Goal: Task Accomplishment & Management: Complete application form

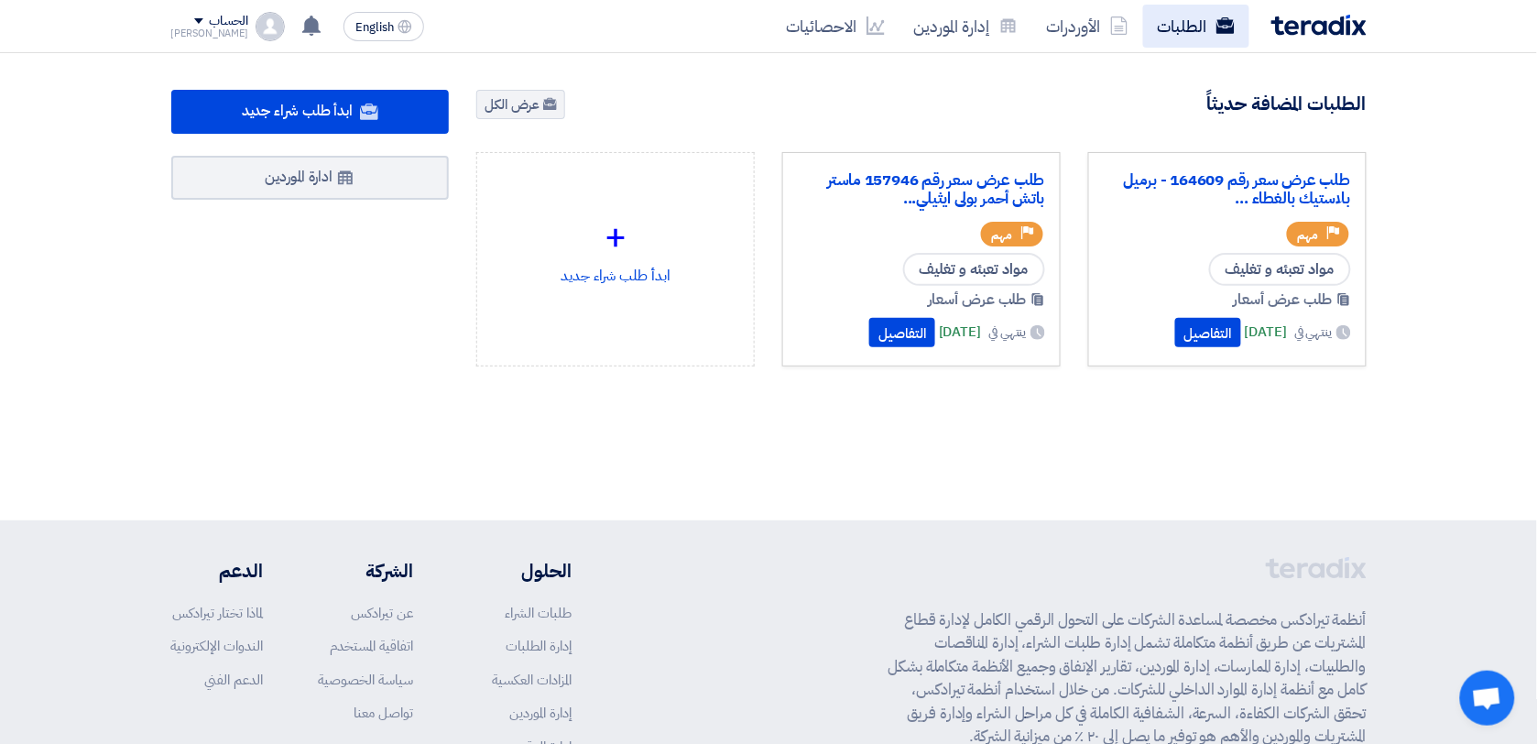
drag, startPoint x: 0, startPoint y: 0, endPoint x: 1177, endPoint y: 38, distance: 1177.8
click at [1177, 38] on link "الطلبات" at bounding box center [1196, 26] width 106 height 43
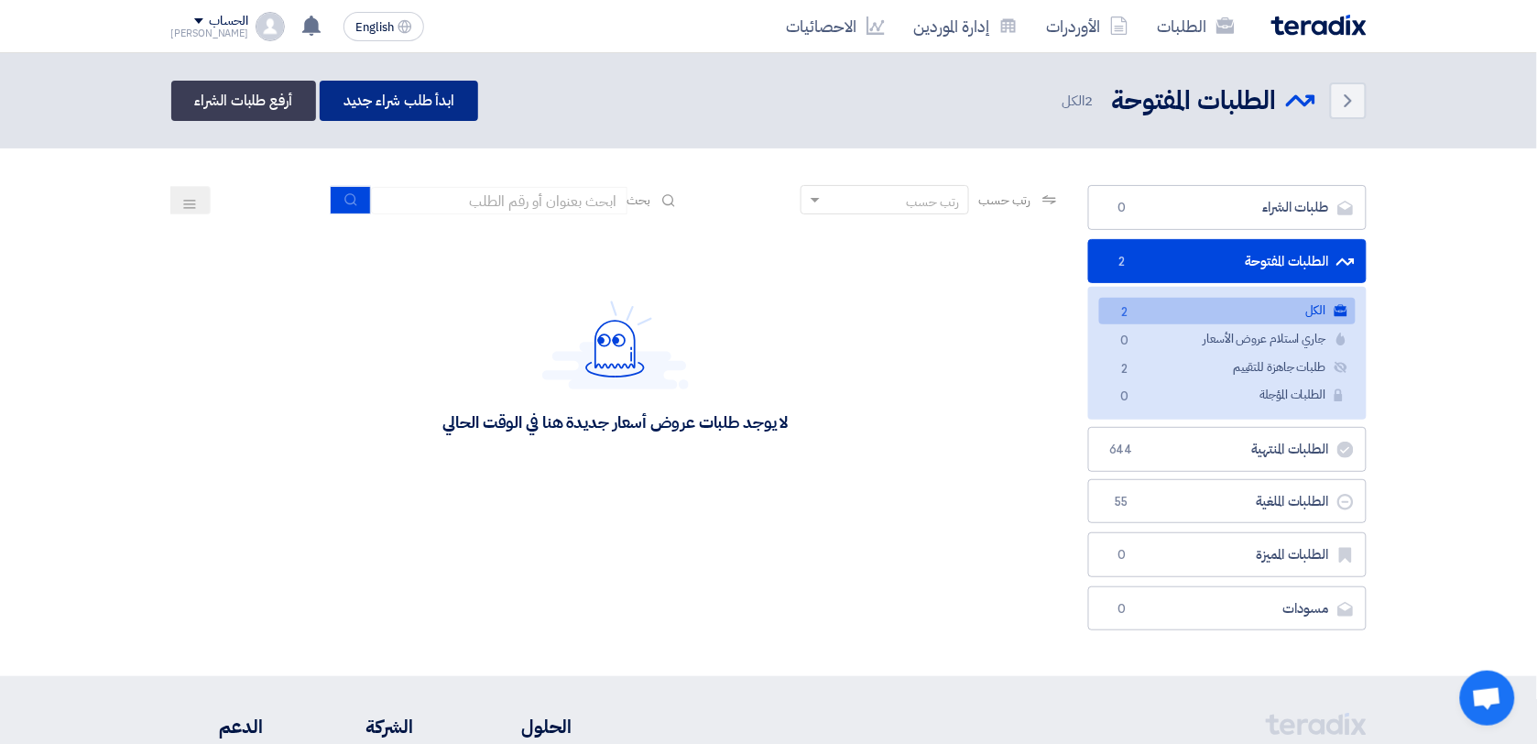
click at [388, 88] on link "ابدأ طلب شراء جديد" at bounding box center [399, 101] width 158 height 40
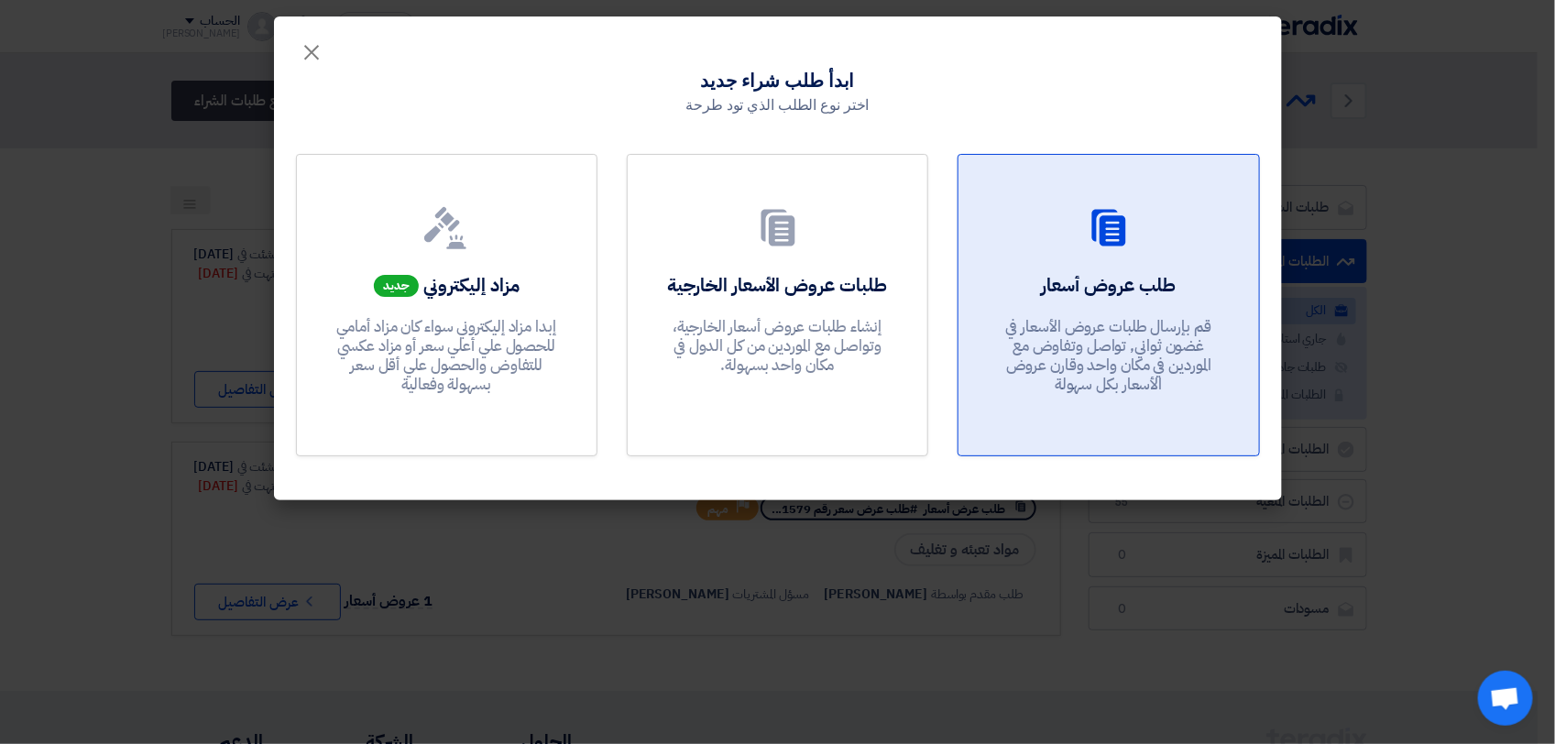
click at [1091, 299] on div "طلب عروض أسعار قم بإرسال طلبات عروض الأسعار في غضون ثواني, تواصل وتفاوض مع المو…" at bounding box center [1108, 338] width 256 height 132
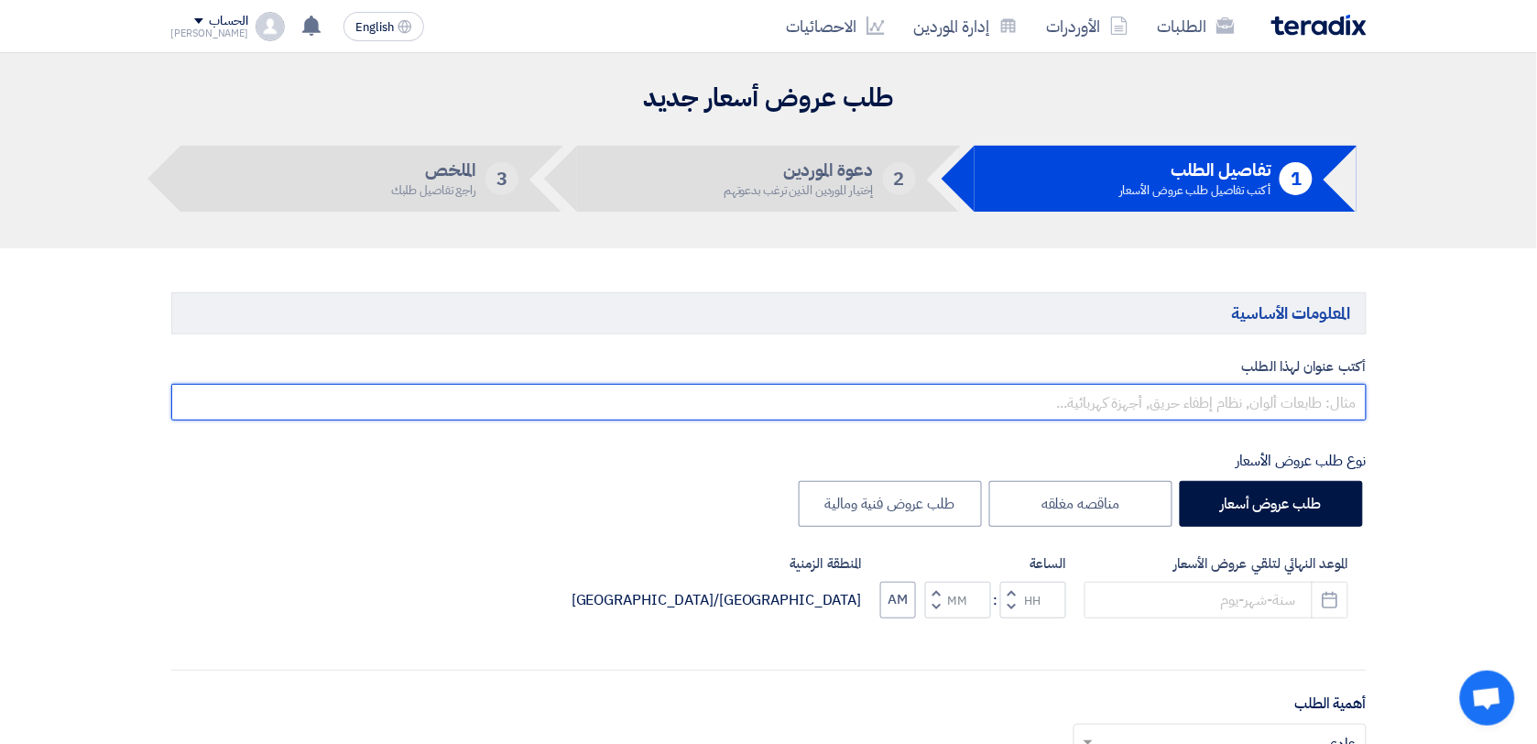
click at [1315, 401] on input "text" at bounding box center [769, 402] width 1196 height 37
click at [1169, 399] on input "طلب عرض سعر ليبل رقم" at bounding box center [769, 402] width 1196 height 37
paste input "165046"
paste input "164996"
drag, startPoint x: 502, startPoint y: 18, endPoint x: 1006, endPoint y: 408, distance: 636.8
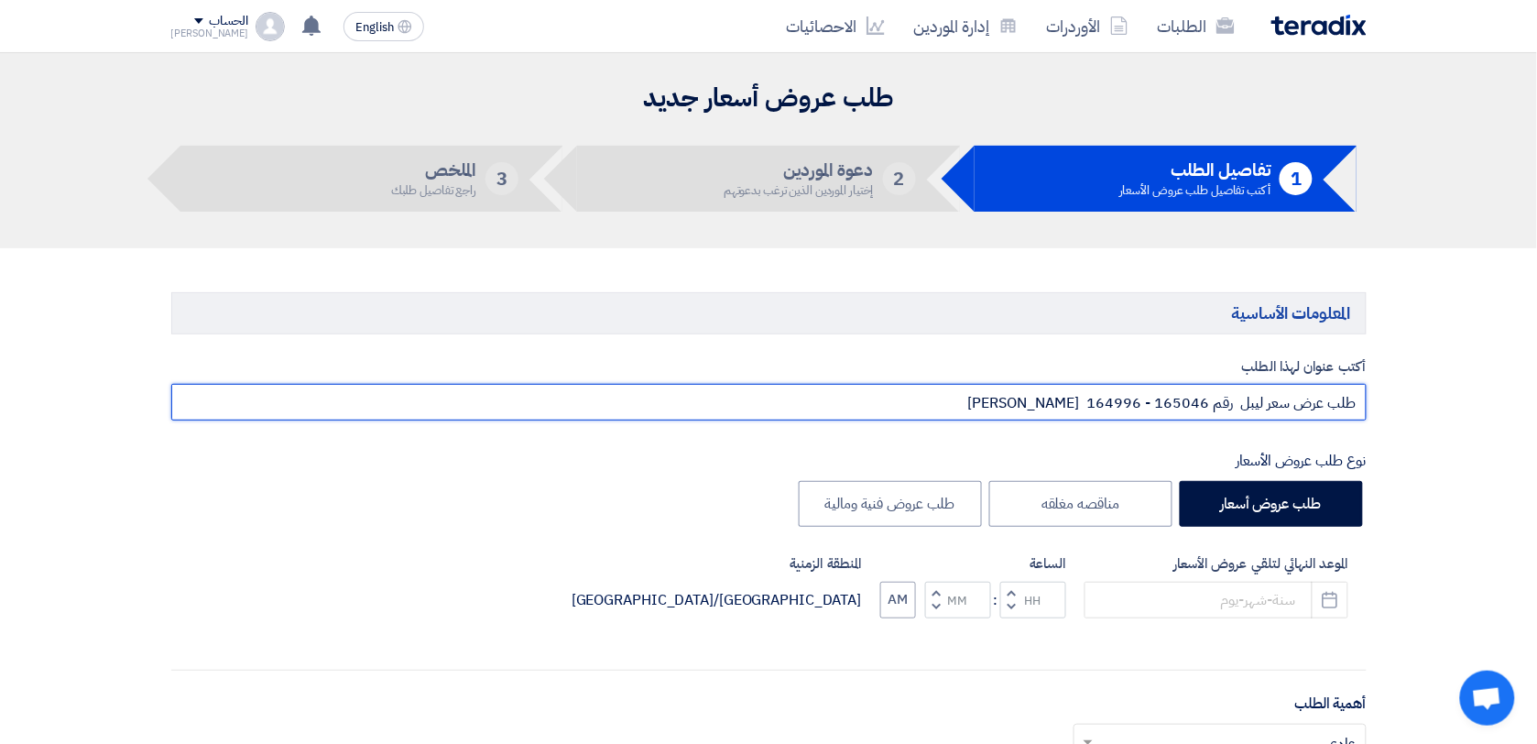
click at [1006, 408] on input "طلب عرض سعر ليبل رقم 165046 - 164996 [PERSON_NAME]" at bounding box center [769, 402] width 1196 height 37
type input "طلب عرض سعر ليبل رقم 165046 - 164996 [PERSON_NAME] [PERSON_NAME]"
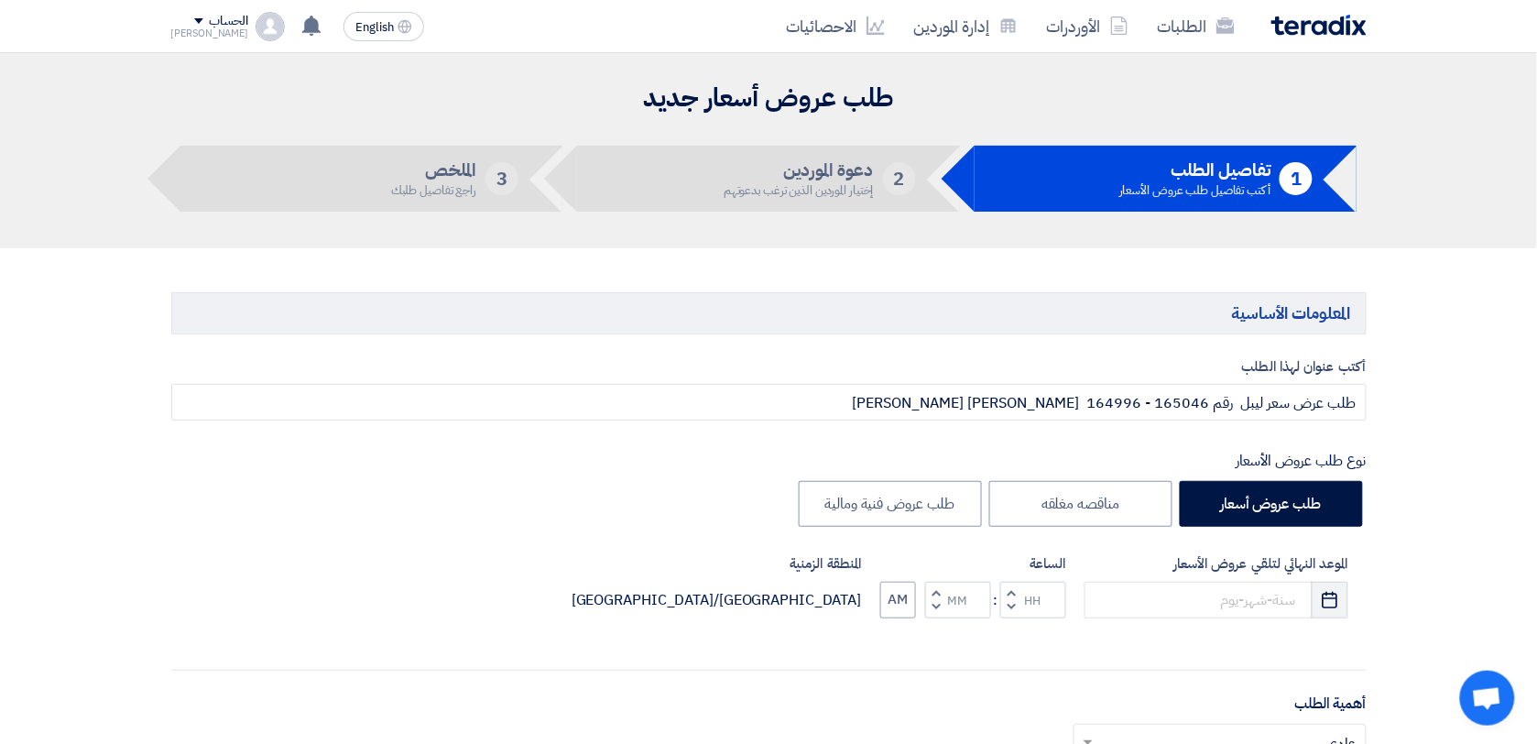
click at [1338, 618] on button "Pick a date" at bounding box center [1330, 600] width 37 height 37
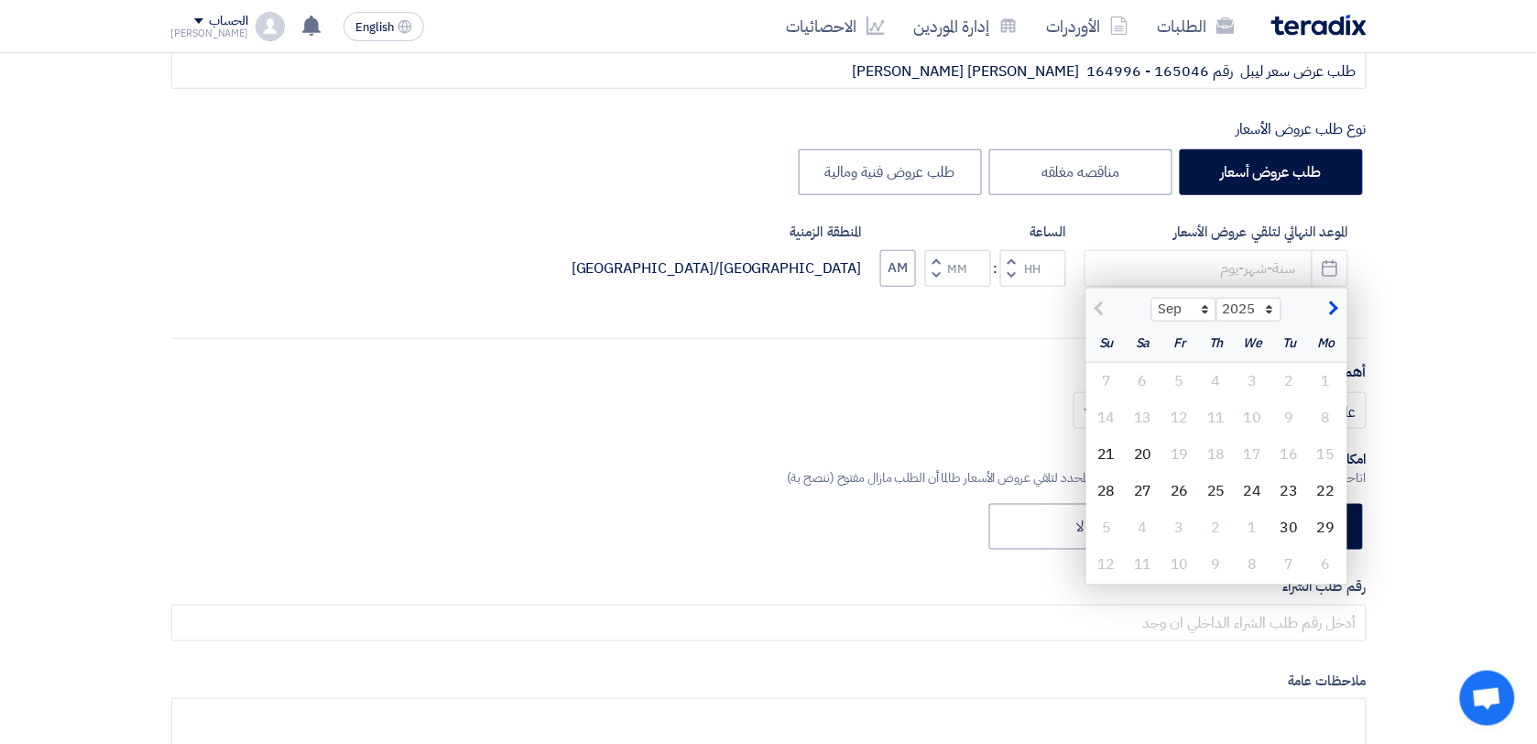
scroll to position [441, 0]
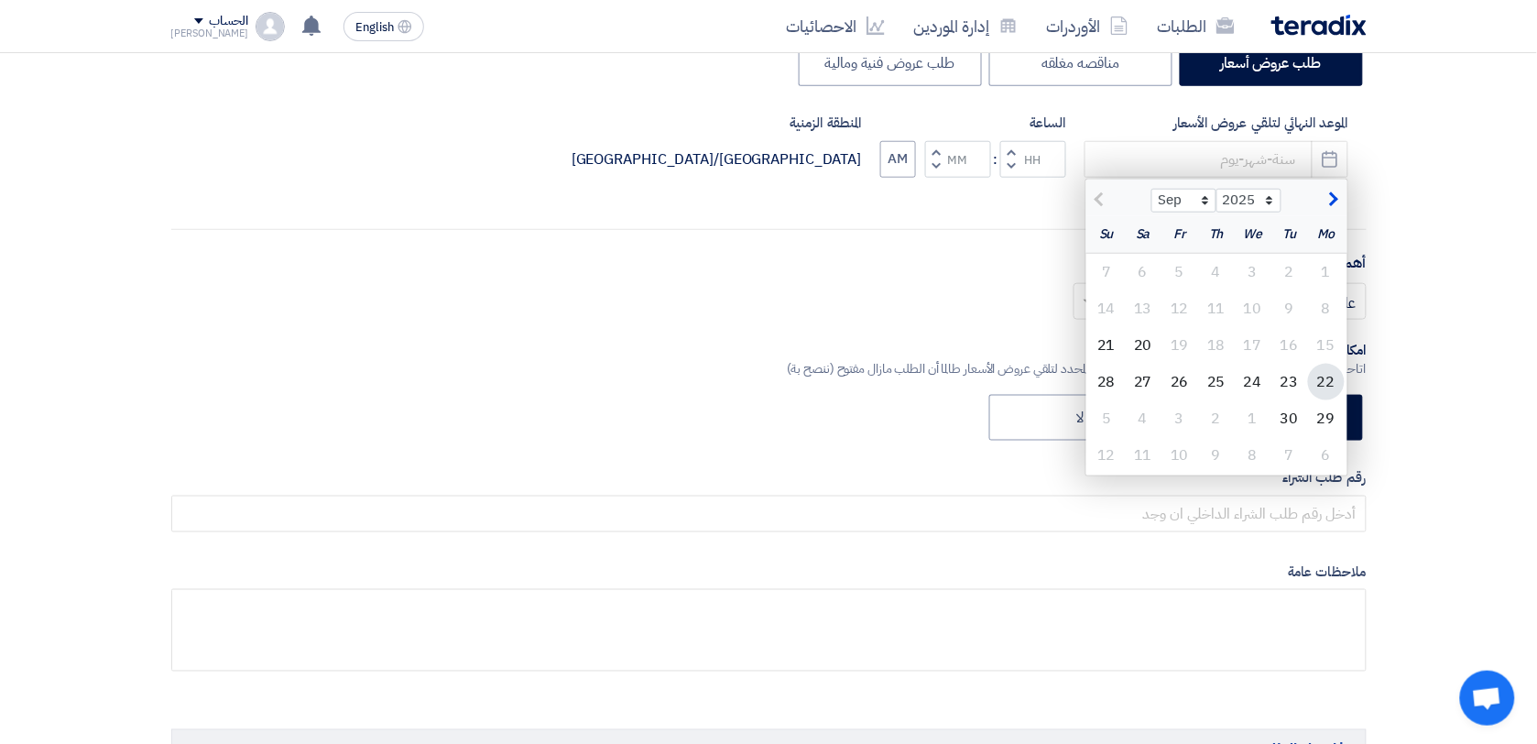
click at [1327, 383] on div "22" at bounding box center [1326, 382] width 37 height 37
type input "[DATE]"
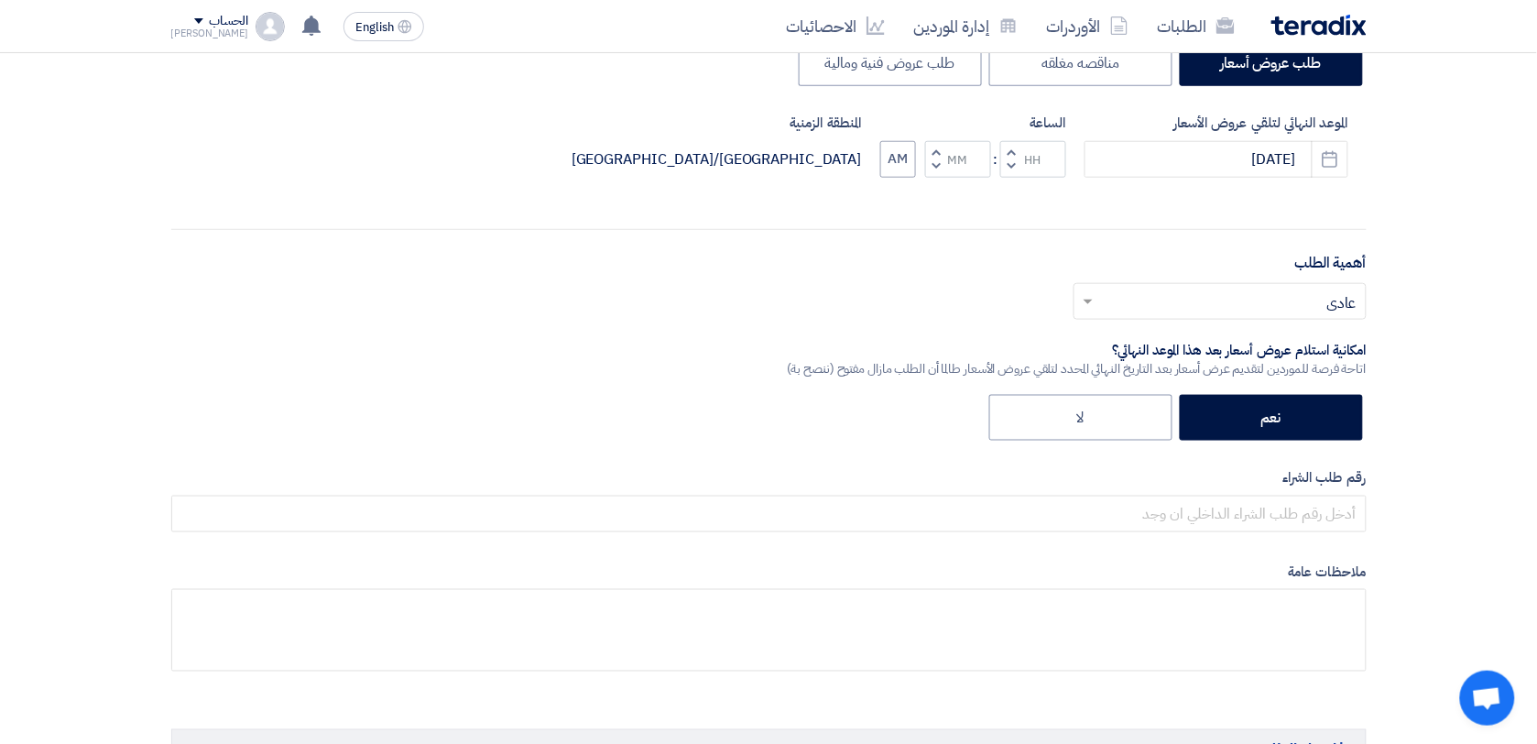
click at [940, 169] on button "Decrement minutes" at bounding box center [936, 166] width 22 height 23
type input "11"
type input "59"
click at [1326, 300] on input "text" at bounding box center [1230, 303] width 257 height 30
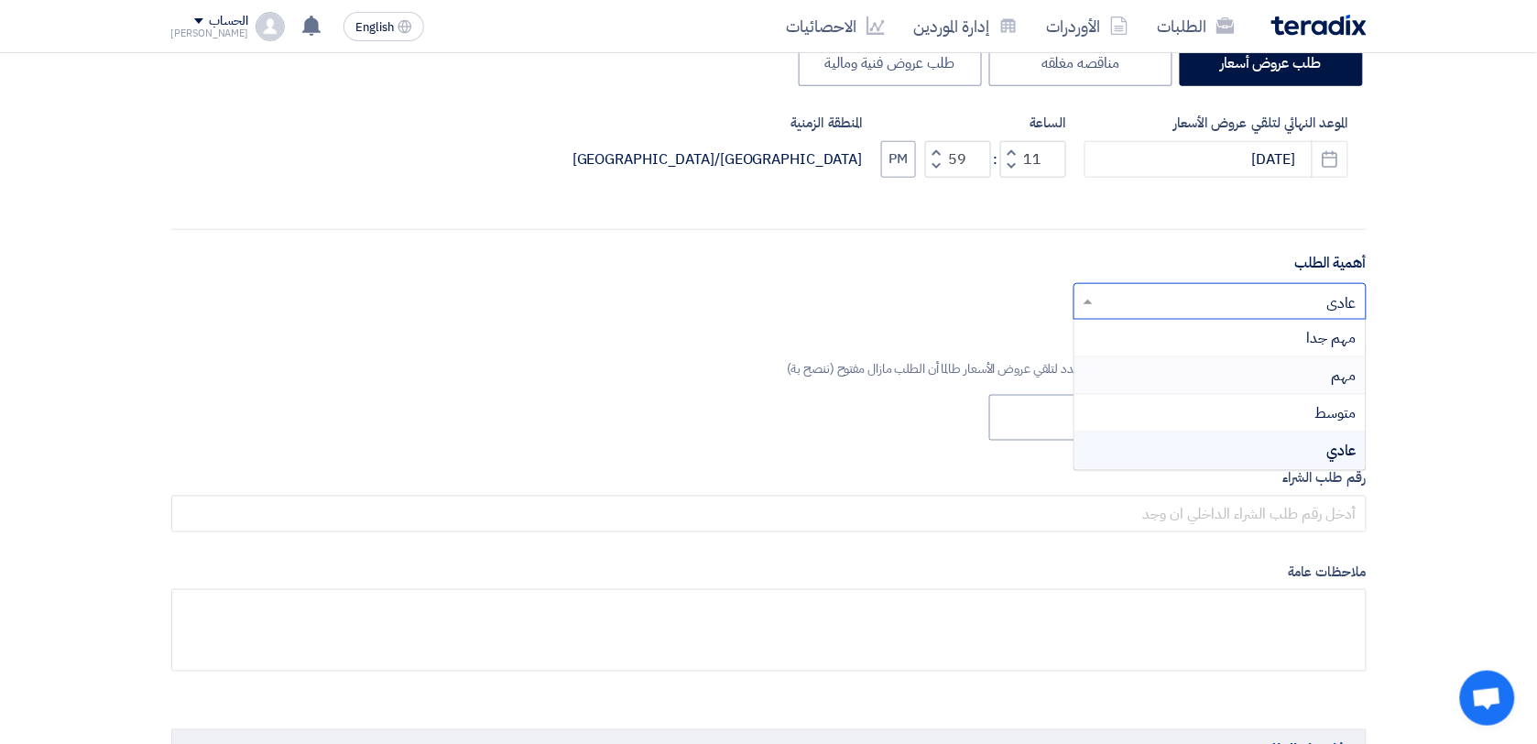
click at [1329, 376] on div "مهم" at bounding box center [1220, 376] width 291 height 38
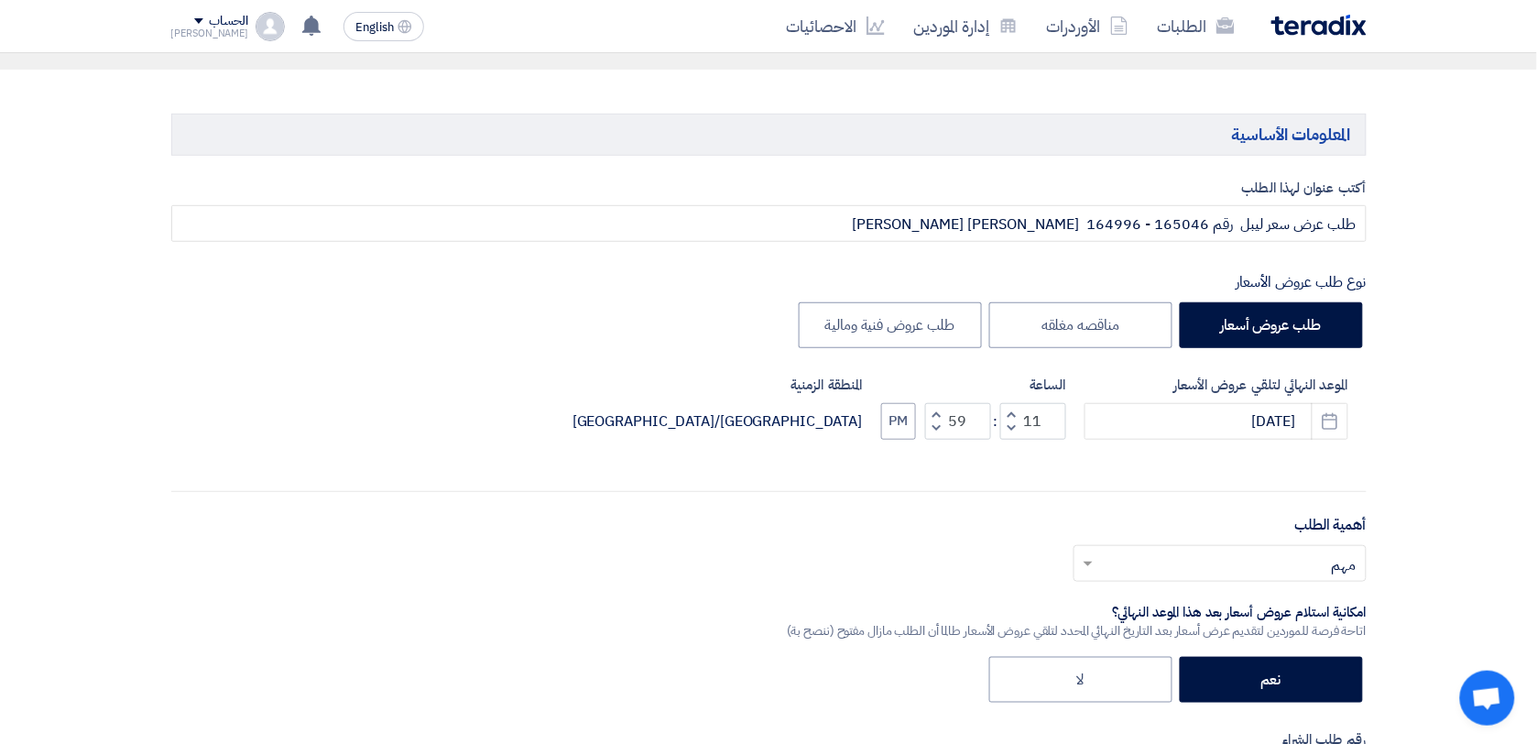
scroll to position [198, 0]
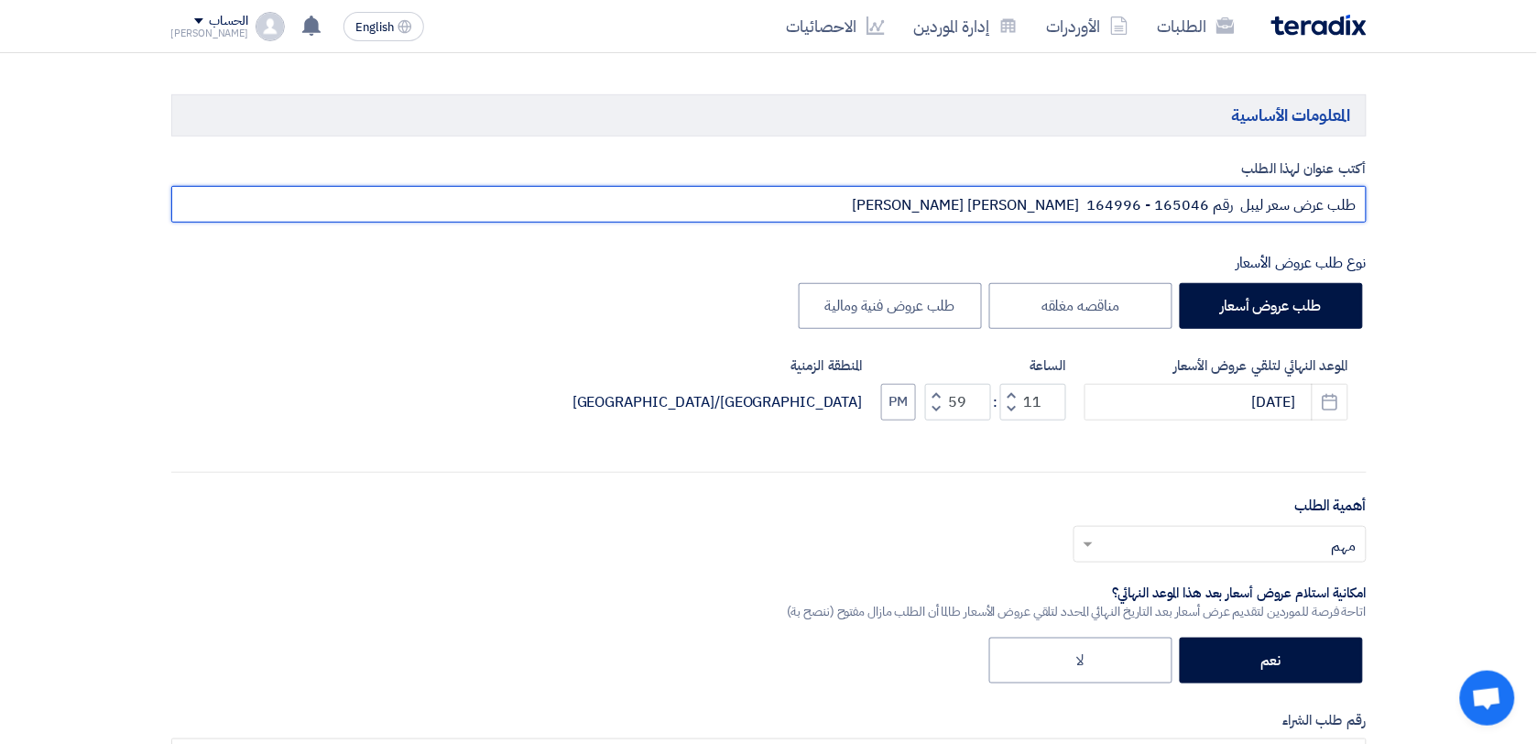
drag, startPoint x: 872, startPoint y: 208, endPoint x: 1412, endPoint y: 197, distance: 539.7
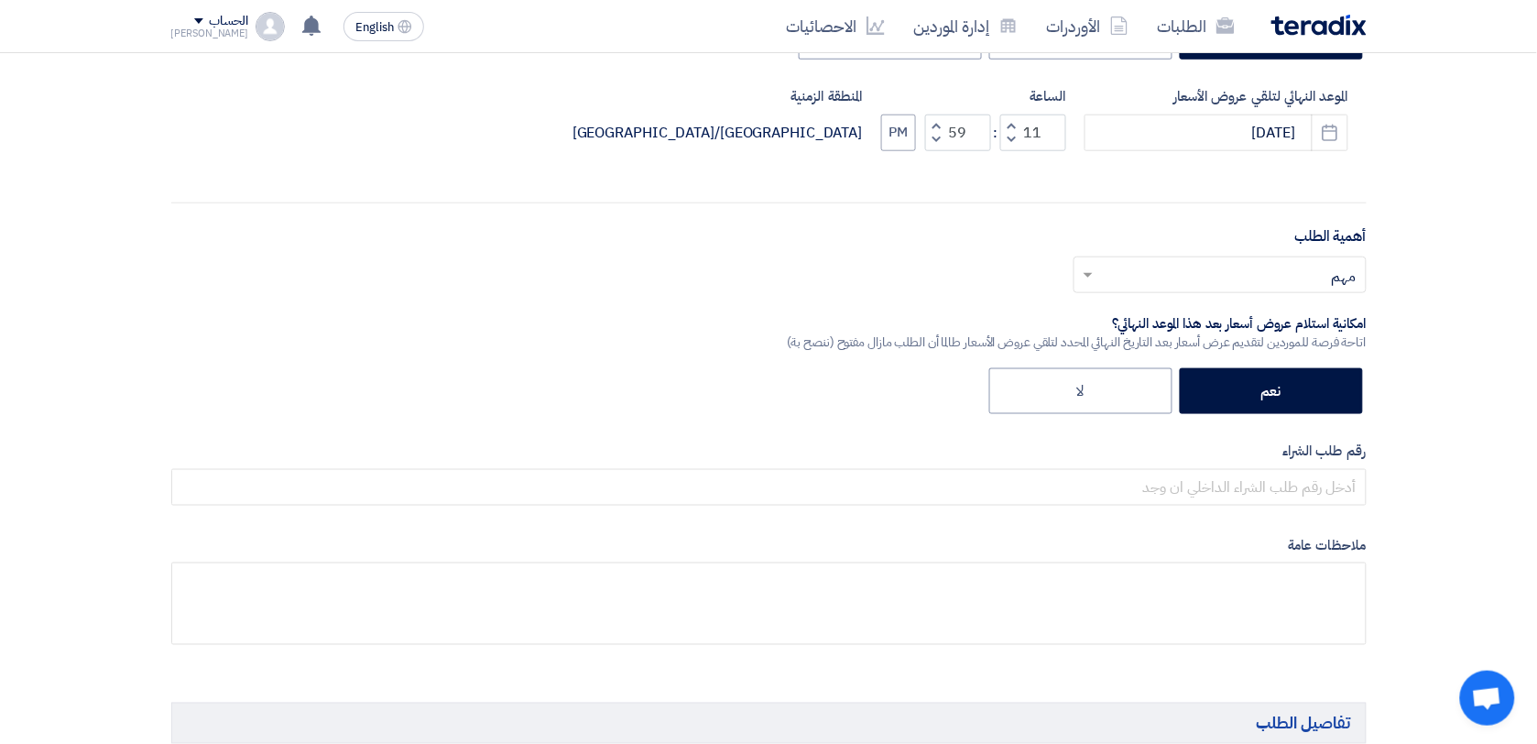
scroll to position [479, 0]
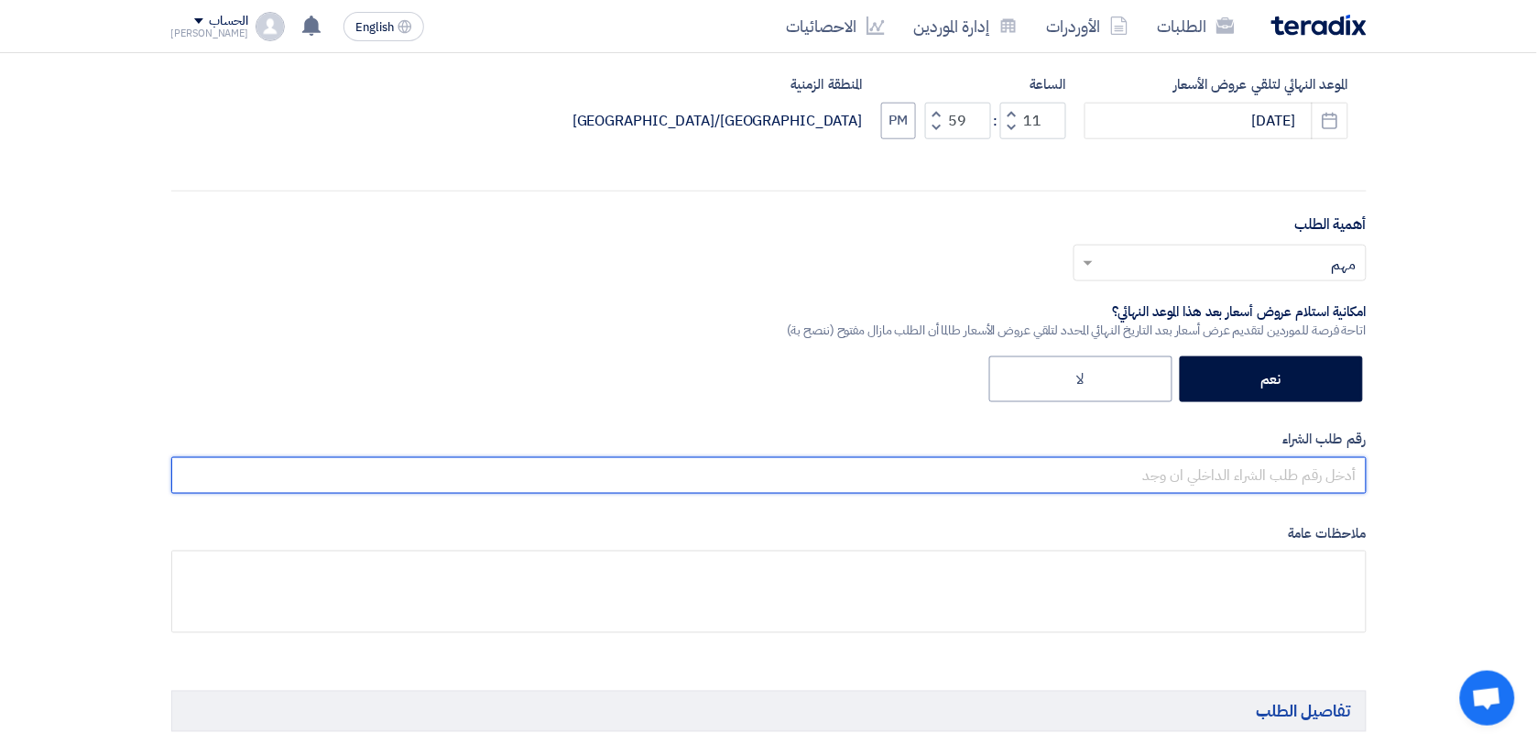
click at [1338, 474] on input "text" at bounding box center [769, 475] width 1196 height 37
paste input "طلب عرض سعر ليبل رقم 165046 - 164996 [PERSON_NAME] [PERSON_NAME]"
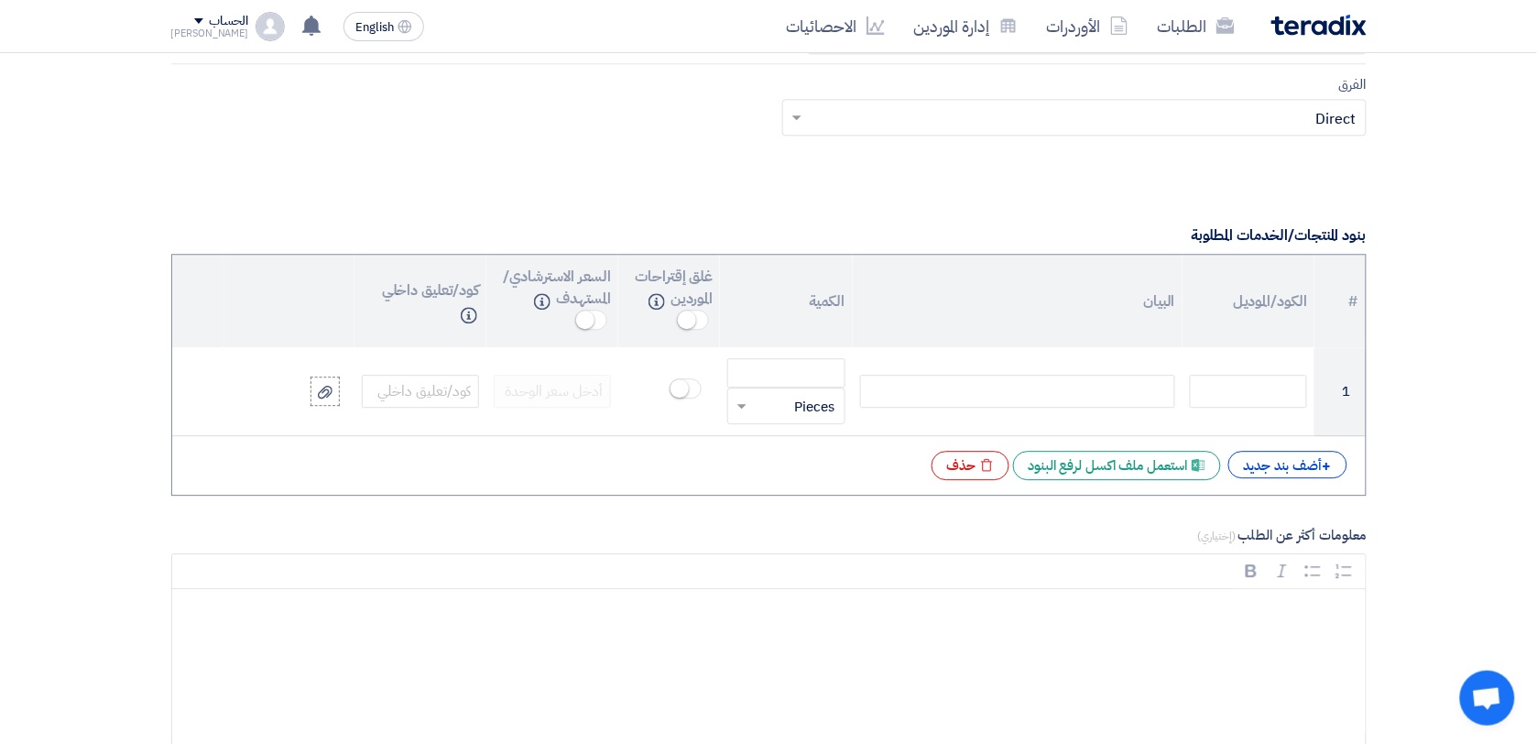
scroll to position [1260, 0]
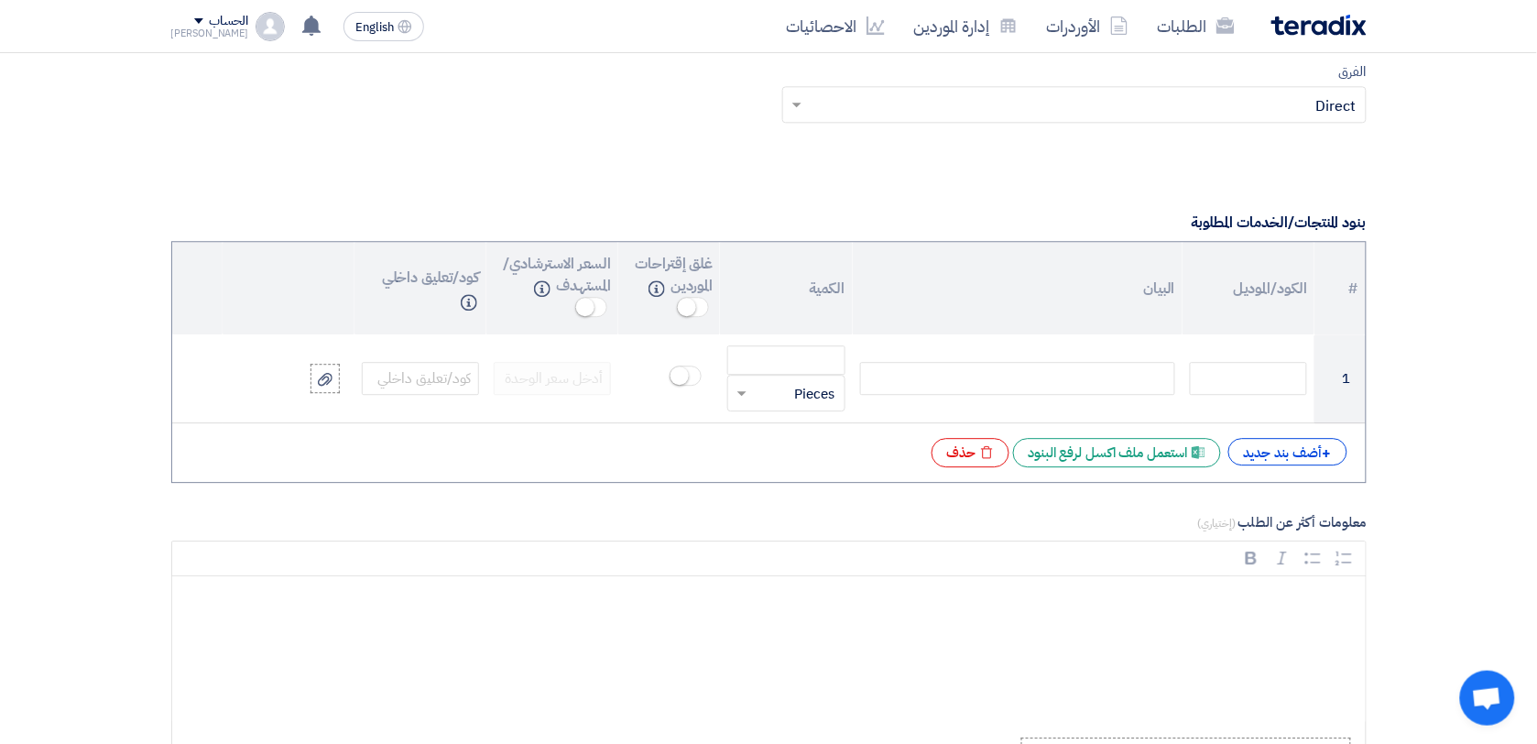
type input "طلب عرض سعر ليبل رقم 165046 - 164996 [PERSON_NAME] [PERSON_NAME]"
click at [1308, 449] on div "+ أضف بند جديد" at bounding box center [1288, 451] width 119 height 27
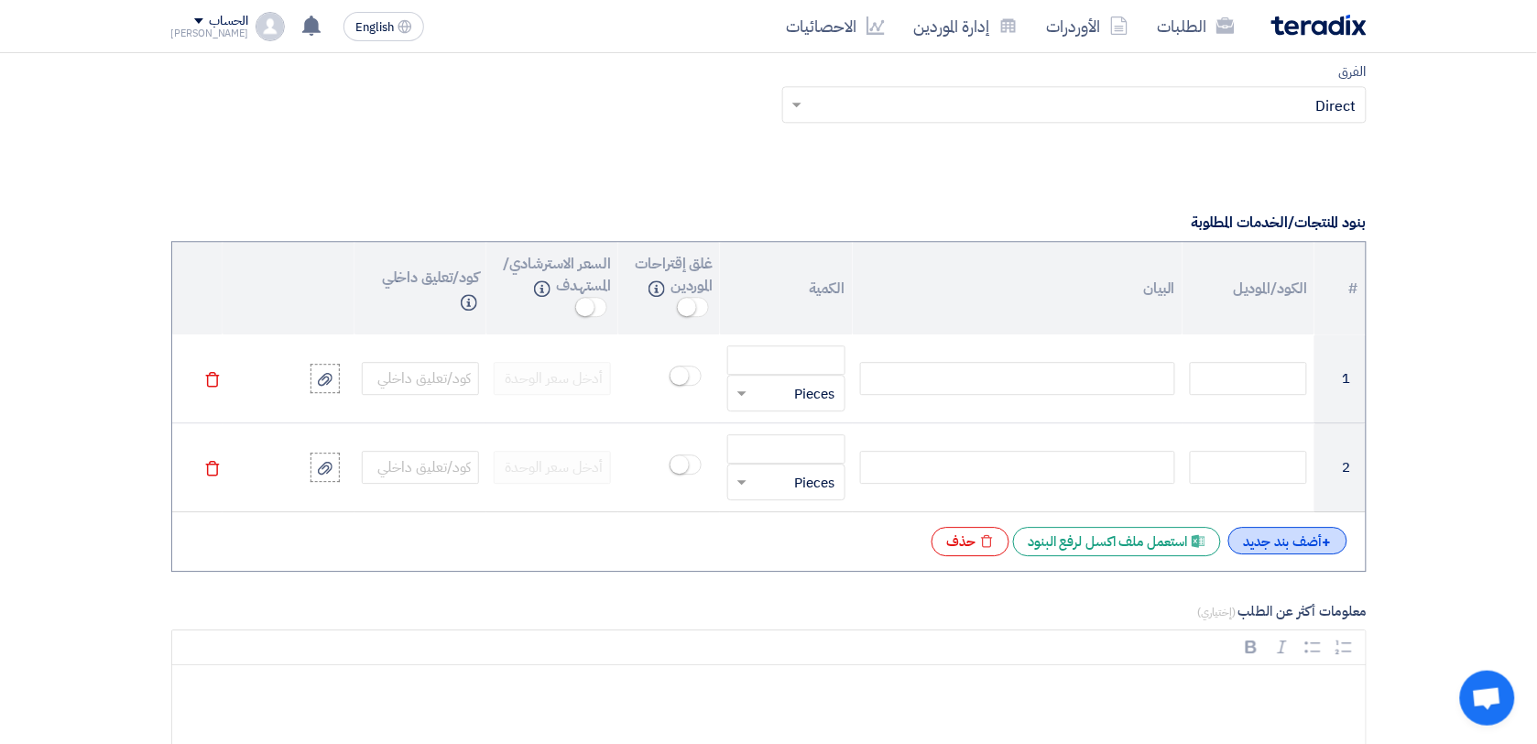
click at [1326, 548] on span "+" at bounding box center [1327, 542] width 9 height 22
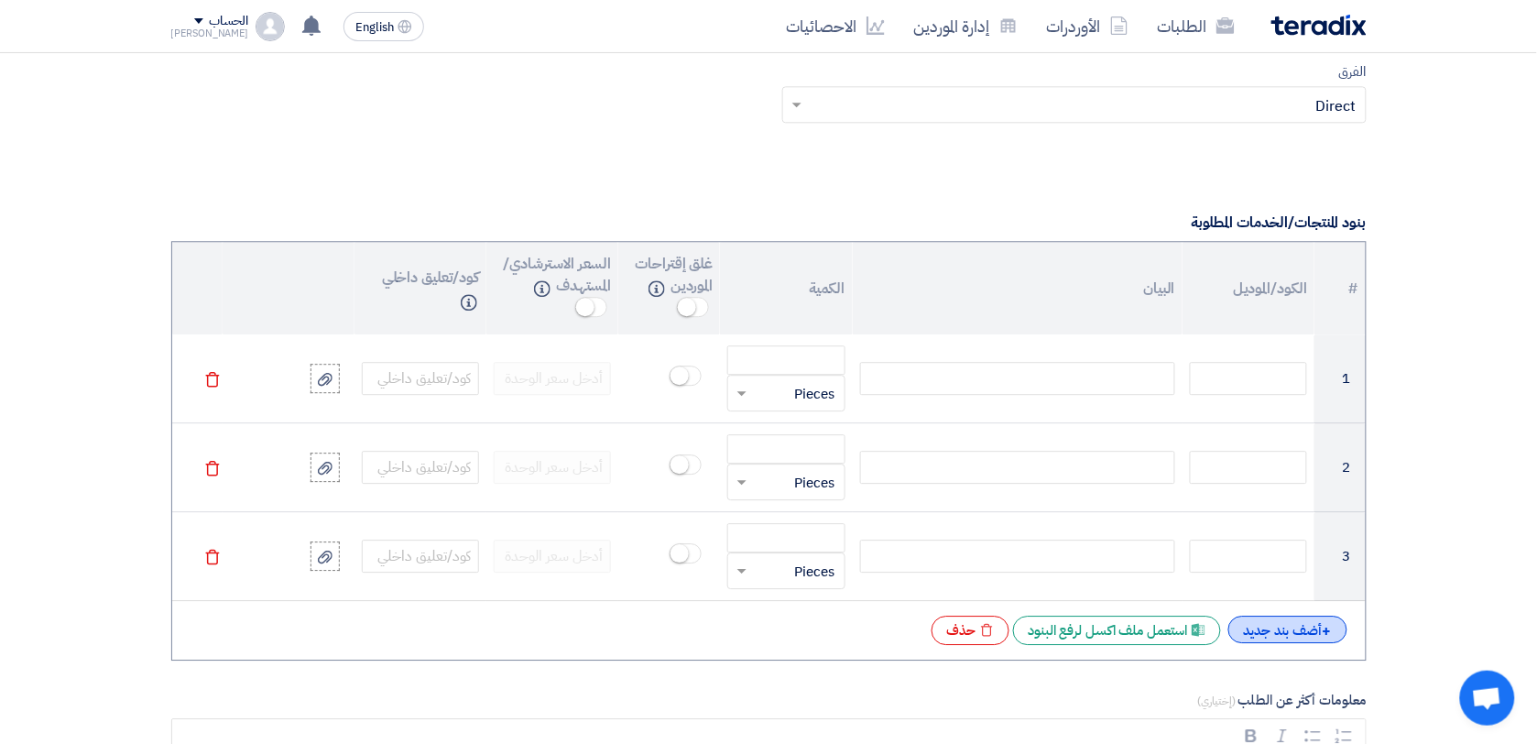
click at [1327, 638] on span "+" at bounding box center [1327, 631] width 9 height 22
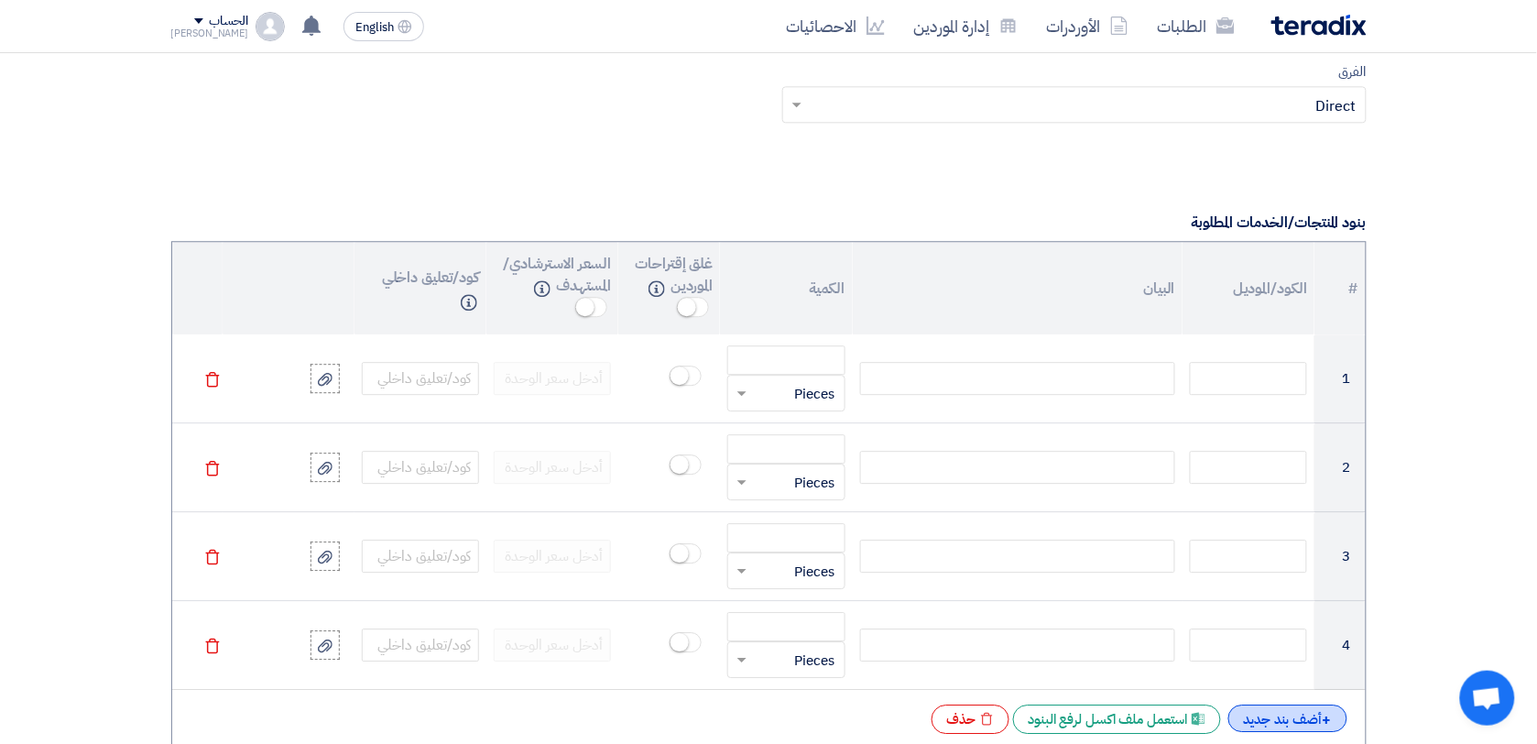
click at [1328, 715] on span "+" at bounding box center [1327, 720] width 9 height 22
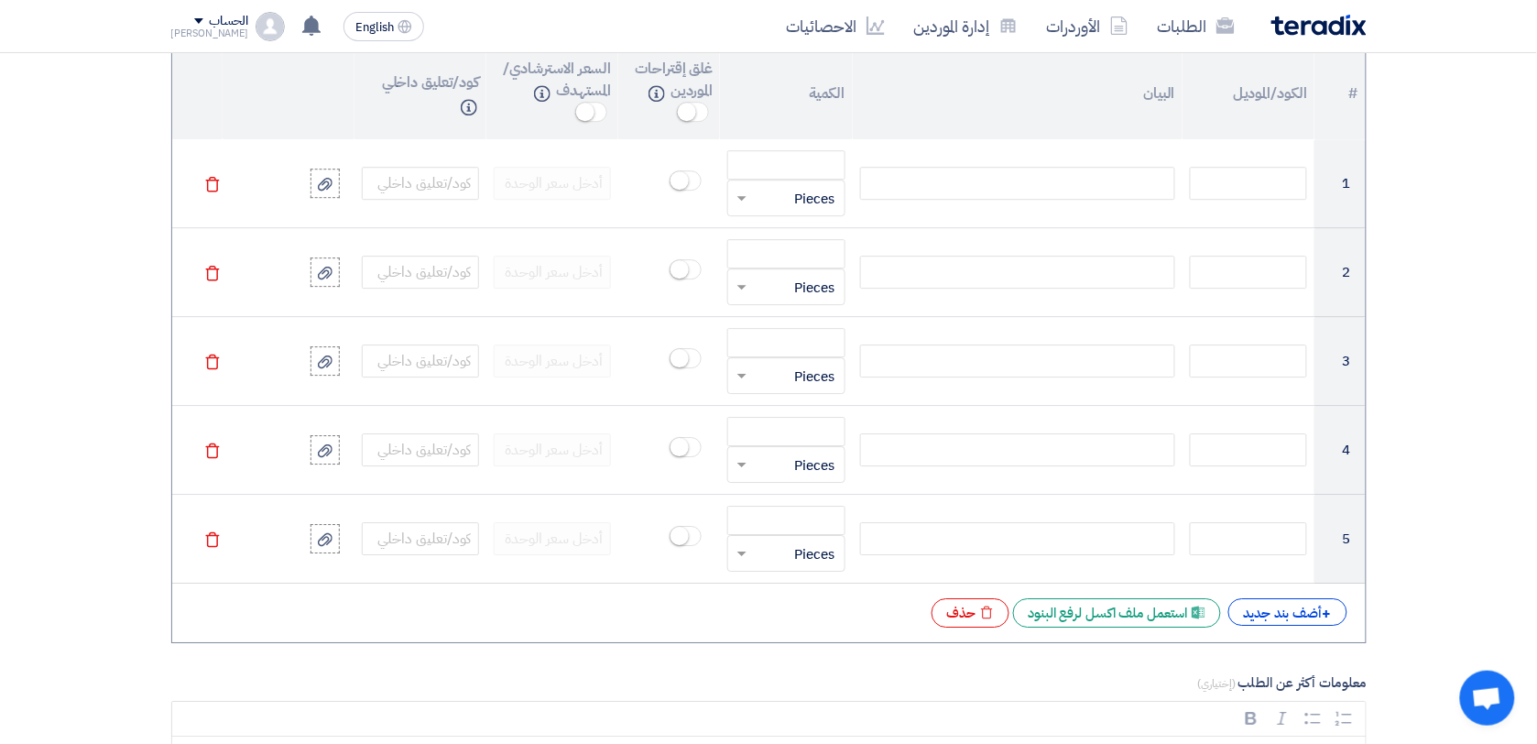
scroll to position [1447, 0]
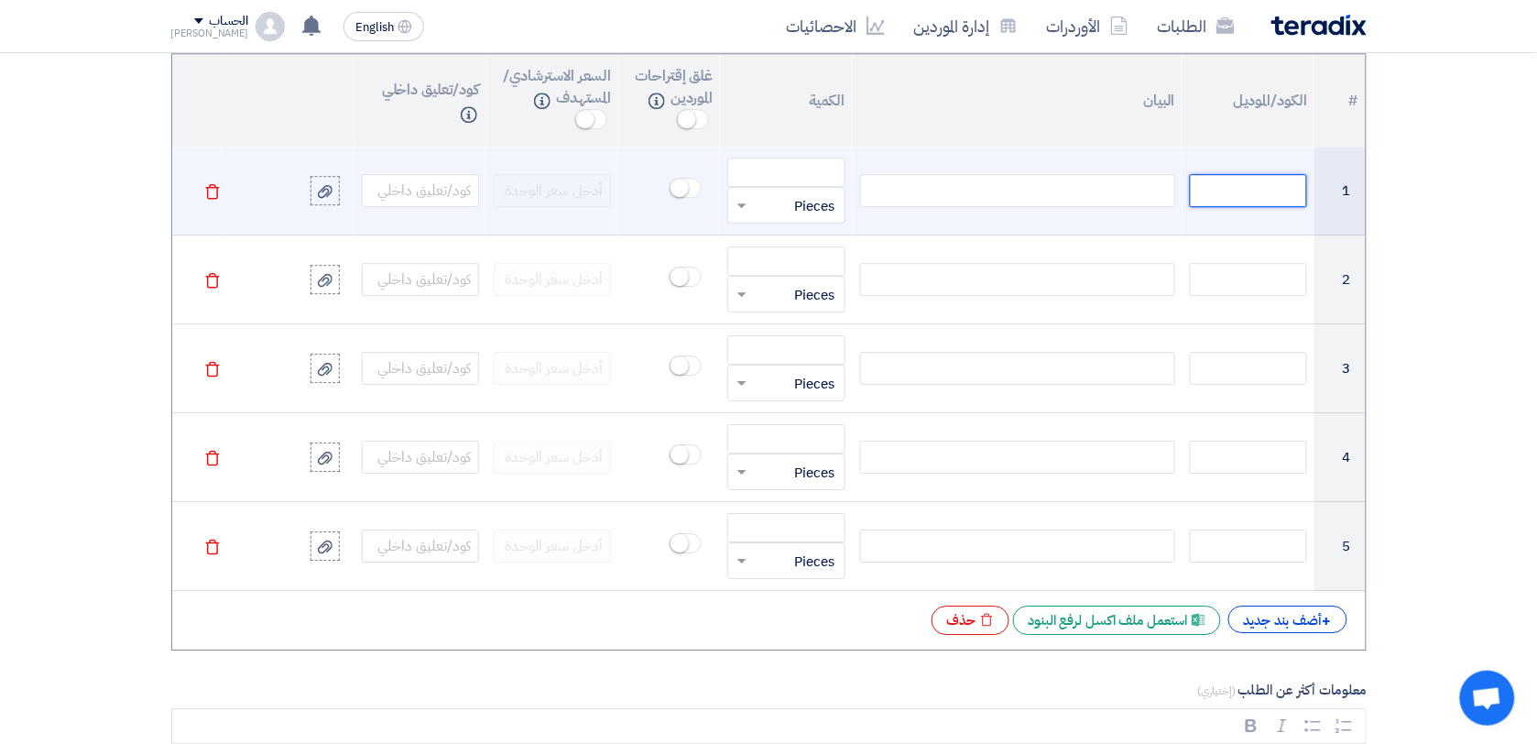
click at [1283, 200] on input "text" at bounding box center [1248, 190] width 117 height 33
paste input "6070101738"
type input "6070101738"
click at [1088, 200] on div at bounding box center [1017, 190] width 315 height 33
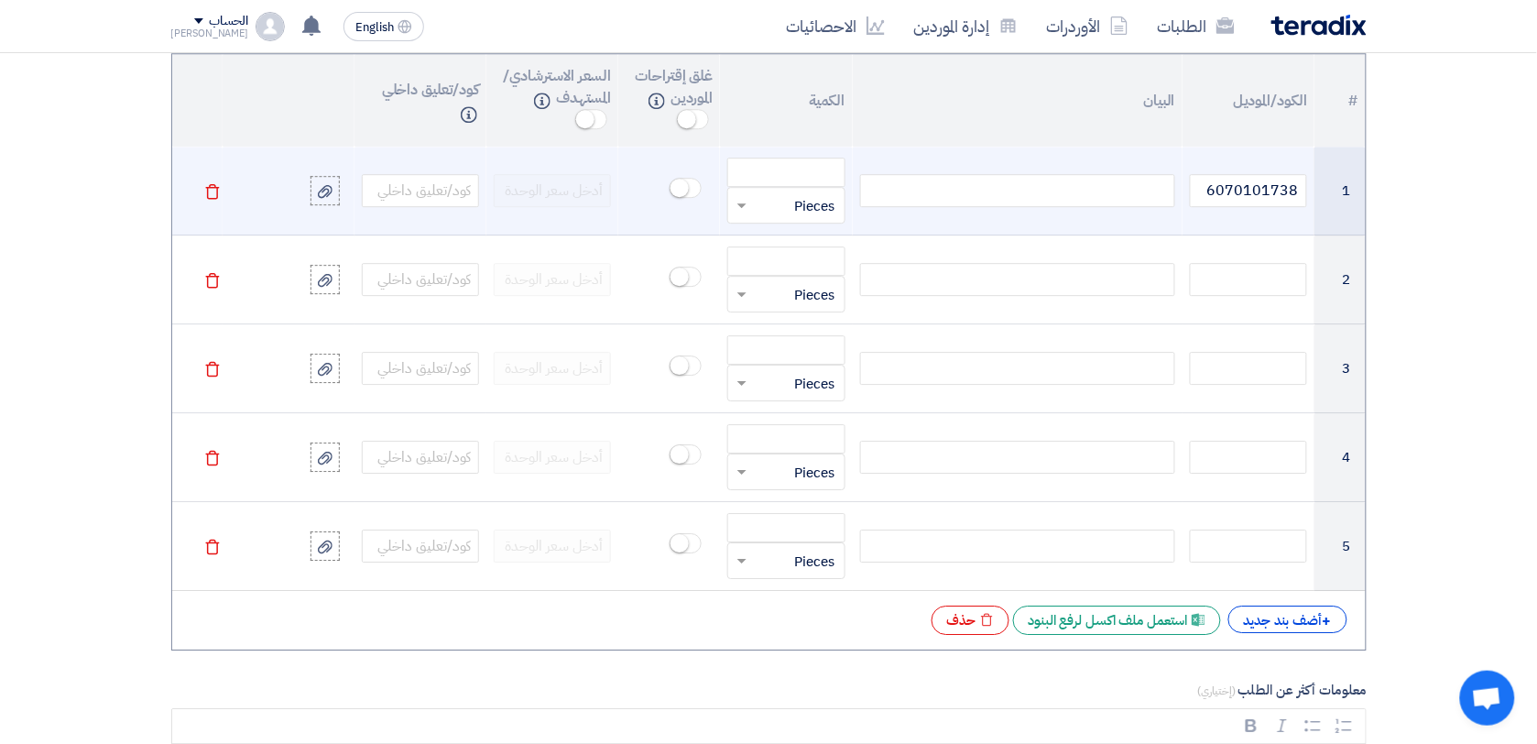
paste div
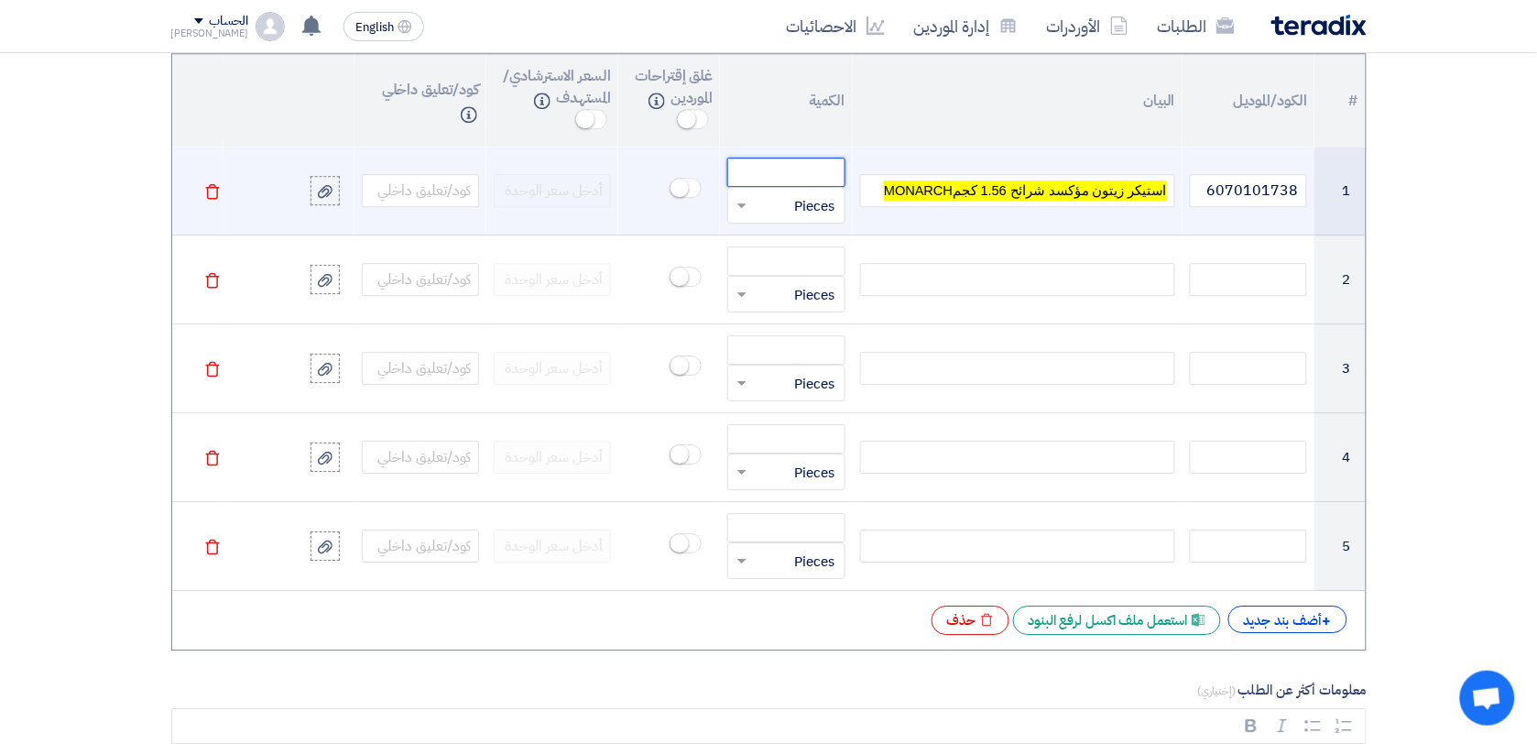
click at [770, 171] on input "number" at bounding box center [785, 172] width 117 height 29
paste input "37000"
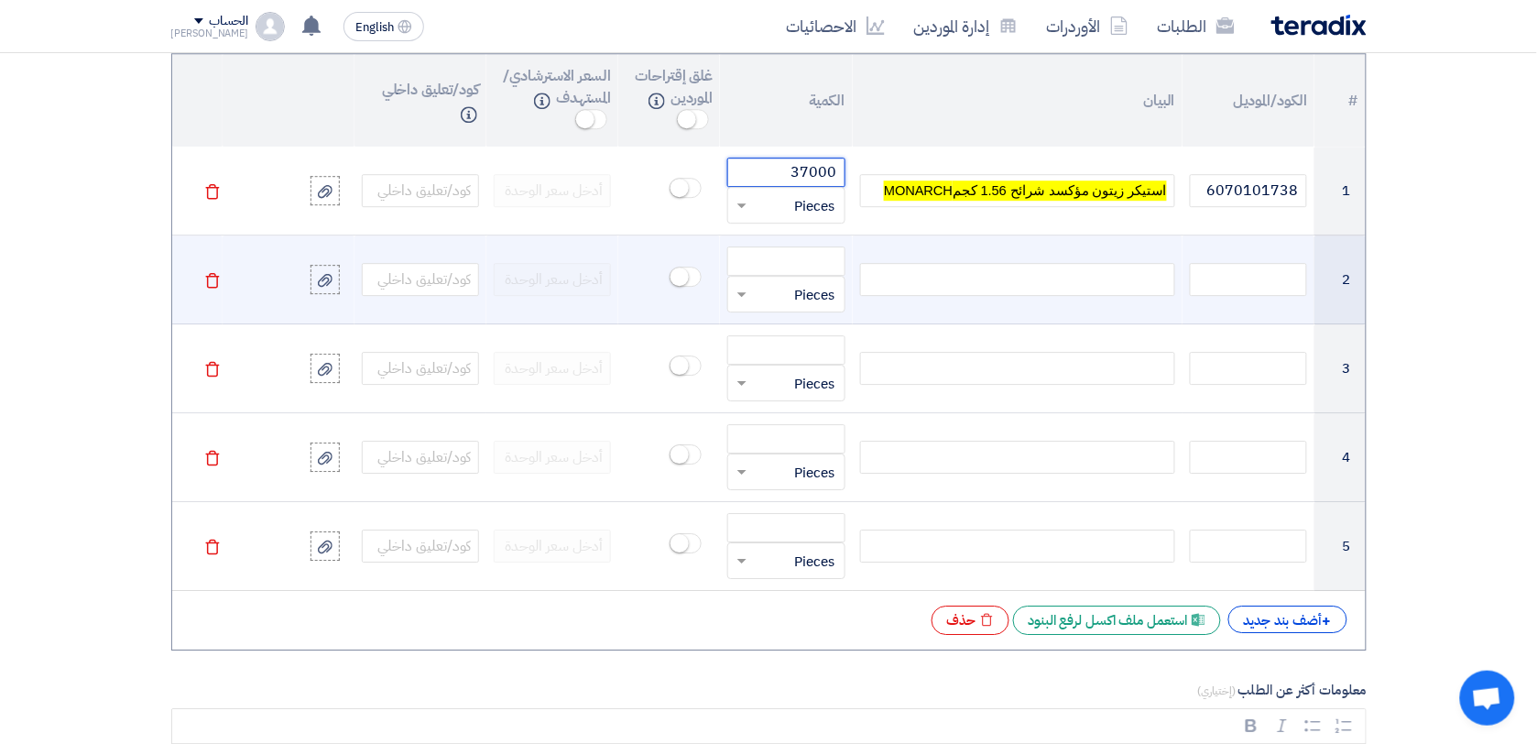
type input "37000"
click at [1244, 268] on td at bounding box center [1249, 279] width 132 height 89
click at [1255, 284] on input "text" at bounding box center [1248, 279] width 117 height 33
paste input "6070101781"
type input "6070101781"
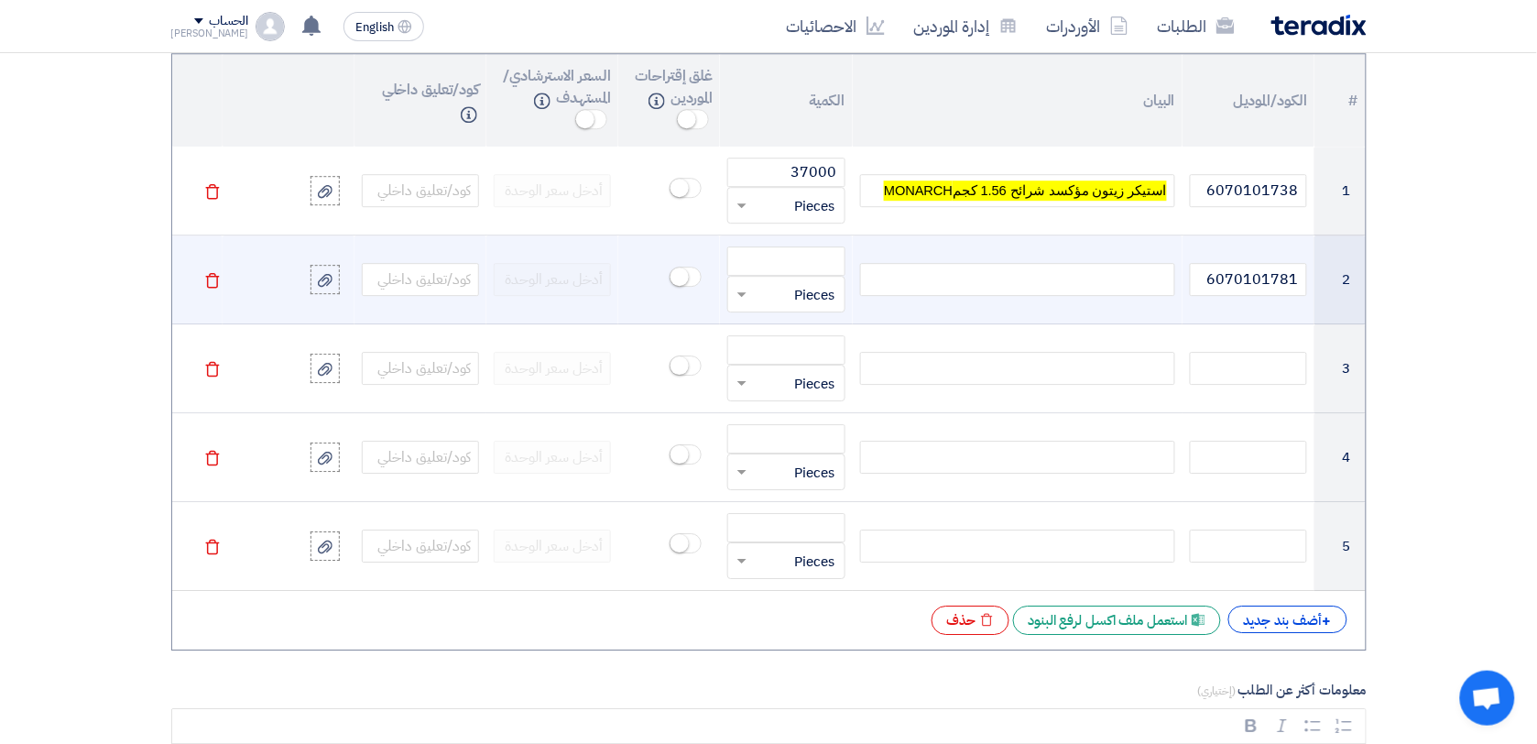
click at [1106, 277] on div at bounding box center [1017, 279] width 315 height 33
paste div
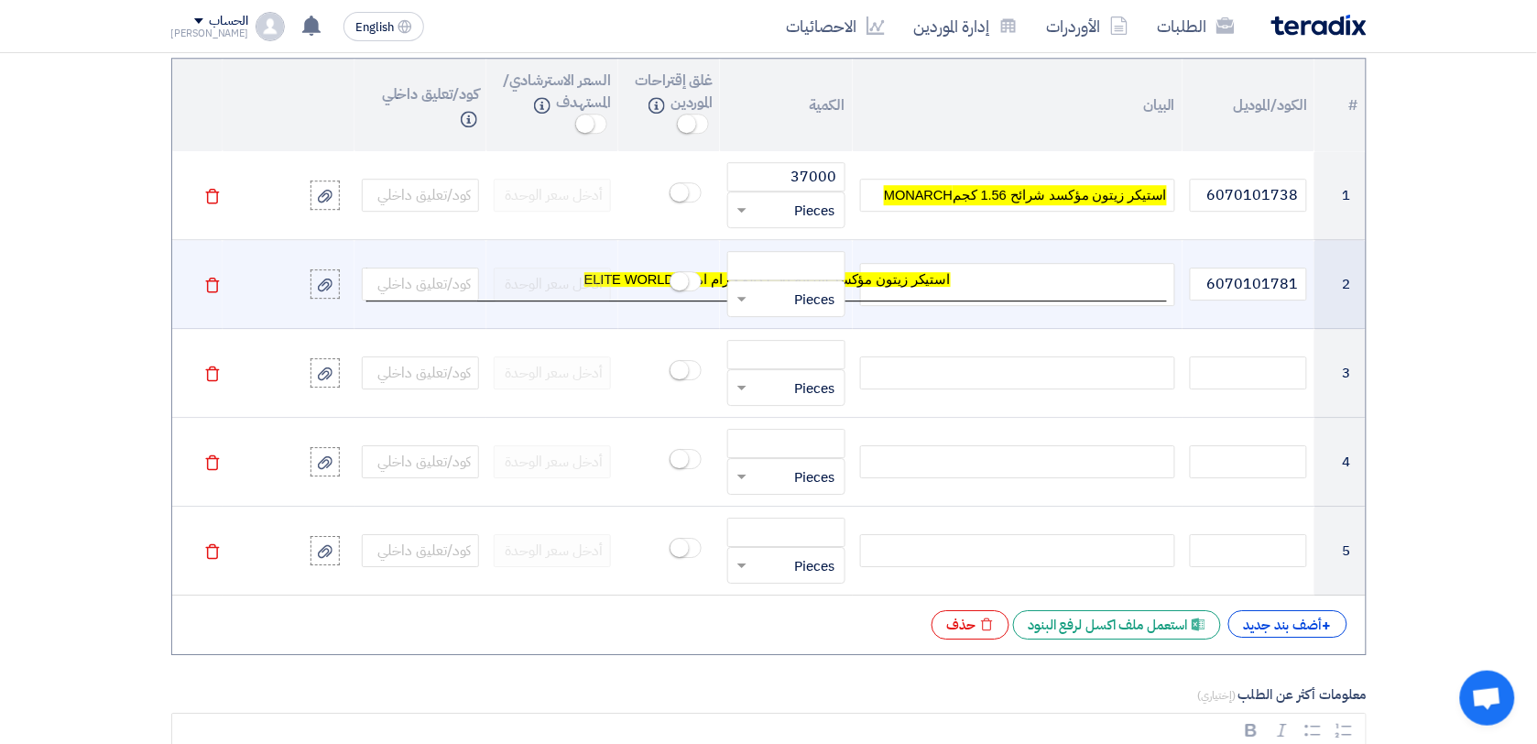
click at [1041, 294] on td "استيكر زيتون مؤكسد شرائح 1.56كيلو جرام امريكا ELITE WORLD" at bounding box center [767, 284] width 800 height 33
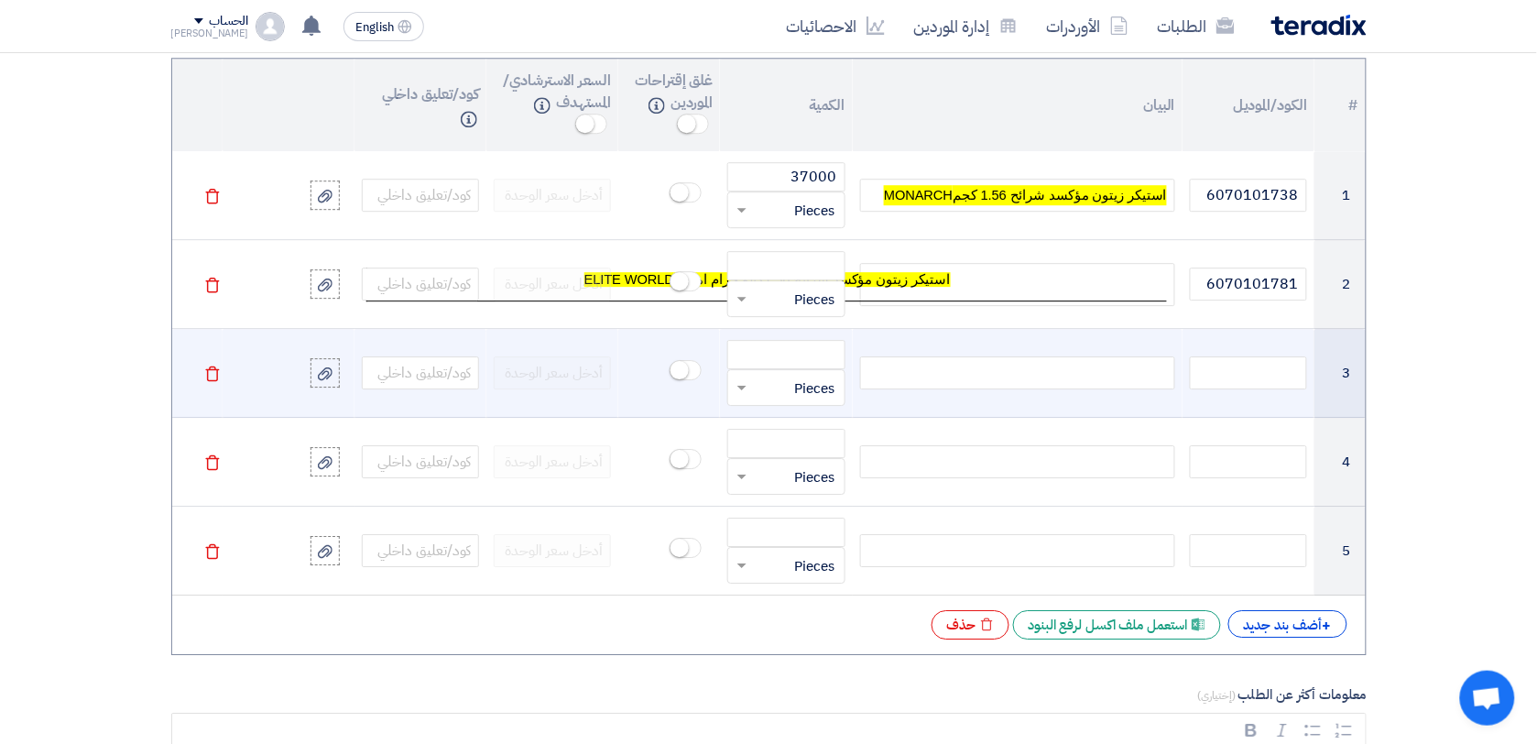
click at [1041, 365] on div at bounding box center [1017, 372] width 315 height 33
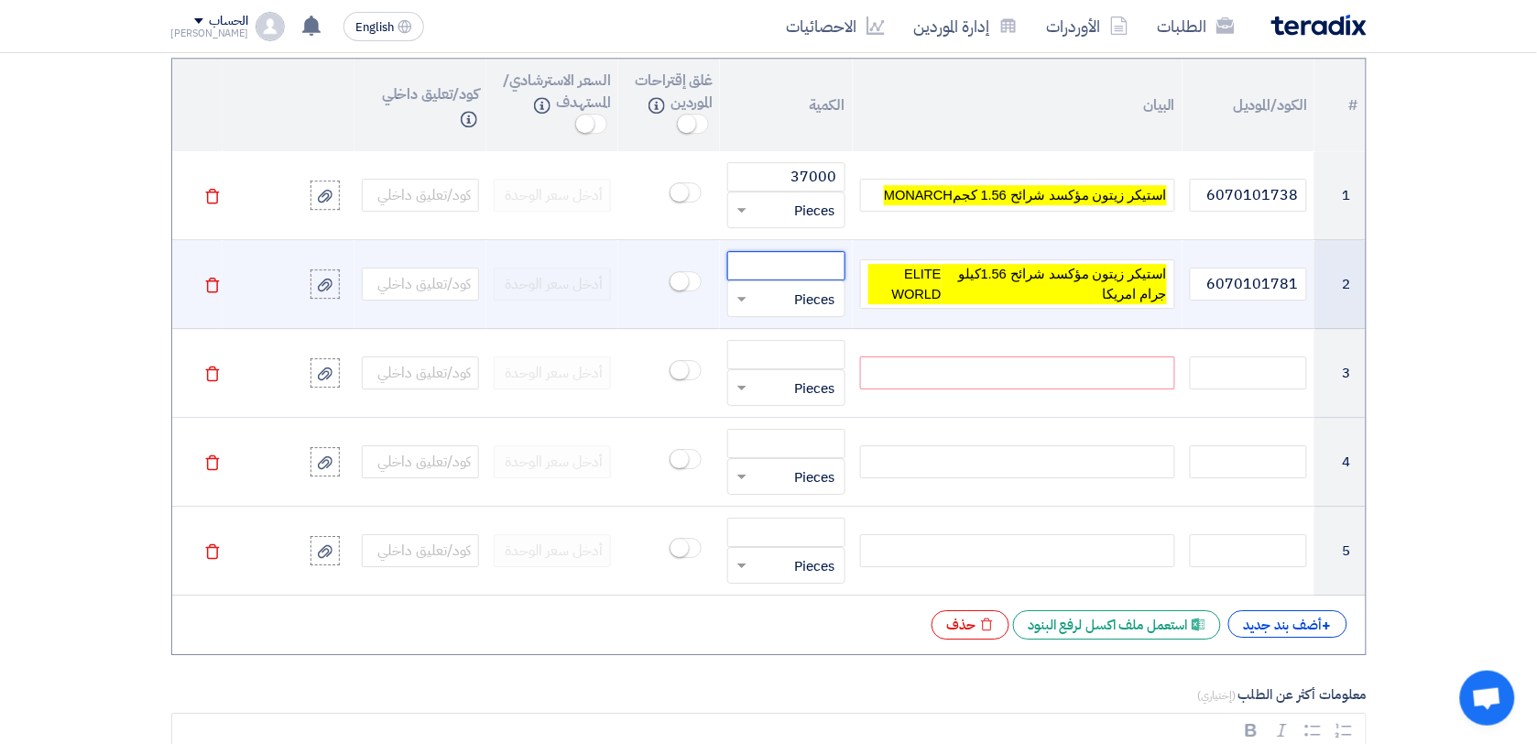
click at [813, 264] on input "number" at bounding box center [785, 265] width 117 height 29
paste input "12100"
type input "12100"
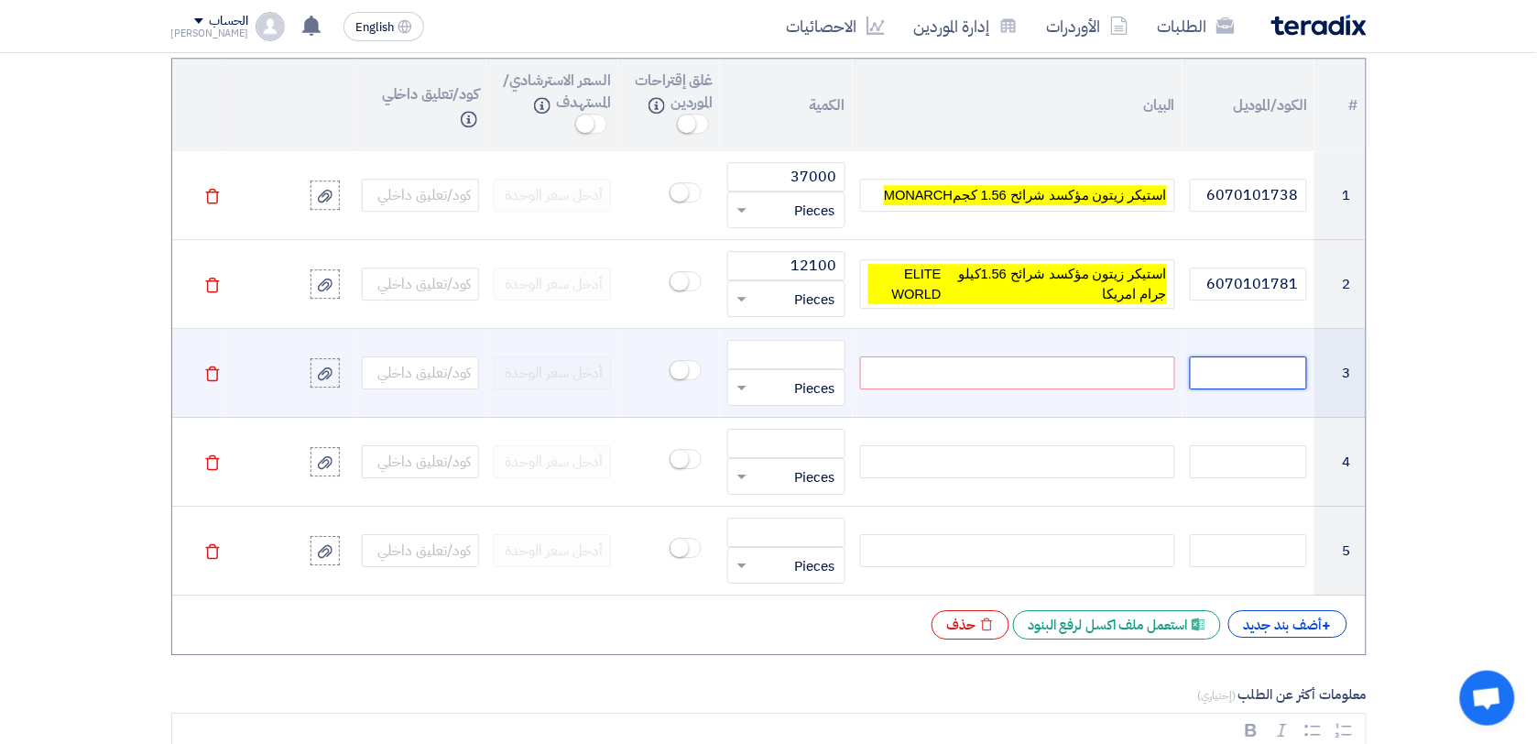
click at [1260, 385] on input "text" at bounding box center [1248, 372] width 117 height 33
paste input "6070101738"
type input "6070101738"
click at [1128, 371] on div at bounding box center [1017, 372] width 315 height 33
paste div
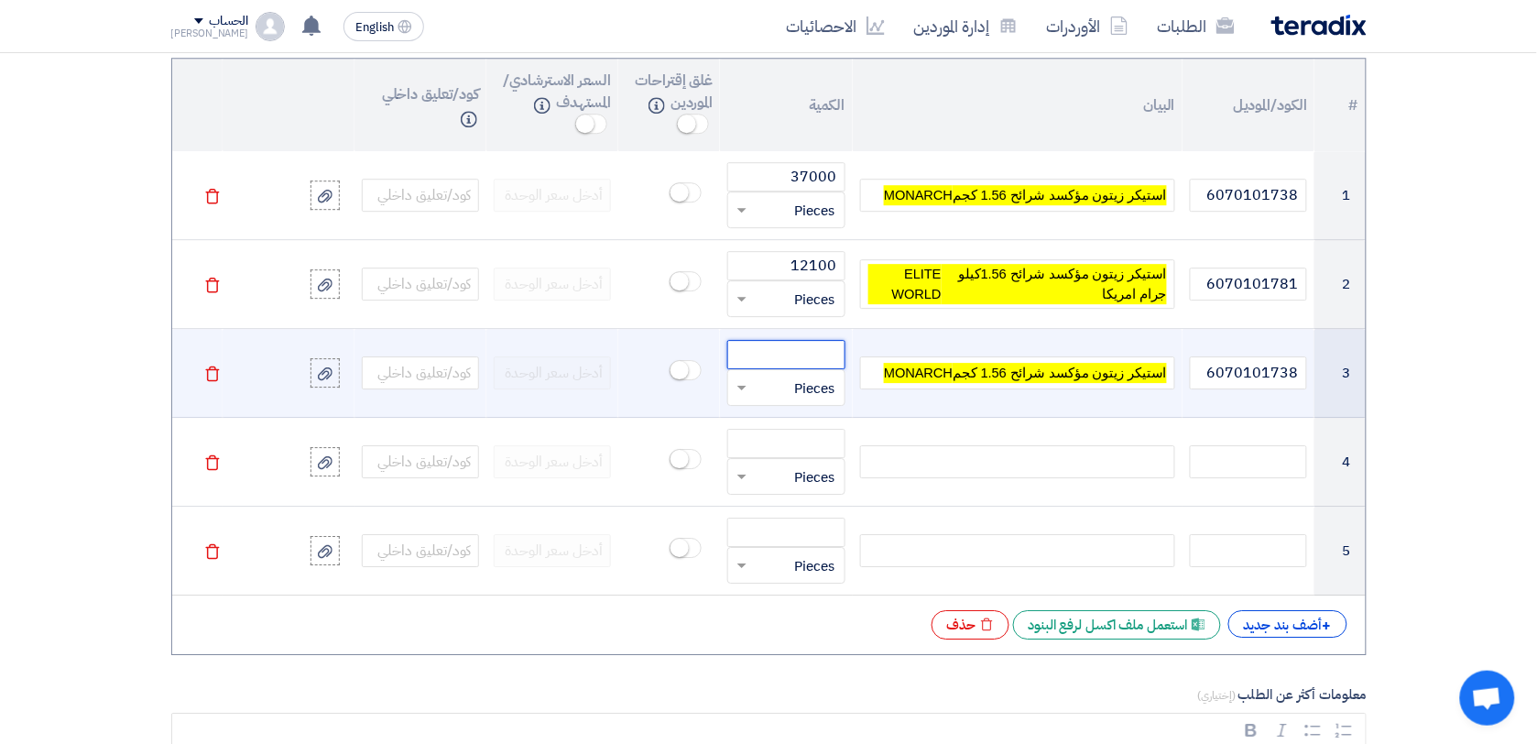
click at [812, 355] on input "number" at bounding box center [785, 354] width 117 height 29
paste input "6000"
type input "6000"
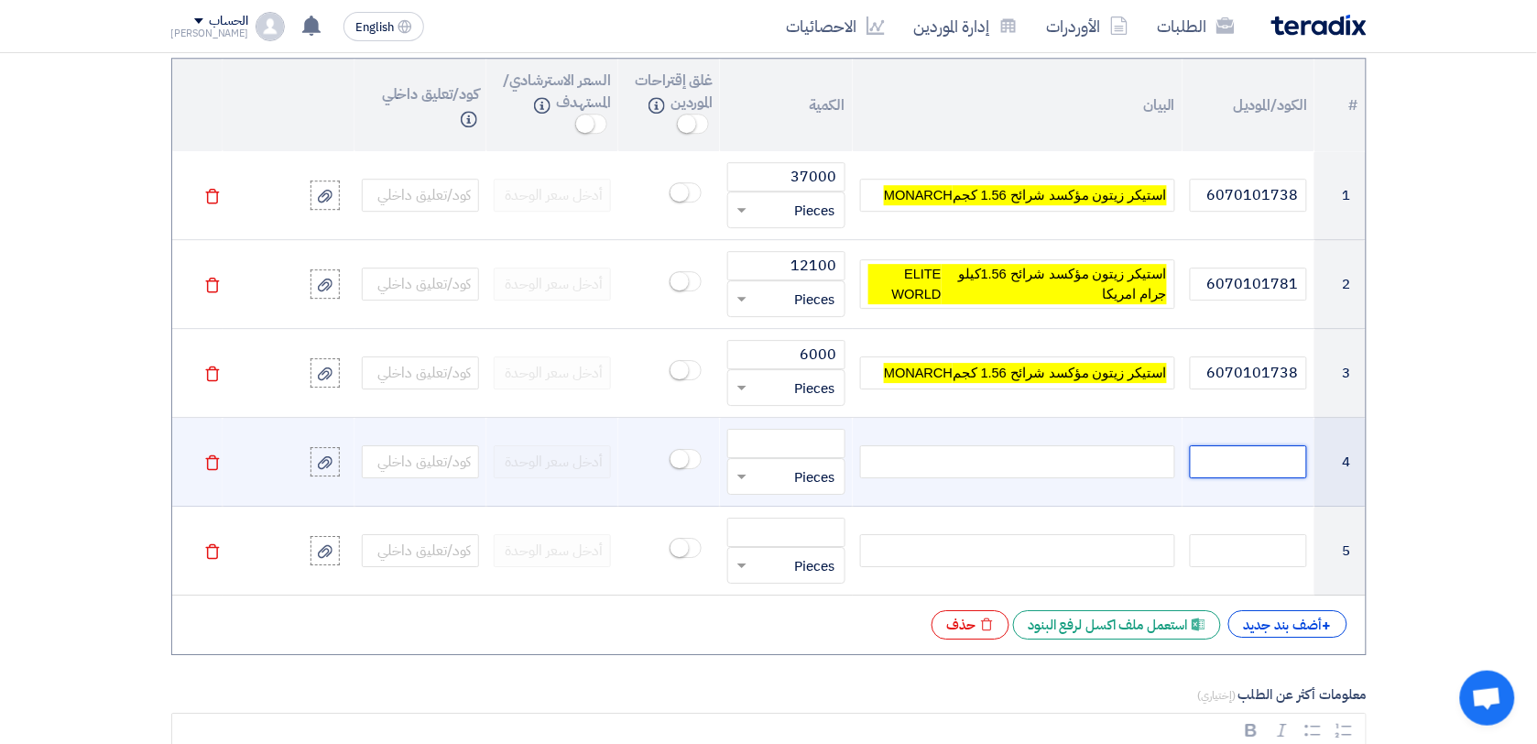
click at [1252, 468] on input "text" at bounding box center [1248, 461] width 117 height 33
paste input "6070101638"
type input "6070101638"
click at [1129, 475] on div at bounding box center [1017, 461] width 315 height 33
paste div
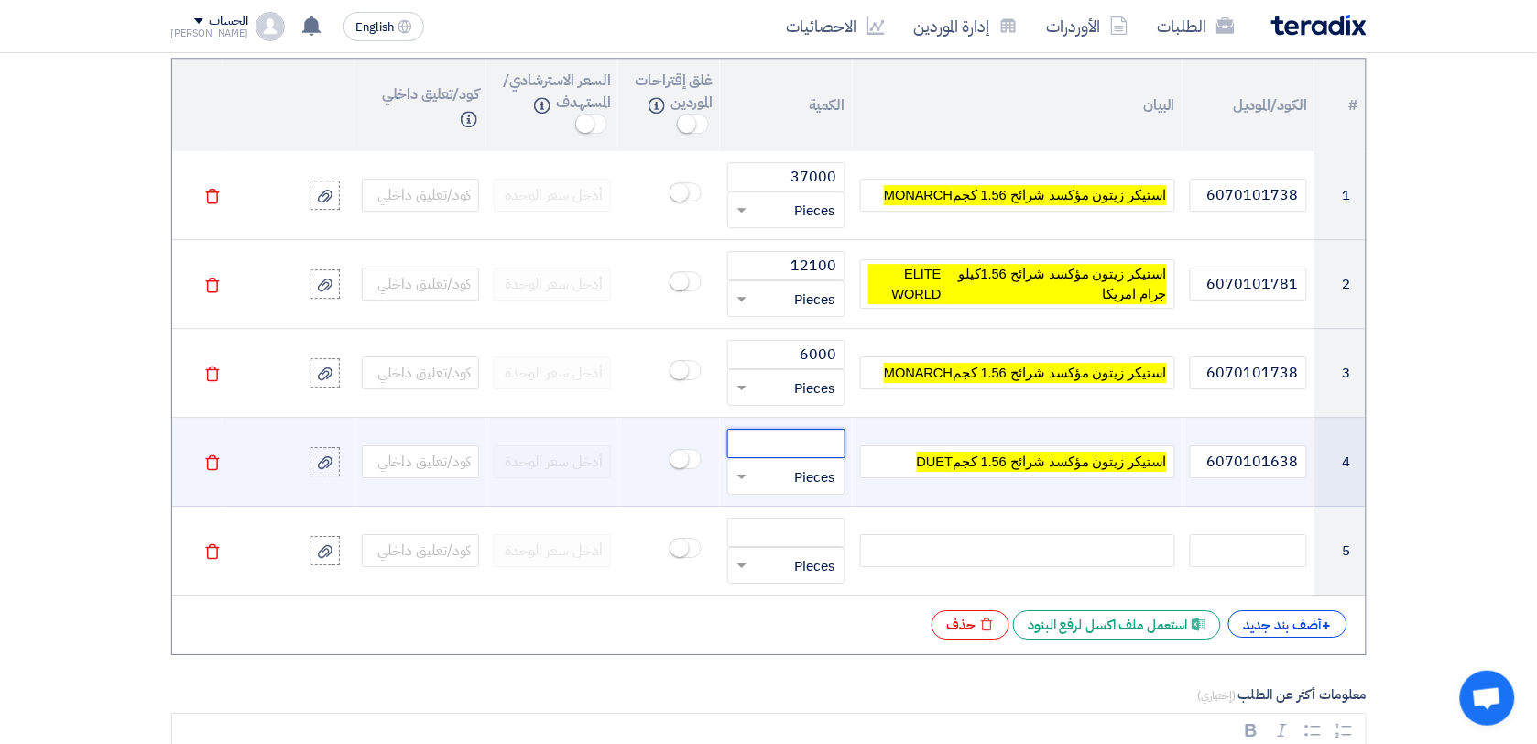
click at [783, 451] on input "number" at bounding box center [785, 443] width 117 height 29
paste input "6000"
type input "6000"
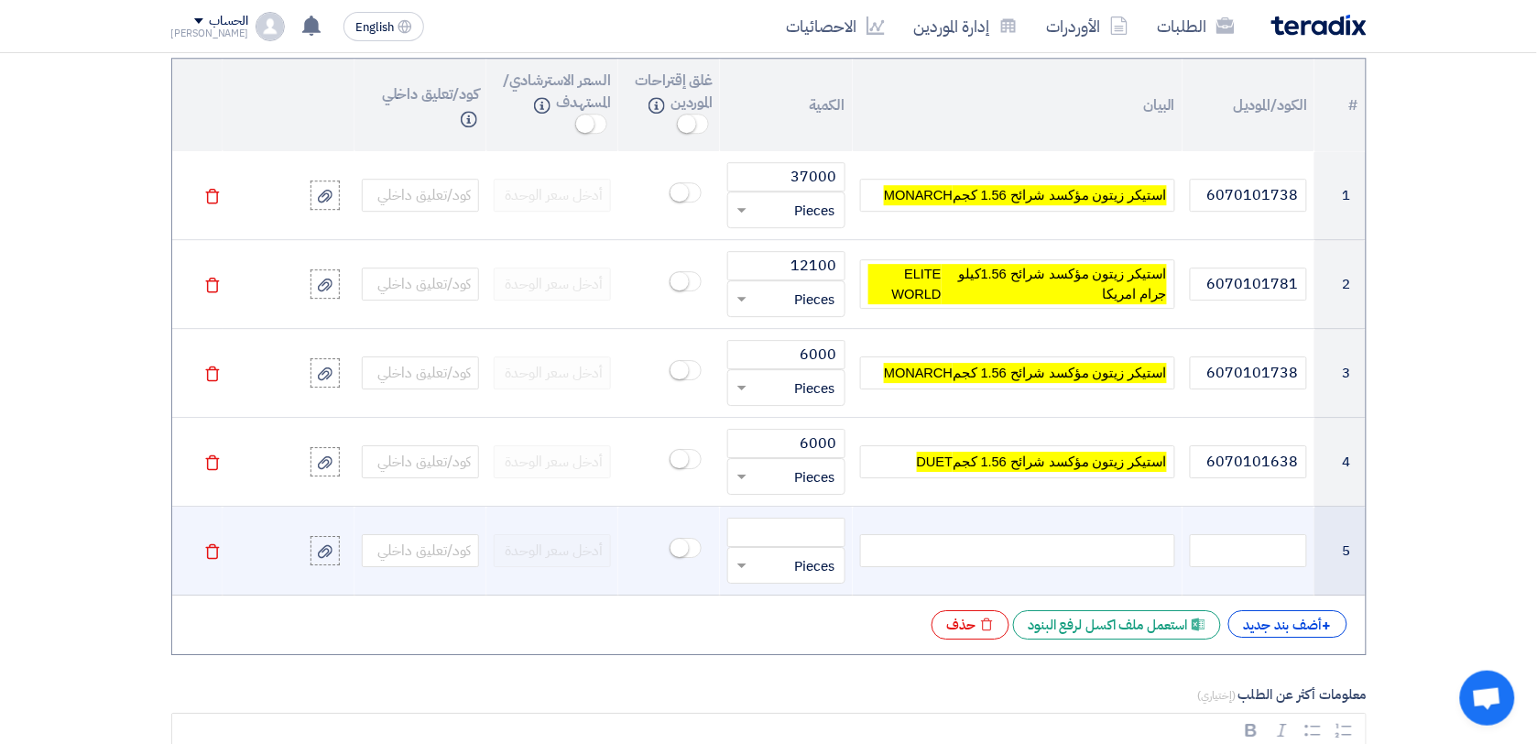
click at [1042, 550] on div at bounding box center [1017, 550] width 315 height 33
paste div
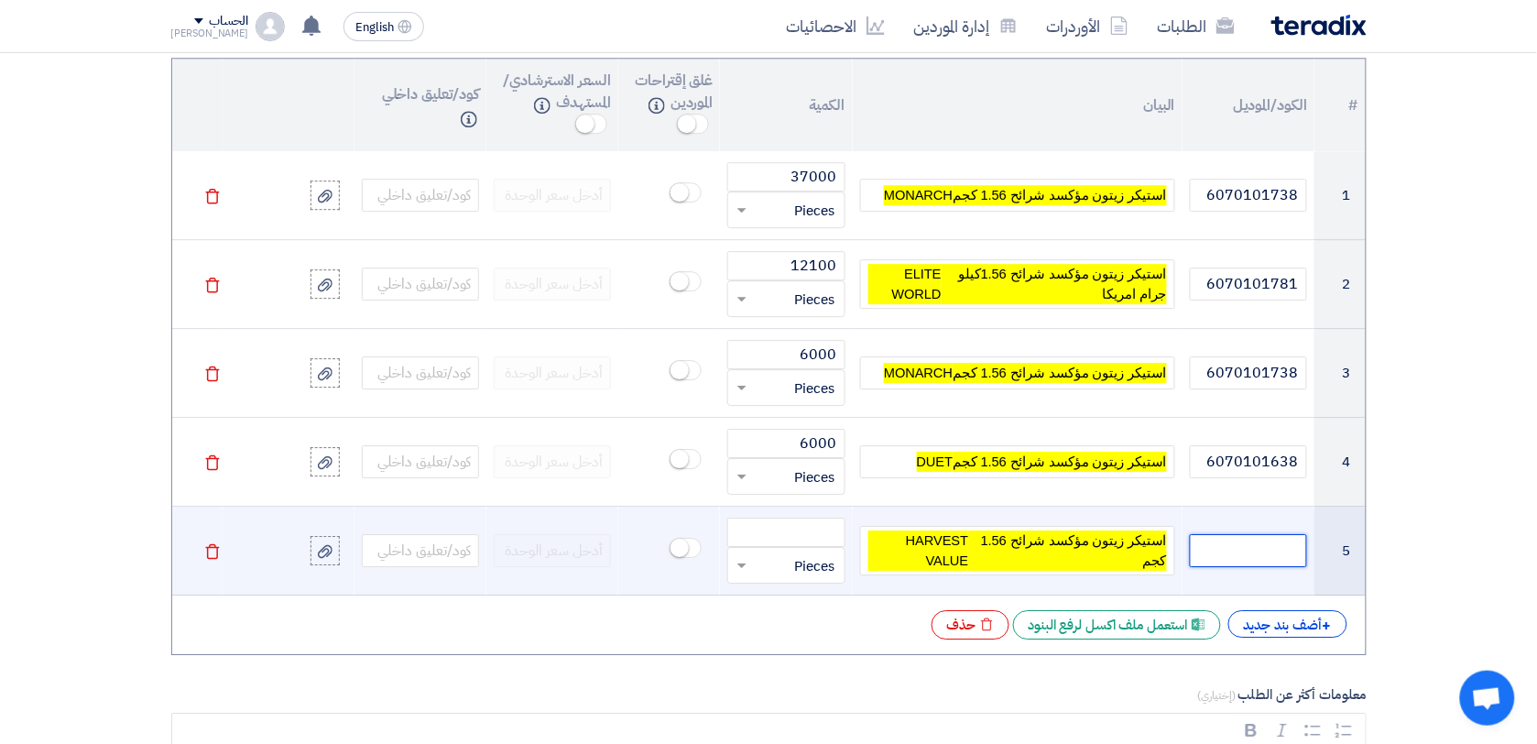
click at [1241, 555] on input "text" at bounding box center [1248, 550] width 117 height 33
paste input "6070101777"
type input "6070101777"
click at [774, 533] on input "number" at bounding box center [785, 532] width 117 height 29
paste input "52000"
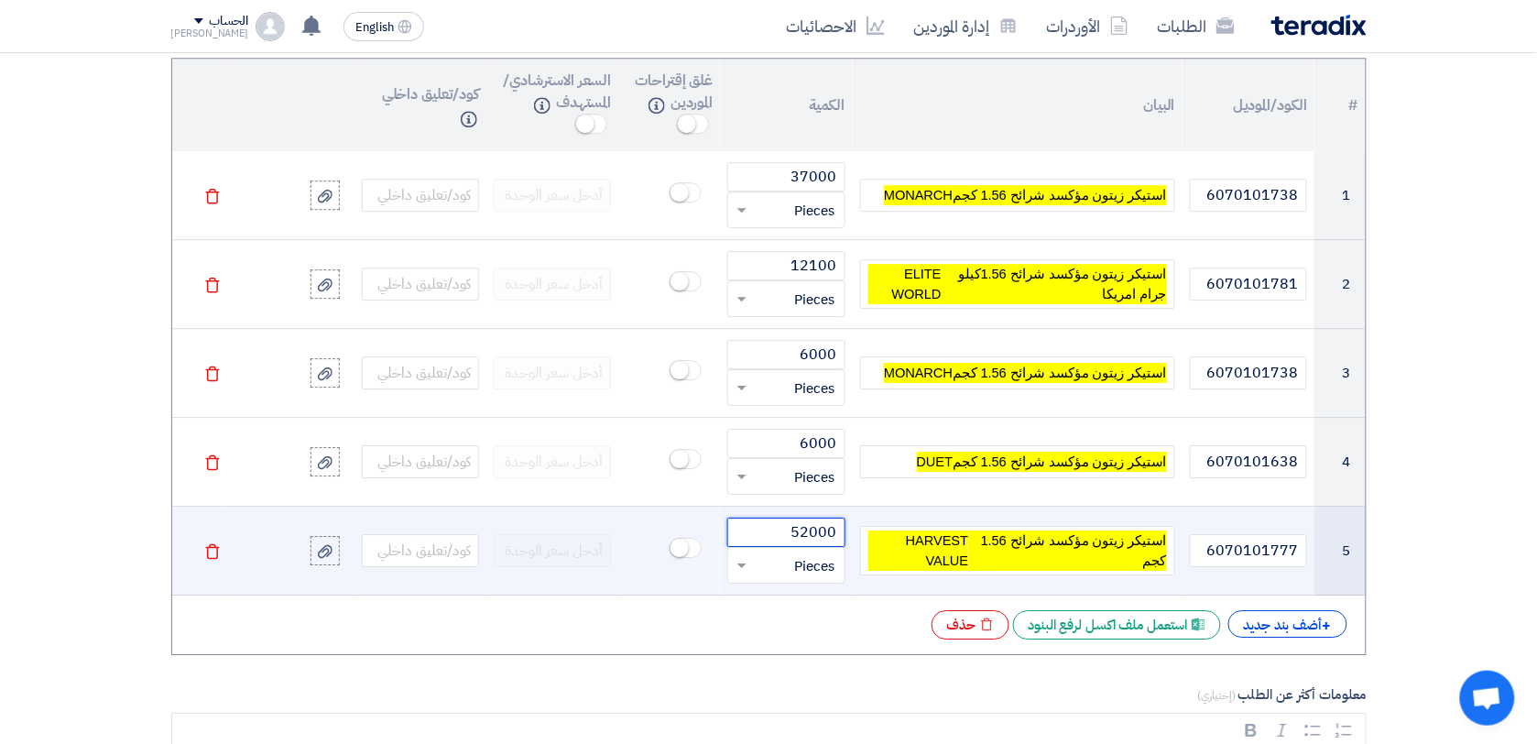
type input "52000"
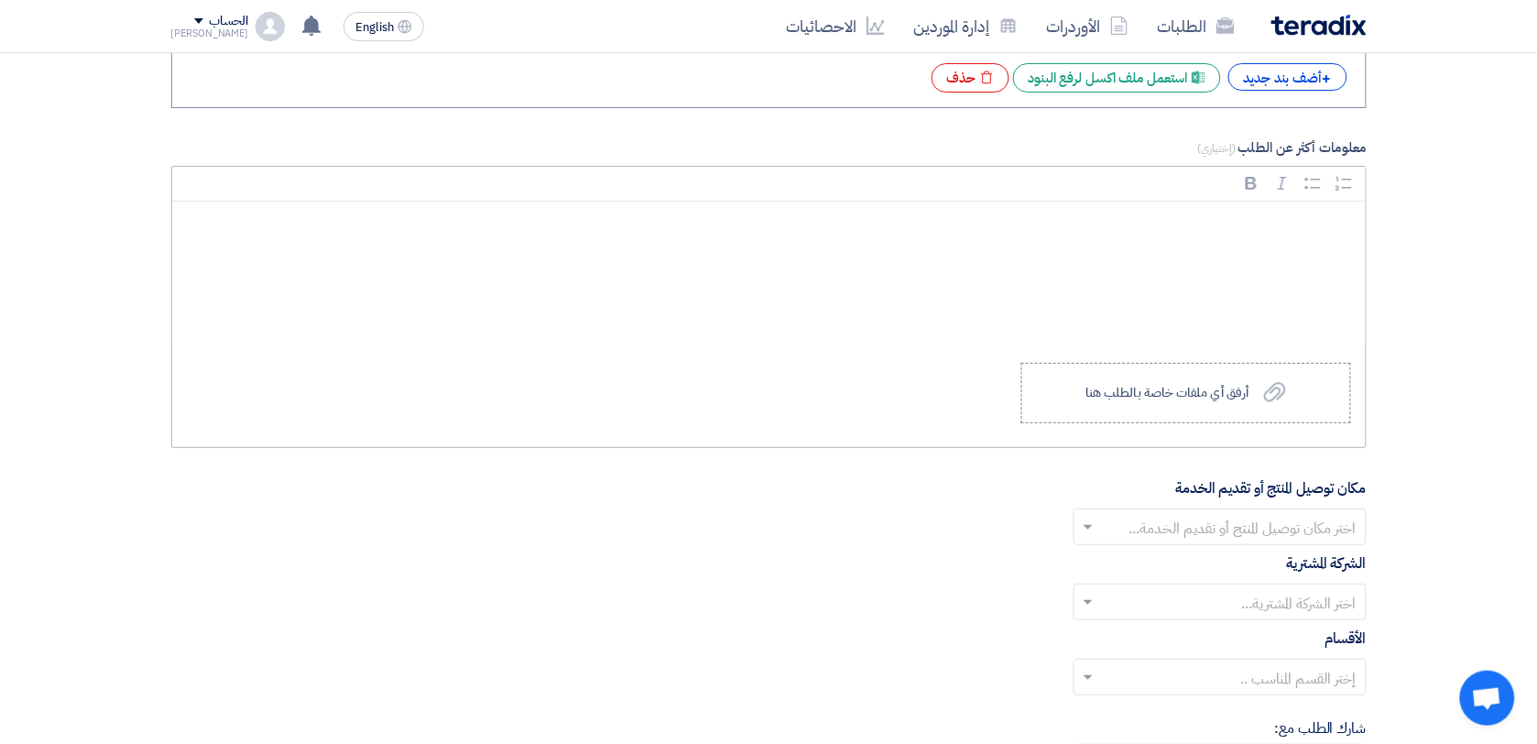
scroll to position [2015, 0]
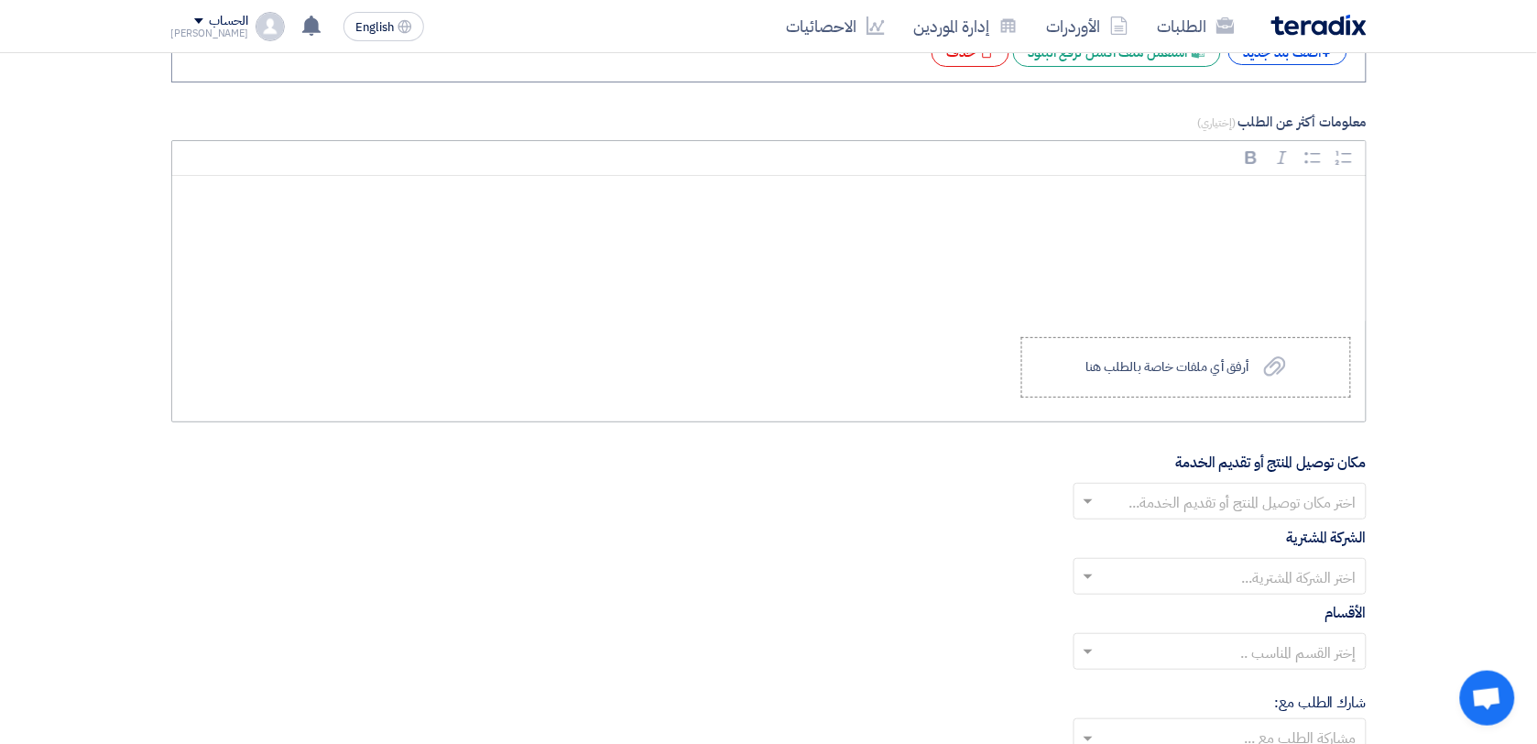
click at [1221, 235] on div "Rich Text Editor, main" at bounding box center [769, 249] width 1194 height 147
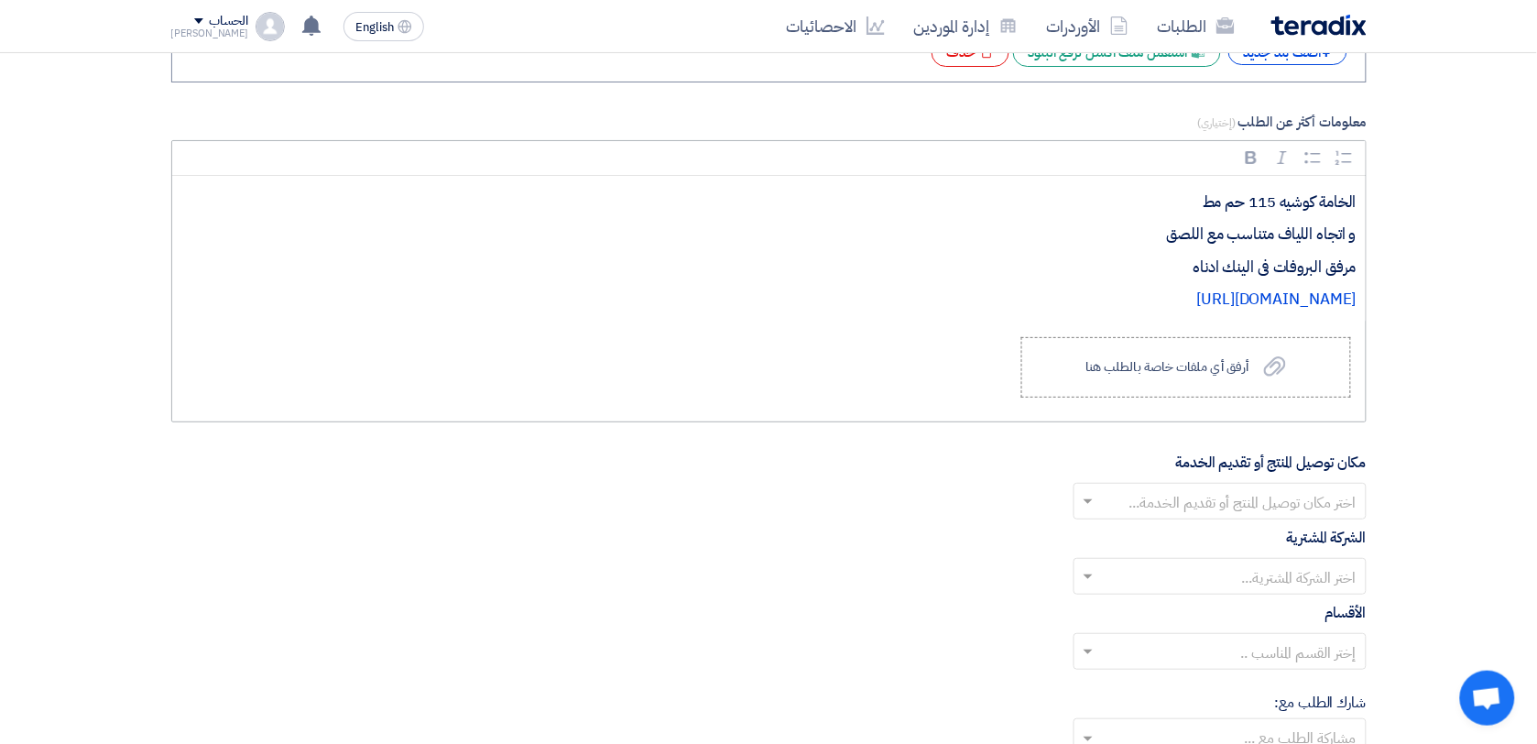
click at [1216, 275] on p "مرفق البروفات فى الينك ادناه" at bounding box center [775, 268] width 1163 height 24
click at [1206, 275] on p "مرفق البروفات فى الينك ادناه" at bounding box center [775, 268] width 1163 height 24
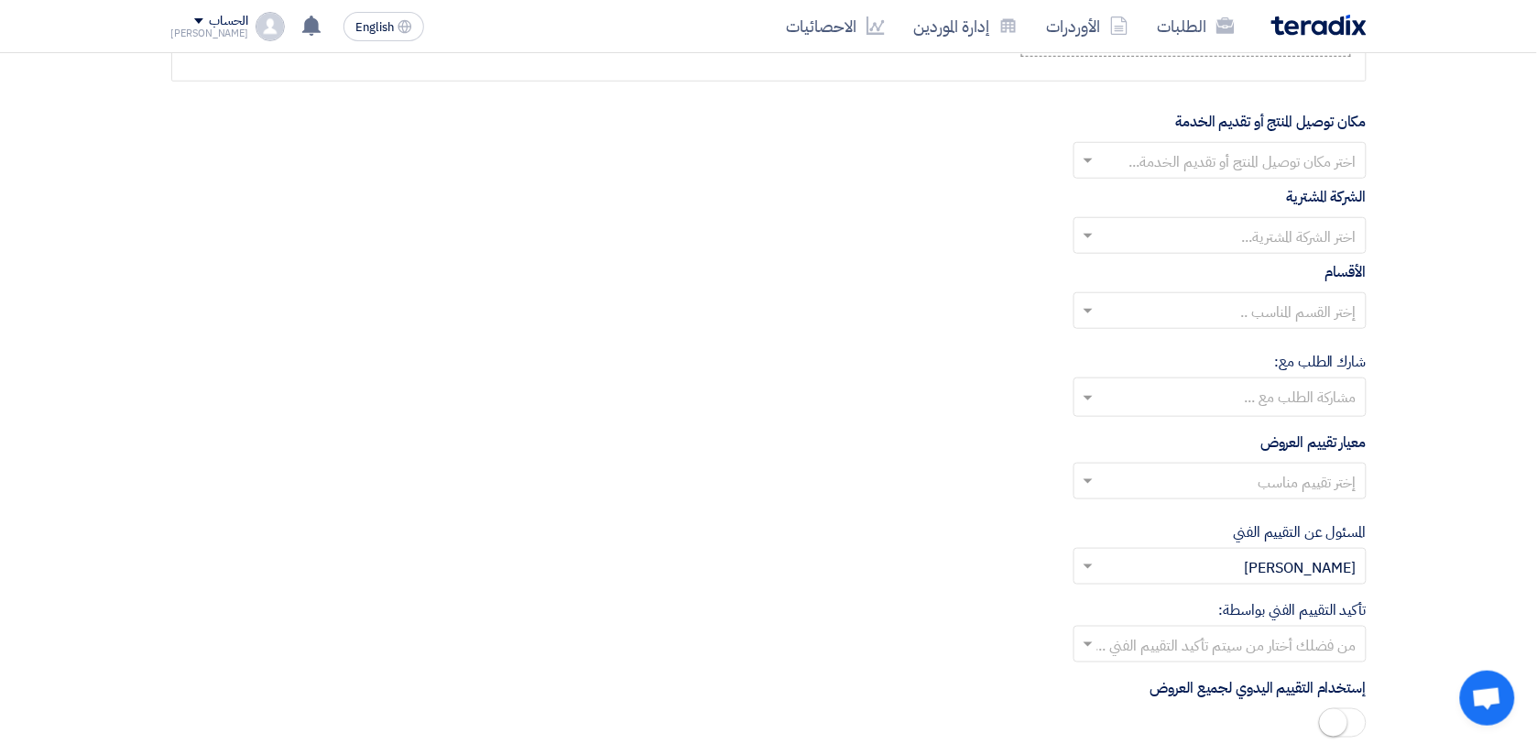
scroll to position [2359, 0]
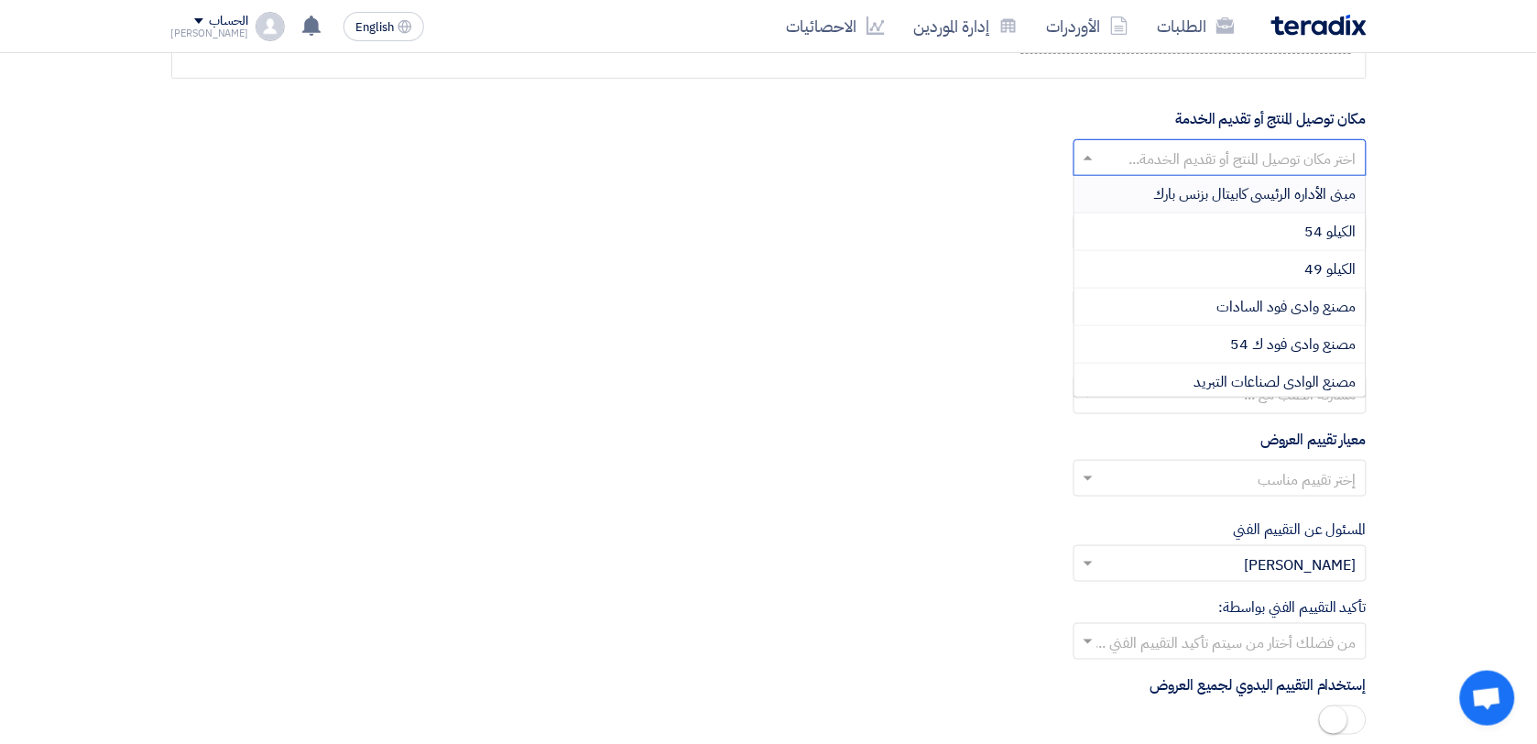
click at [1329, 165] on input "text" at bounding box center [1230, 160] width 257 height 30
click at [1342, 313] on span "مصنع وادى فود السادات" at bounding box center [1287, 307] width 139 height 22
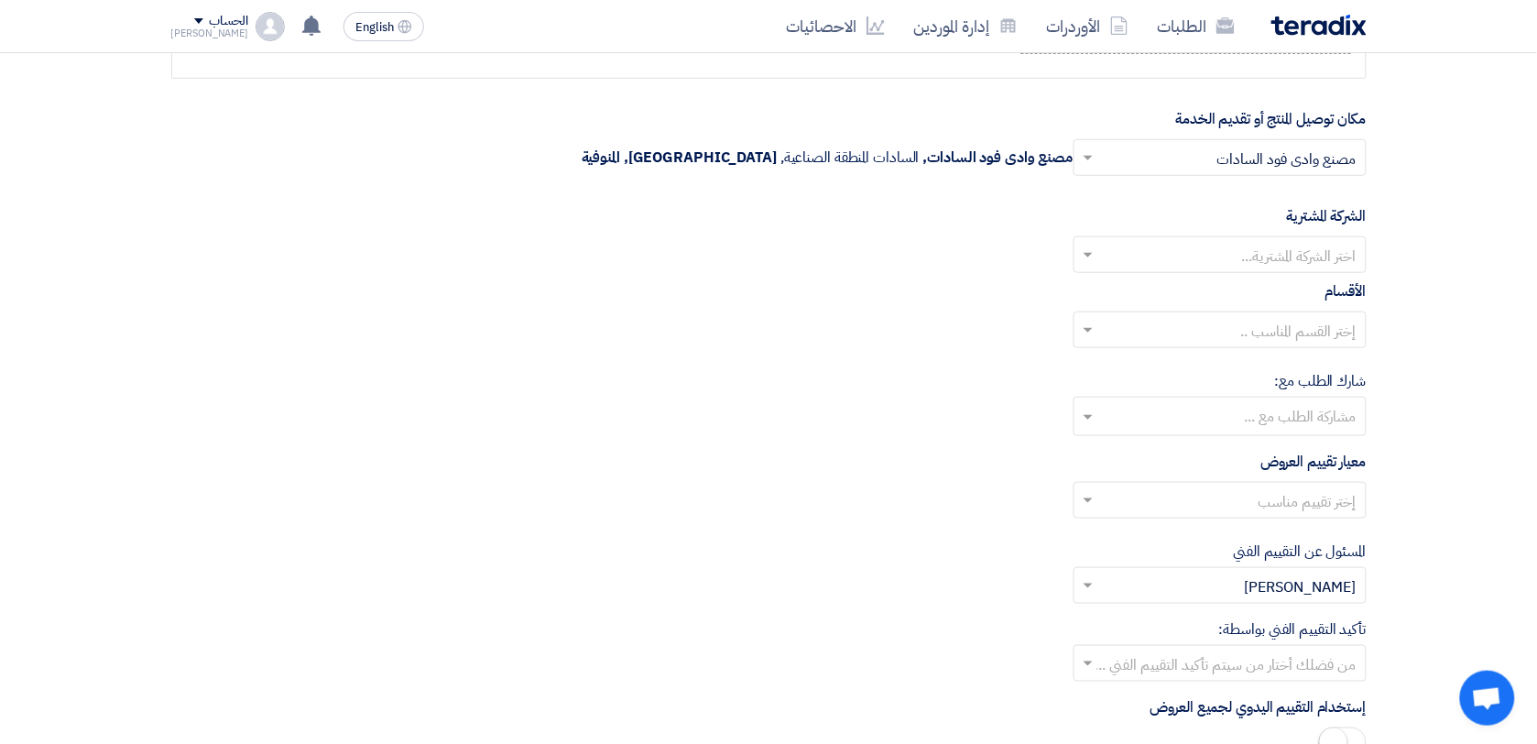
click at [1333, 257] on input "text" at bounding box center [1230, 257] width 257 height 30
click at [1333, 287] on span "Wadi Group وادي جروب" at bounding box center [1283, 291] width 147 height 22
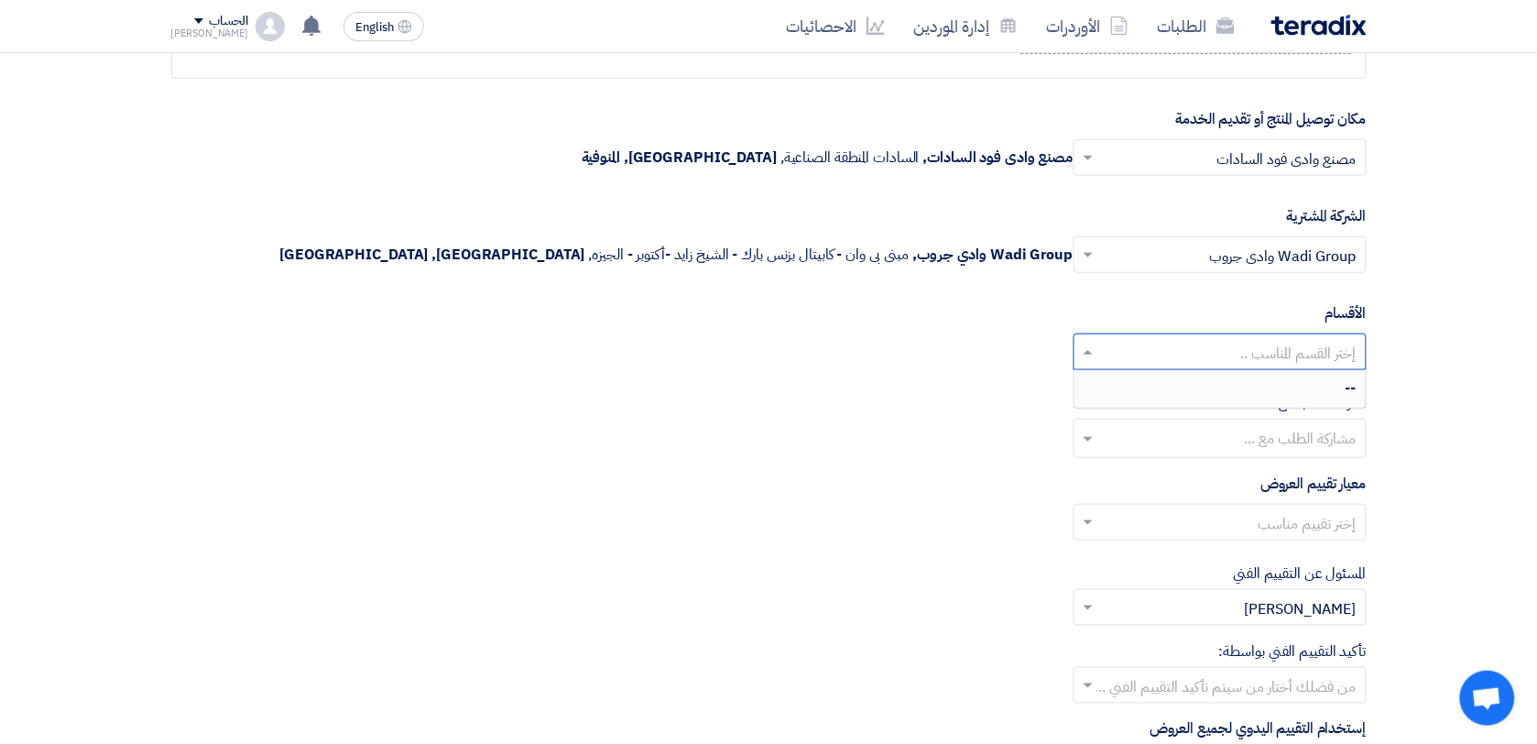
click at [1333, 365] on input "text" at bounding box center [1230, 354] width 257 height 30
click at [1354, 444] on input "text" at bounding box center [1219, 440] width 275 height 30
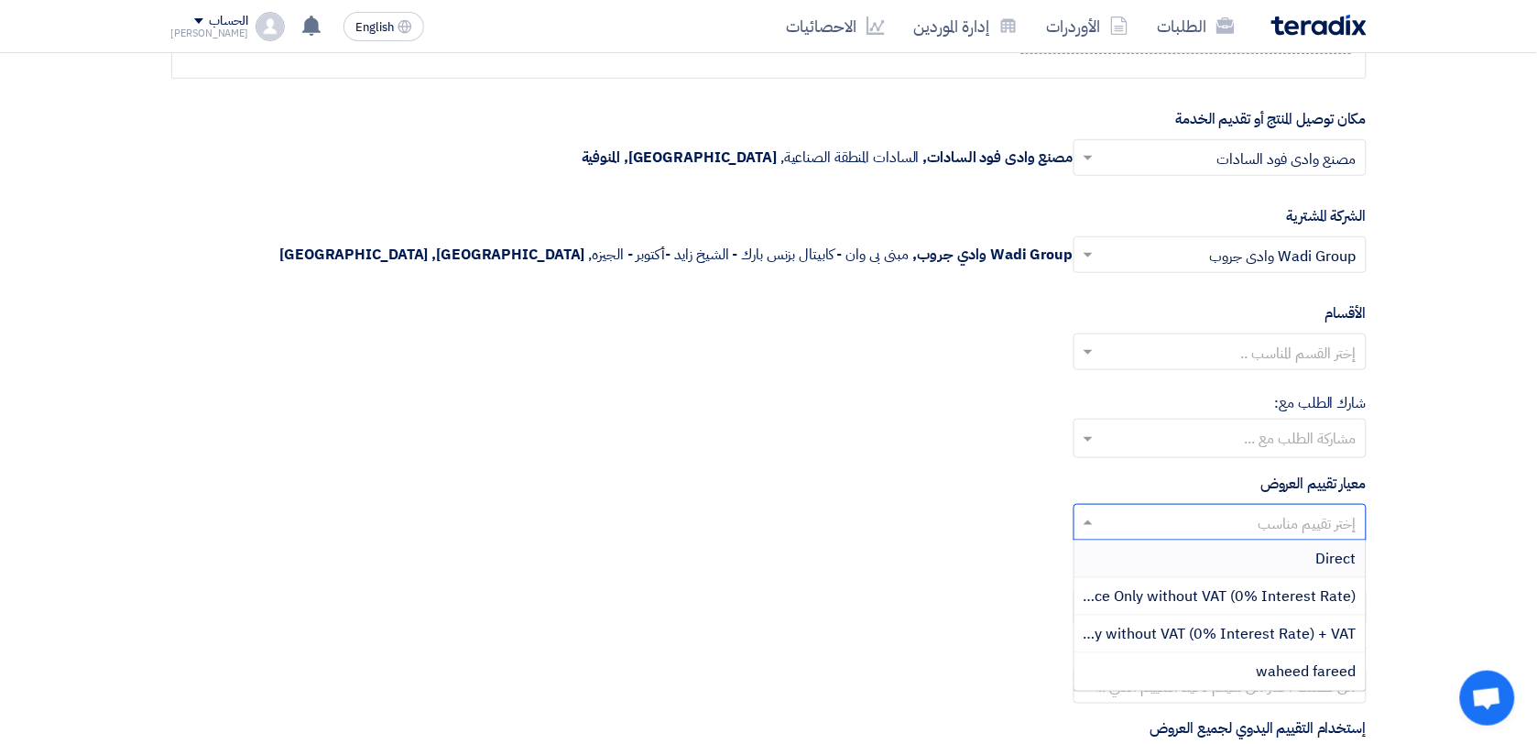
click at [1279, 539] on input "text" at bounding box center [1230, 524] width 257 height 30
click at [1308, 637] on span "Price Only without VAT (0% Interest Rate) + VAT" at bounding box center [1196, 634] width 321 height 22
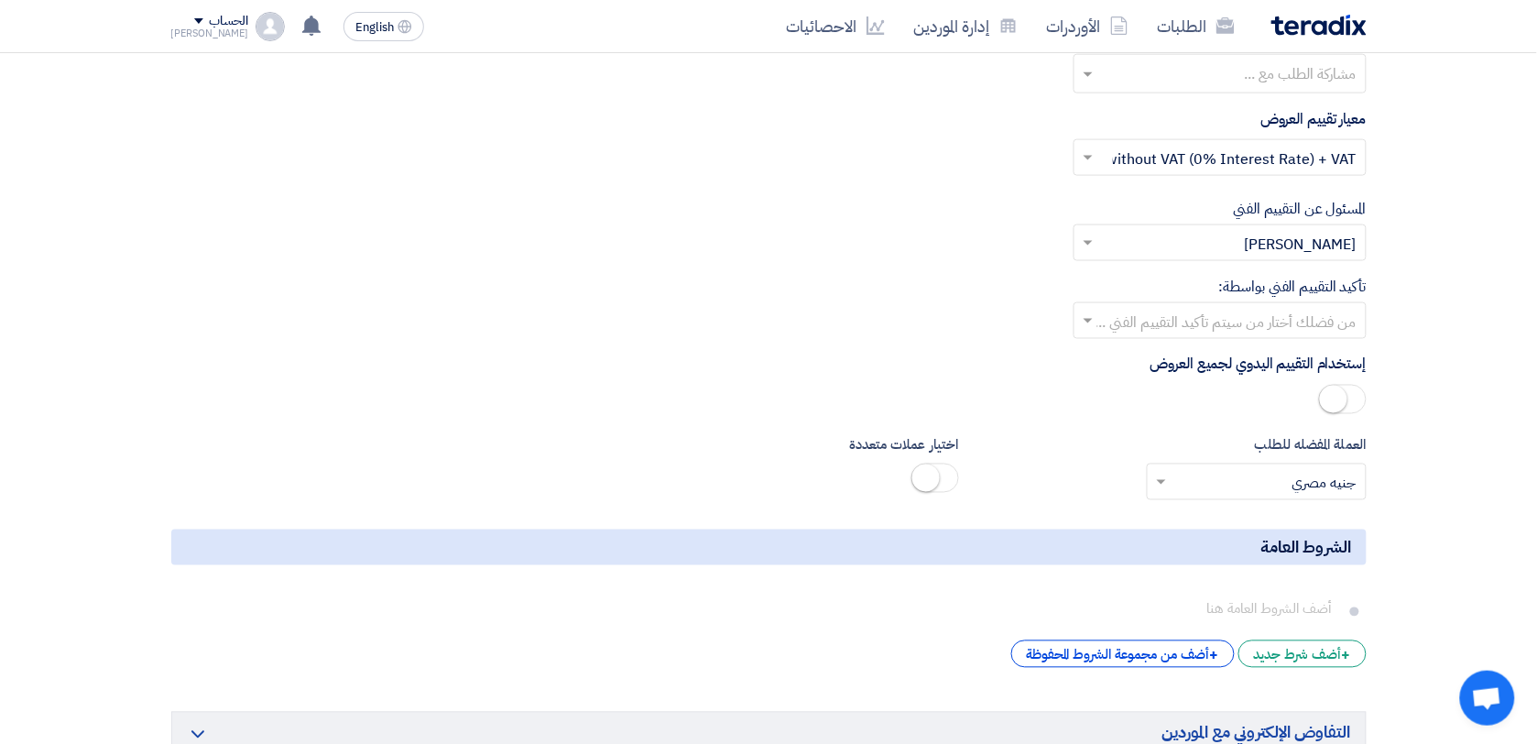
scroll to position [2817, 0]
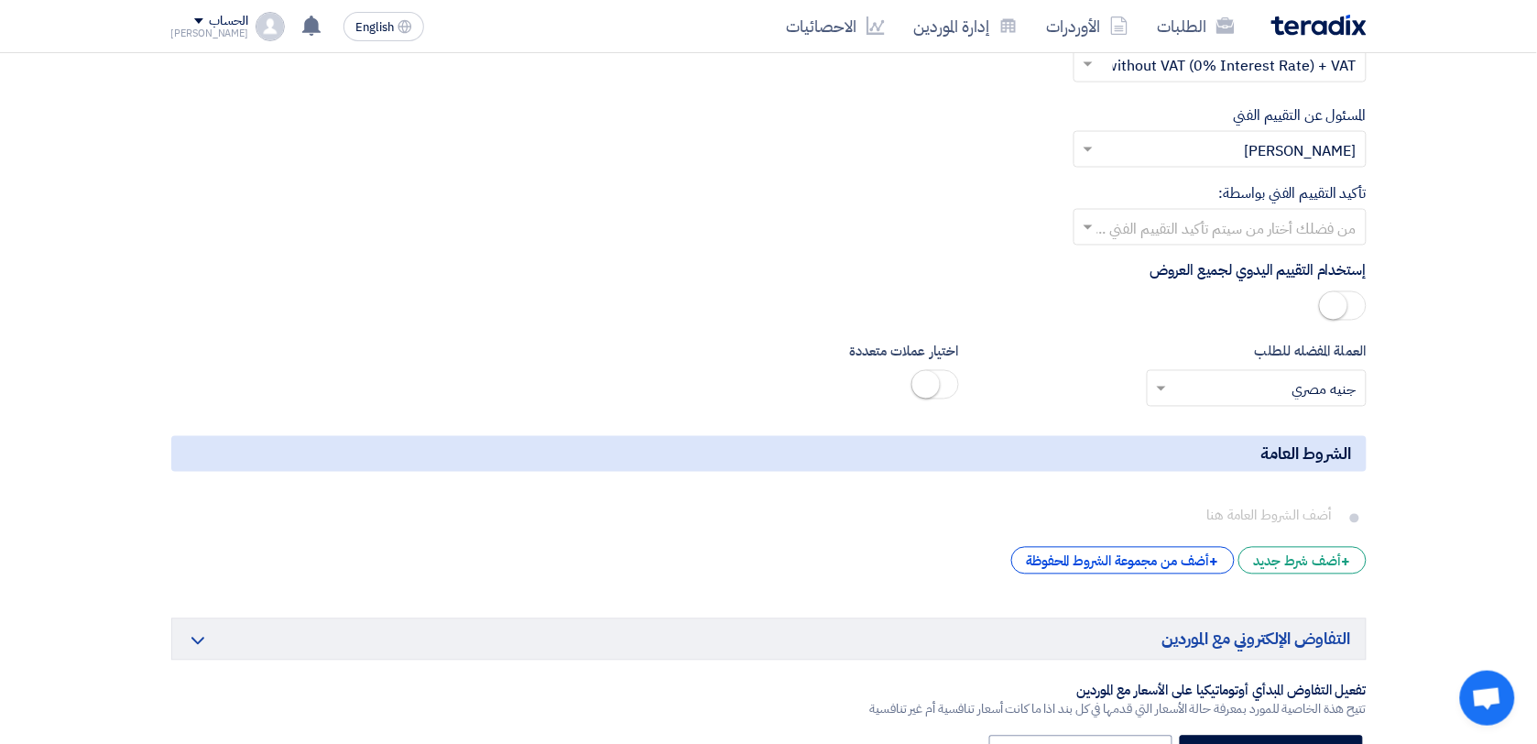
click at [1303, 239] on input "text" at bounding box center [1230, 229] width 257 height 30
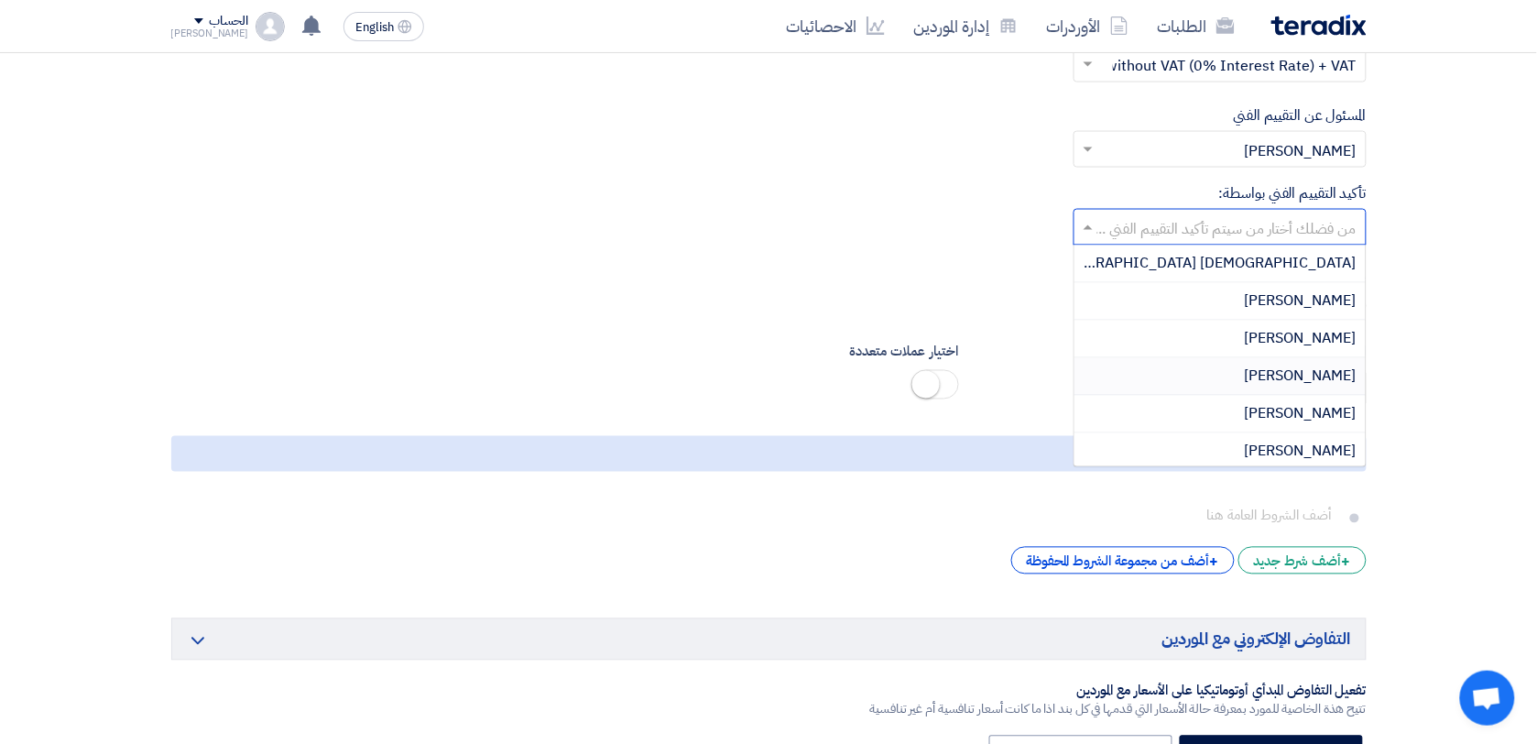
click at [1329, 381] on span "[PERSON_NAME]" at bounding box center [1301, 377] width 112 height 22
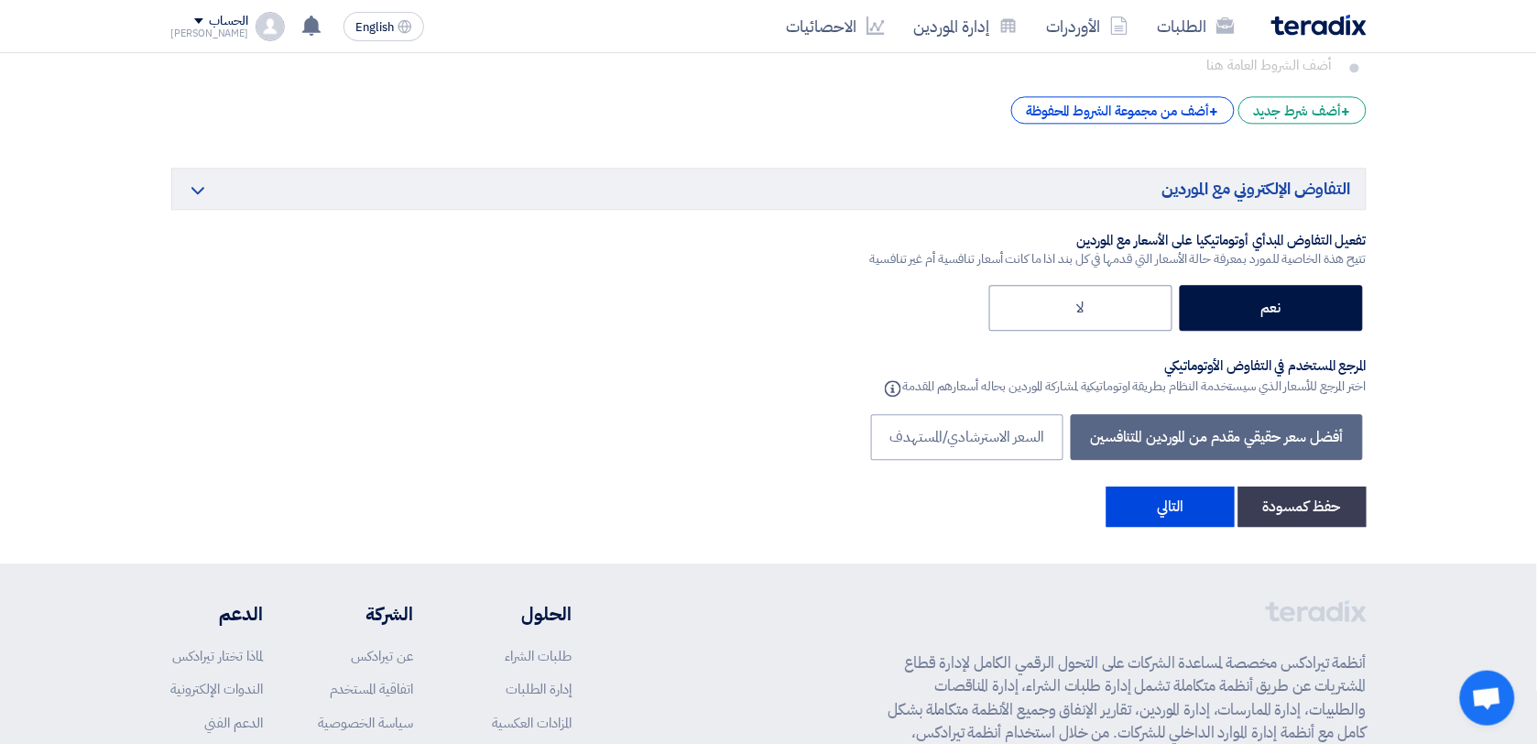
scroll to position [3275, 0]
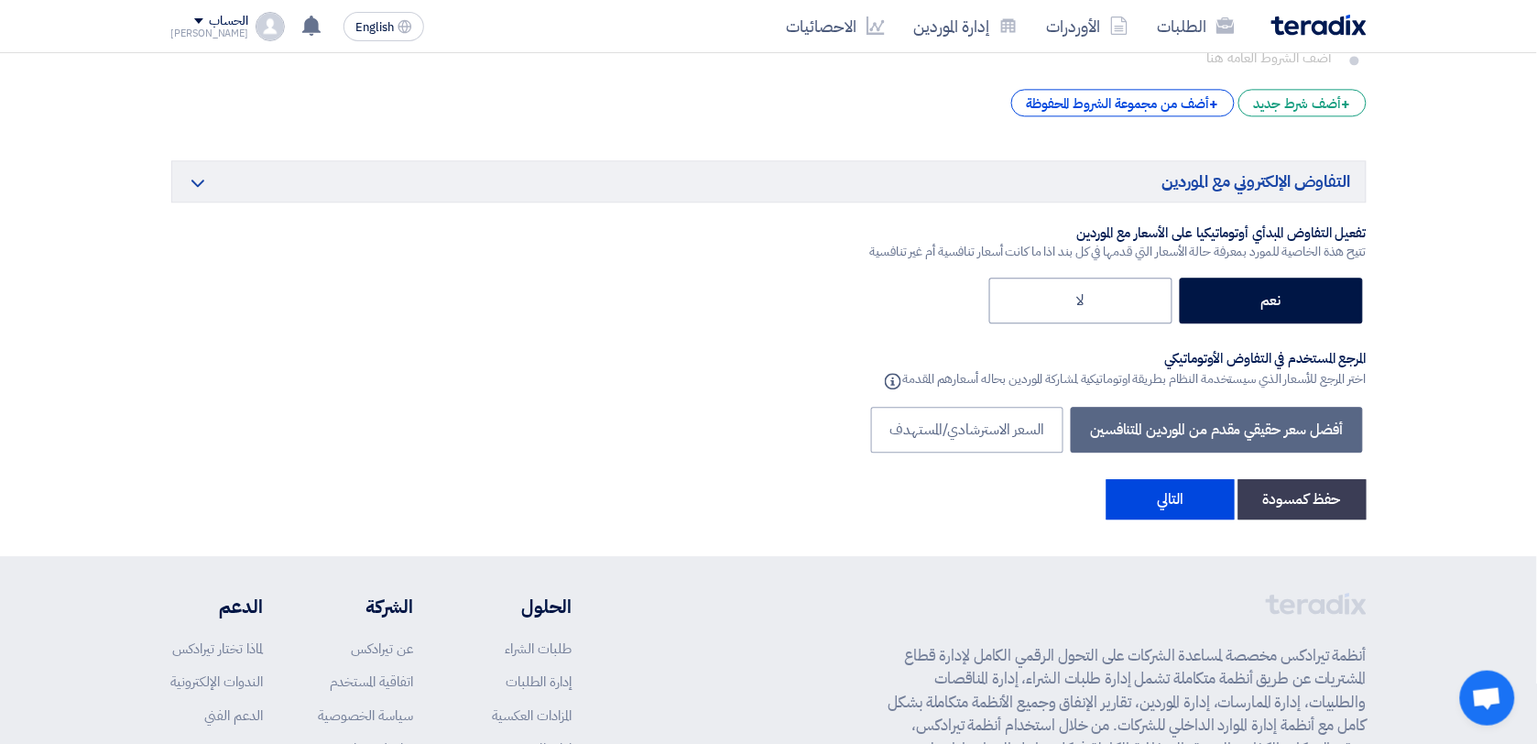
click at [1163, 513] on button "التالي" at bounding box center [1171, 499] width 128 height 40
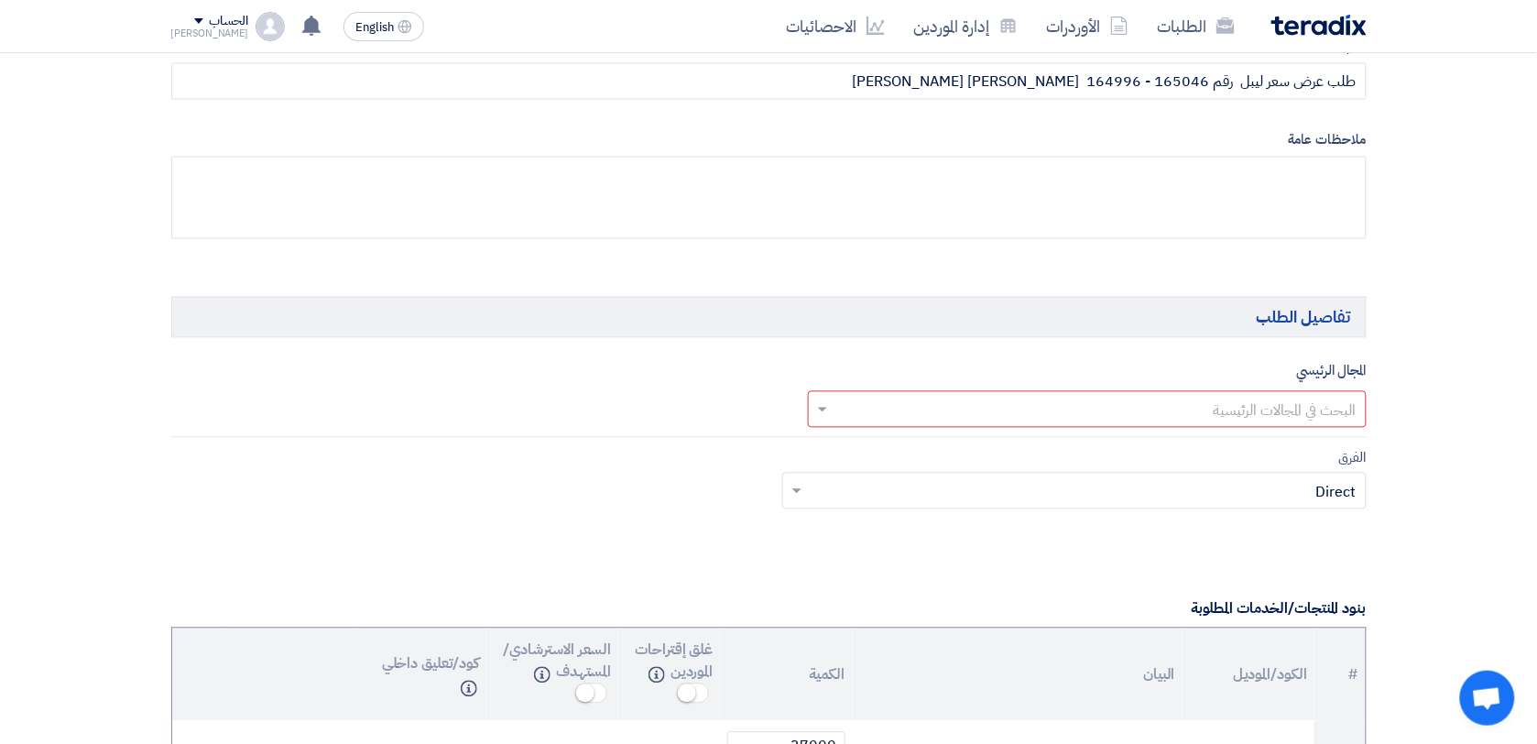
scroll to position [916, 0]
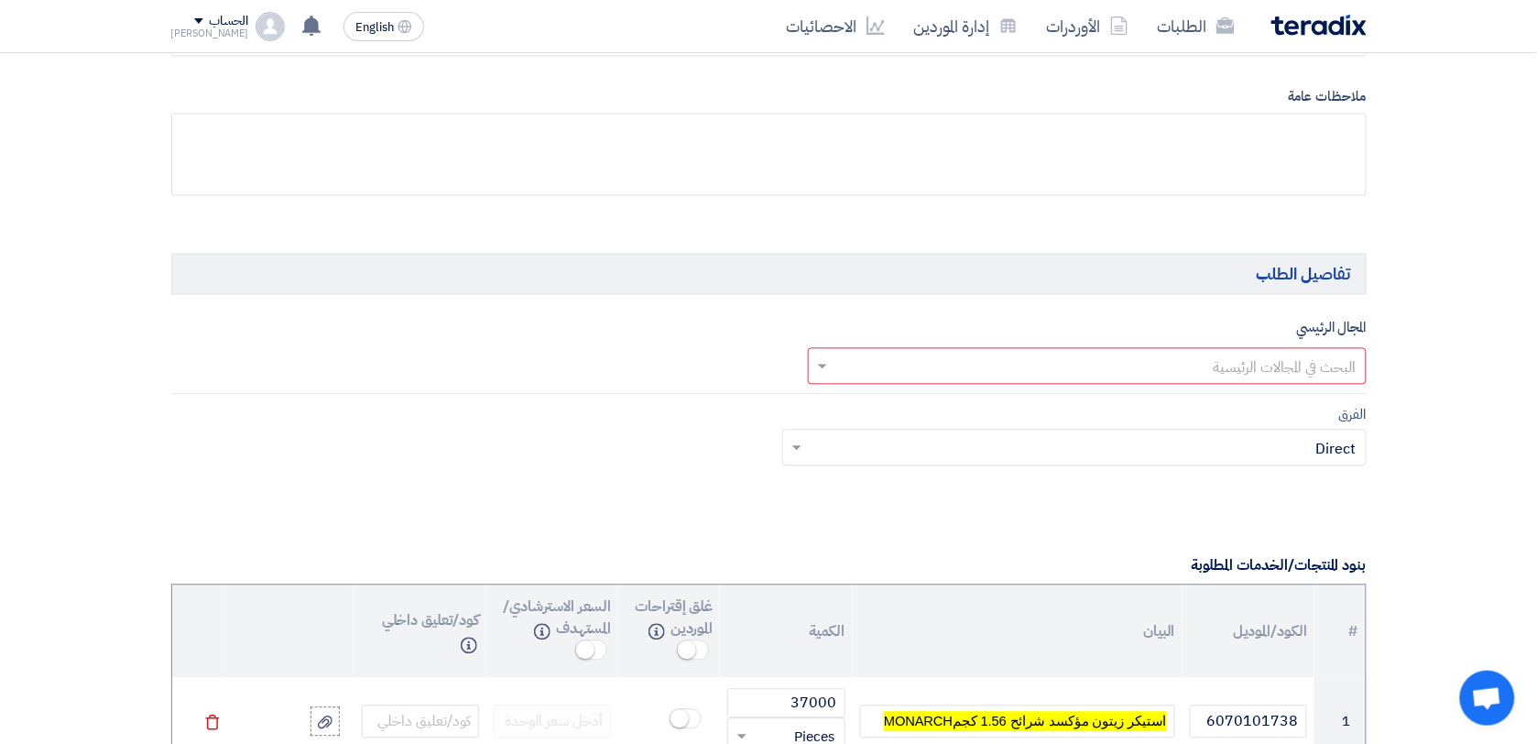
click at [1301, 366] on input "text" at bounding box center [1097, 368] width 522 height 30
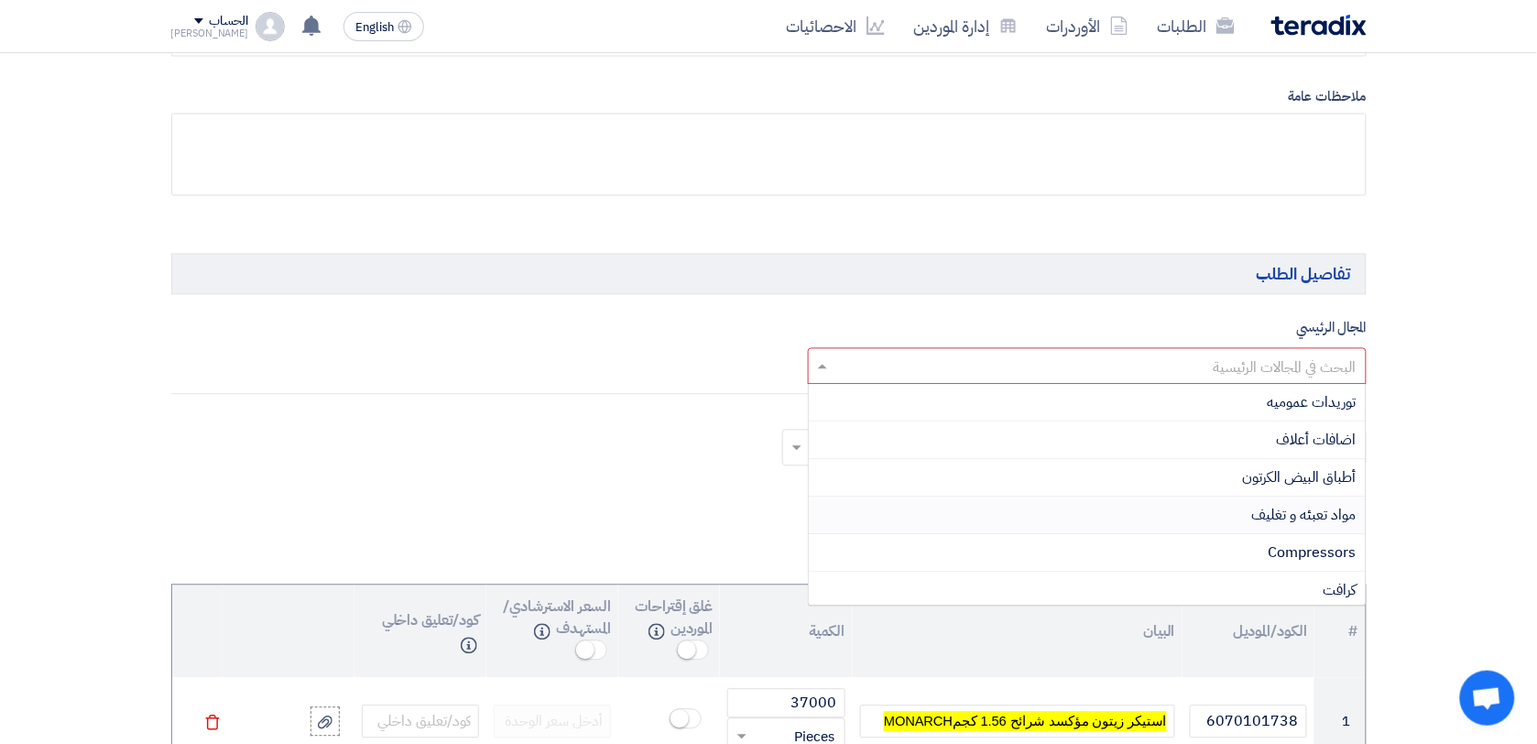
click at [1315, 518] on span "مواد تعبئه و تغليف" at bounding box center [1304, 516] width 104 height 22
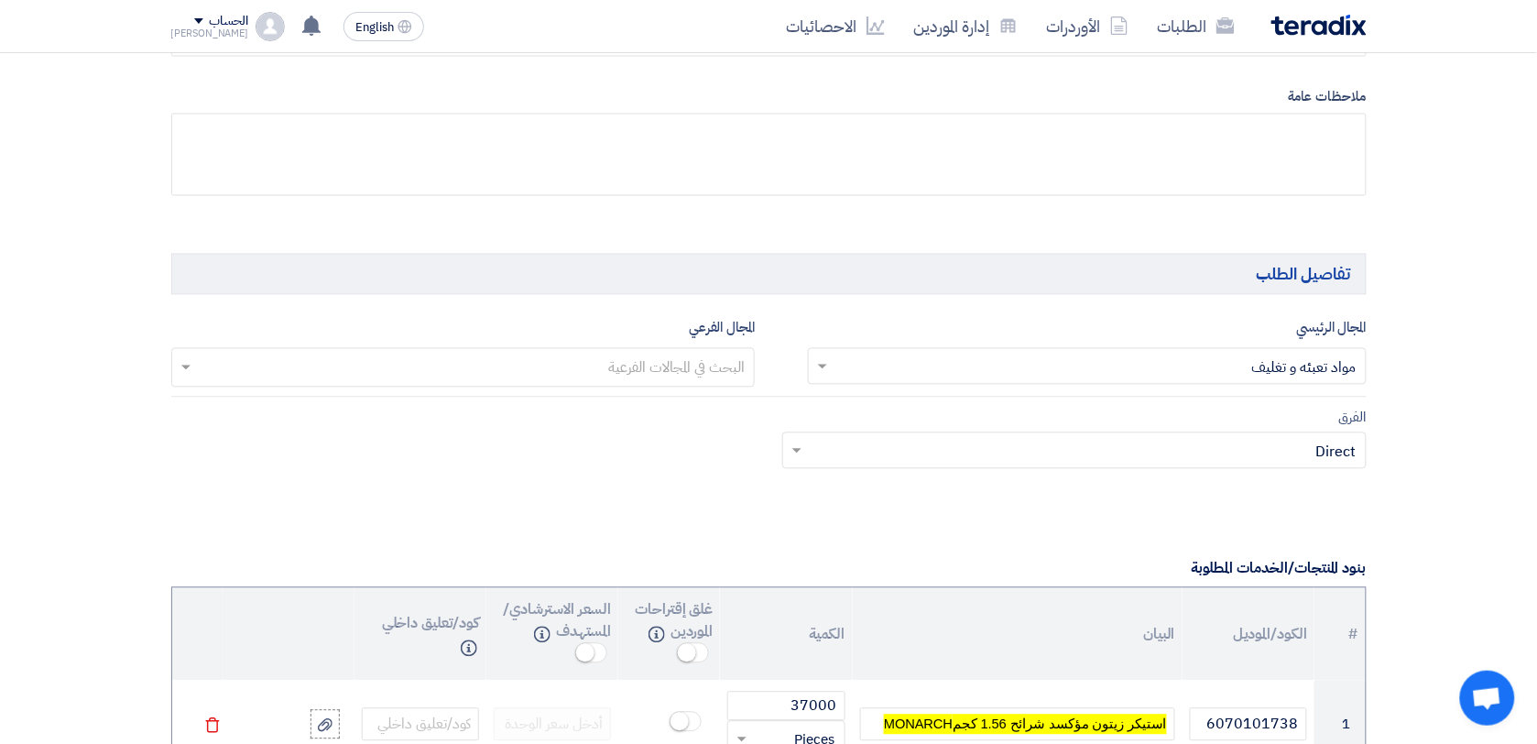
click at [694, 369] on input "text" at bounding box center [463, 370] width 566 height 30
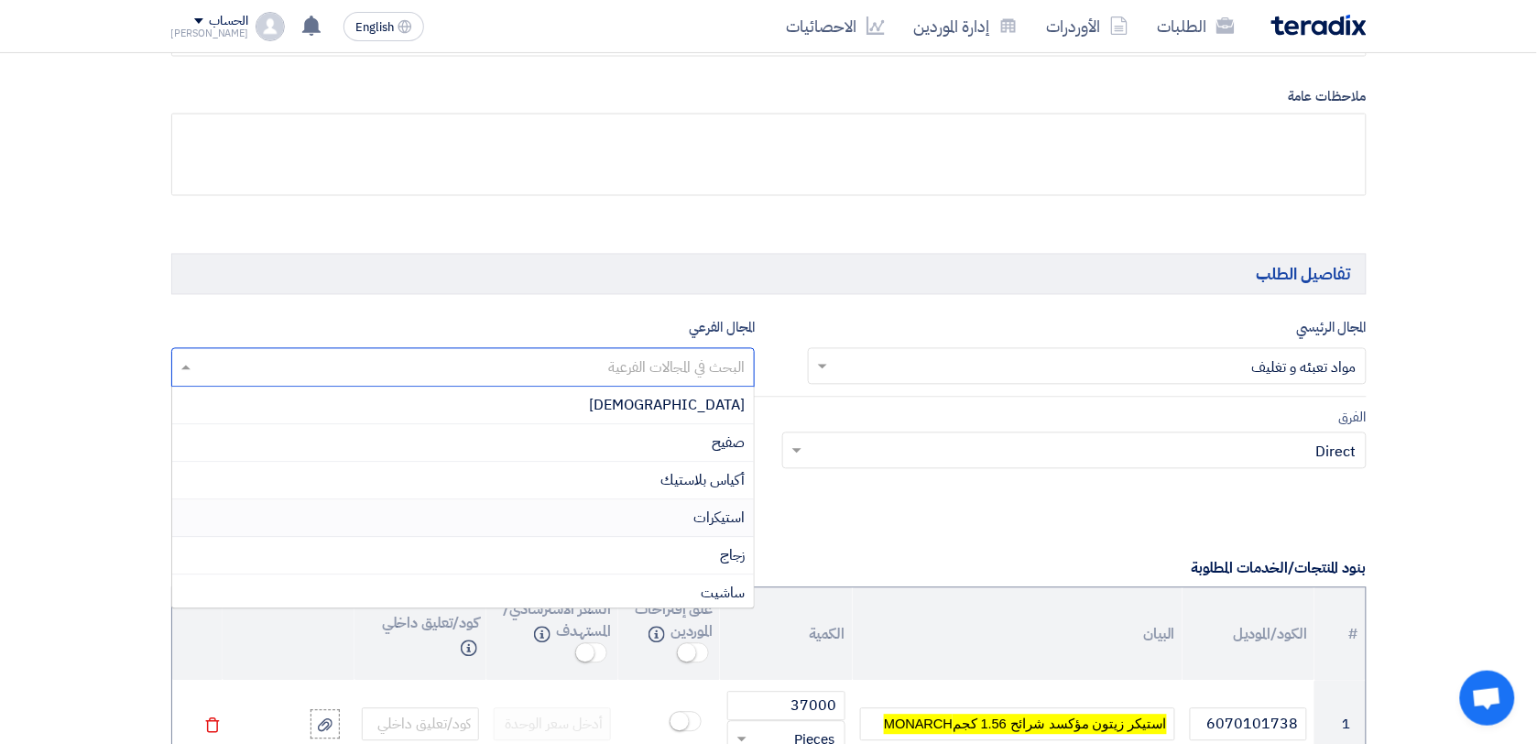
click at [720, 519] on span "استيكرات" at bounding box center [719, 519] width 51 height 22
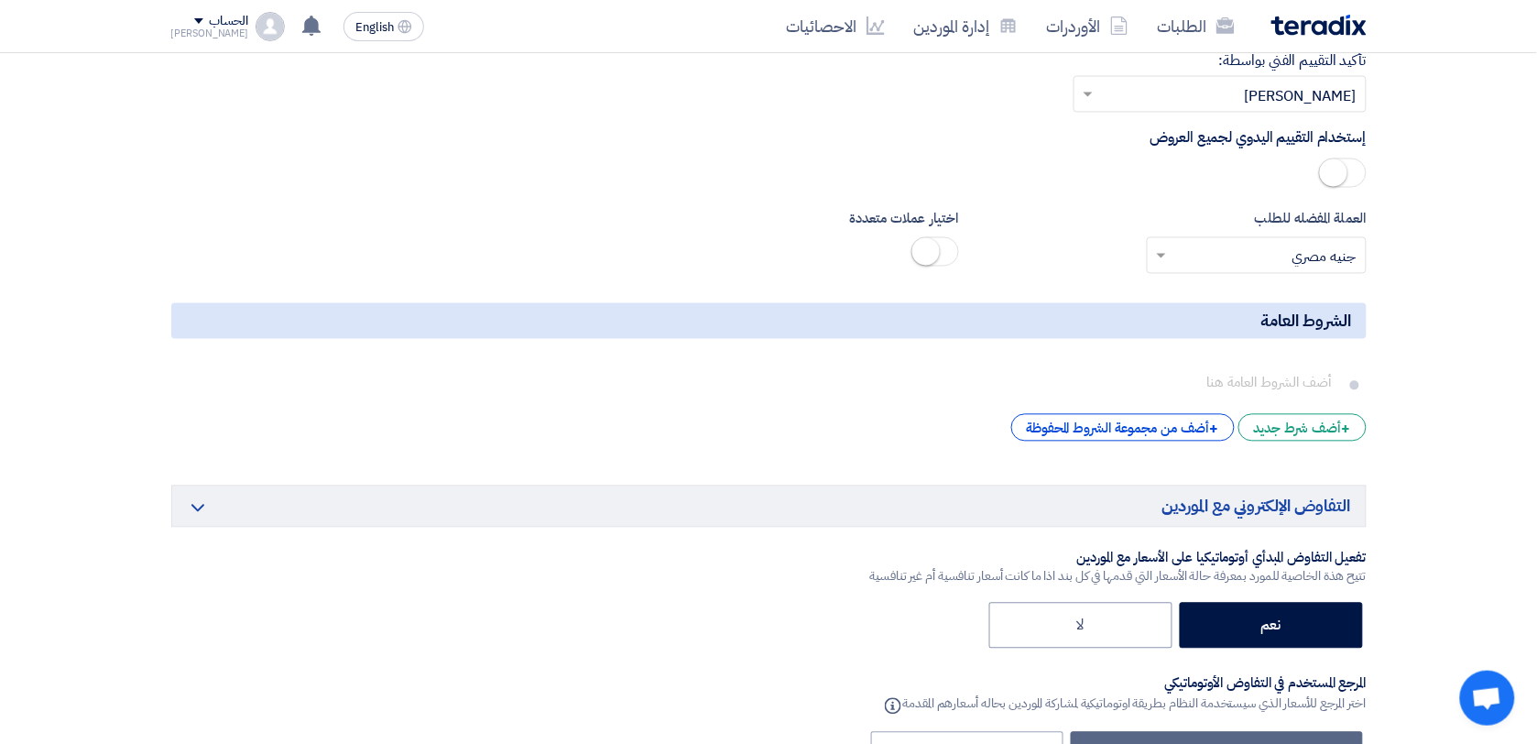
scroll to position [3436, 0]
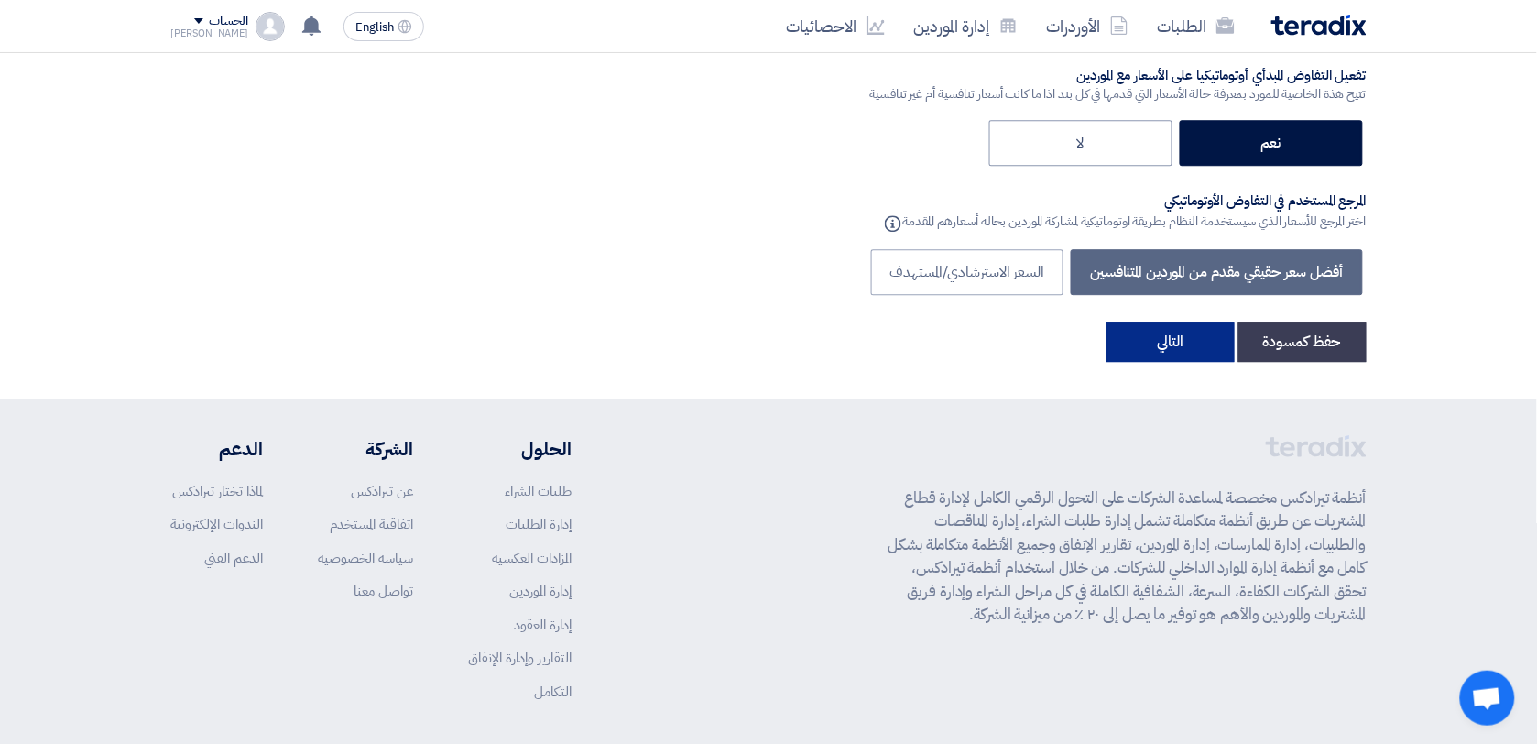
click at [1185, 345] on button "التالي" at bounding box center [1171, 342] width 128 height 40
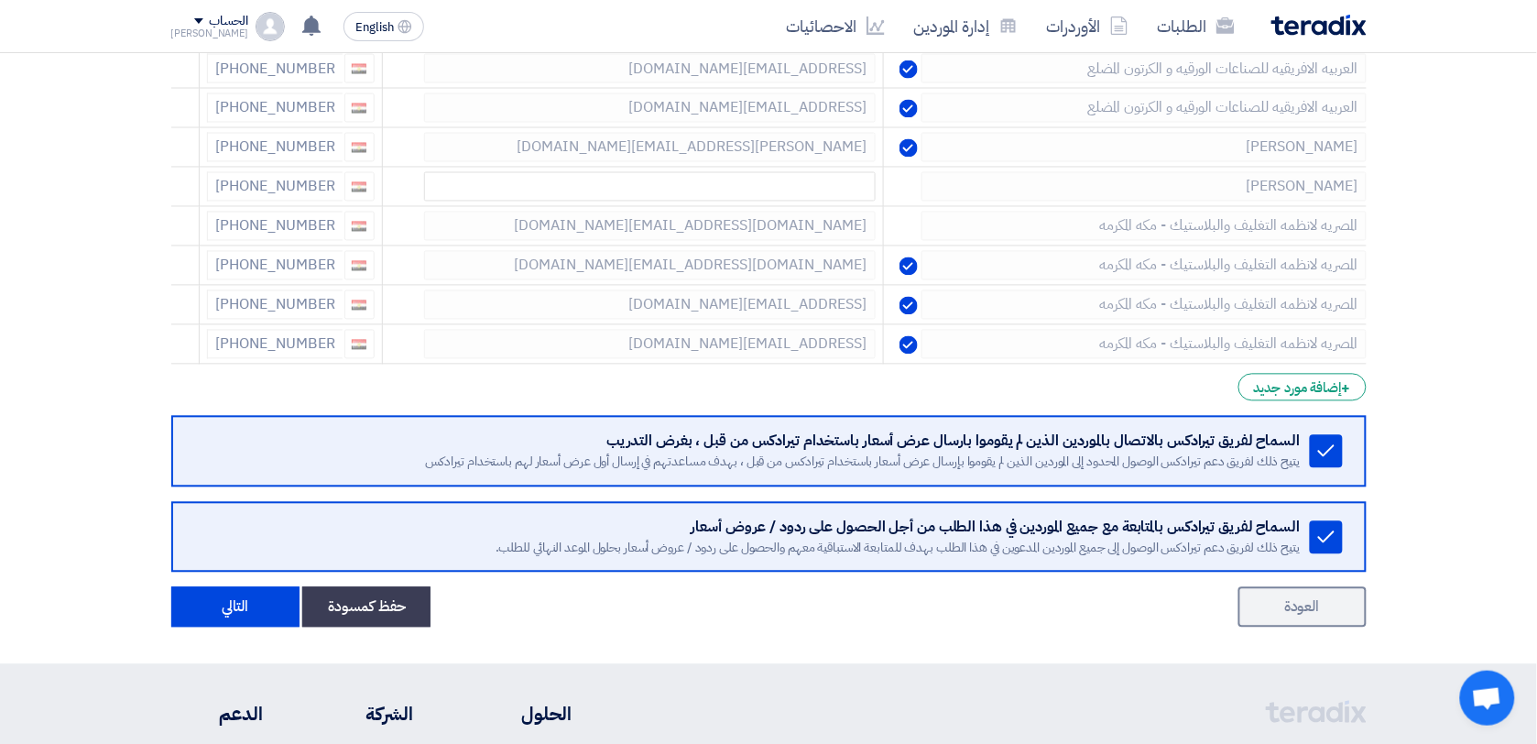
scroll to position [5034, 0]
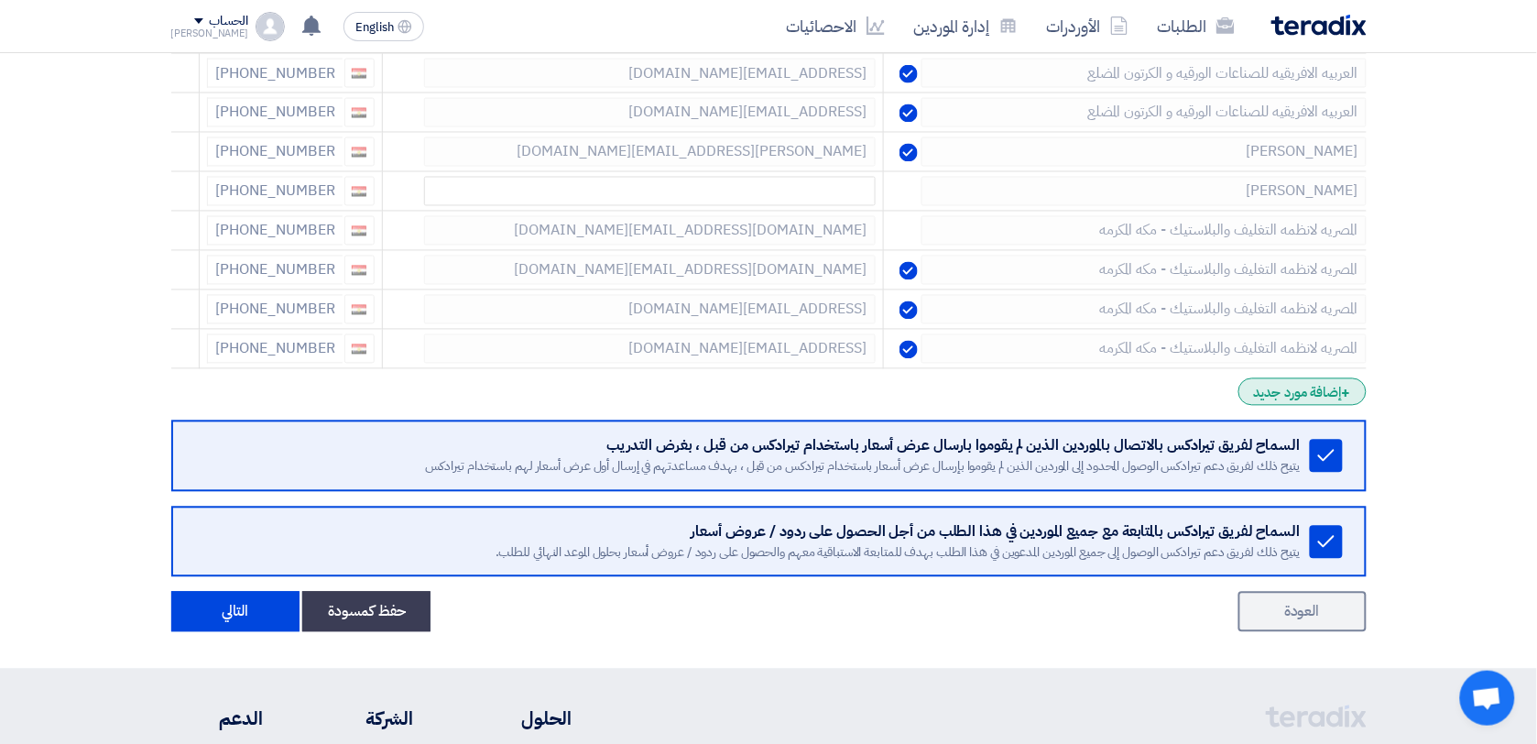
click at [1320, 406] on div "+ إضافة مورد جديد" at bounding box center [1302, 391] width 127 height 27
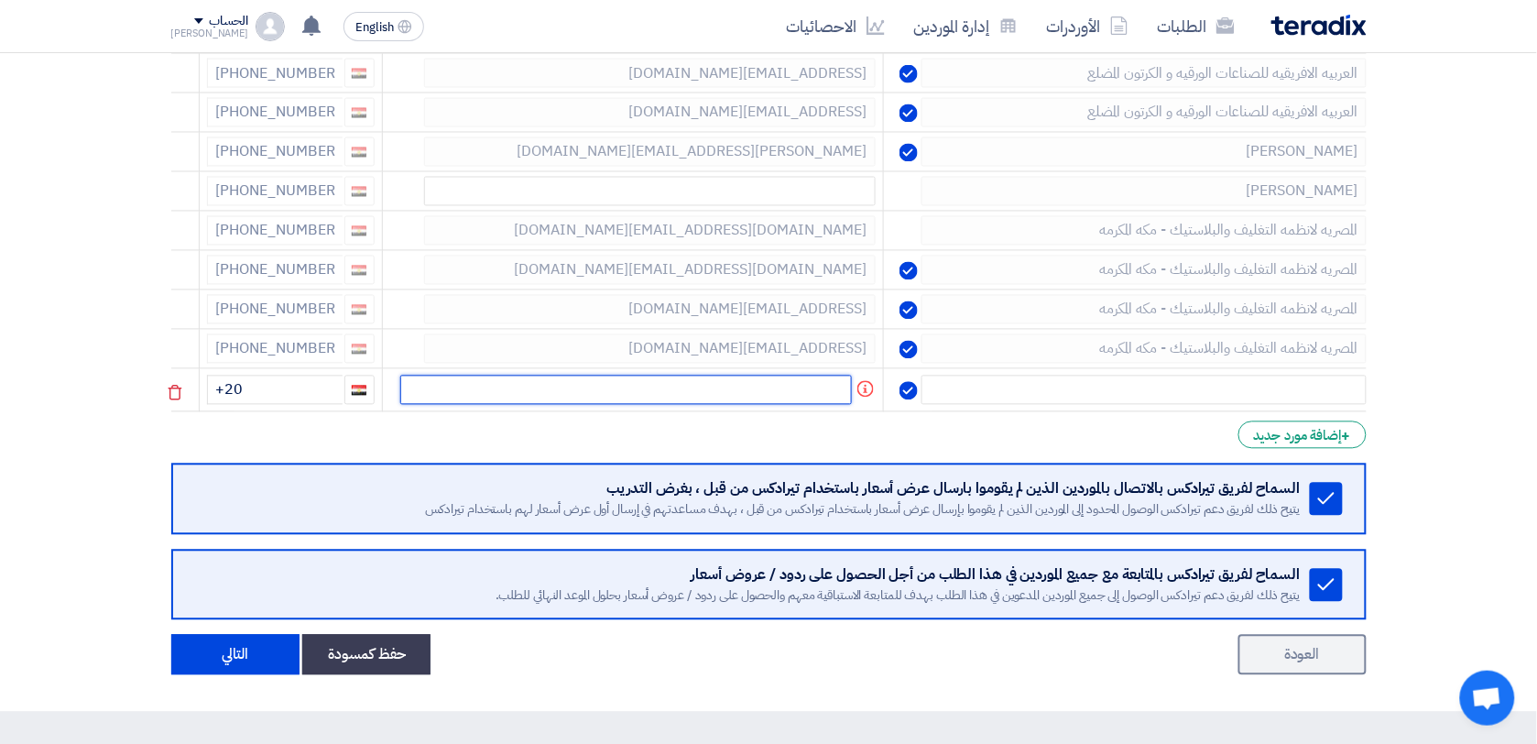
click at [725, 405] on input "text" at bounding box center [626, 390] width 452 height 29
paste input "[PERSON_NAME][EMAIL_ADDRESS][DOMAIN_NAME]"
drag, startPoint x: 734, startPoint y: 419, endPoint x: 835, endPoint y: 422, distance: 100.8
click at [835, 405] on input "[PERSON_NAME][EMAIL_ADDRESS][DOMAIN_NAME]" at bounding box center [650, 390] width 452 height 29
type input "[PERSON_NAME][EMAIL_ADDRESS][DOMAIN_NAME]"
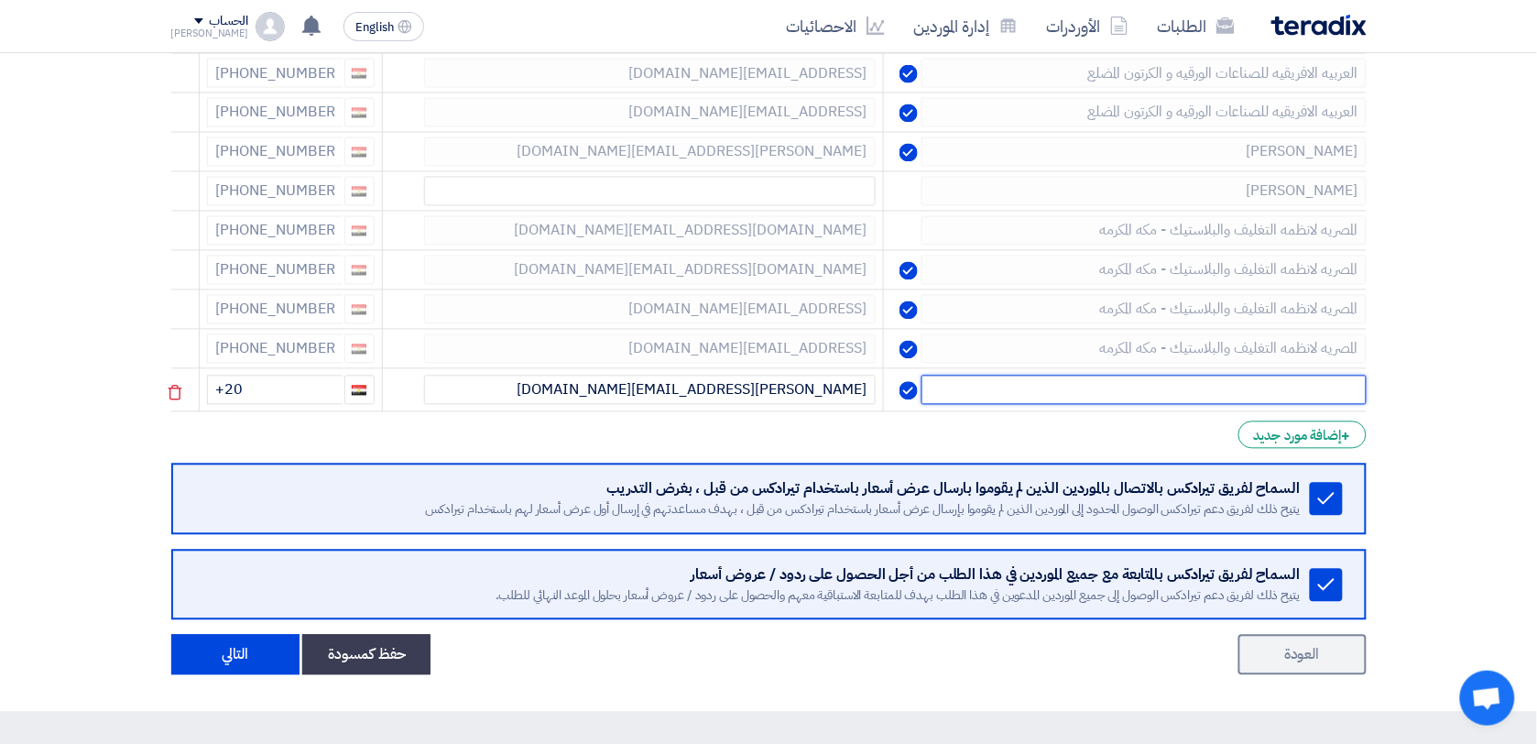
click at [1077, 405] on input "text" at bounding box center [1144, 390] width 444 height 29
paste input "tulipforprinting"
type input "tulipforprinting"
click at [281, 405] on input "+20" at bounding box center [275, 390] width 136 height 29
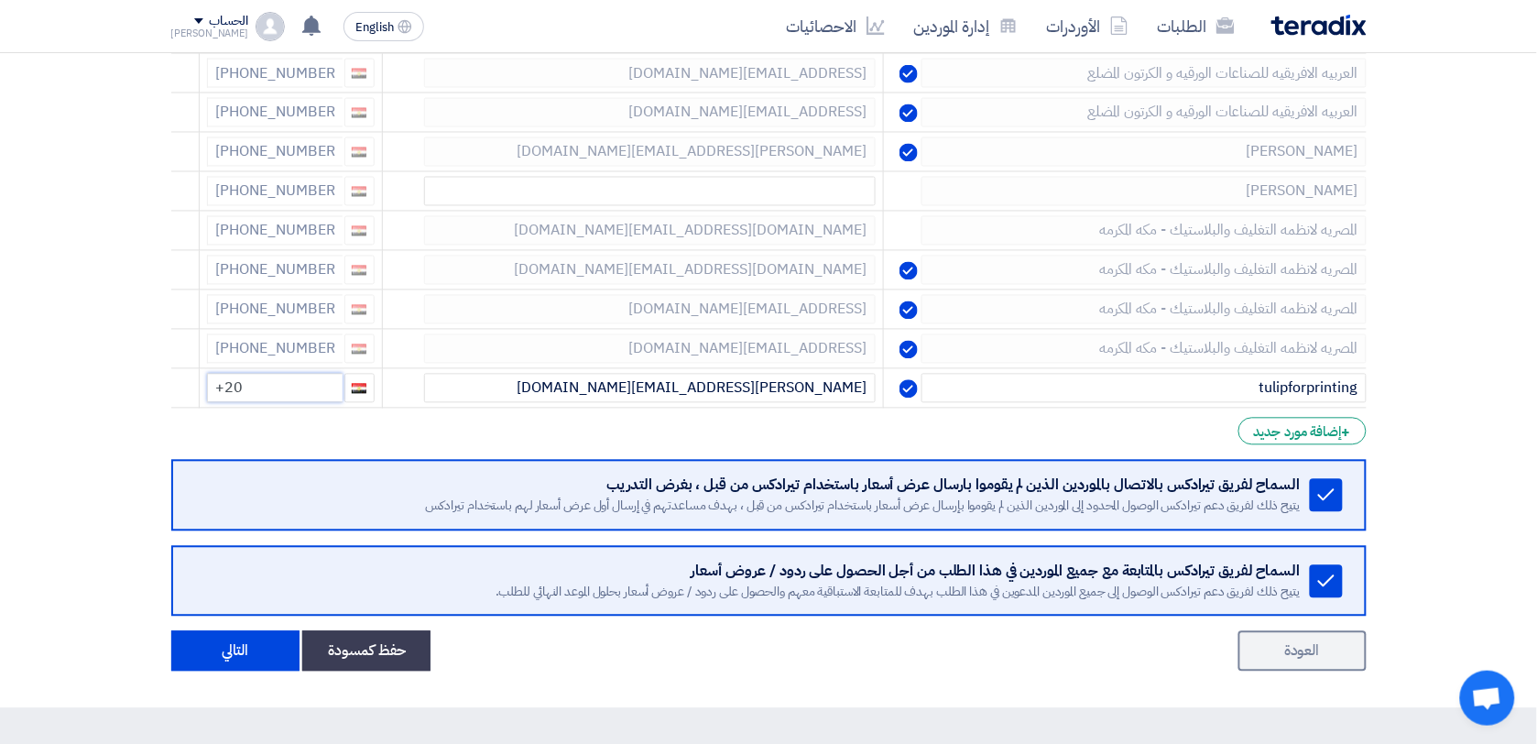
paste input "[PHONE_NUMBER]"
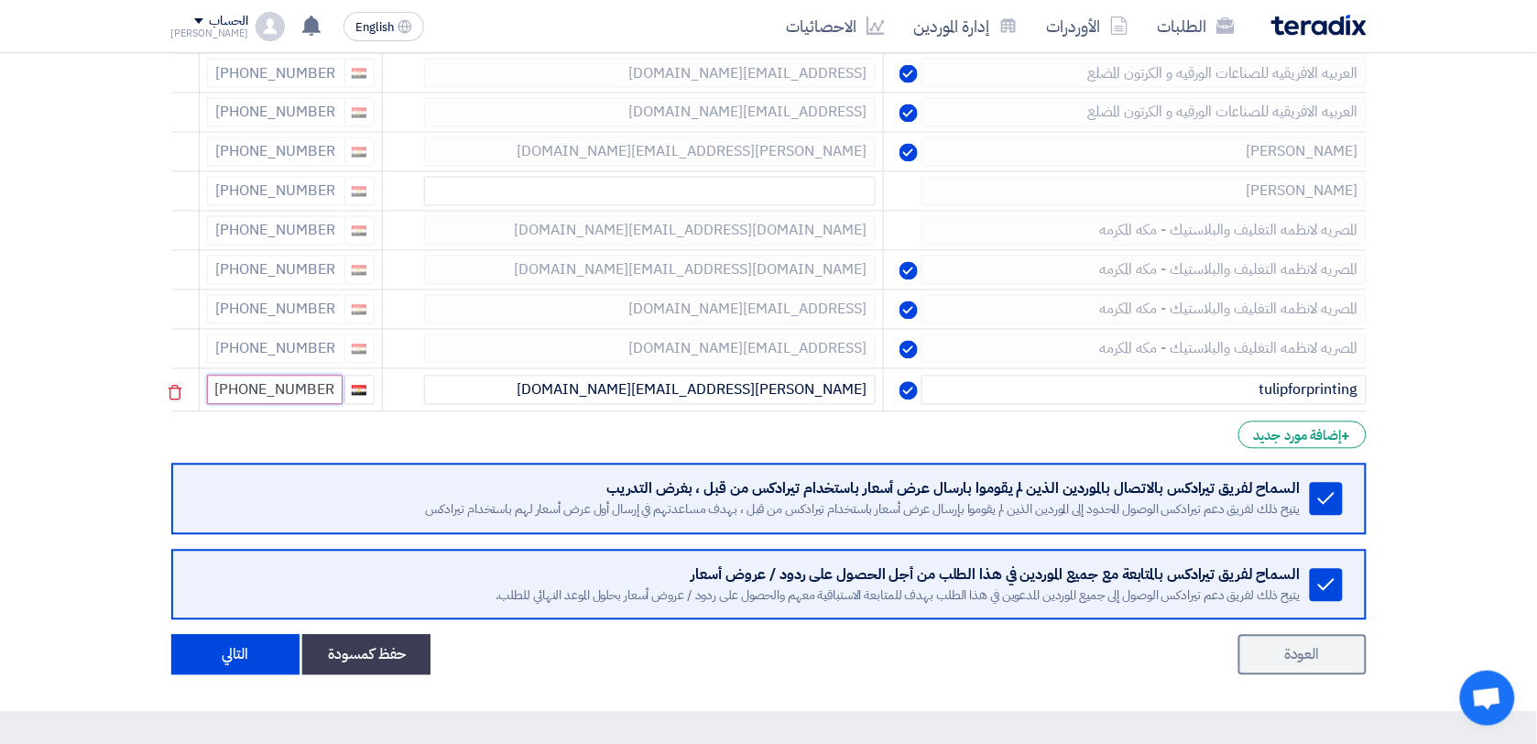
click at [241, 405] on input "+20 [PHONE_NUMBER]" at bounding box center [275, 390] width 136 height 29
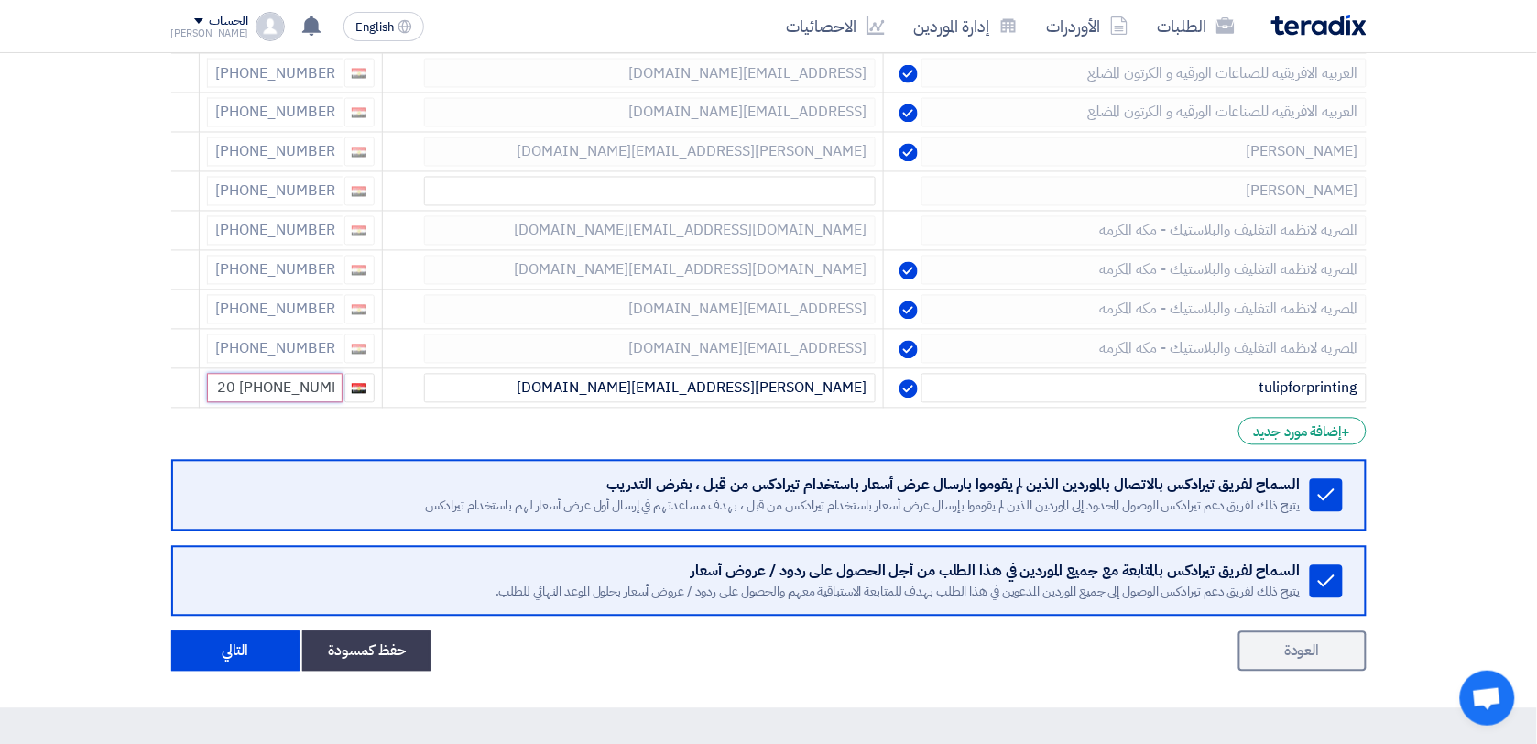
scroll to position [0, 0]
type input "+20 + 11 11137117"
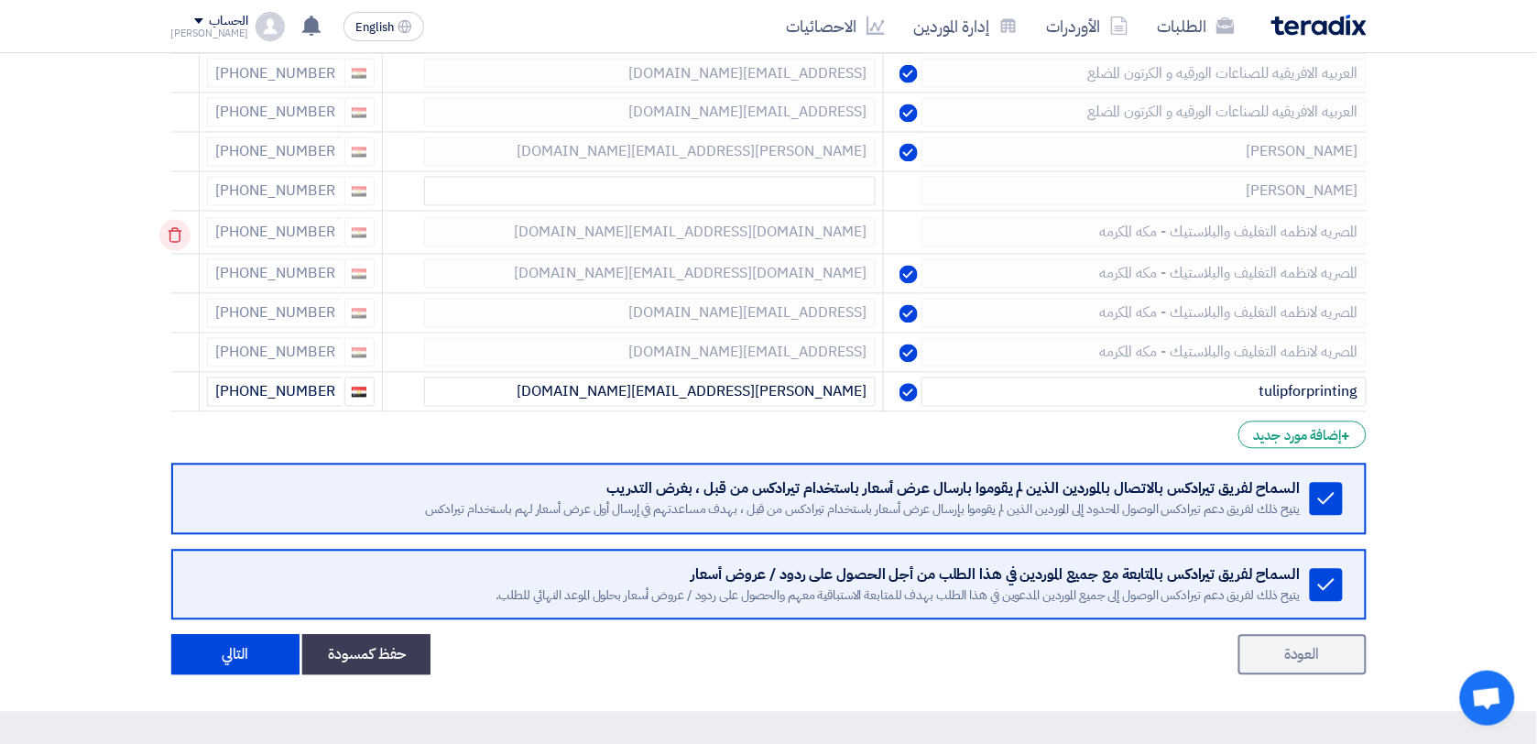
click at [181, 251] on icon at bounding box center [174, 235] width 31 height 31
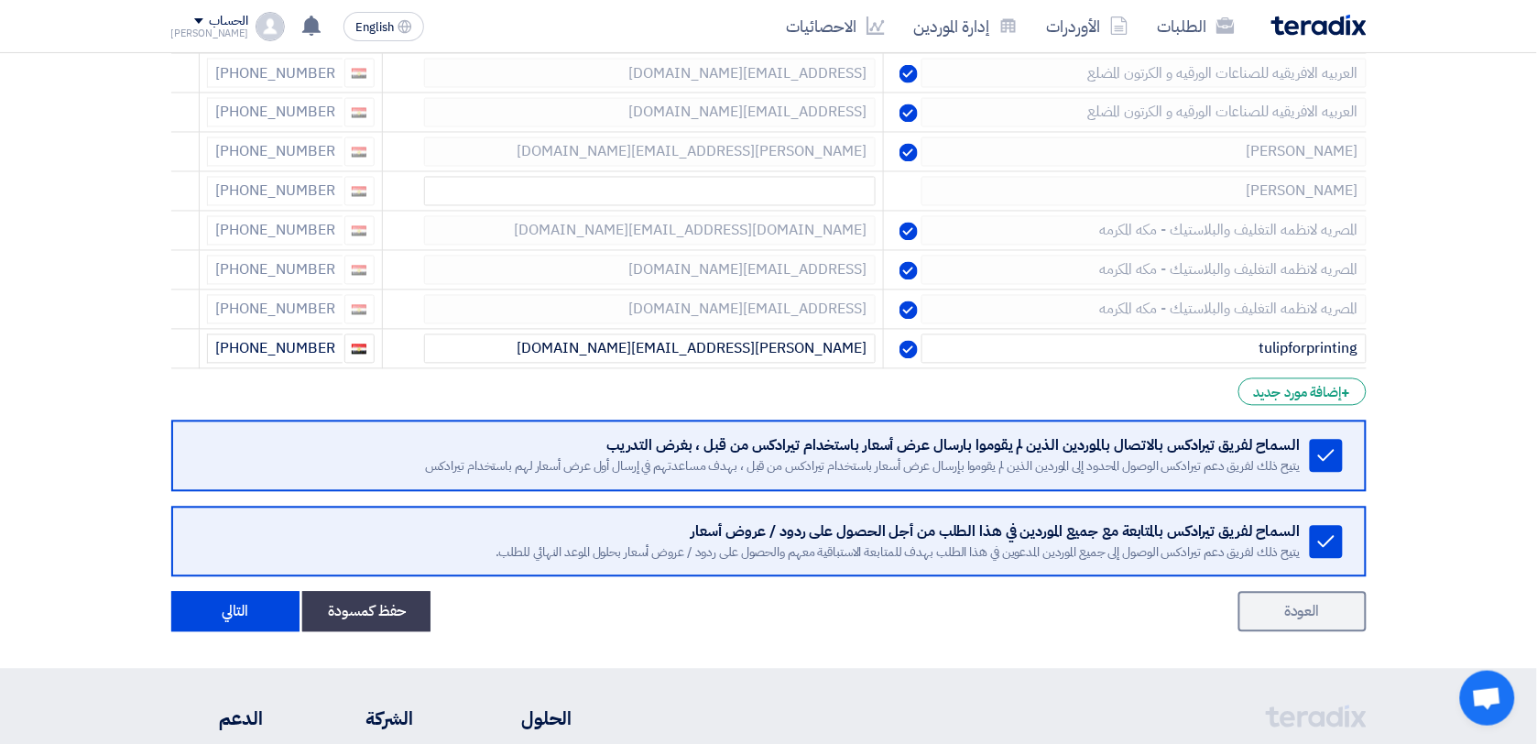
click at [0, 0] on icon at bounding box center [0, 0] width 0 height 0
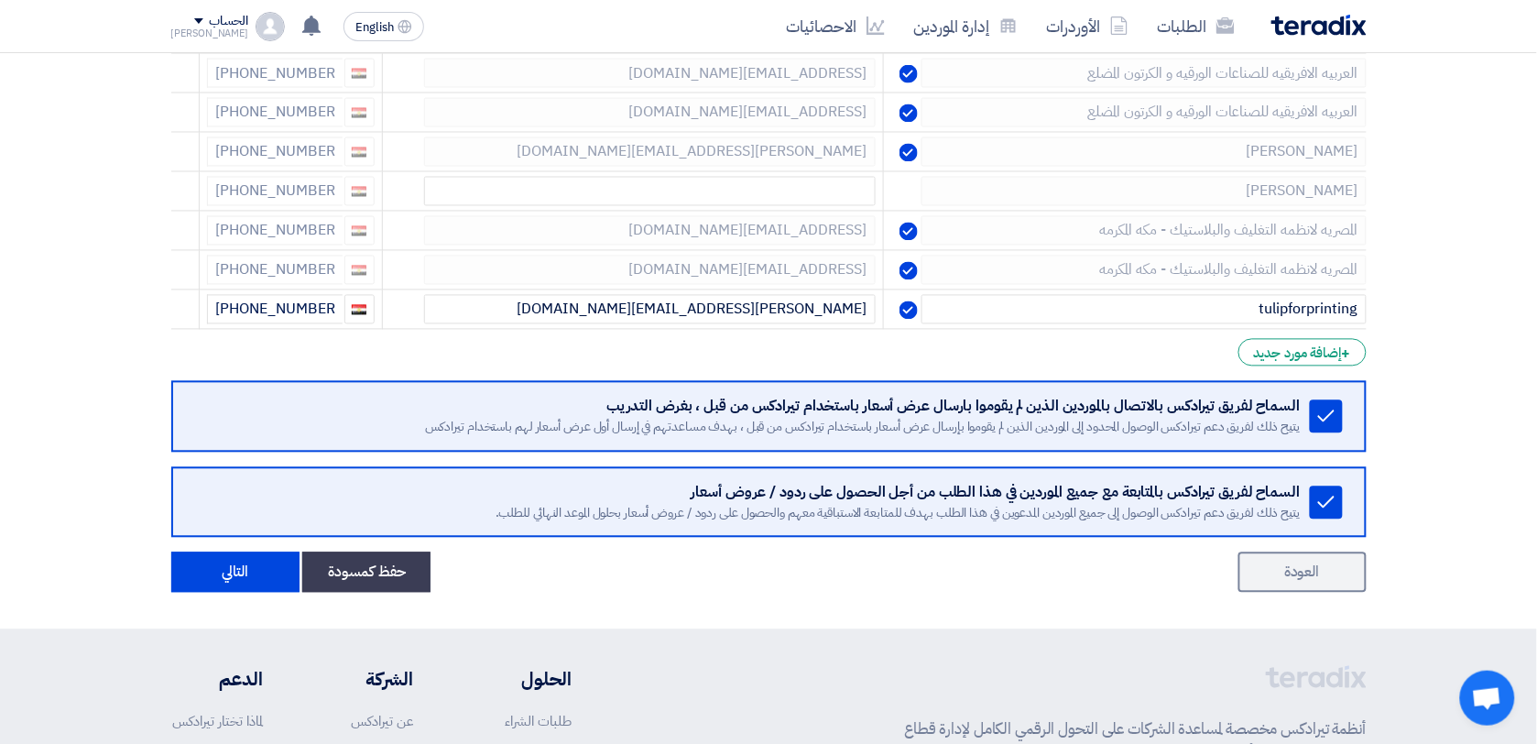
click at [0, 0] on icon at bounding box center [0, 0] width 0 height 0
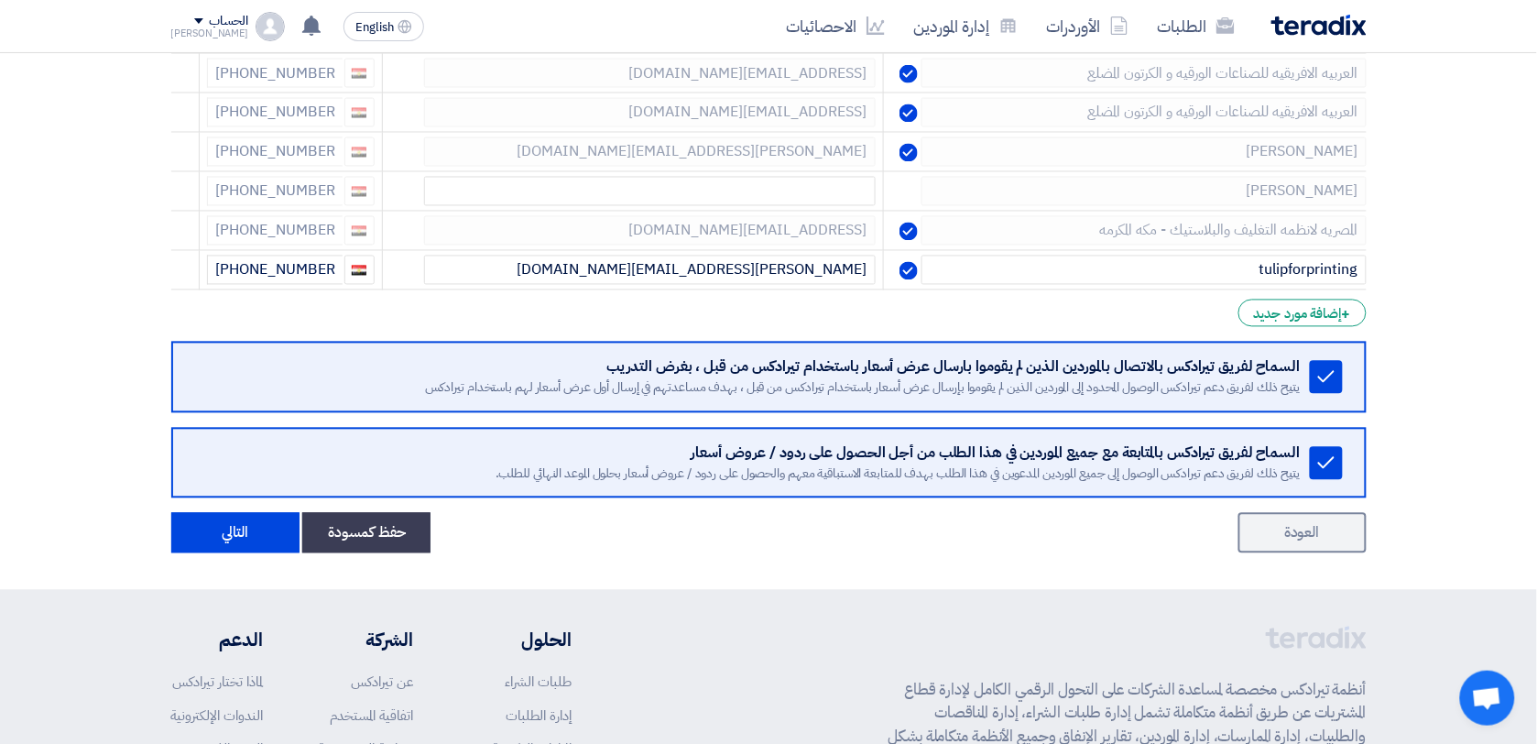
click at [0, 0] on icon at bounding box center [0, 0] width 0 height 0
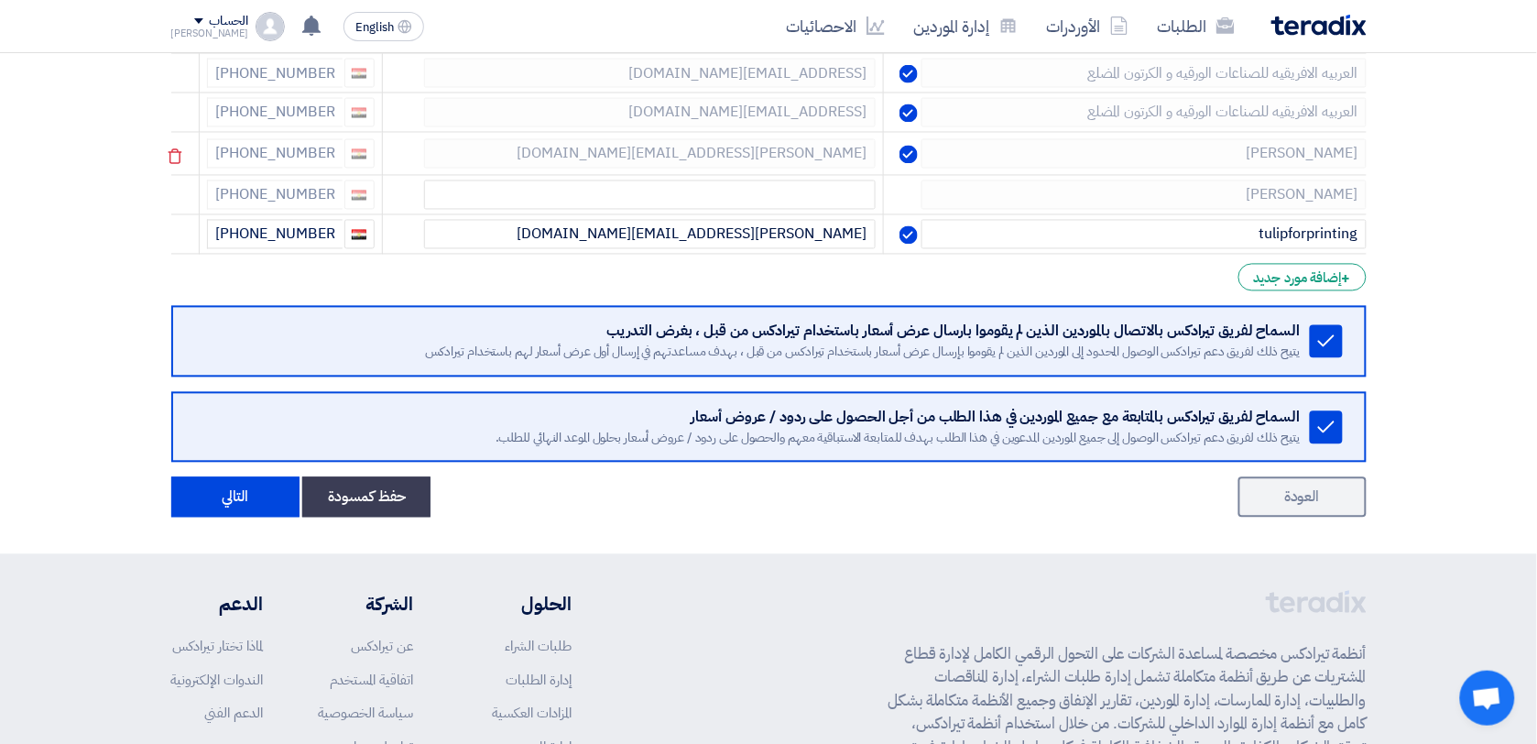
click at [181, 172] on icon at bounding box center [174, 156] width 31 height 31
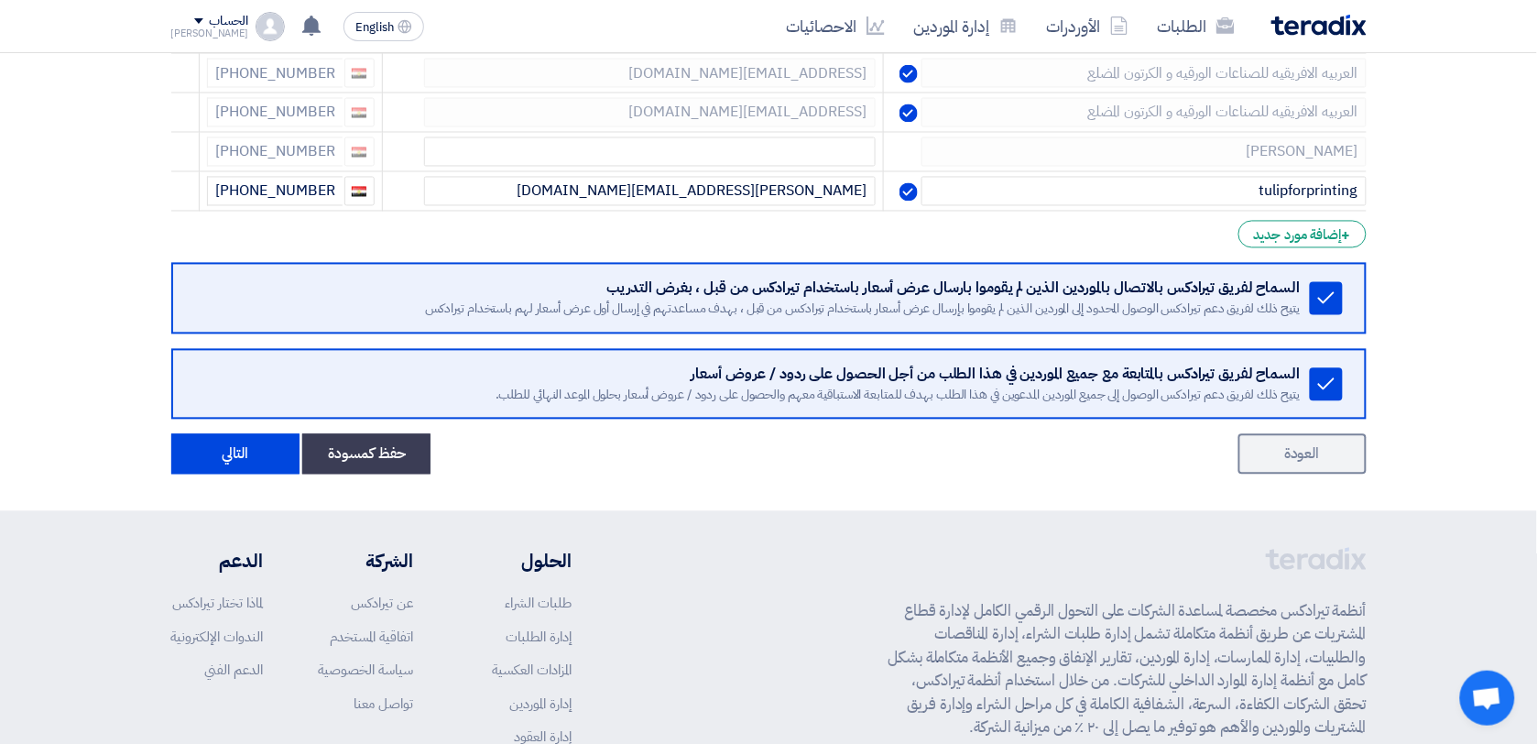
click at [0, 0] on icon at bounding box center [0, 0] width 0 height 0
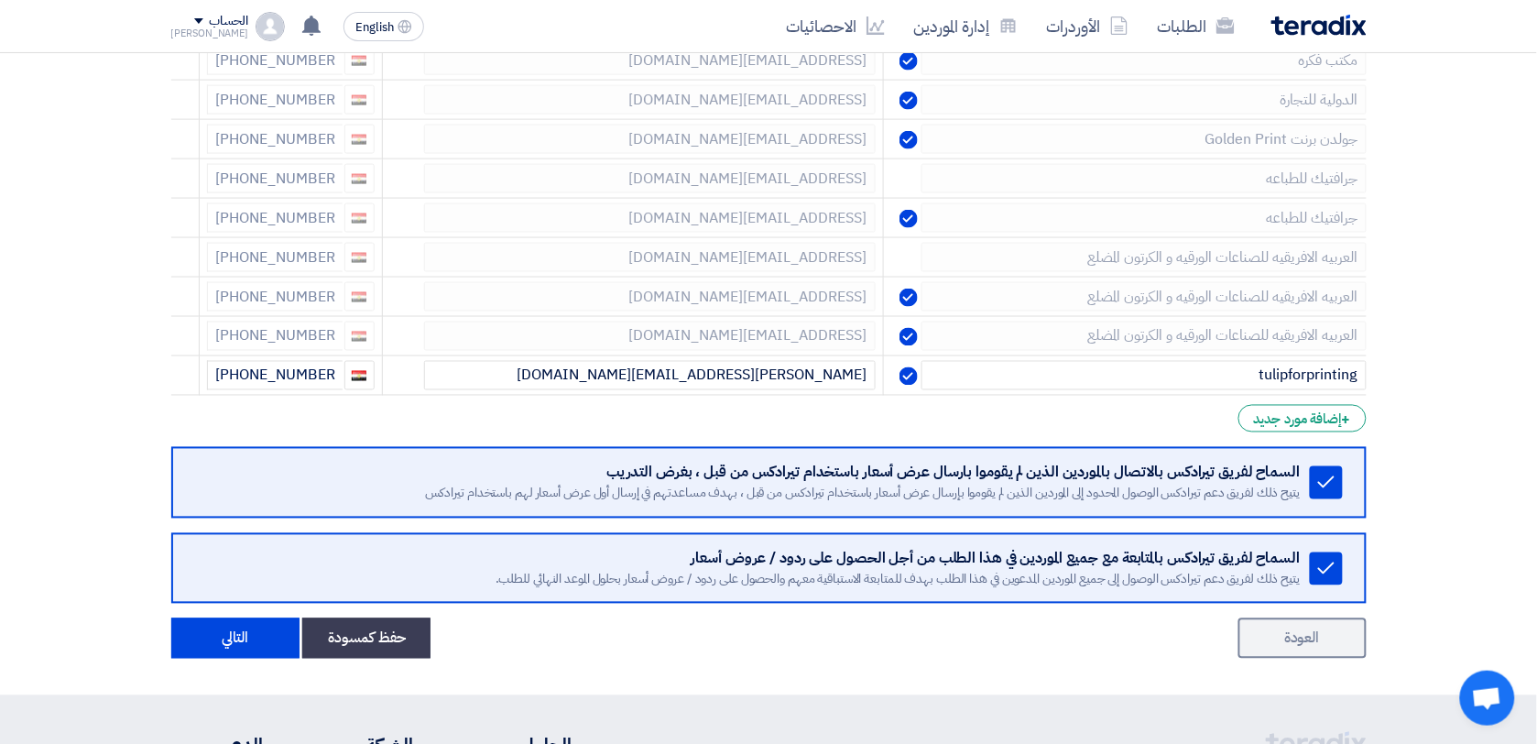
scroll to position [4805, 0]
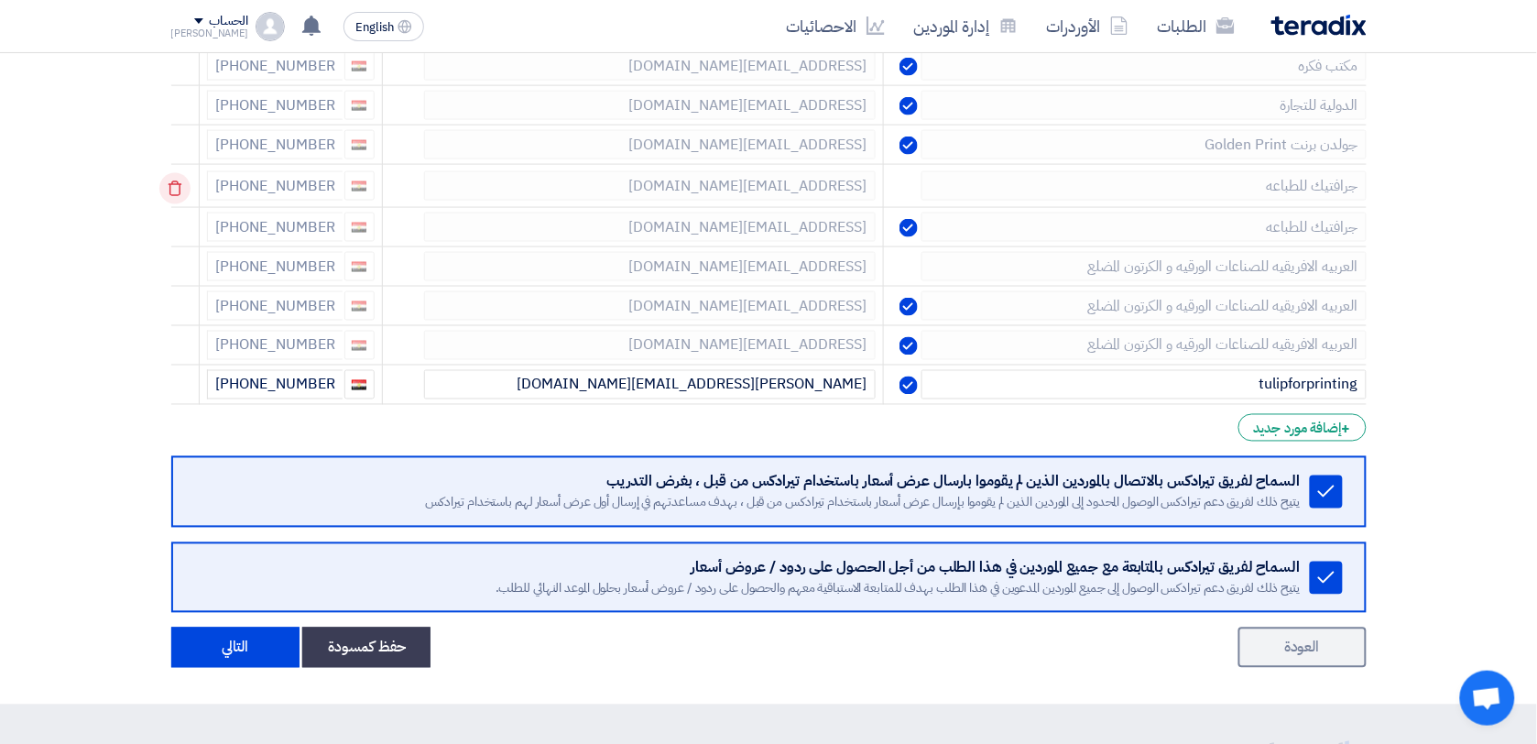
click at [168, 204] on icon at bounding box center [174, 188] width 31 height 31
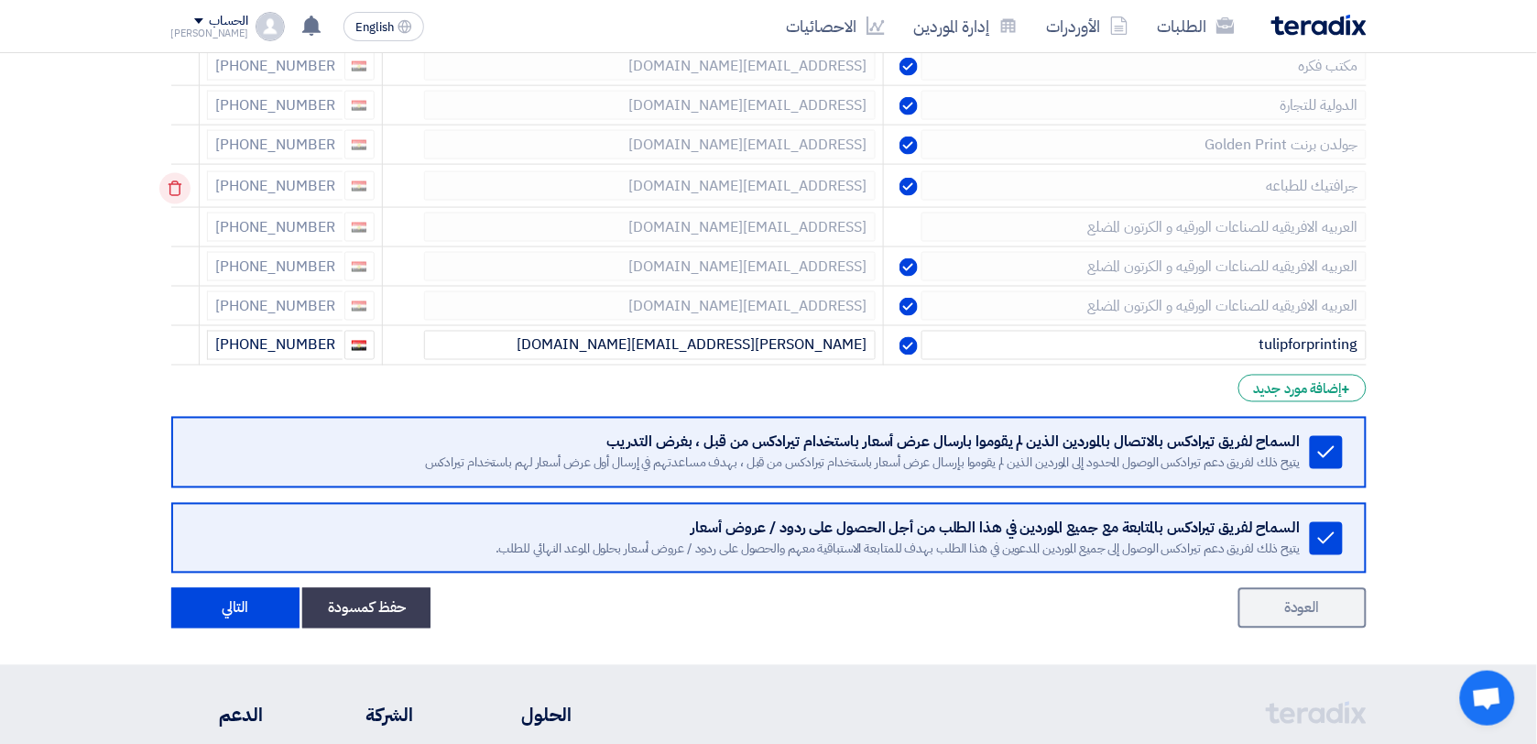
click at [185, 204] on icon at bounding box center [174, 188] width 31 height 31
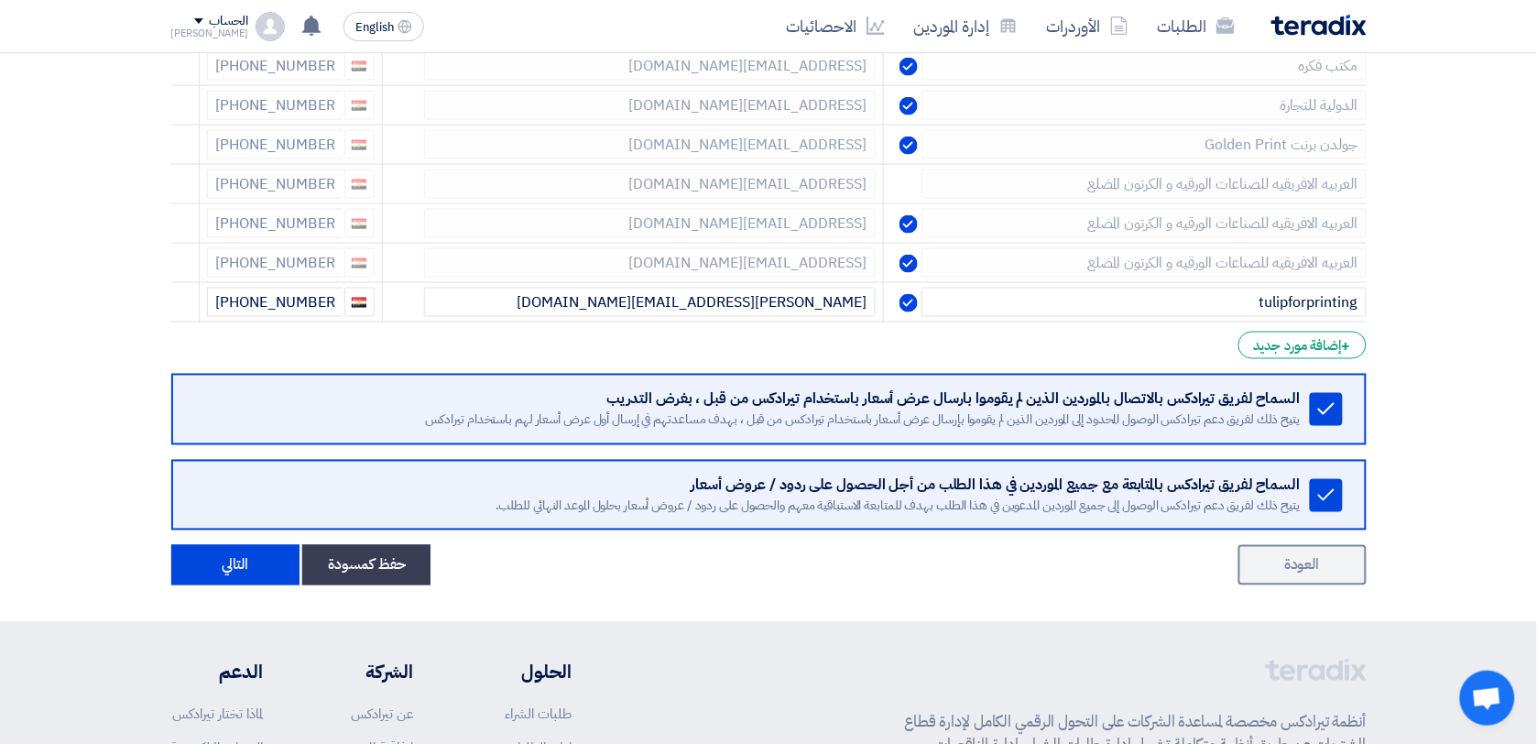
click at [0, 0] on icon at bounding box center [0, 0] width 0 height 0
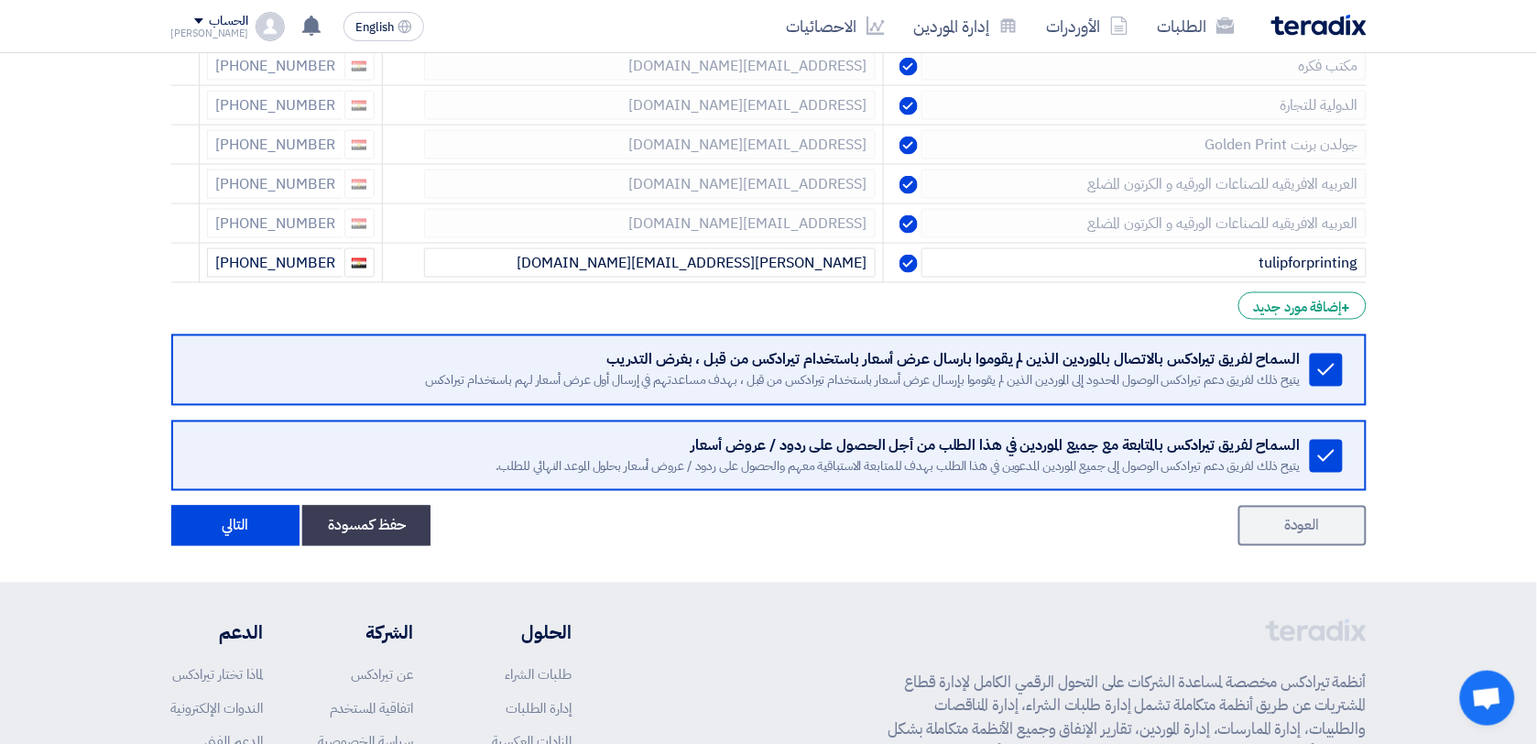
click at [0, 0] on icon at bounding box center [0, 0] width 0 height 0
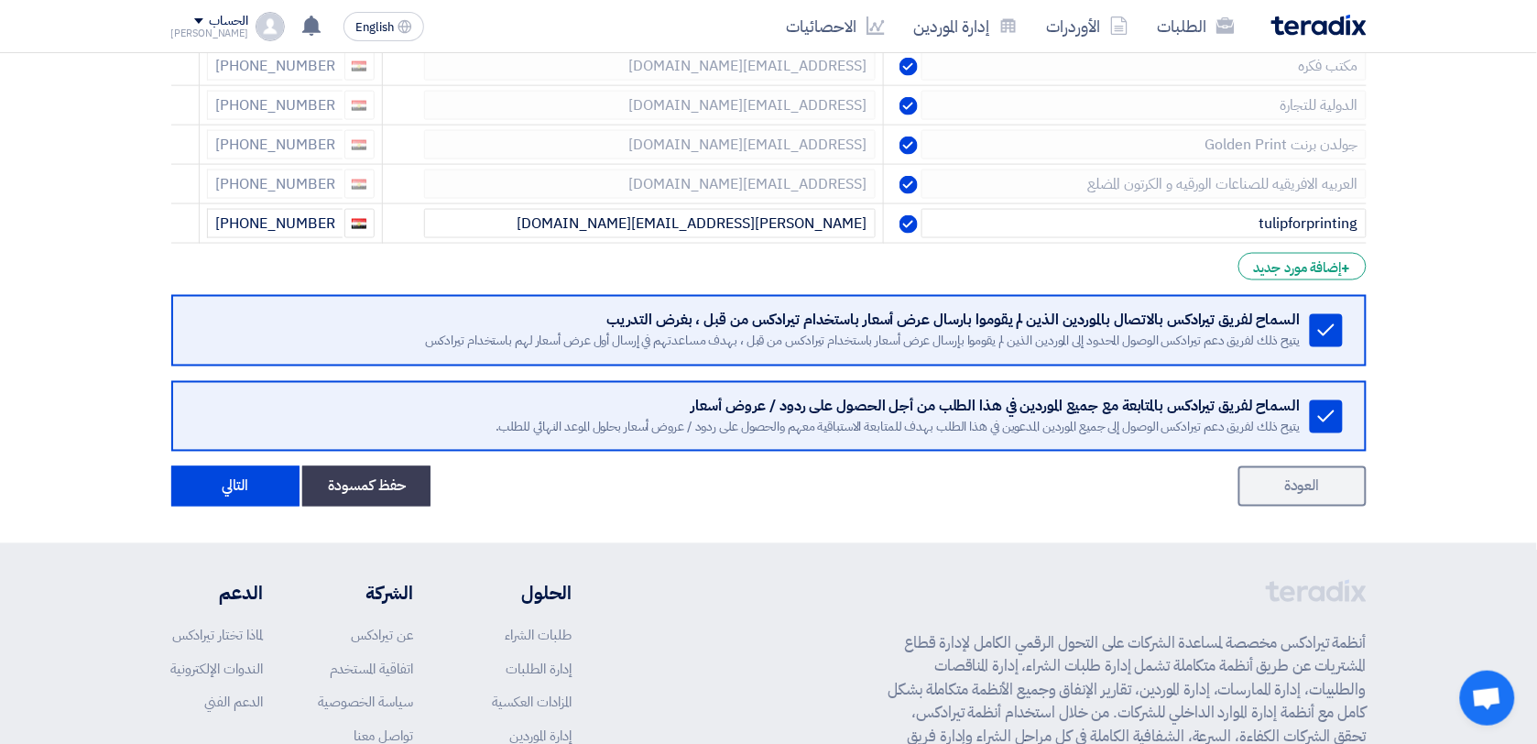
click at [0, 0] on icon at bounding box center [0, 0] width 0 height 0
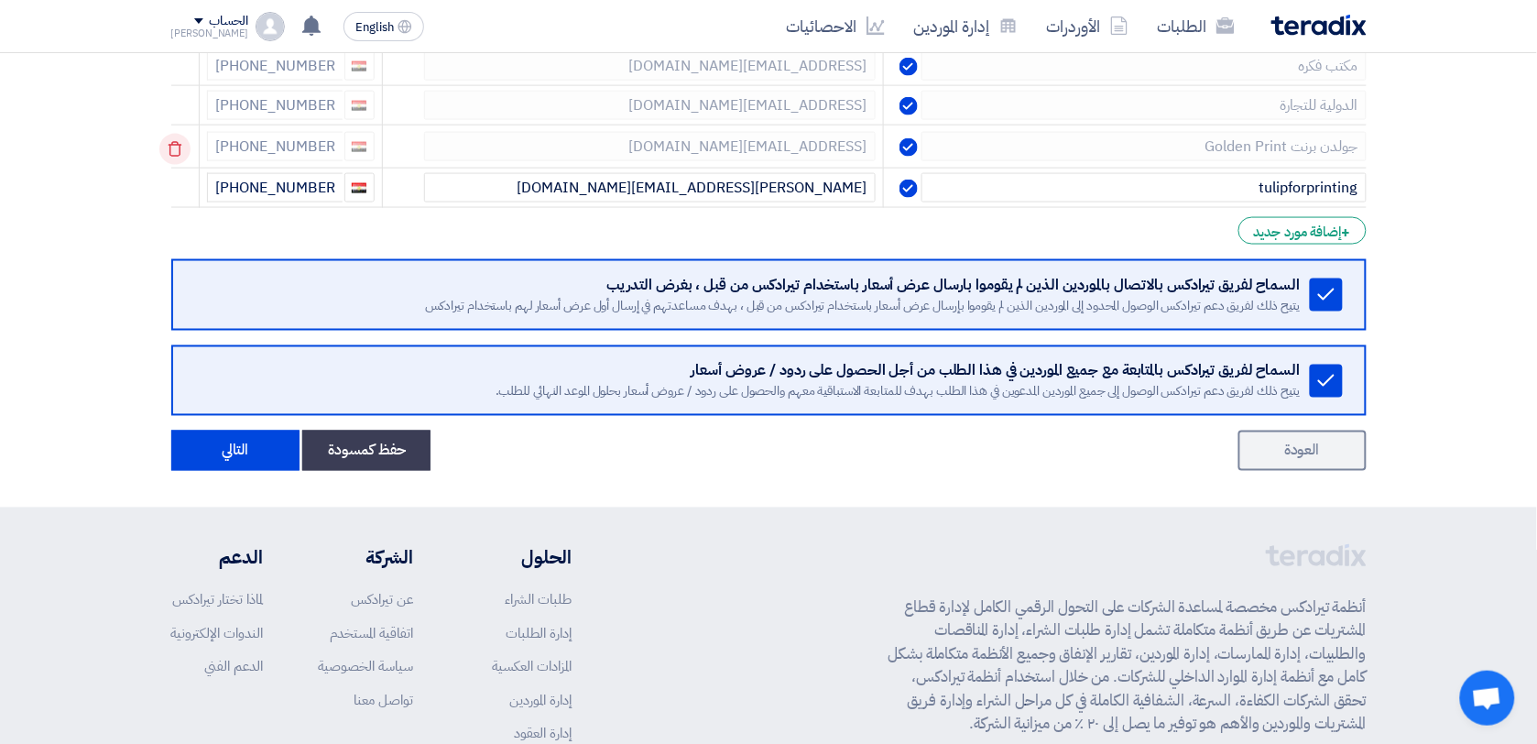
click at [180, 158] on use at bounding box center [175, 150] width 14 height 16
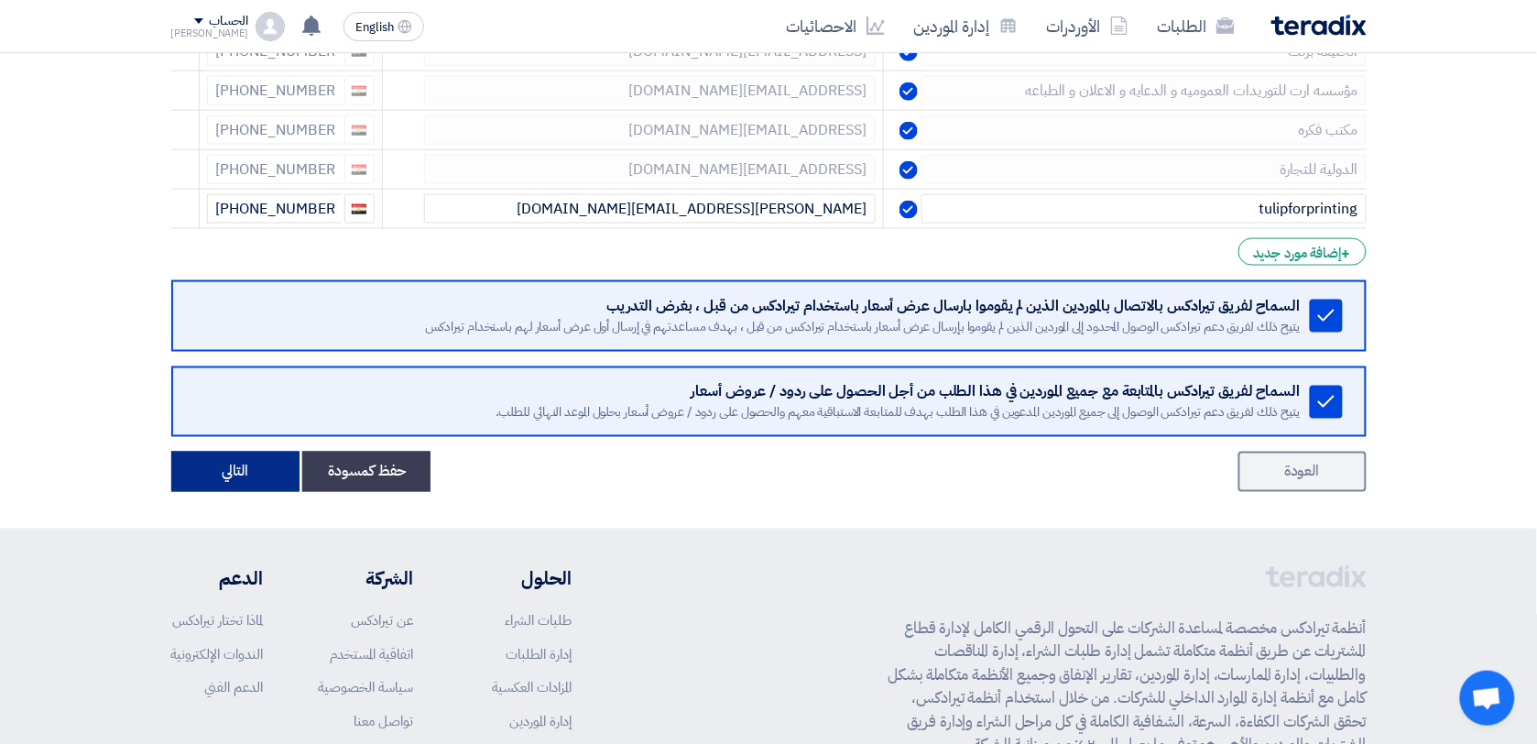
scroll to position [4576, 0]
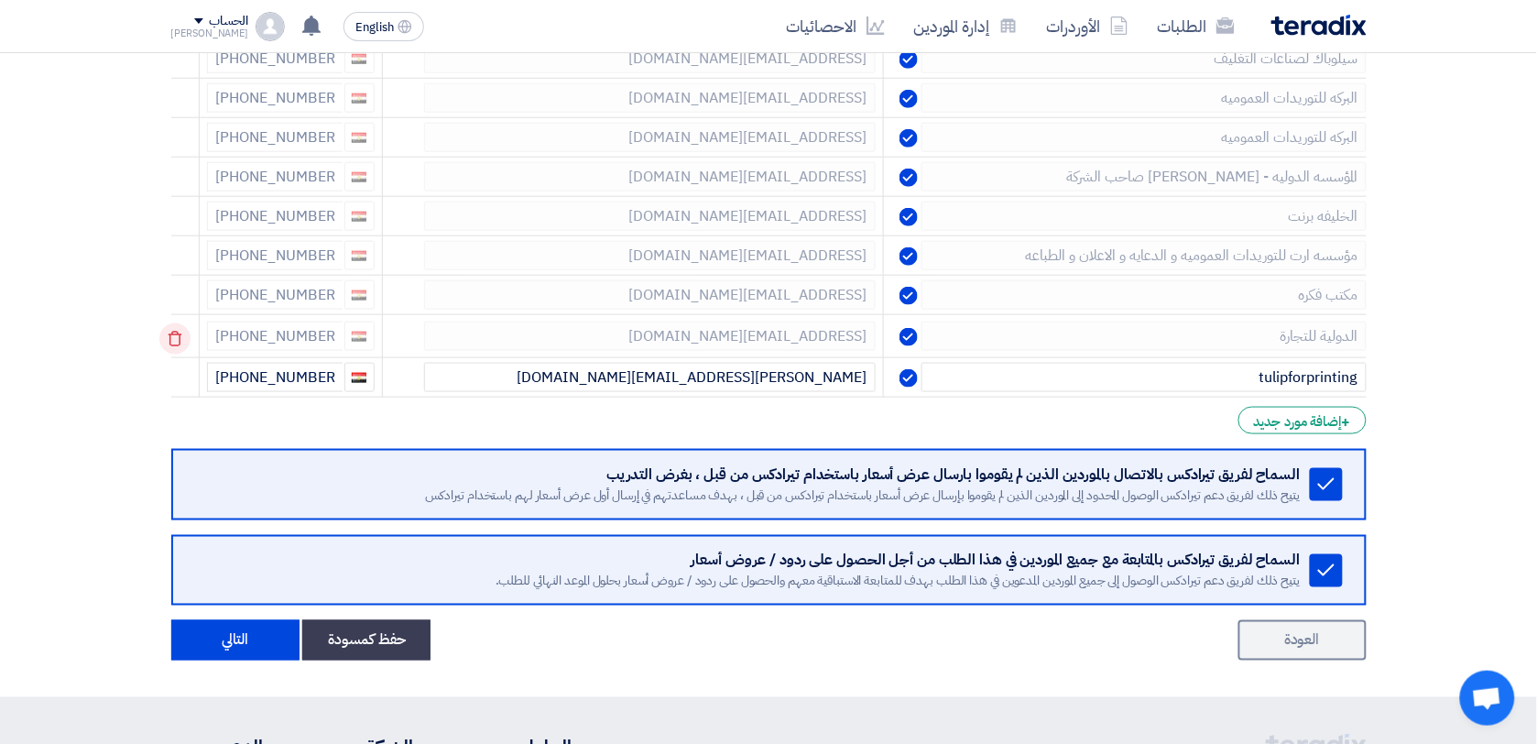
click at [188, 355] on icon at bounding box center [174, 338] width 31 height 31
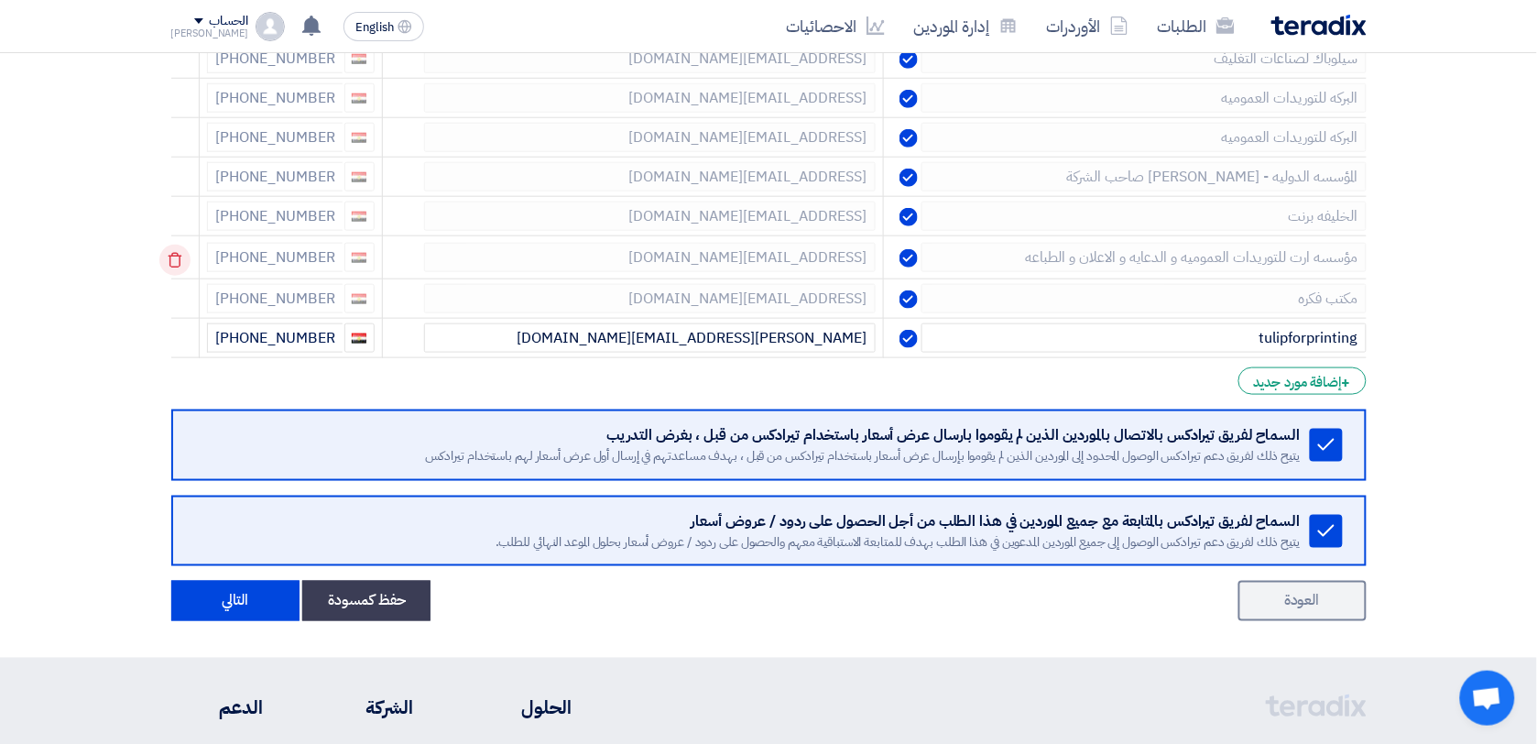
click at [176, 276] on icon at bounding box center [174, 260] width 31 height 31
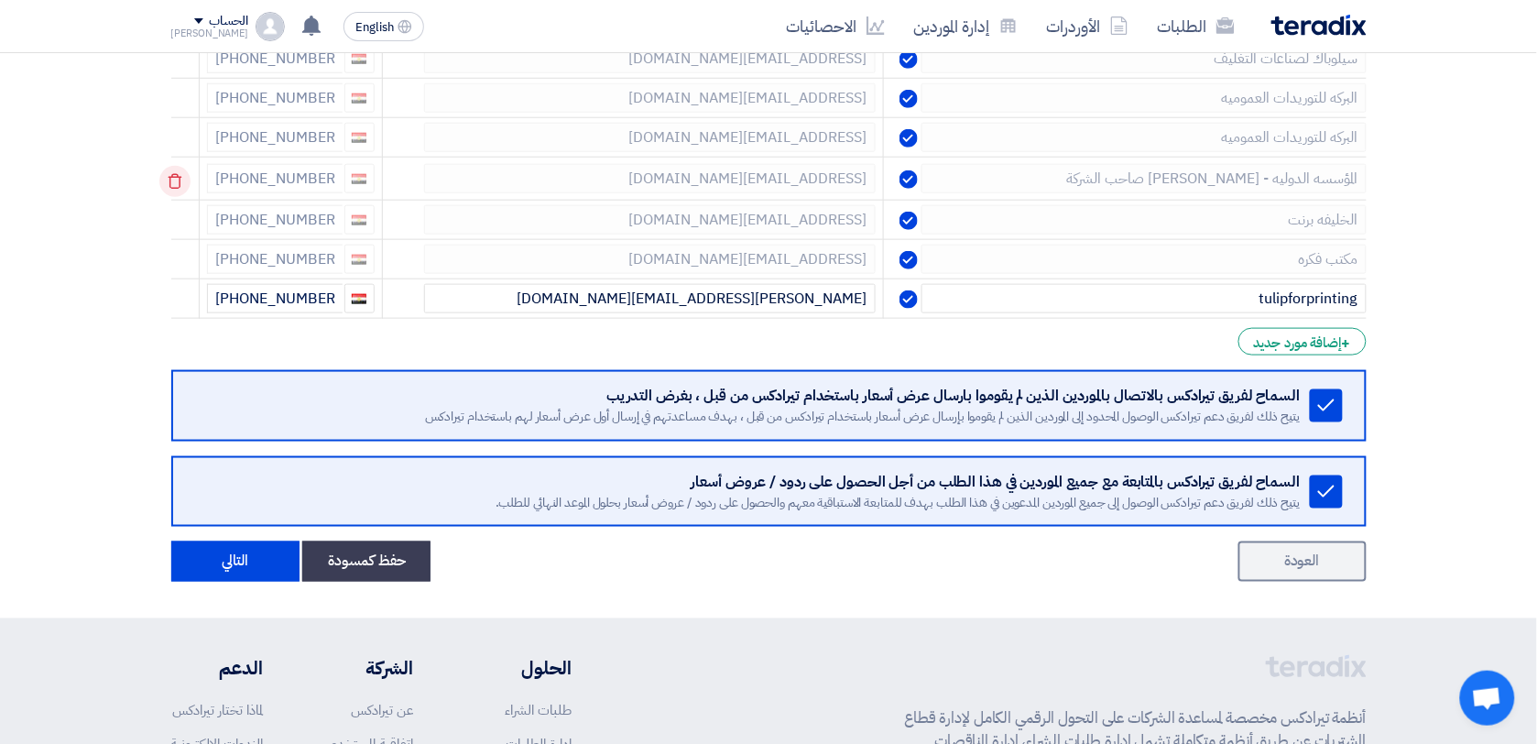
click at [177, 197] on icon at bounding box center [174, 181] width 31 height 31
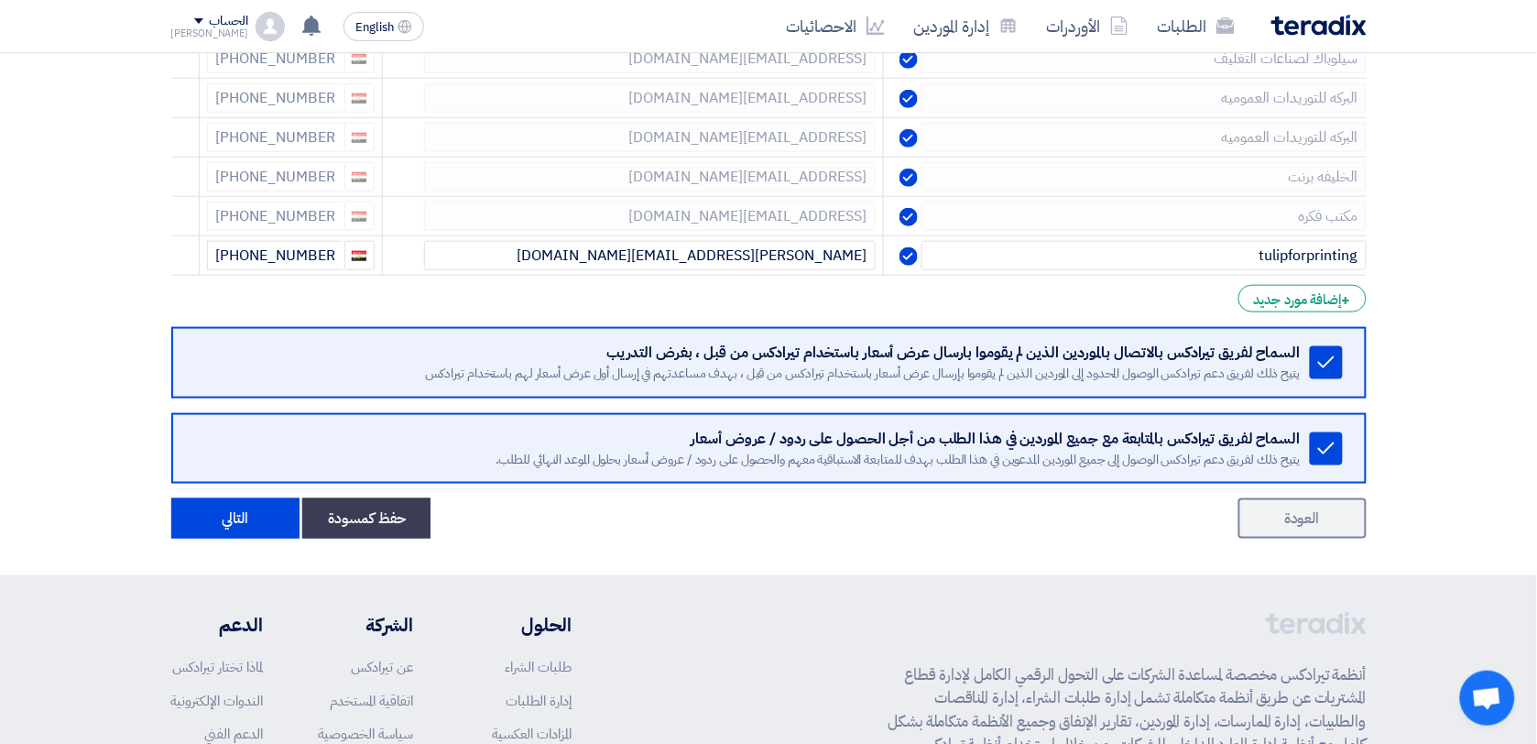
click at [0, 0] on icon at bounding box center [0, 0] width 0 height 0
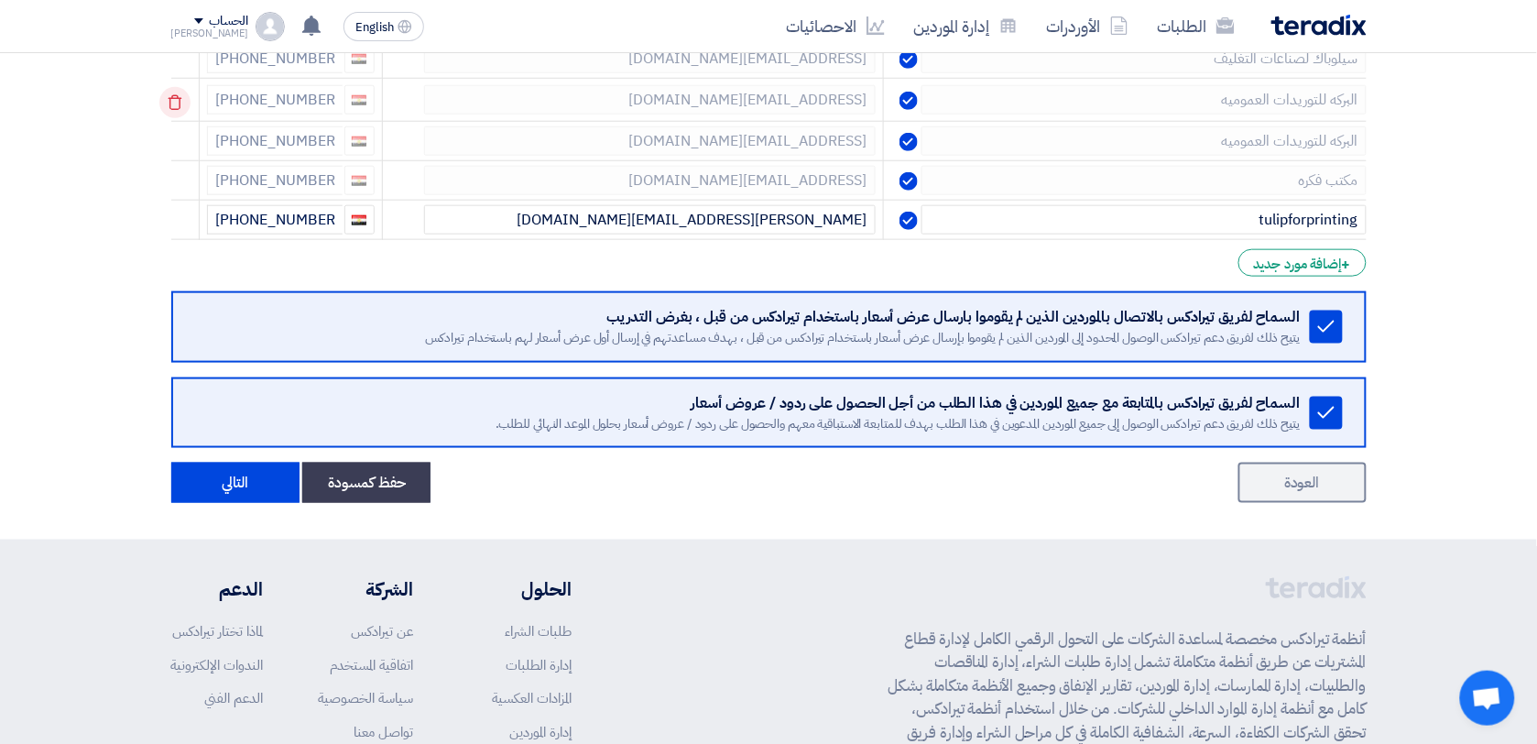
click at [181, 111] on use at bounding box center [175, 103] width 14 height 16
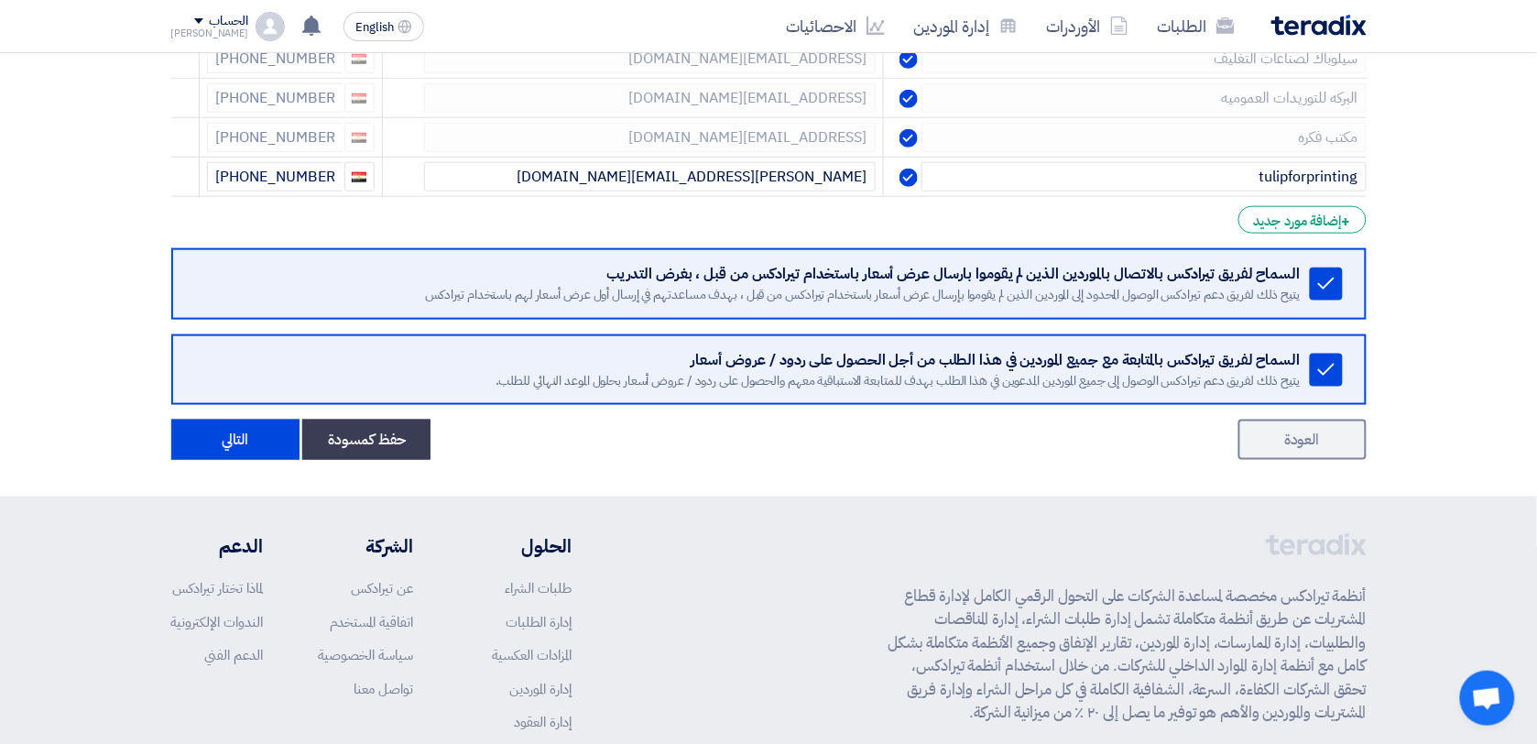
click at [0, 0] on use at bounding box center [0, 0] width 0 height 0
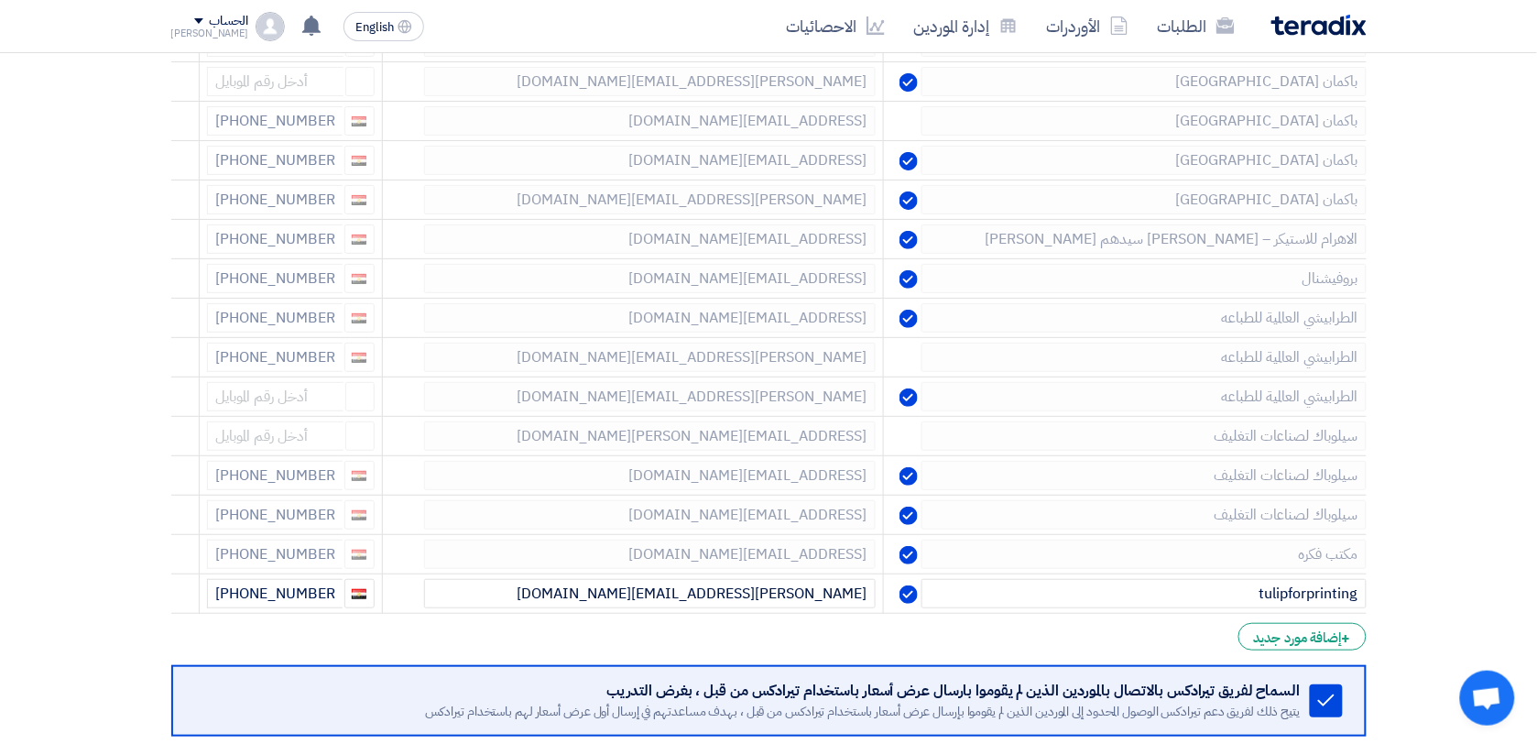
scroll to position [4118, 0]
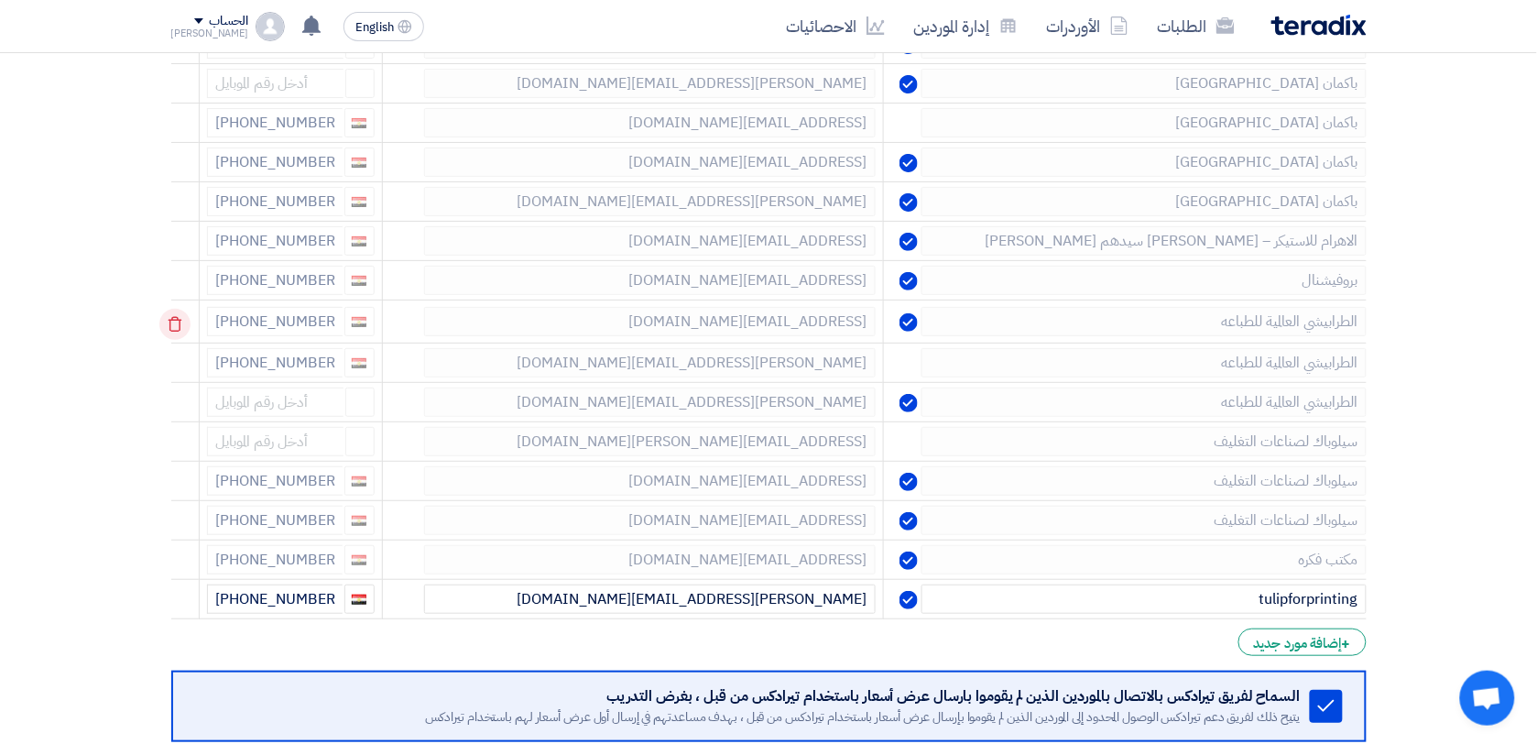
click at [180, 340] on icon at bounding box center [174, 324] width 31 height 31
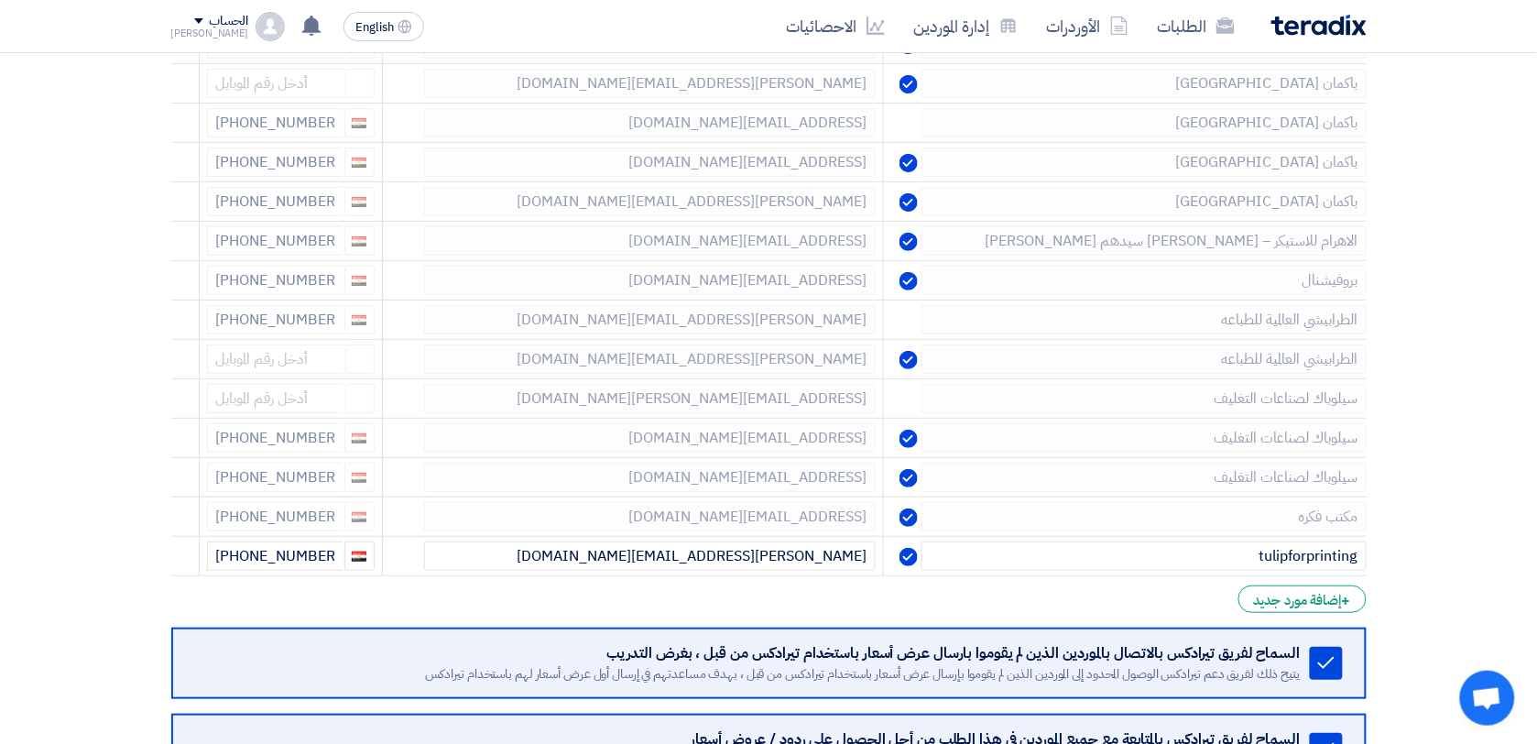
click at [0, 0] on icon at bounding box center [0, 0] width 0 height 0
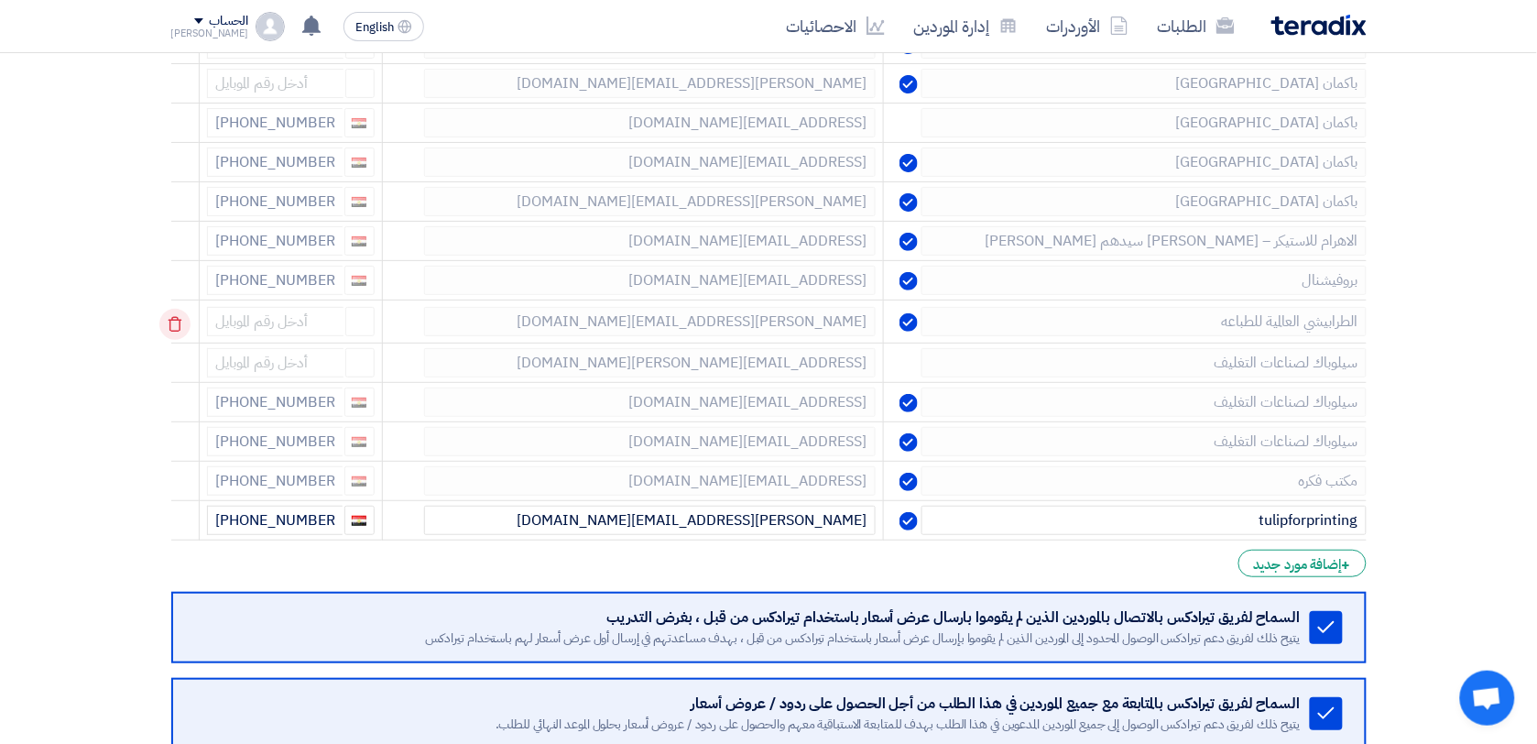
click at [180, 340] on icon at bounding box center [174, 324] width 31 height 31
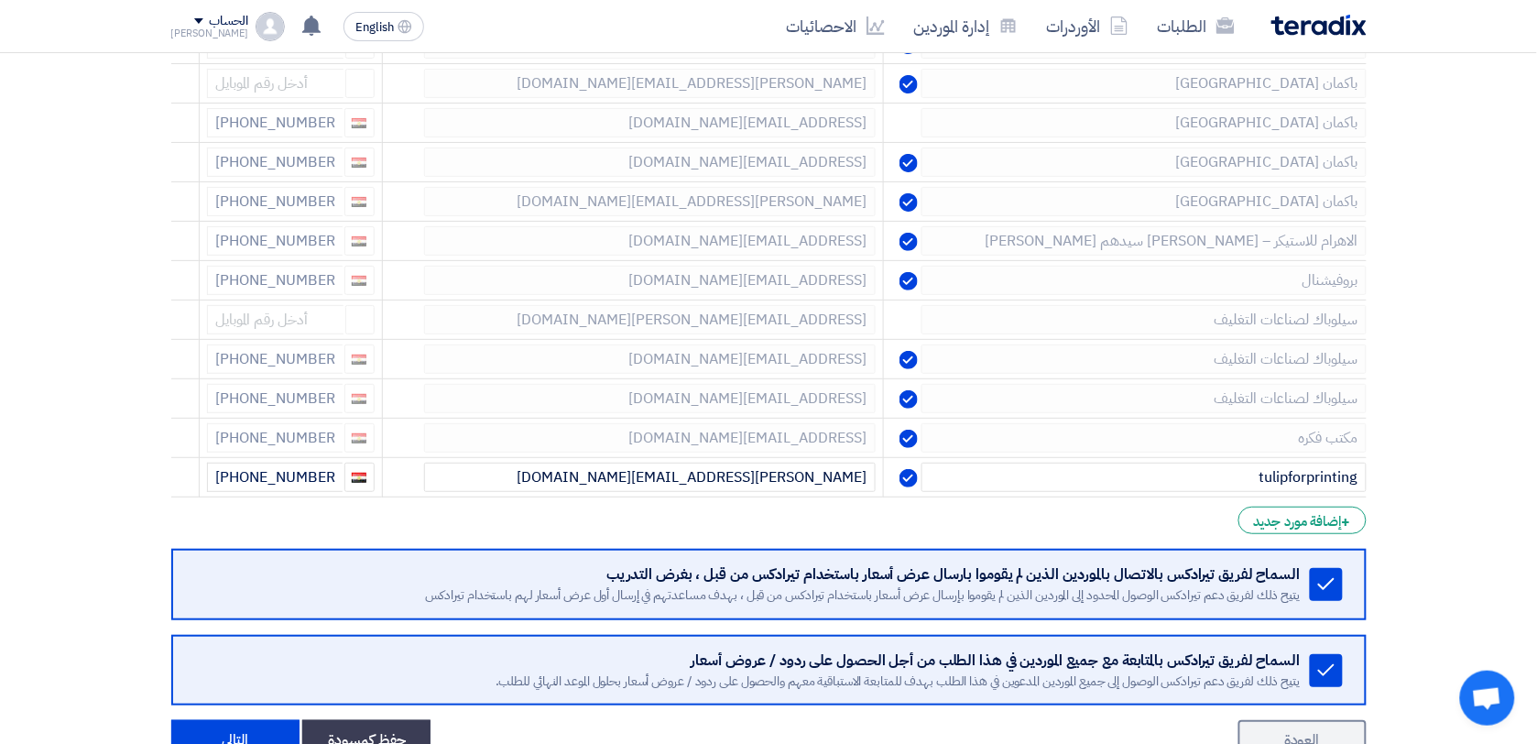
click at [0, 0] on icon at bounding box center [0, 0] width 0 height 0
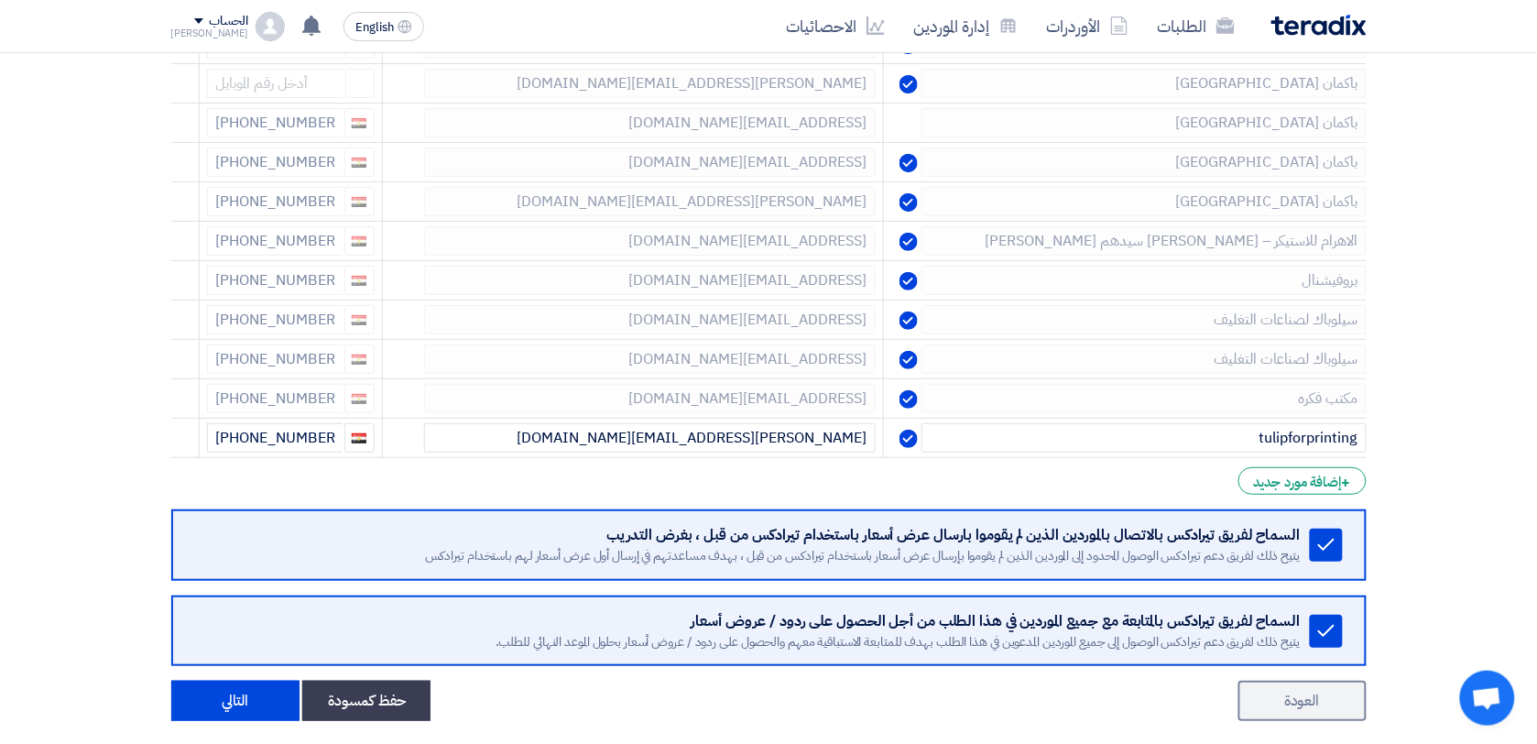
click at [0, 0] on icon at bounding box center [0, 0] width 0 height 0
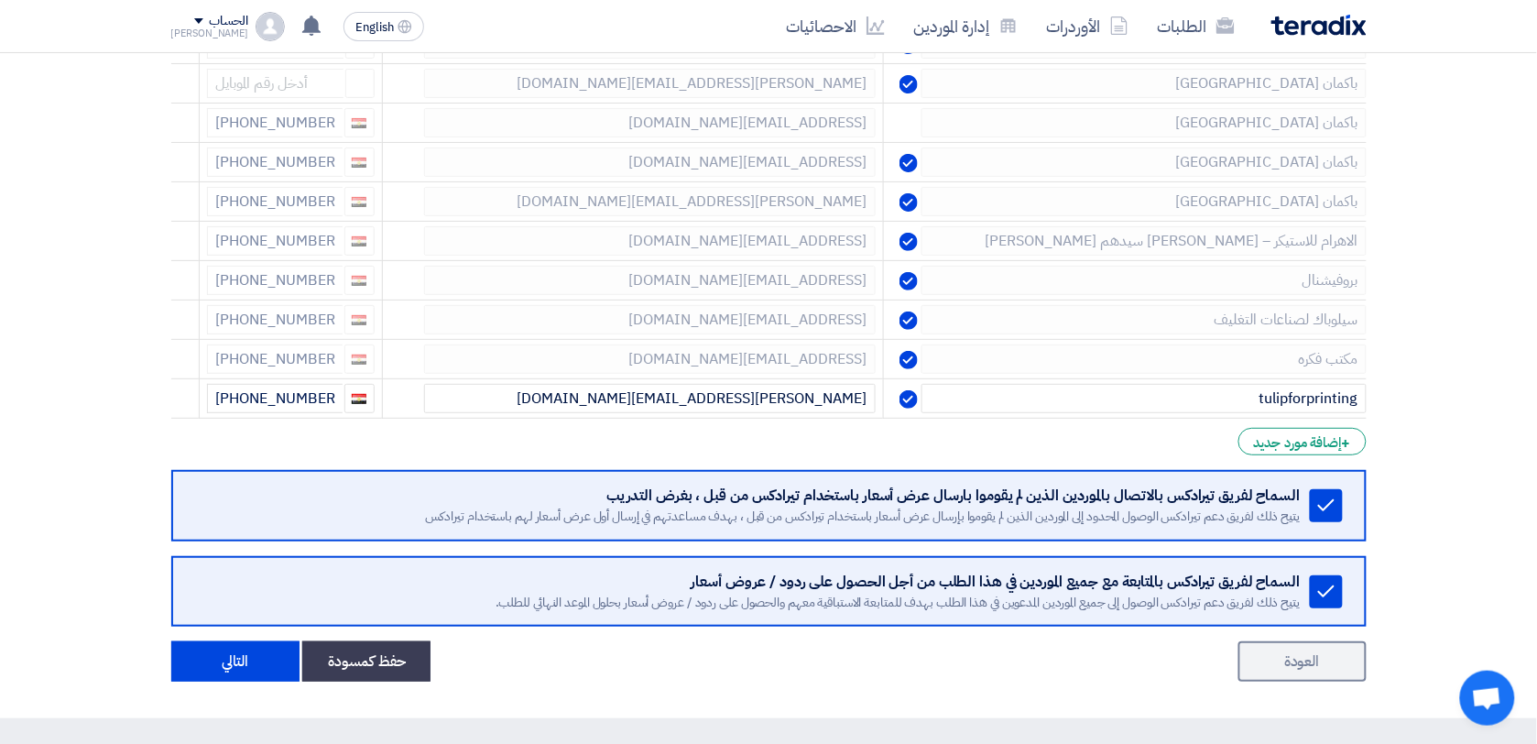
click at [0, 0] on icon at bounding box center [0, 0] width 0 height 0
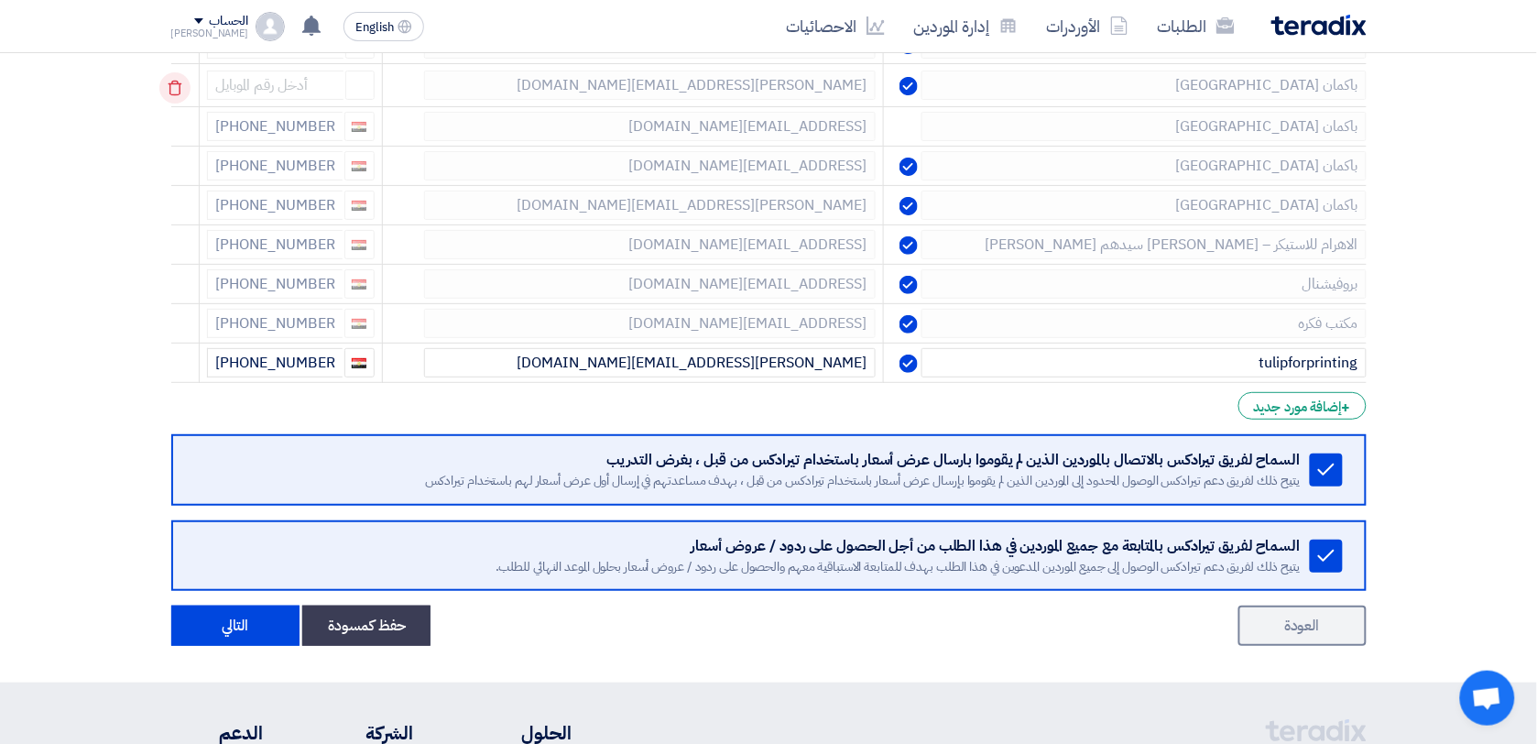
click at [179, 104] on icon at bounding box center [174, 87] width 31 height 31
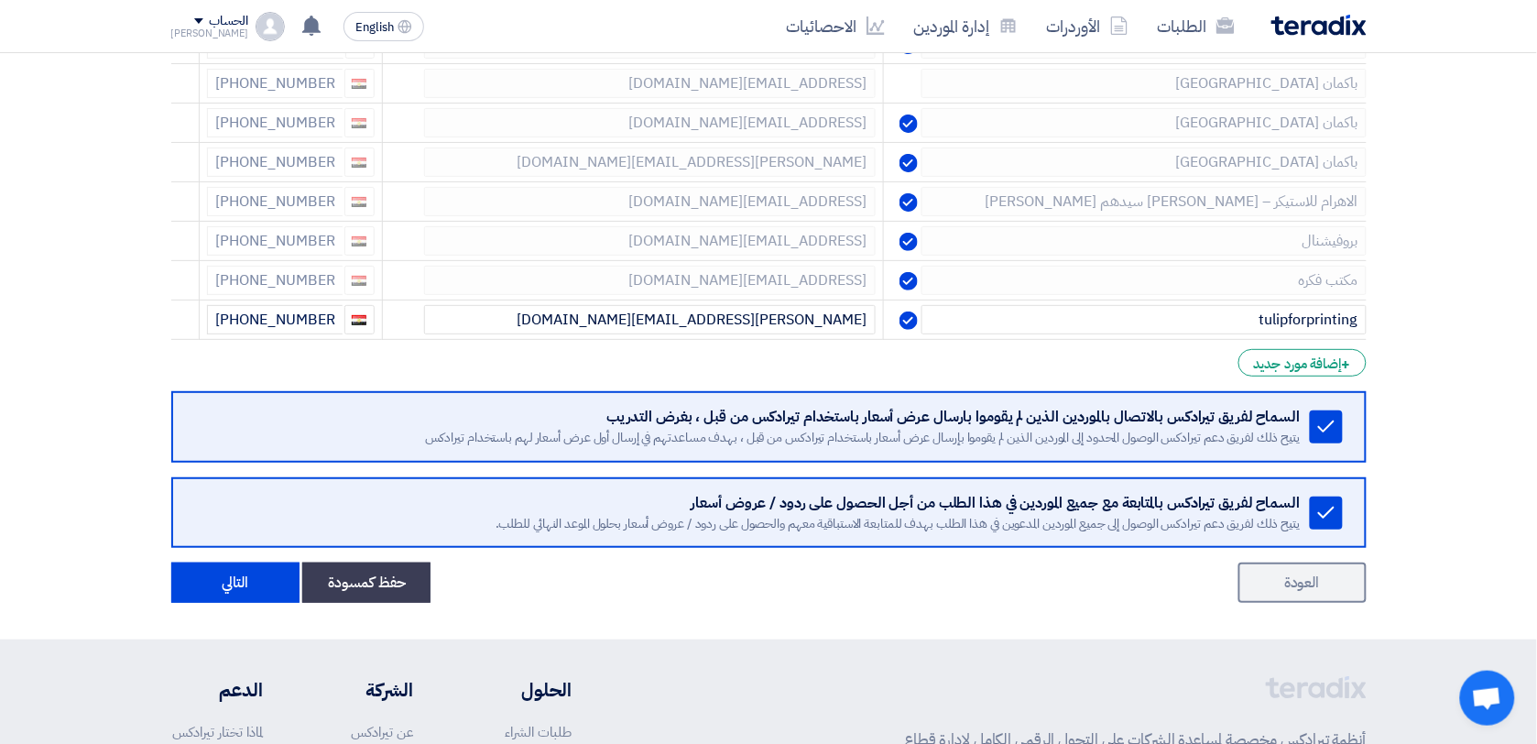
click at [0, 0] on icon at bounding box center [0, 0] width 0 height 0
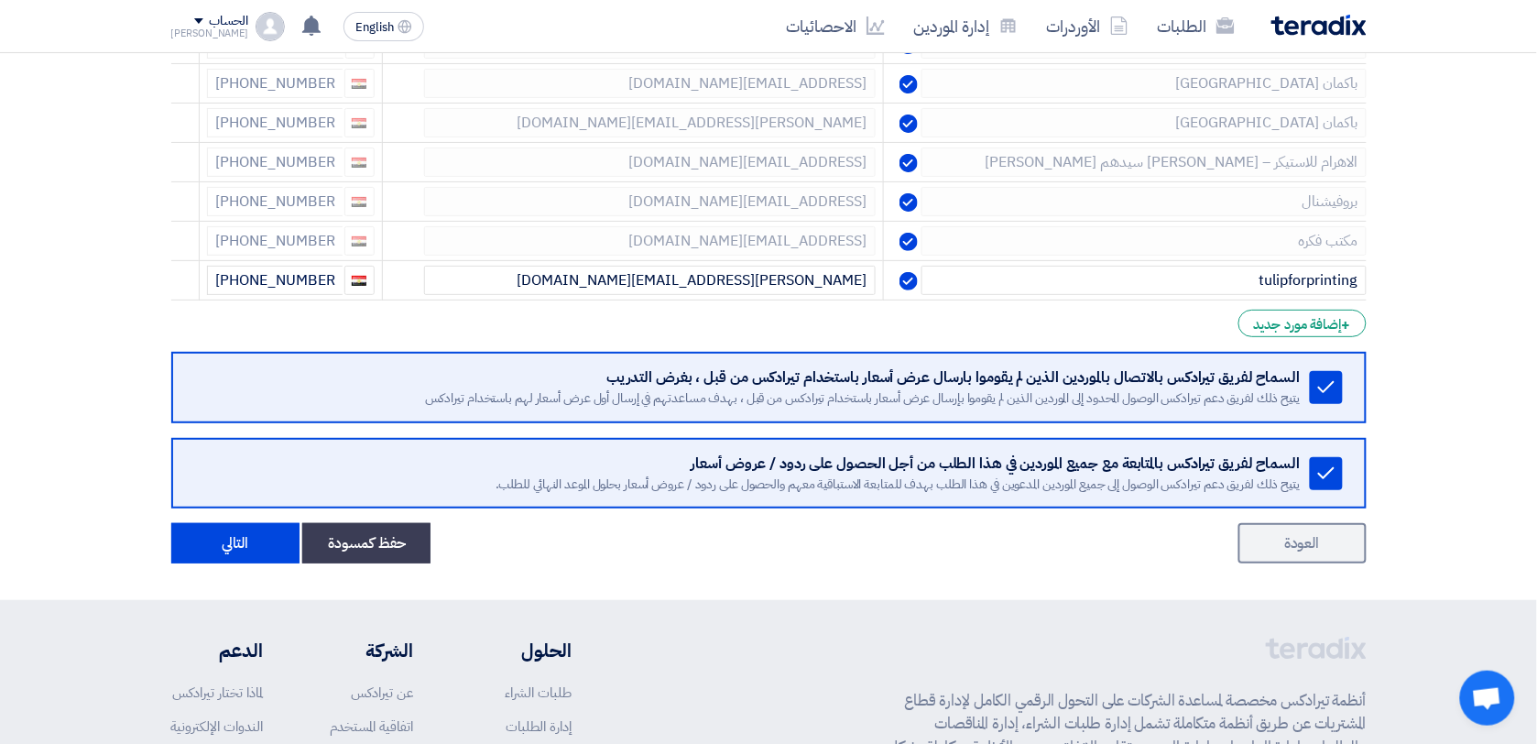
click at [0, 0] on icon at bounding box center [0, 0] width 0 height 0
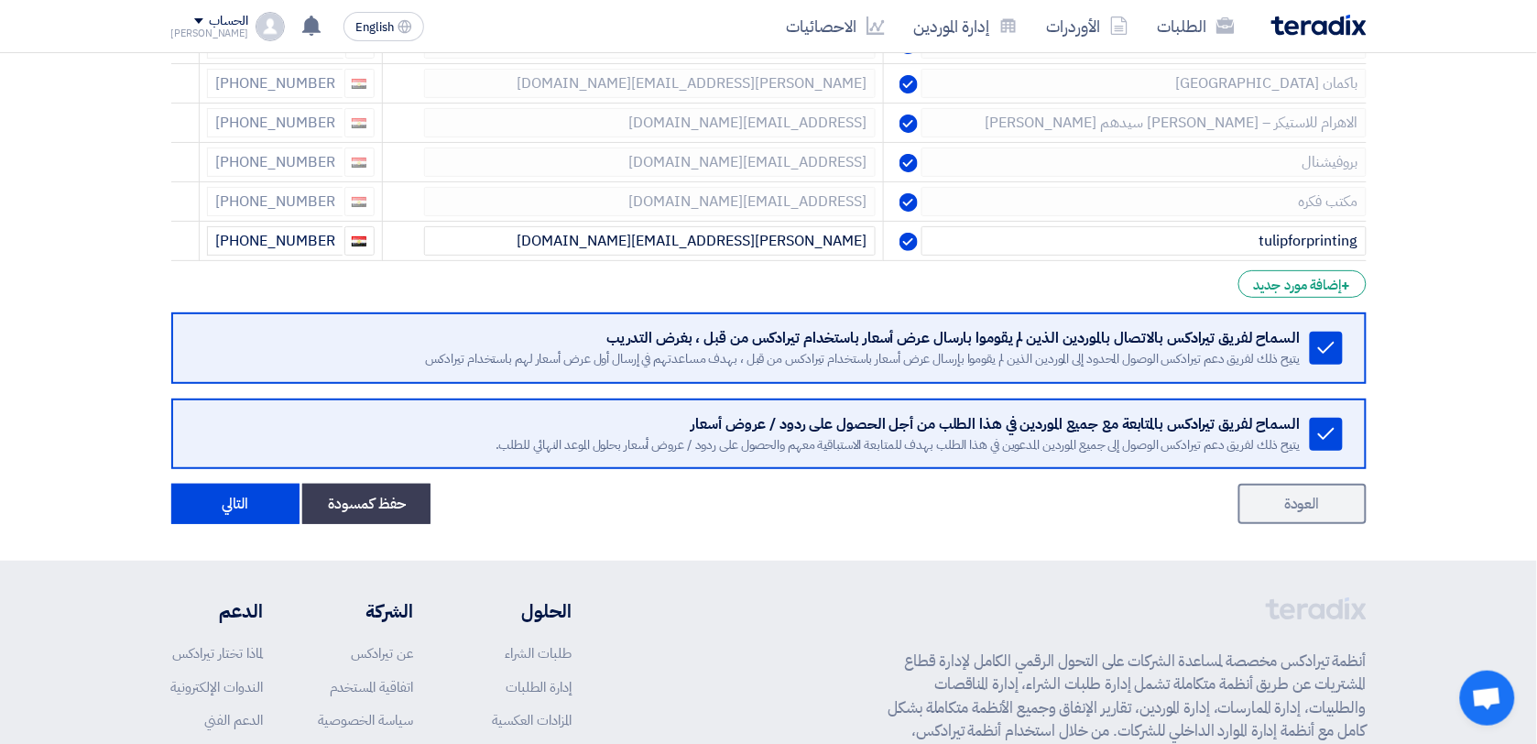
click at [0, 0] on icon at bounding box center [0, 0] width 0 height 0
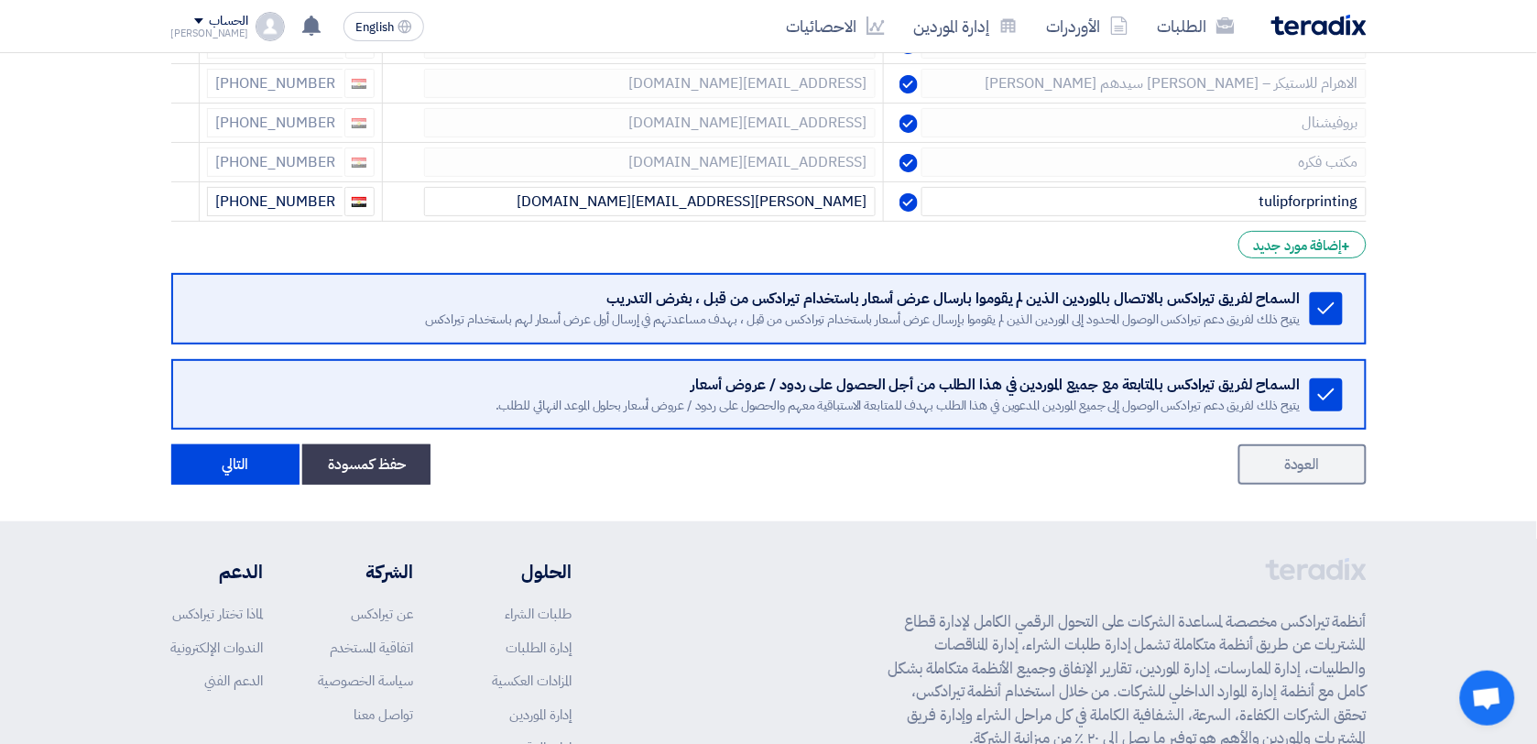
click at [0, 0] on icon at bounding box center [0, 0] width 0 height 0
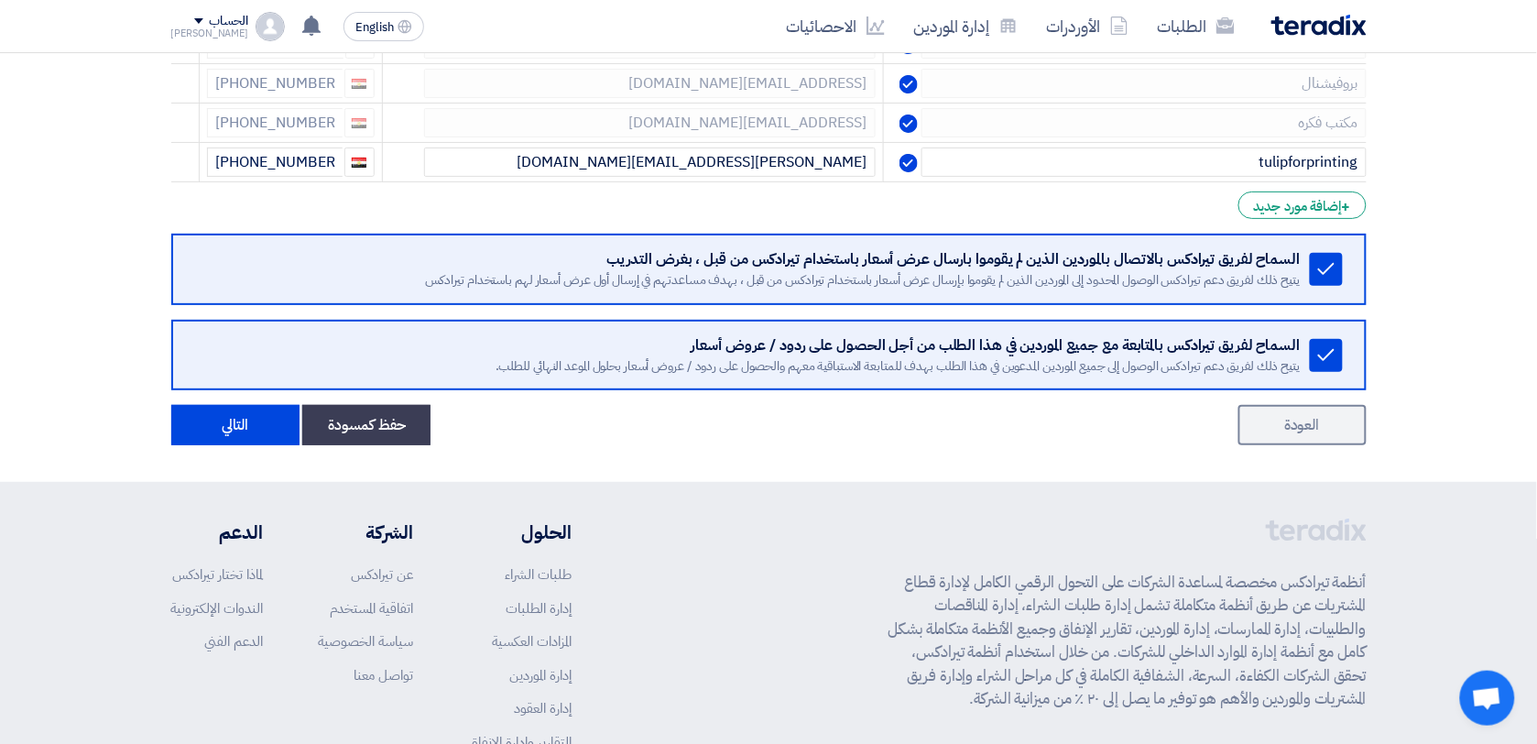
click at [0, 0] on icon at bounding box center [0, 0] width 0 height 0
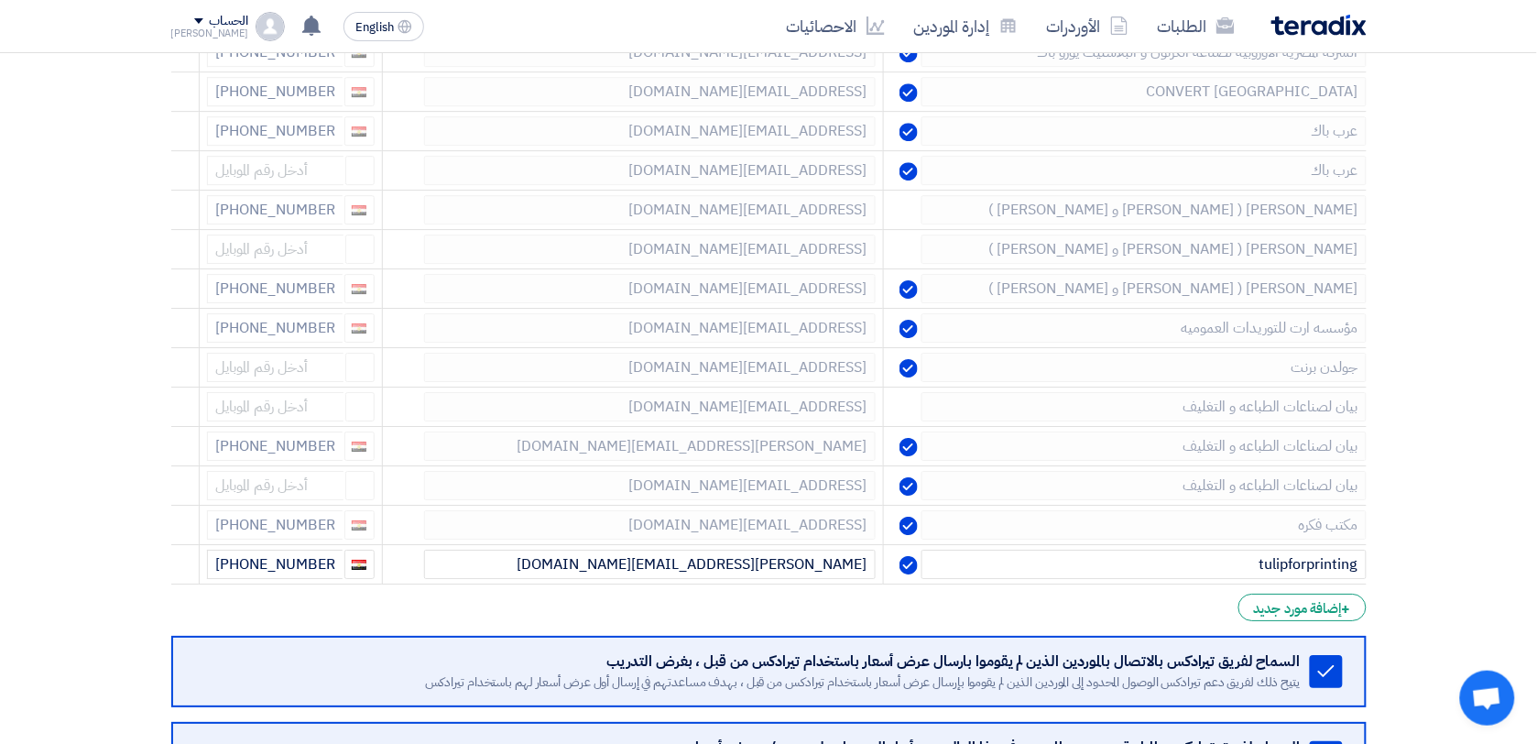
scroll to position [3660, 0]
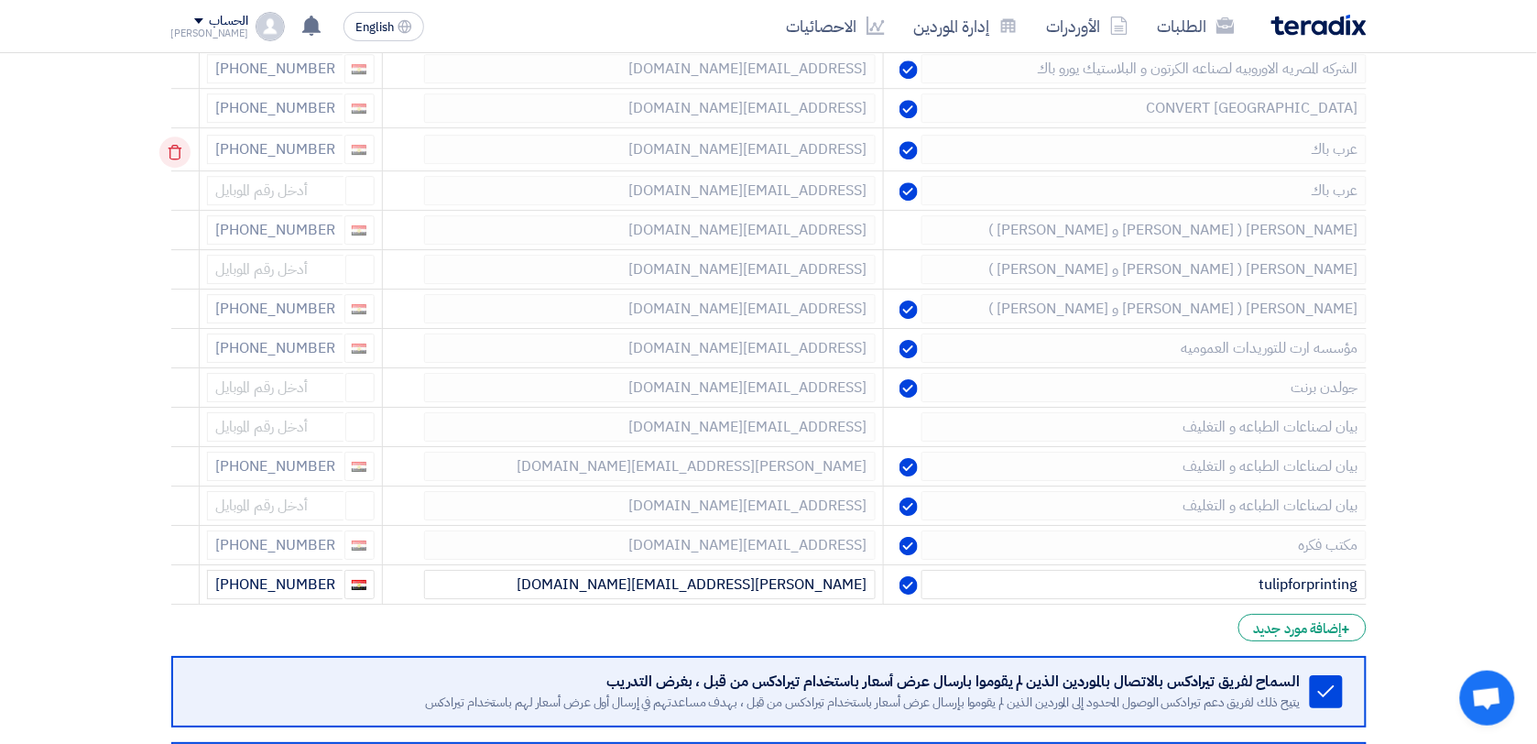
click at [174, 168] on icon at bounding box center [174, 152] width 31 height 31
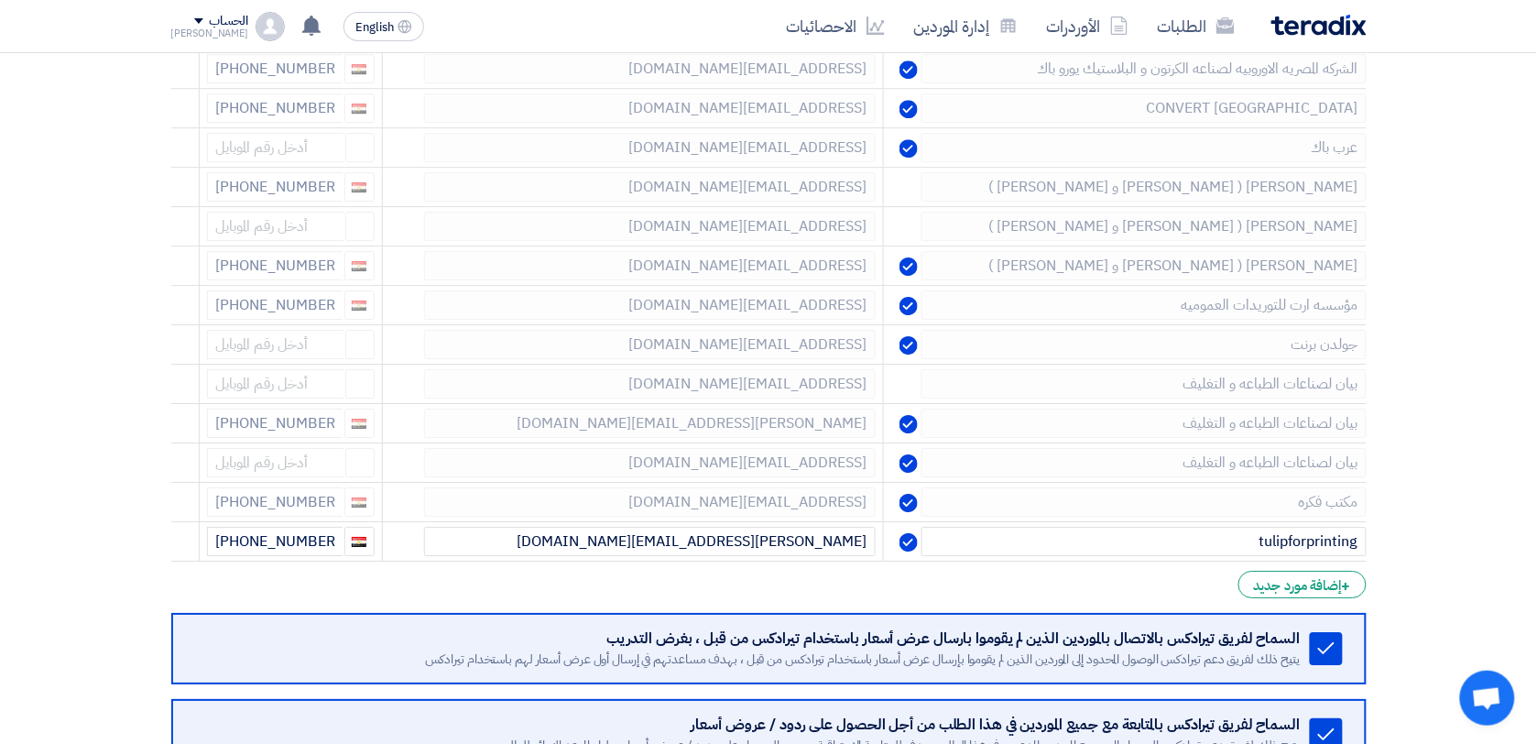
click at [0, 0] on icon at bounding box center [0, 0] width 0 height 0
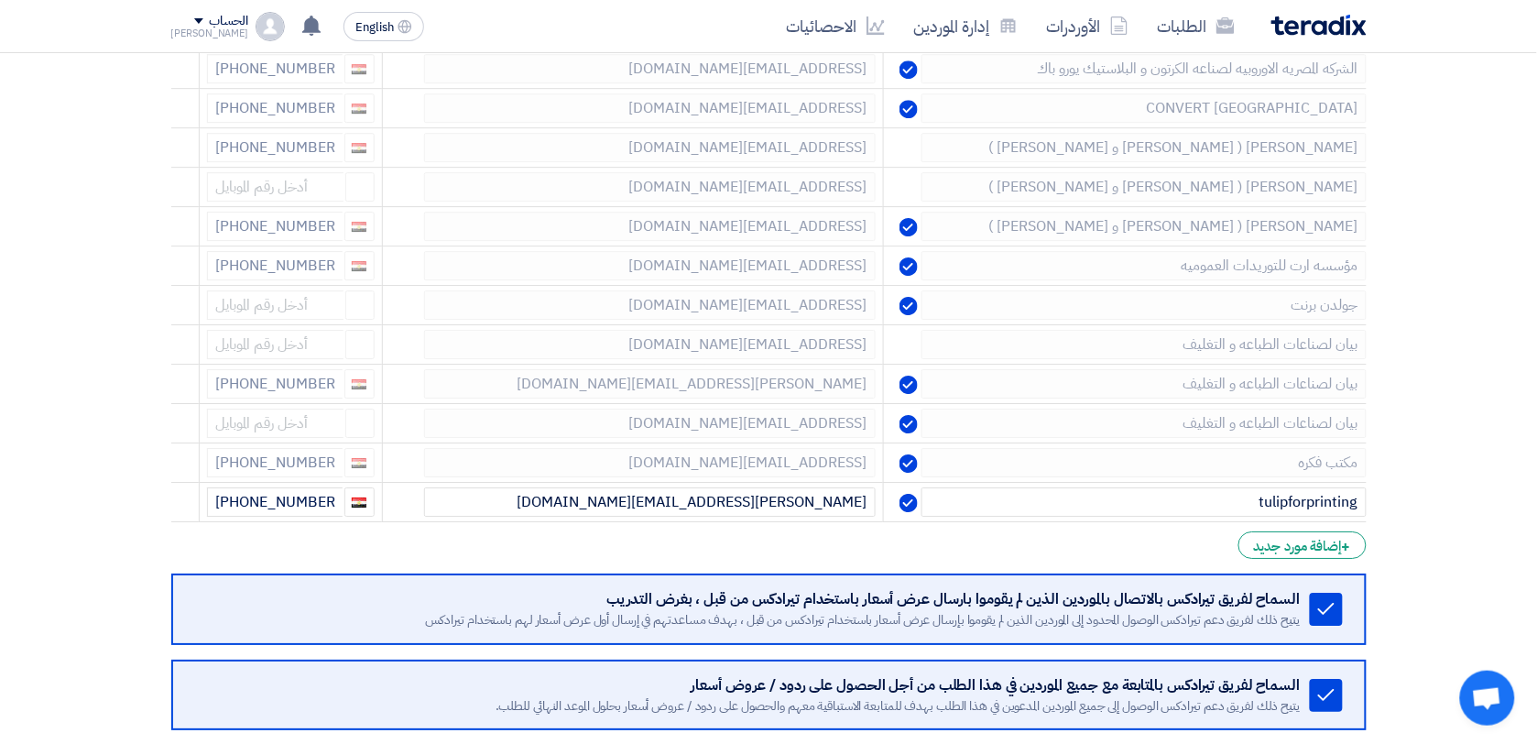
click at [0, 0] on icon at bounding box center [0, 0] width 0 height 0
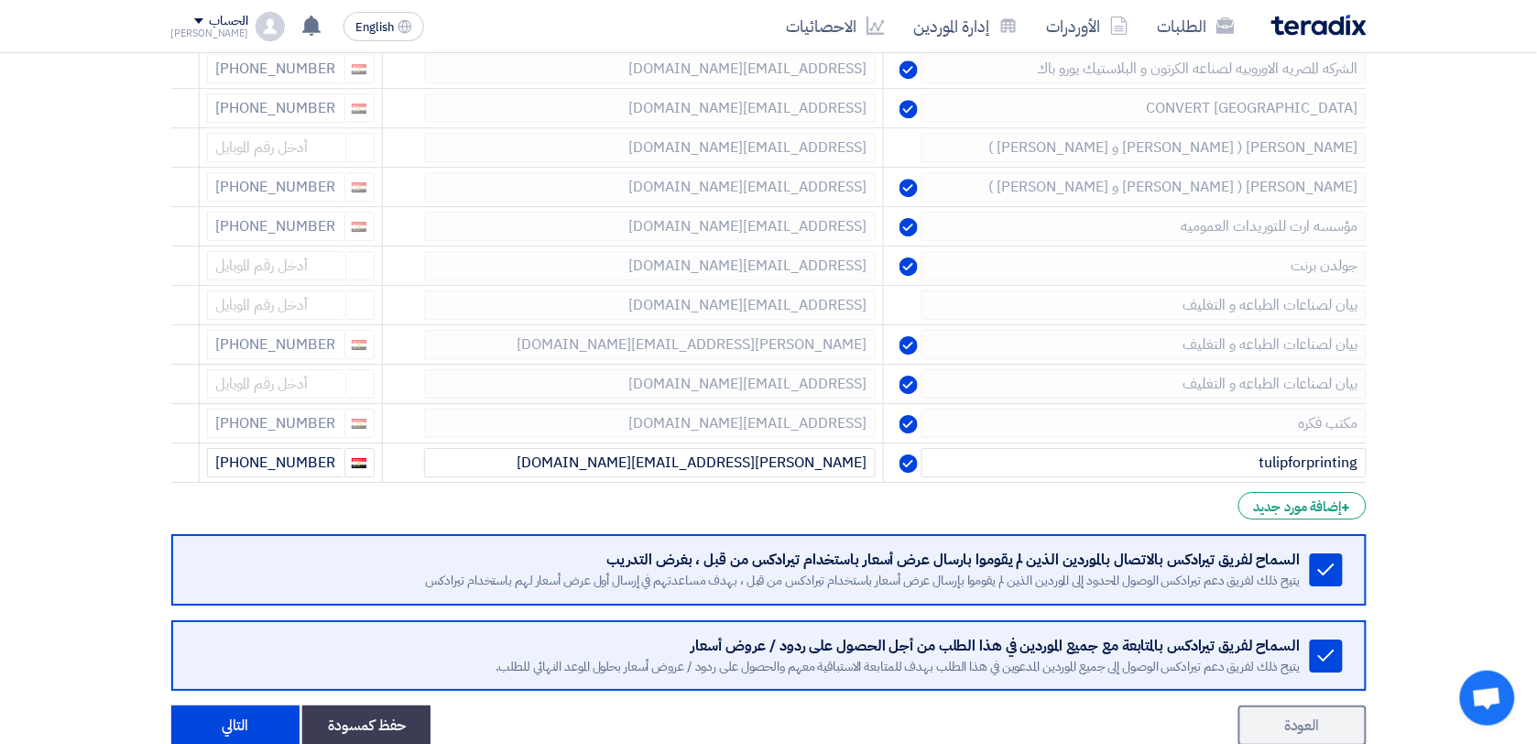
click at [0, 0] on icon at bounding box center [0, 0] width 0 height 0
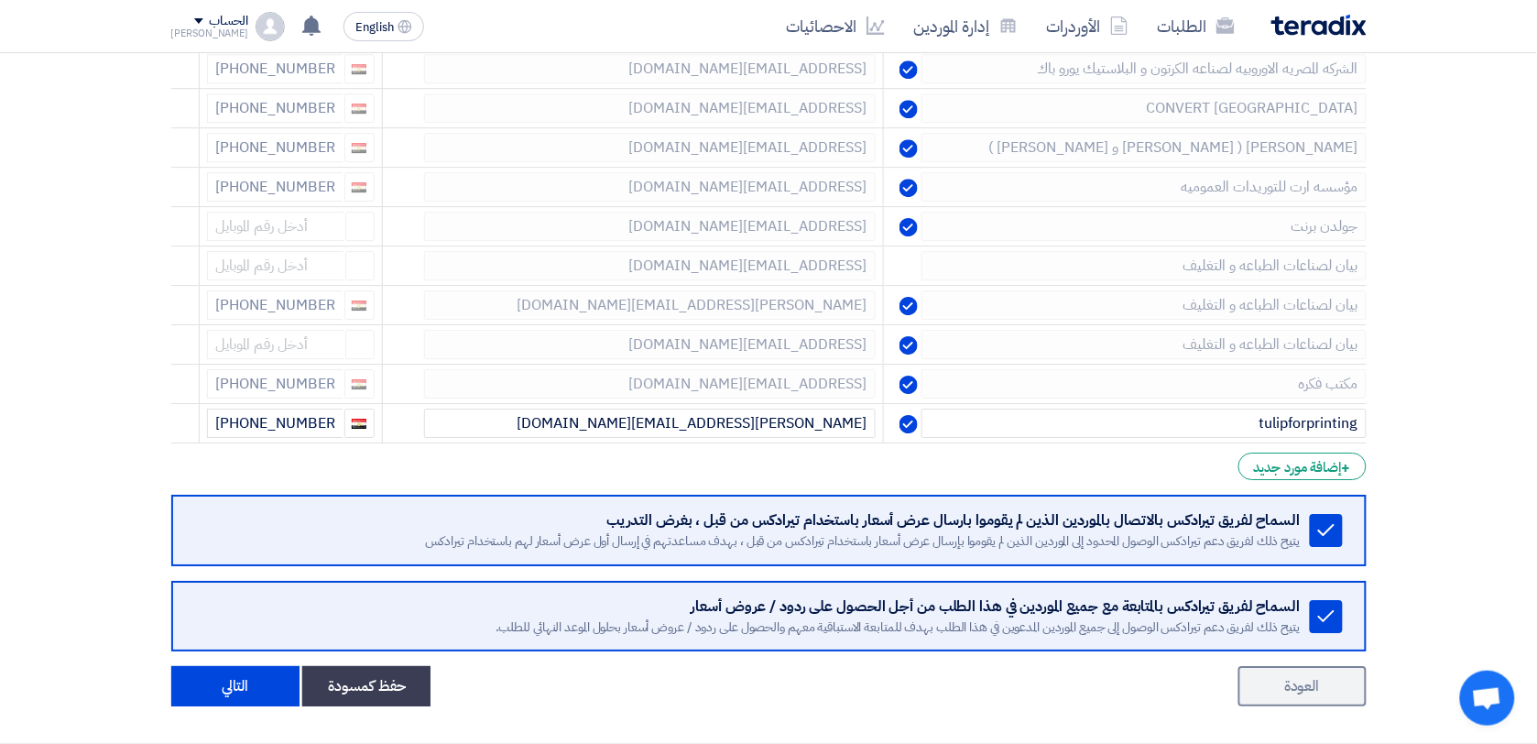
click at [0, 0] on icon at bounding box center [0, 0] width 0 height 0
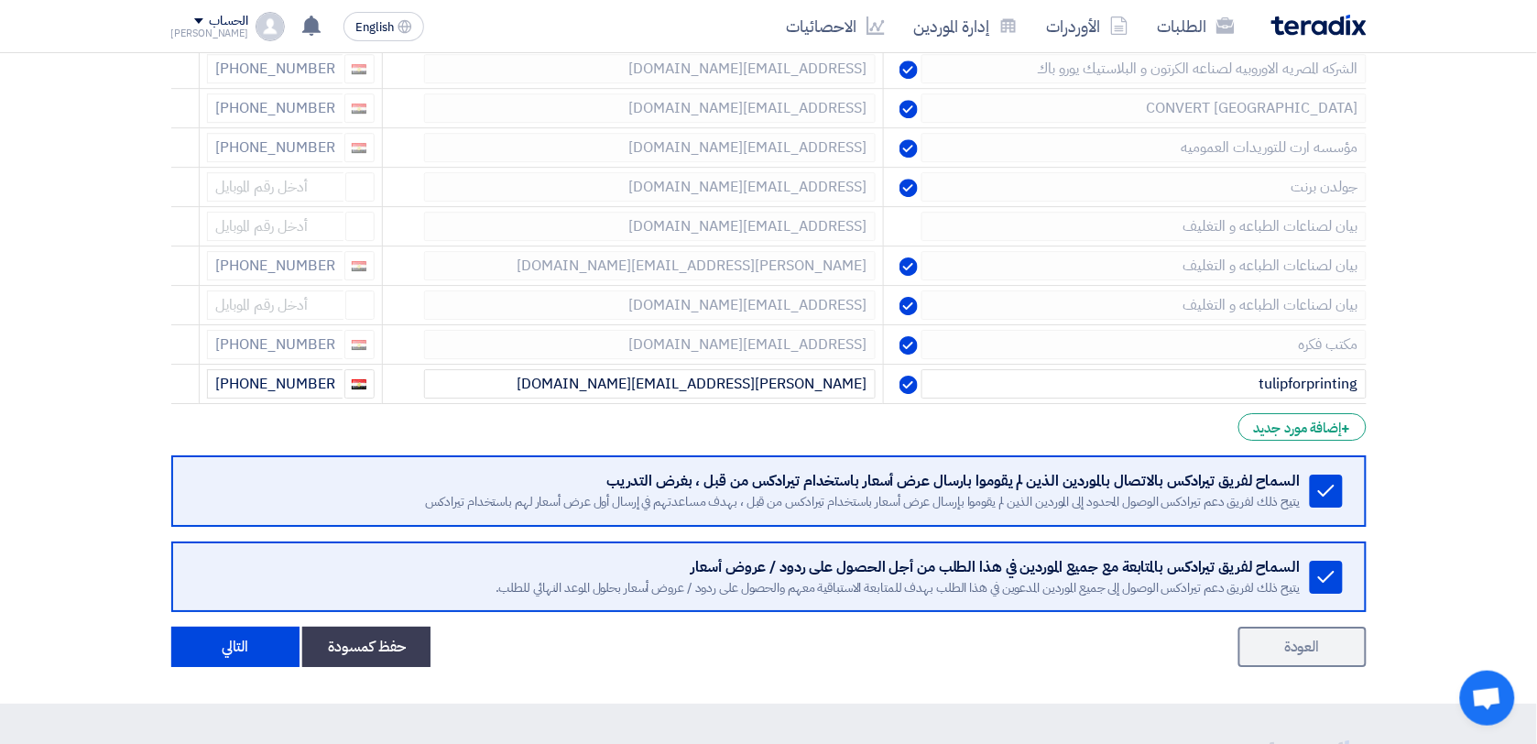
click at [0, 0] on icon at bounding box center [0, 0] width 0 height 0
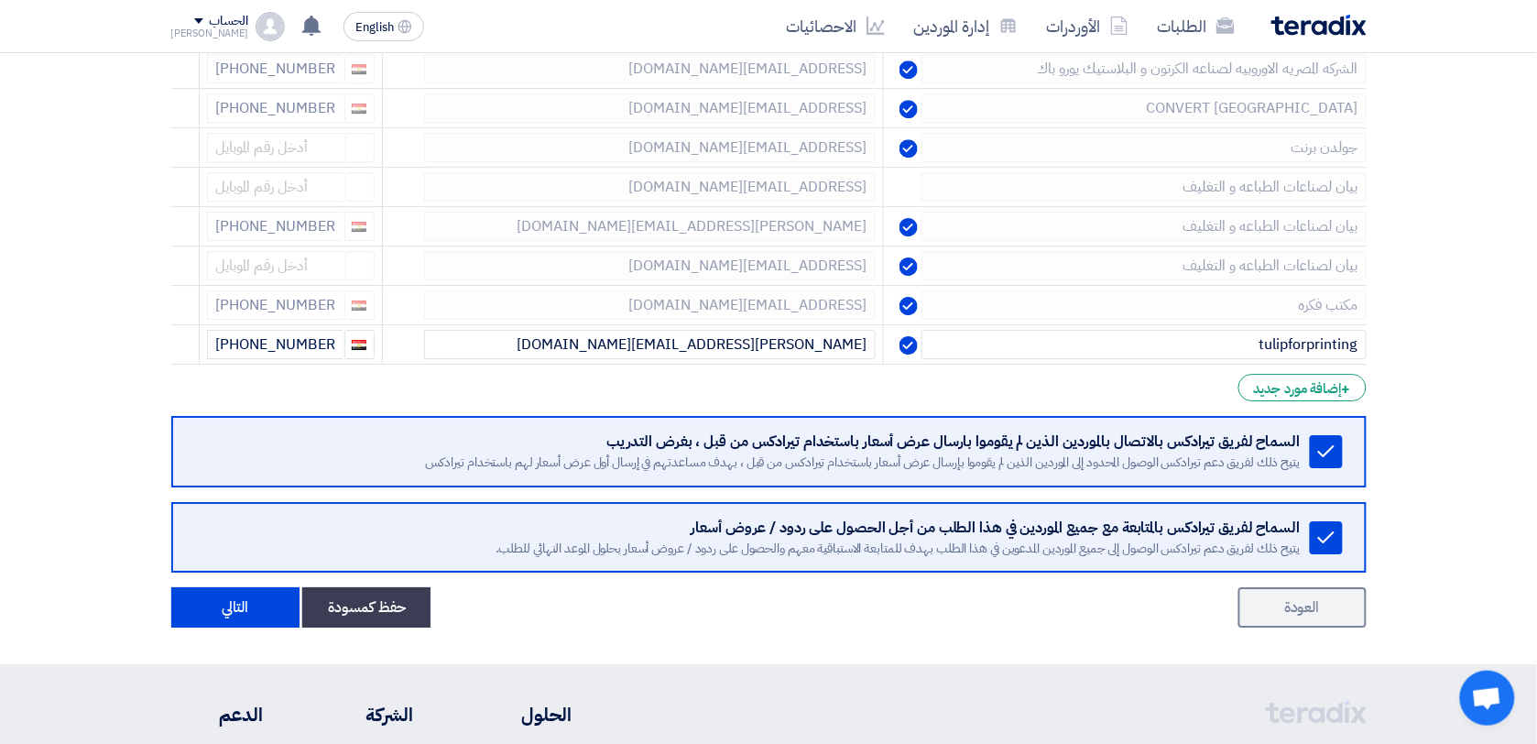
click at [0, 0] on icon at bounding box center [0, 0] width 0 height 0
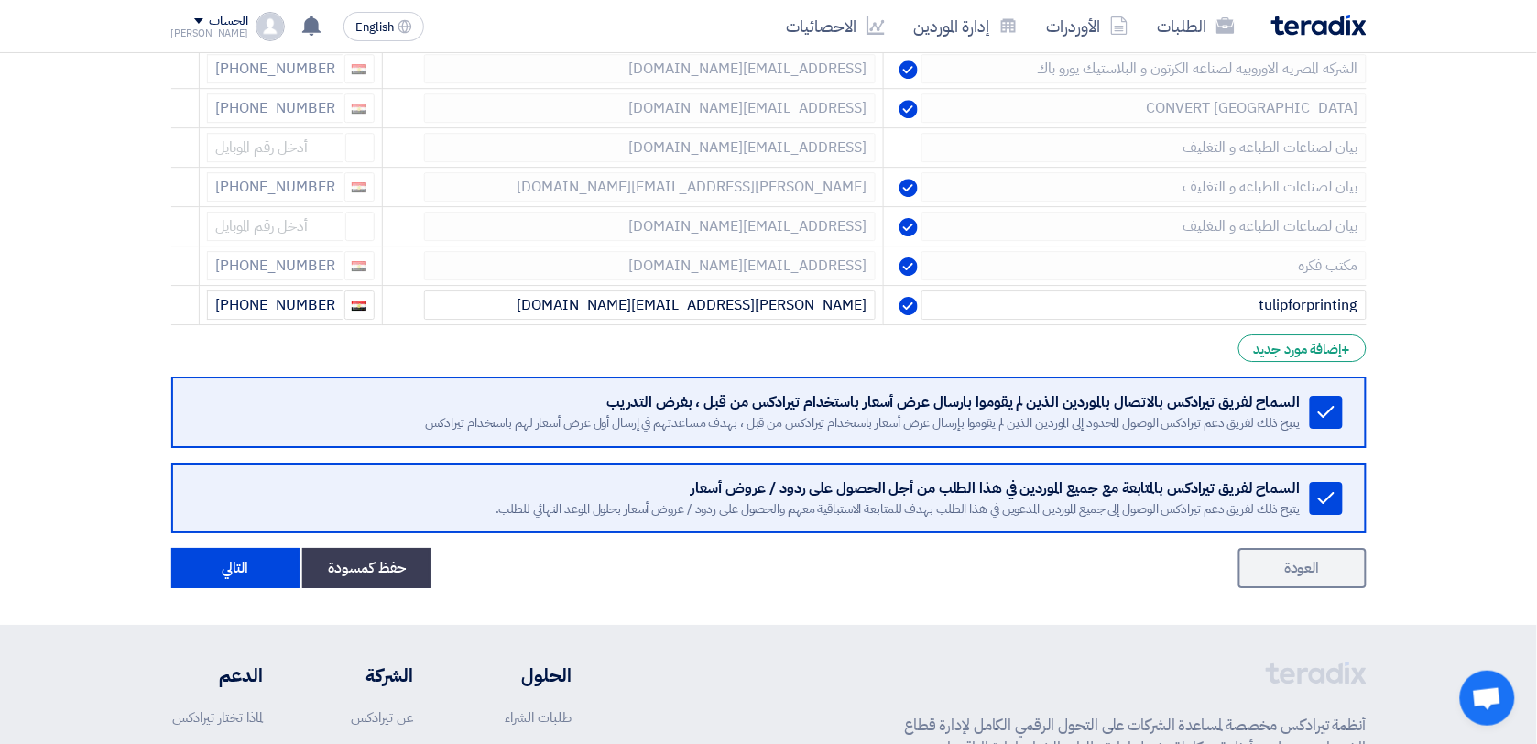
click at [0, 0] on icon at bounding box center [0, 0] width 0 height 0
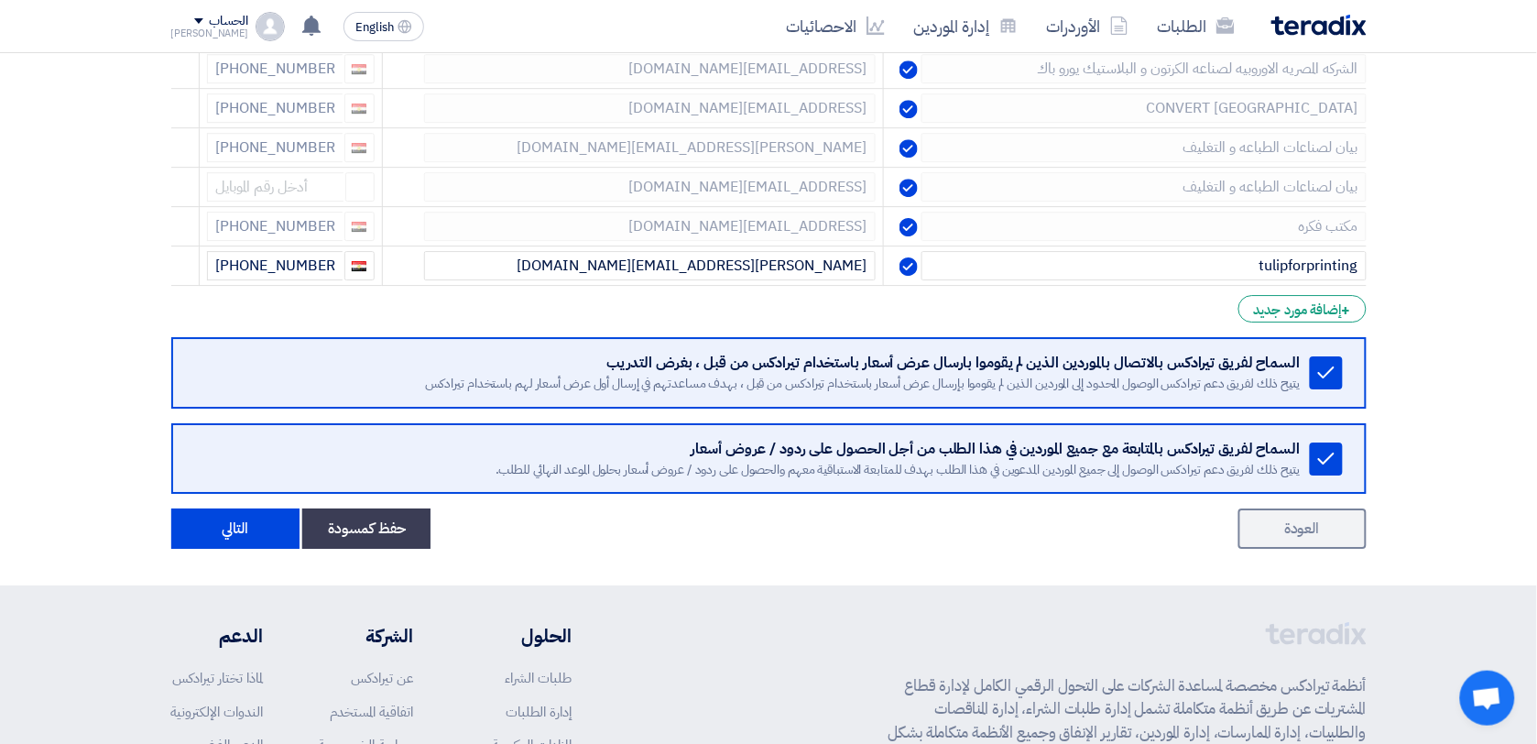
click at [0, 0] on icon at bounding box center [0, 0] width 0 height 0
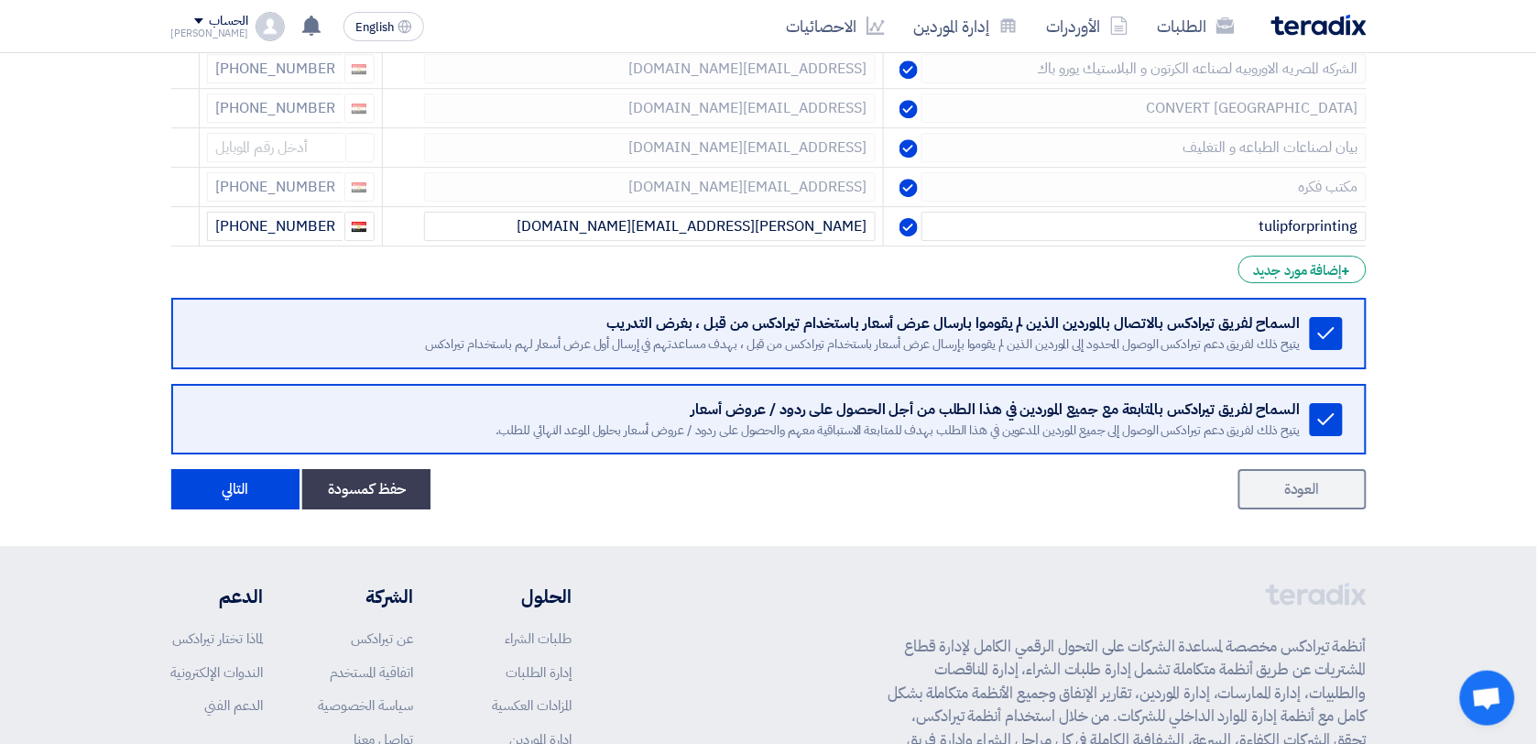
click at [0, 0] on icon at bounding box center [0, 0] width 0 height 0
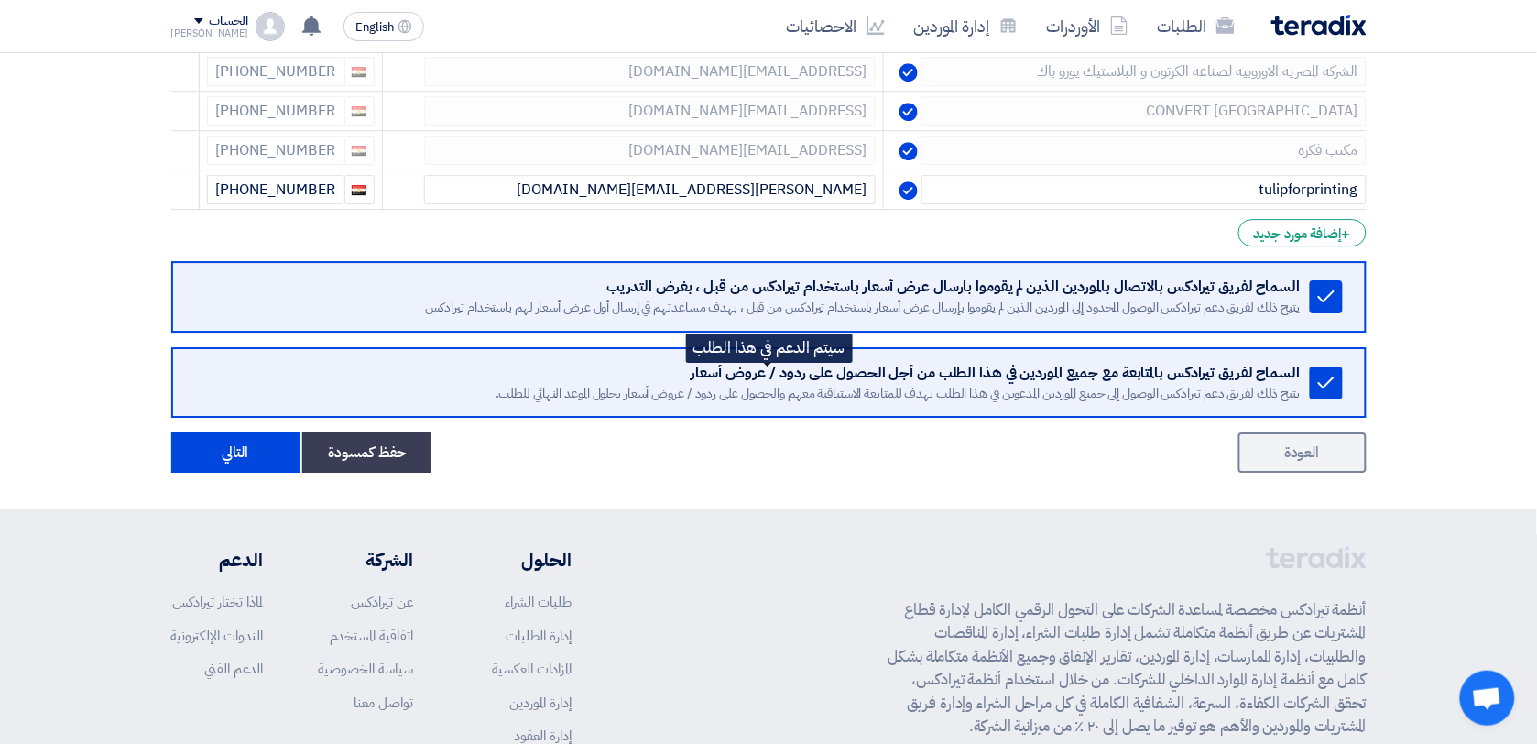
scroll to position [3431, 0]
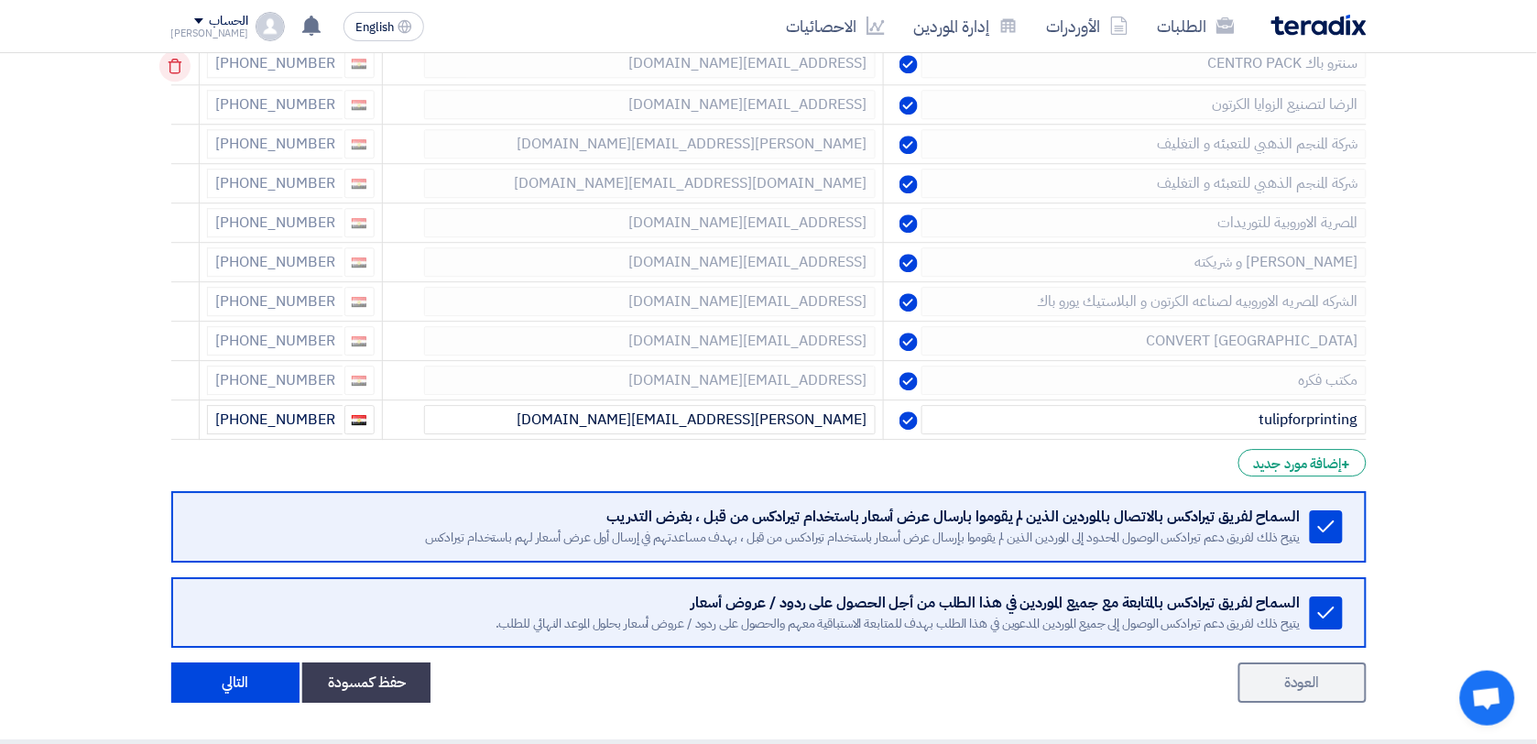
click at [181, 74] on use at bounding box center [175, 67] width 14 height 16
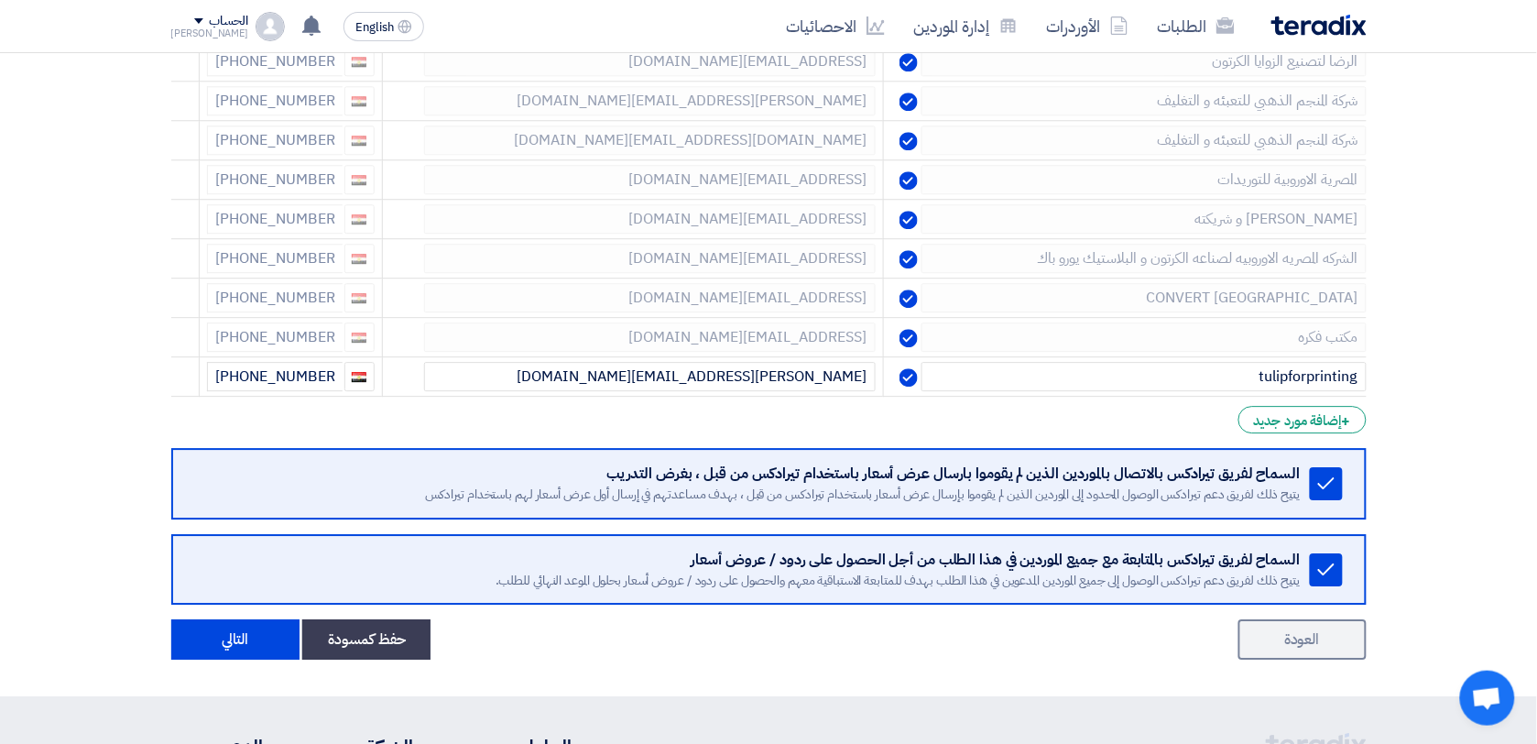
click at [0, 0] on use at bounding box center [0, 0] width 0 height 0
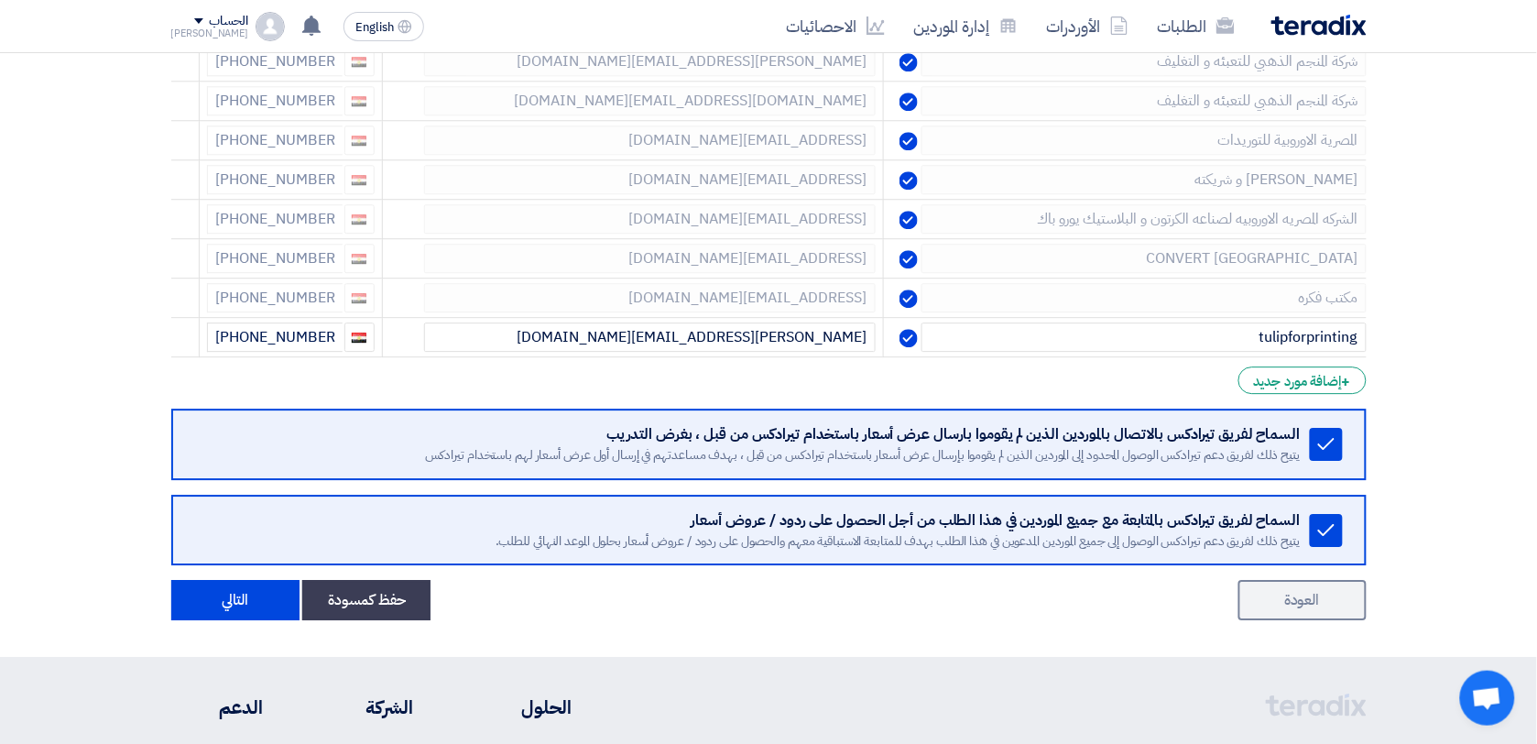
click at [0, 0] on use at bounding box center [0, 0] width 0 height 0
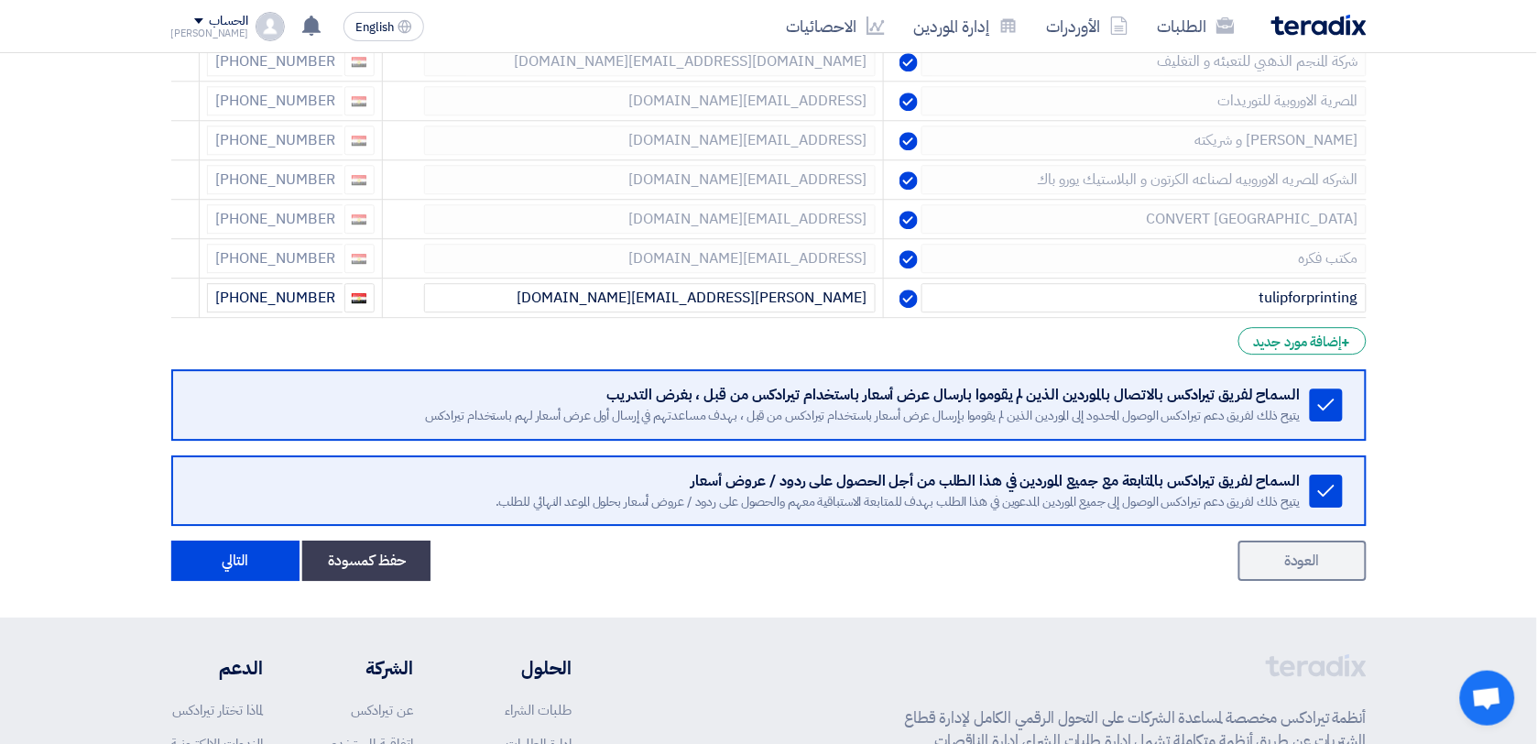
click at [0, 0] on use at bounding box center [0, 0] width 0 height 0
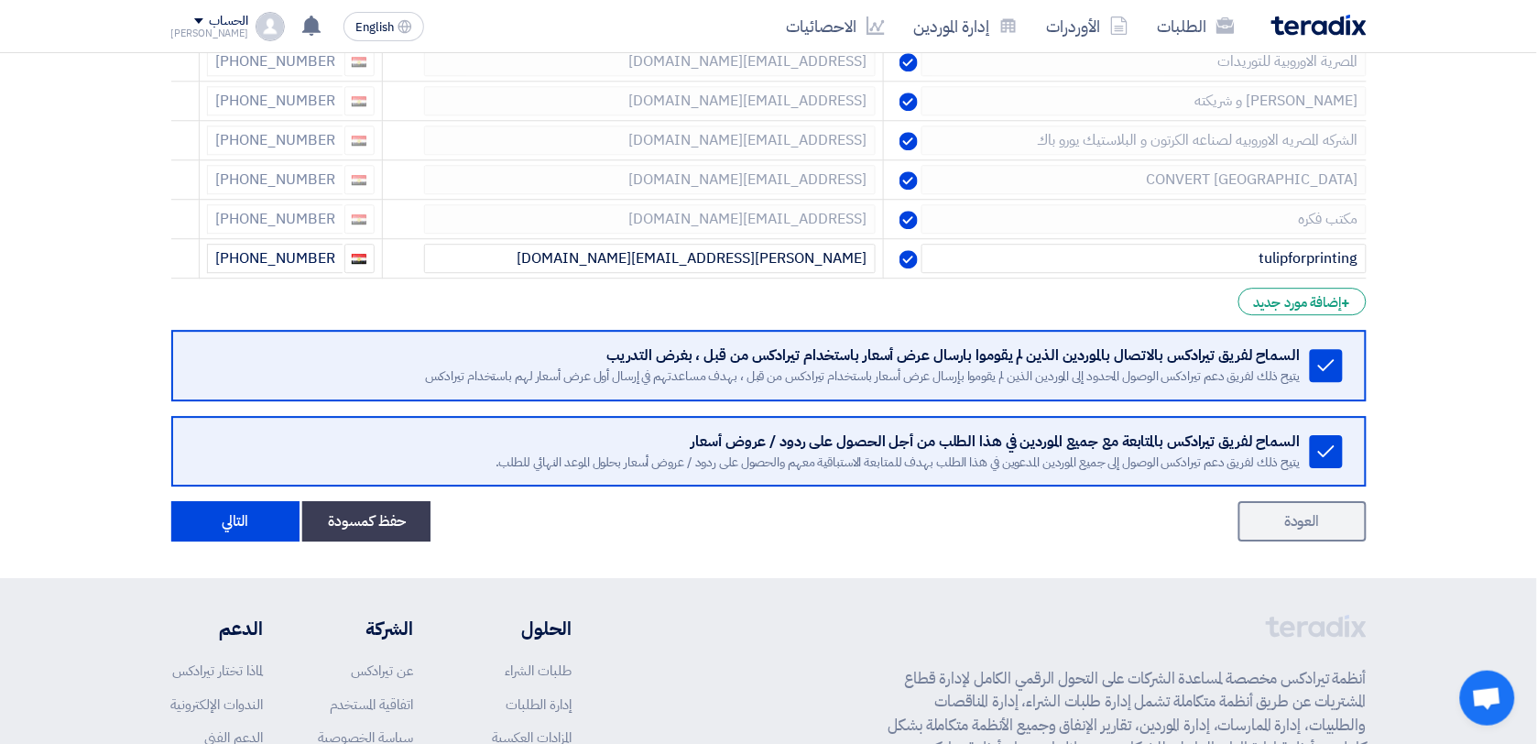
click at [0, 0] on use at bounding box center [0, 0] width 0 height 0
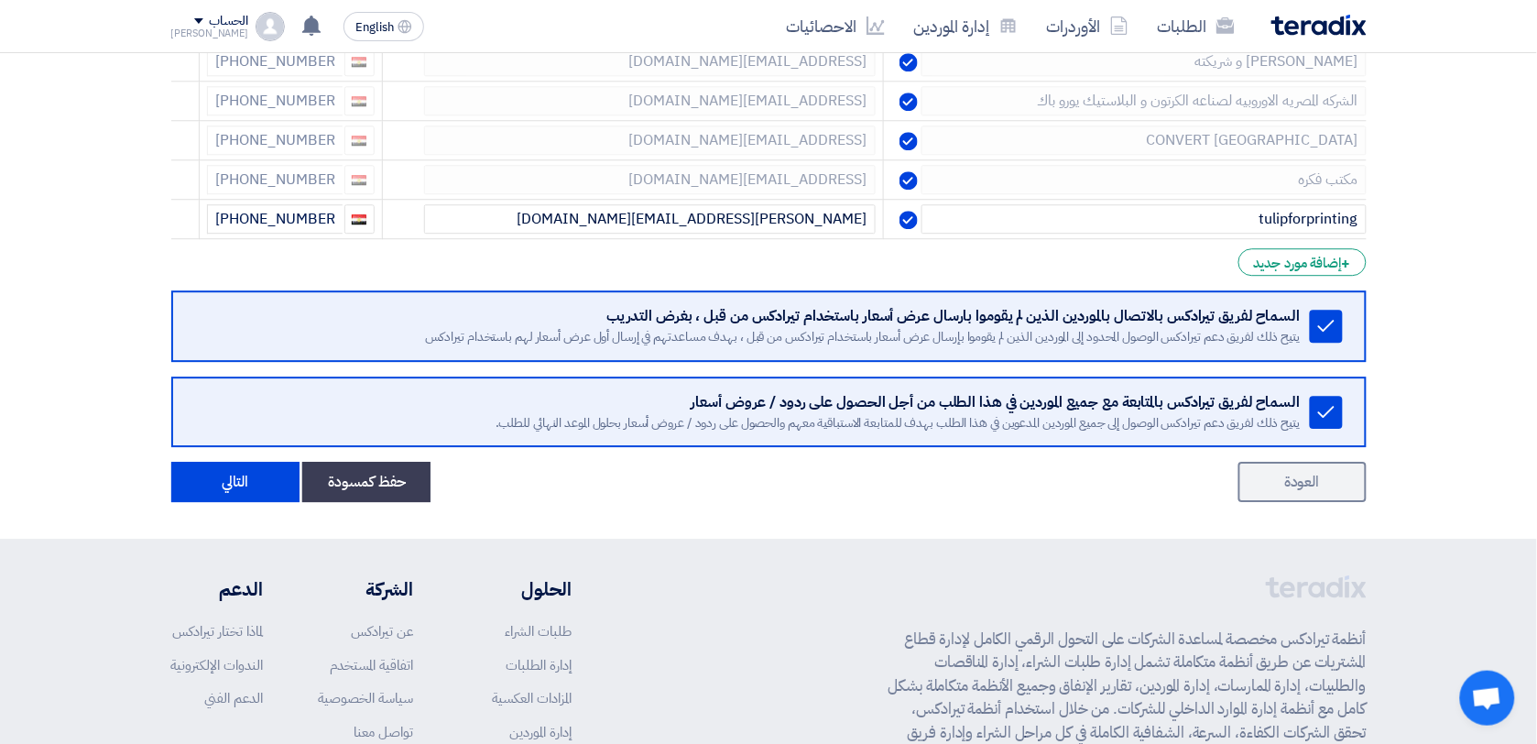
click at [0, 0] on use at bounding box center [0, 0] width 0 height 0
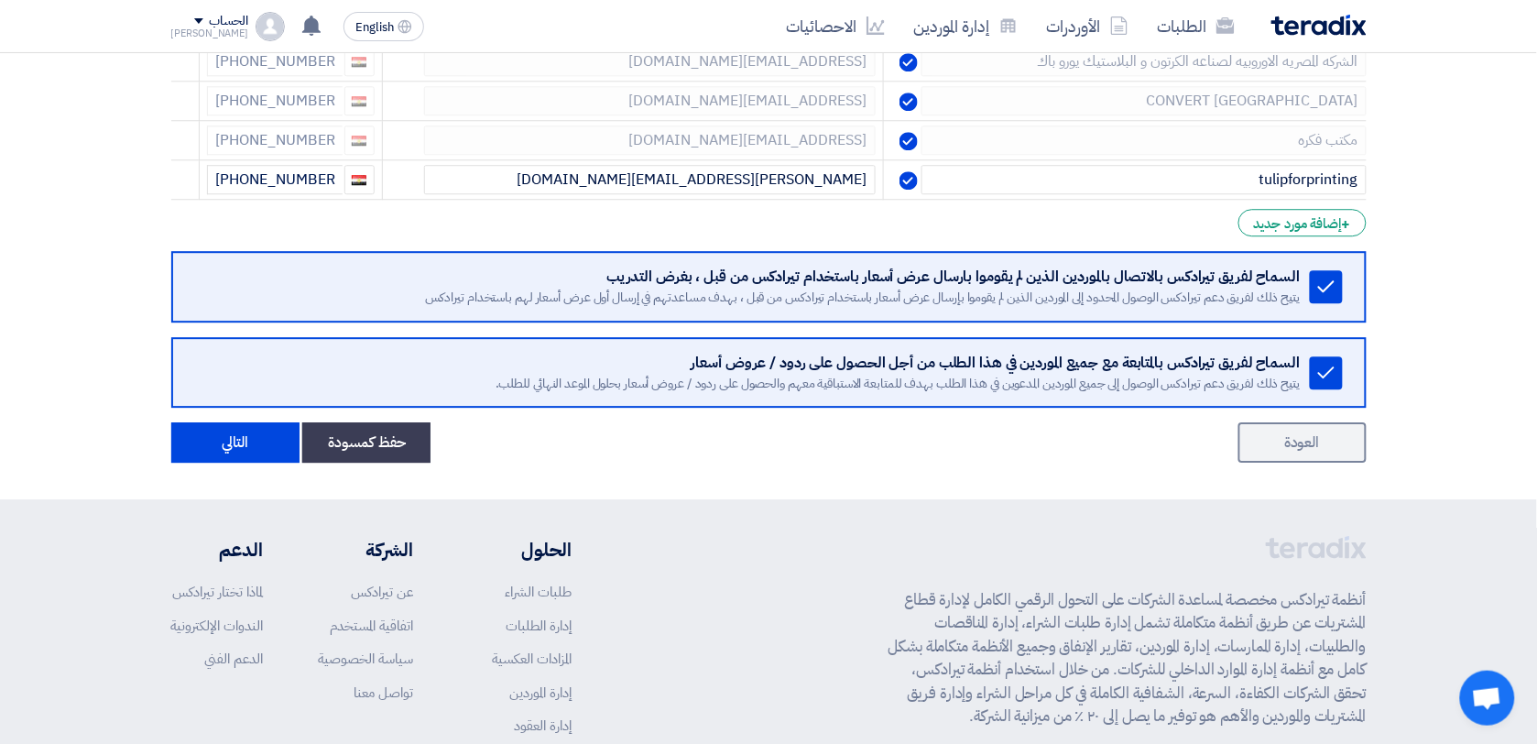
click at [0, 0] on use at bounding box center [0, 0] width 0 height 0
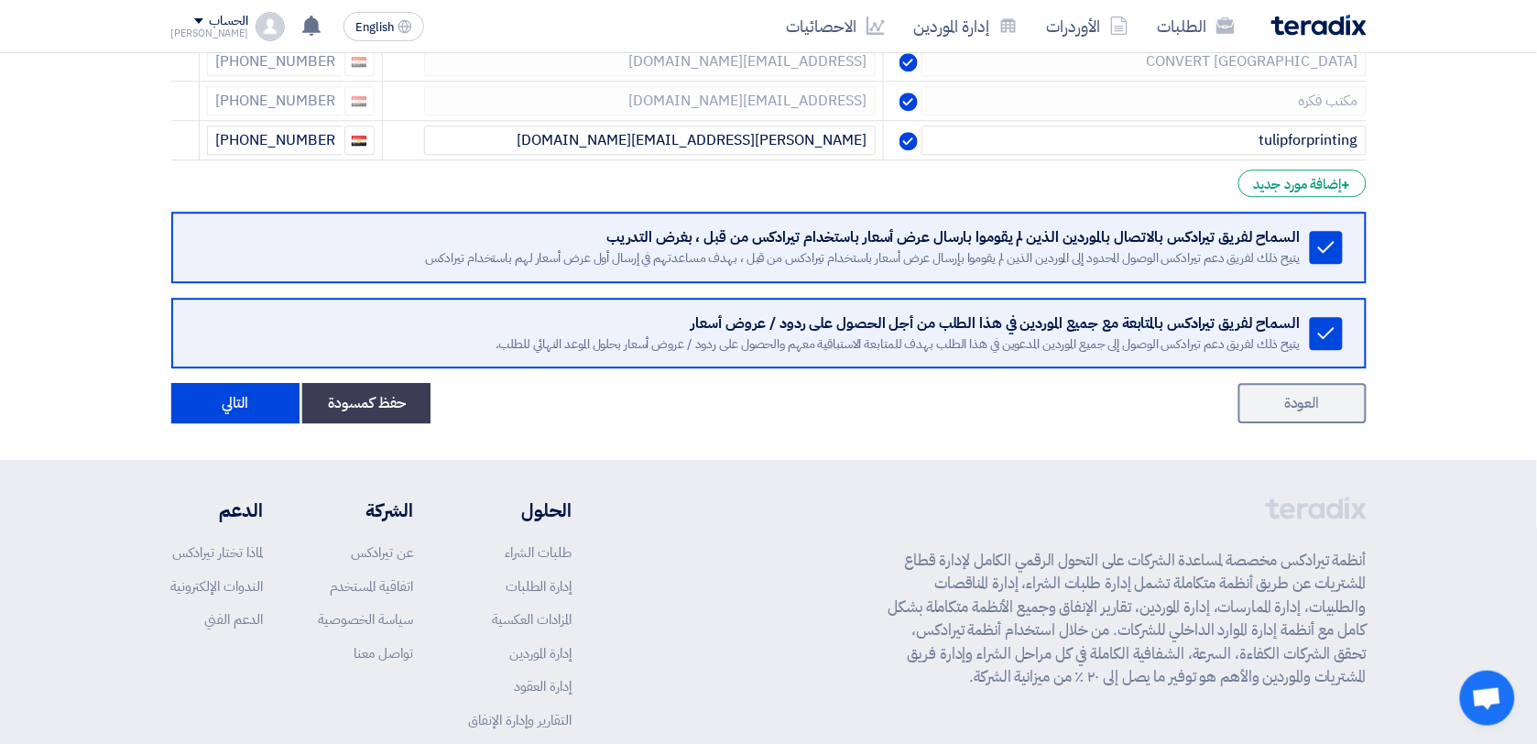
click at [0, 0] on use at bounding box center [0, 0] width 0 height 0
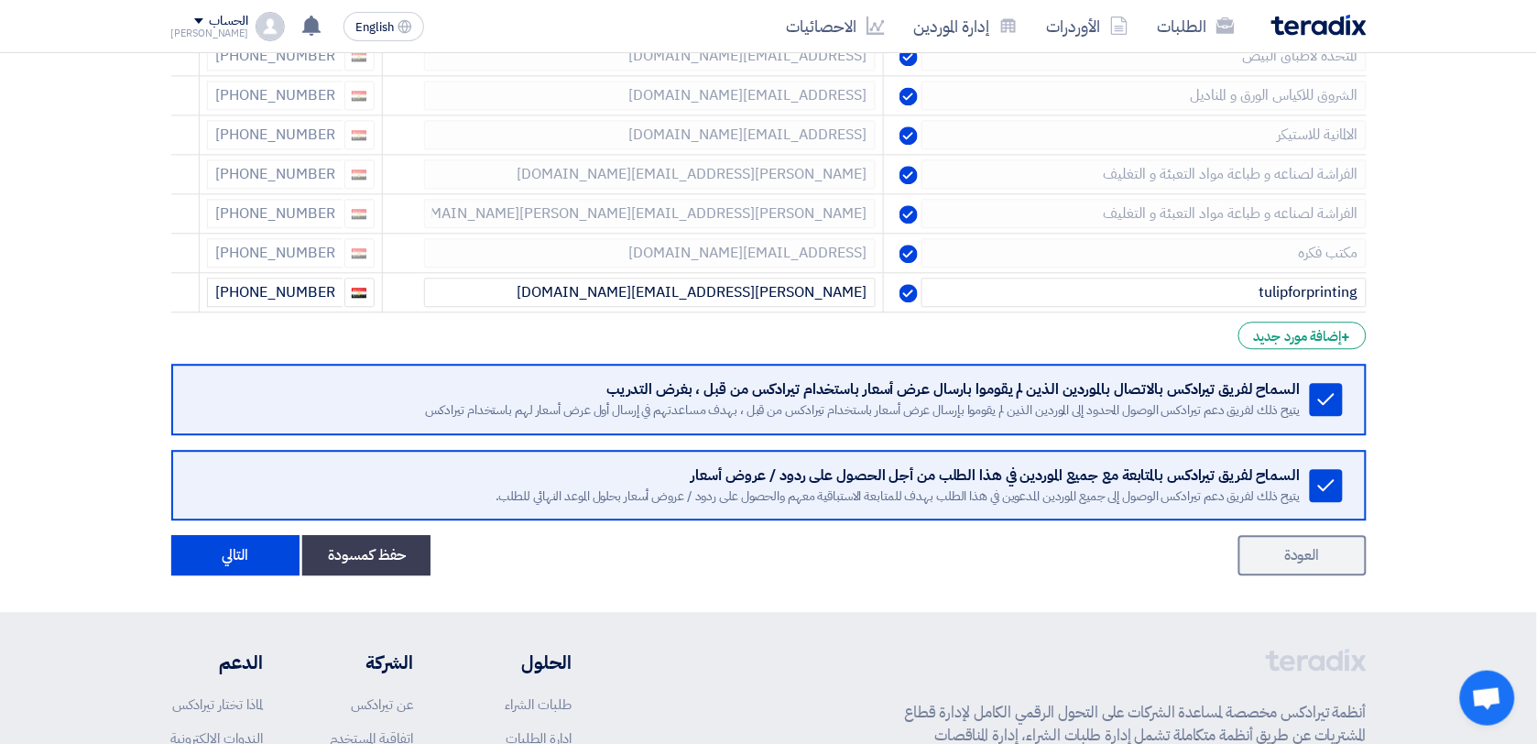
scroll to position [3087, 0]
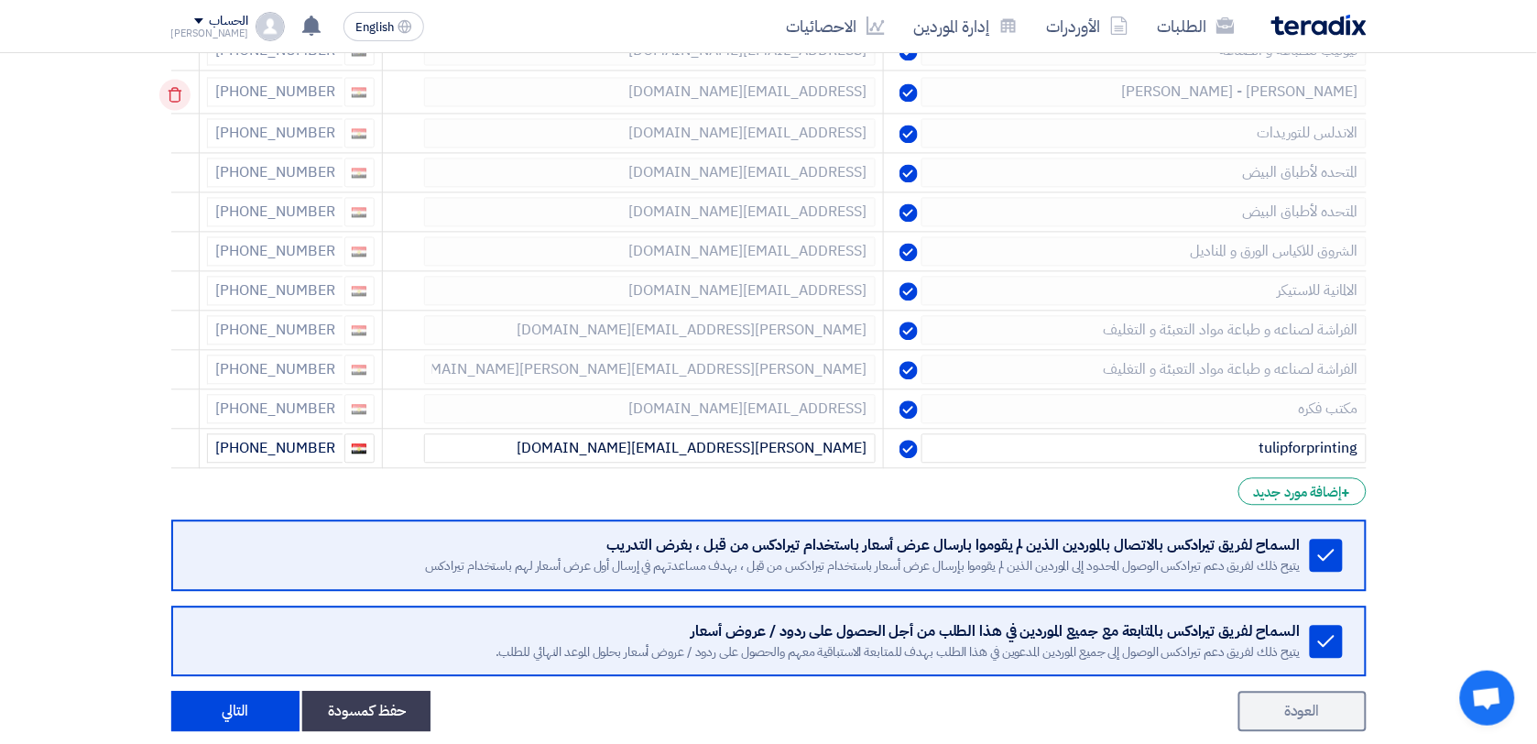
click at [179, 99] on icon at bounding box center [174, 94] width 31 height 31
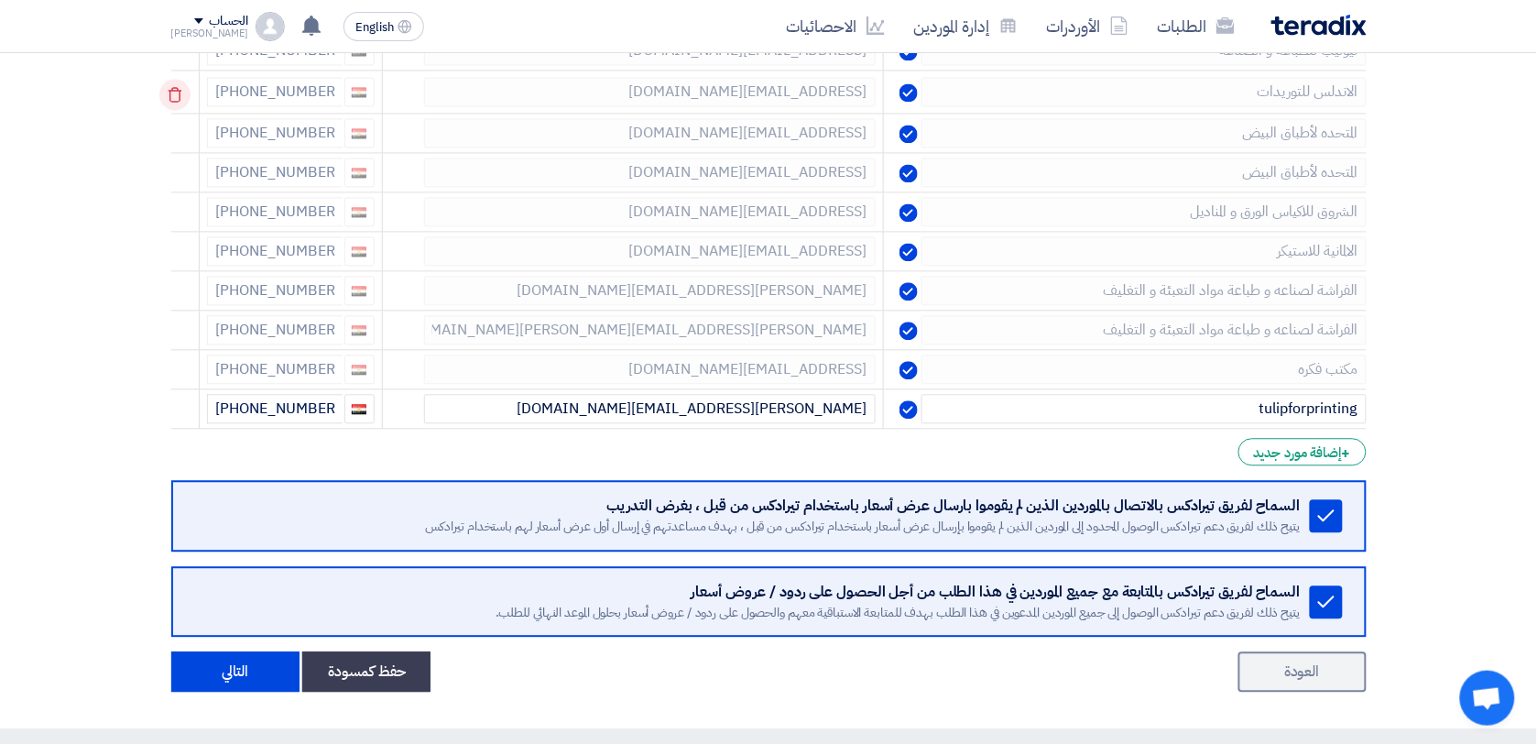
click at [179, 110] on icon at bounding box center [174, 94] width 31 height 31
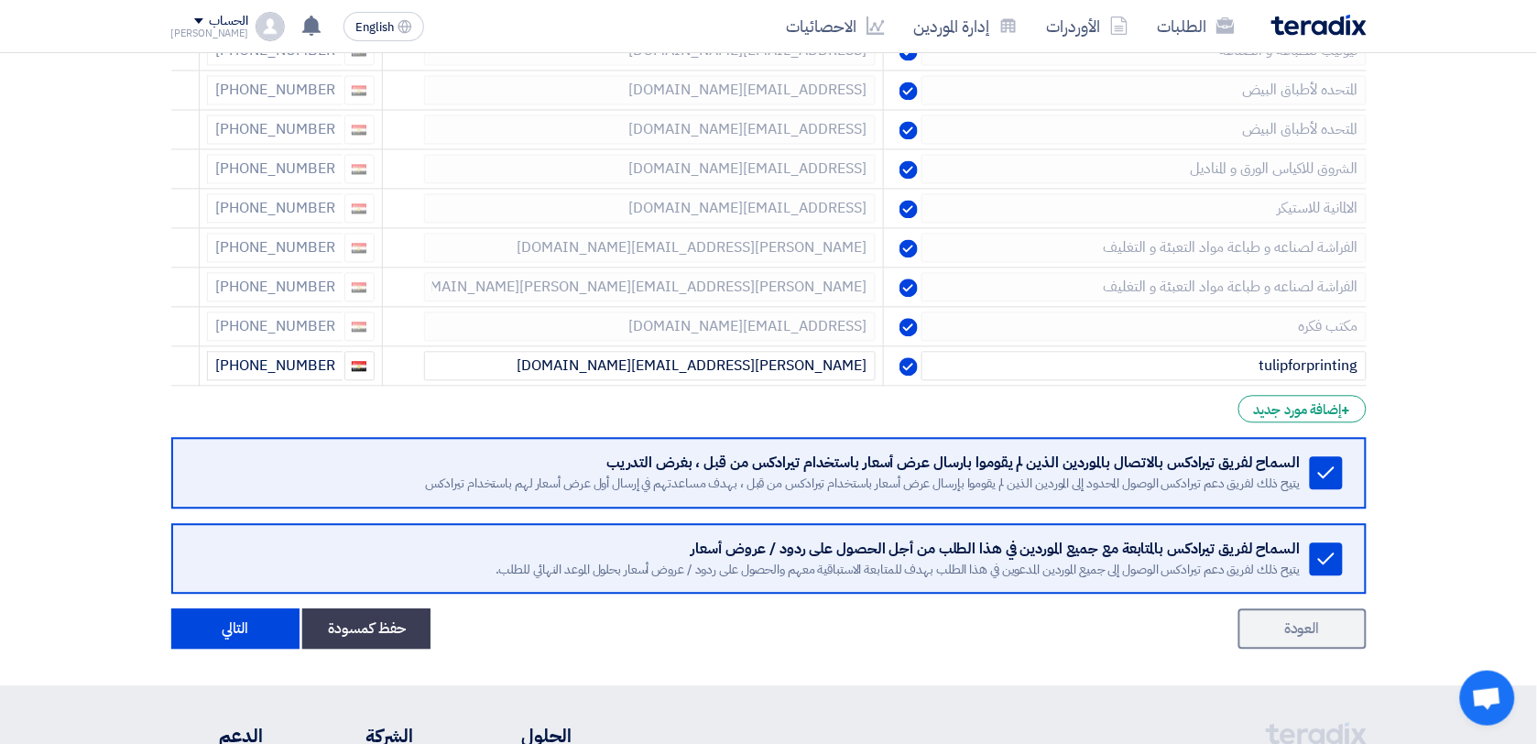
click at [0, 0] on icon at bounding box center [0, 0] width 0 height 0
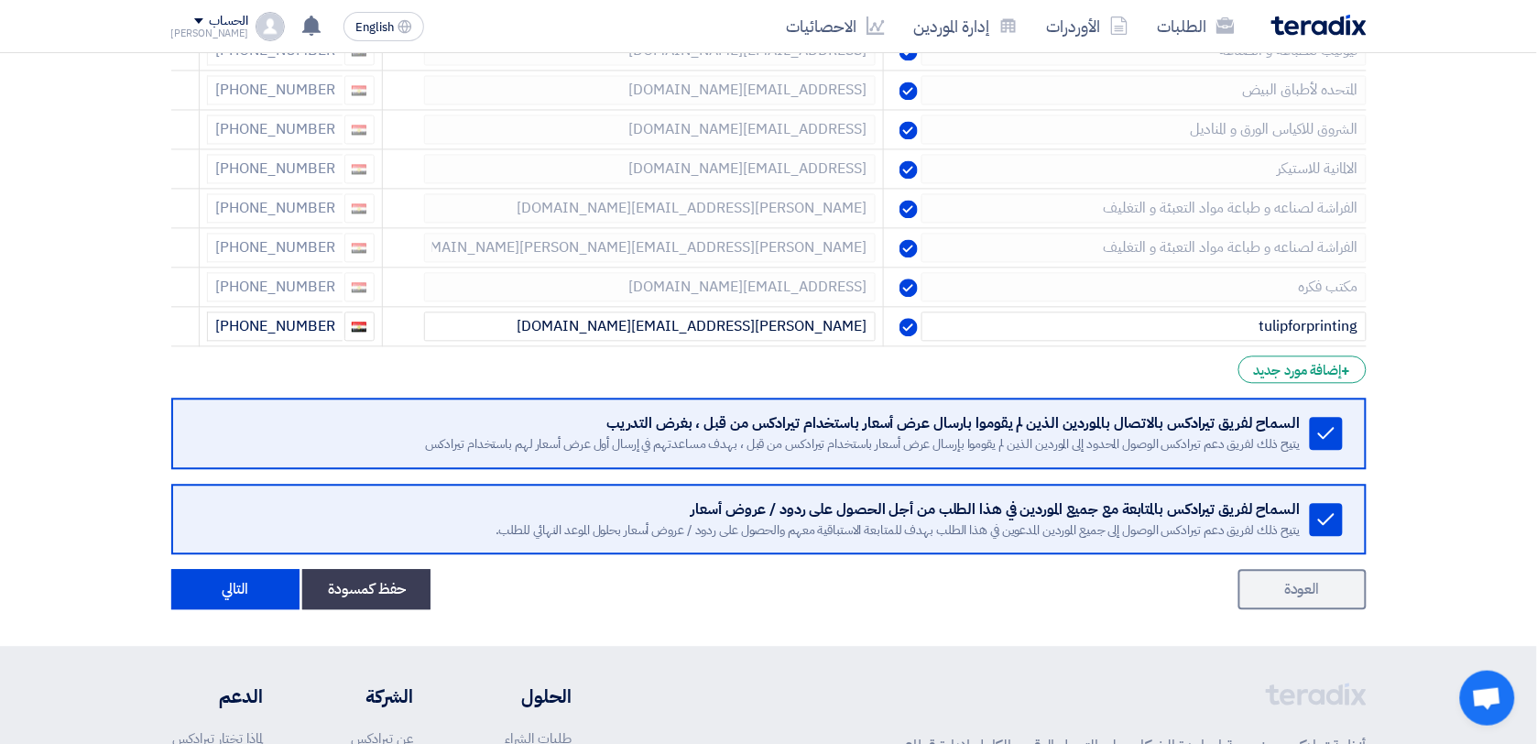
click at [0, 0] on icon at bounding box center [0, 0] width 0 height 0
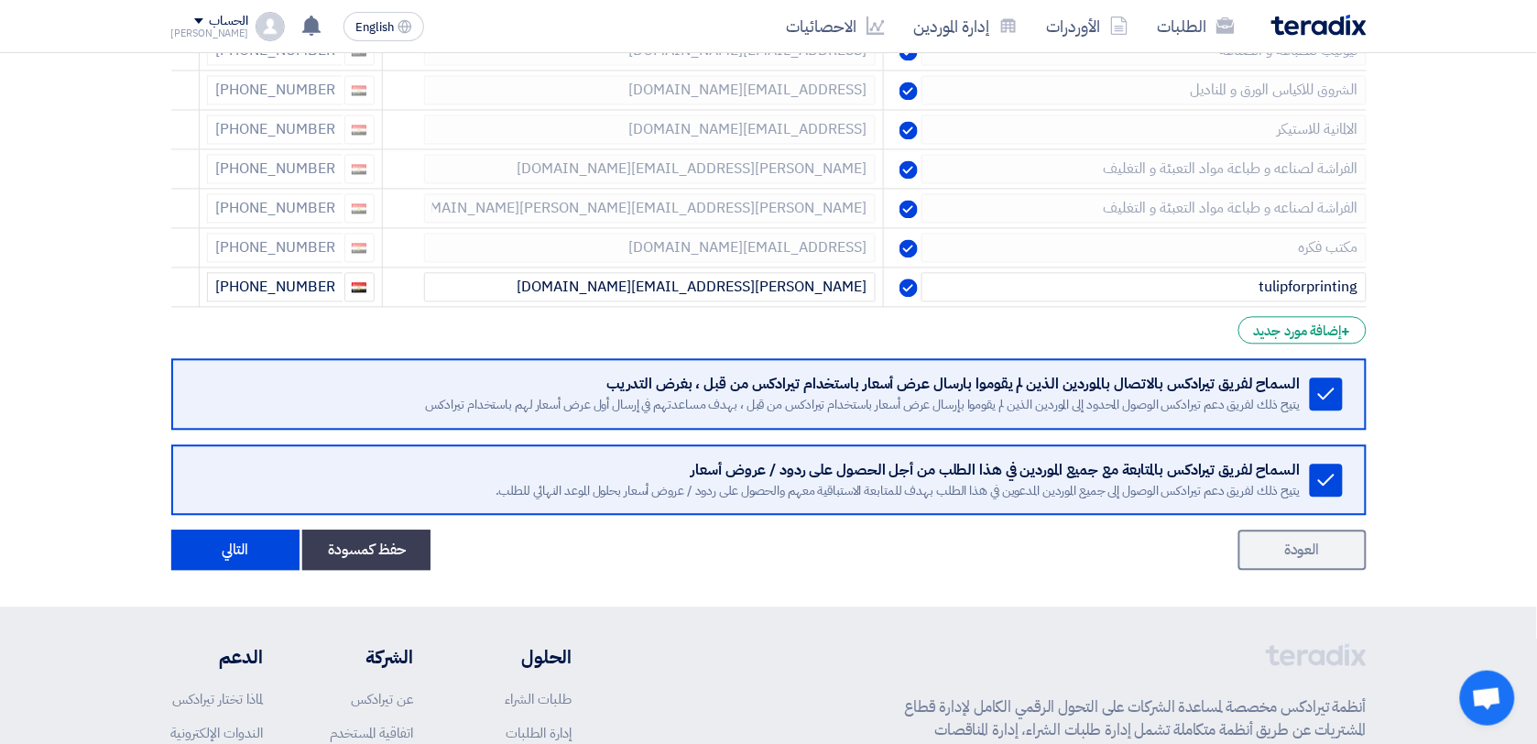
click at [0, 0] on icon at bounding box center [0, 0] width 0 height 0
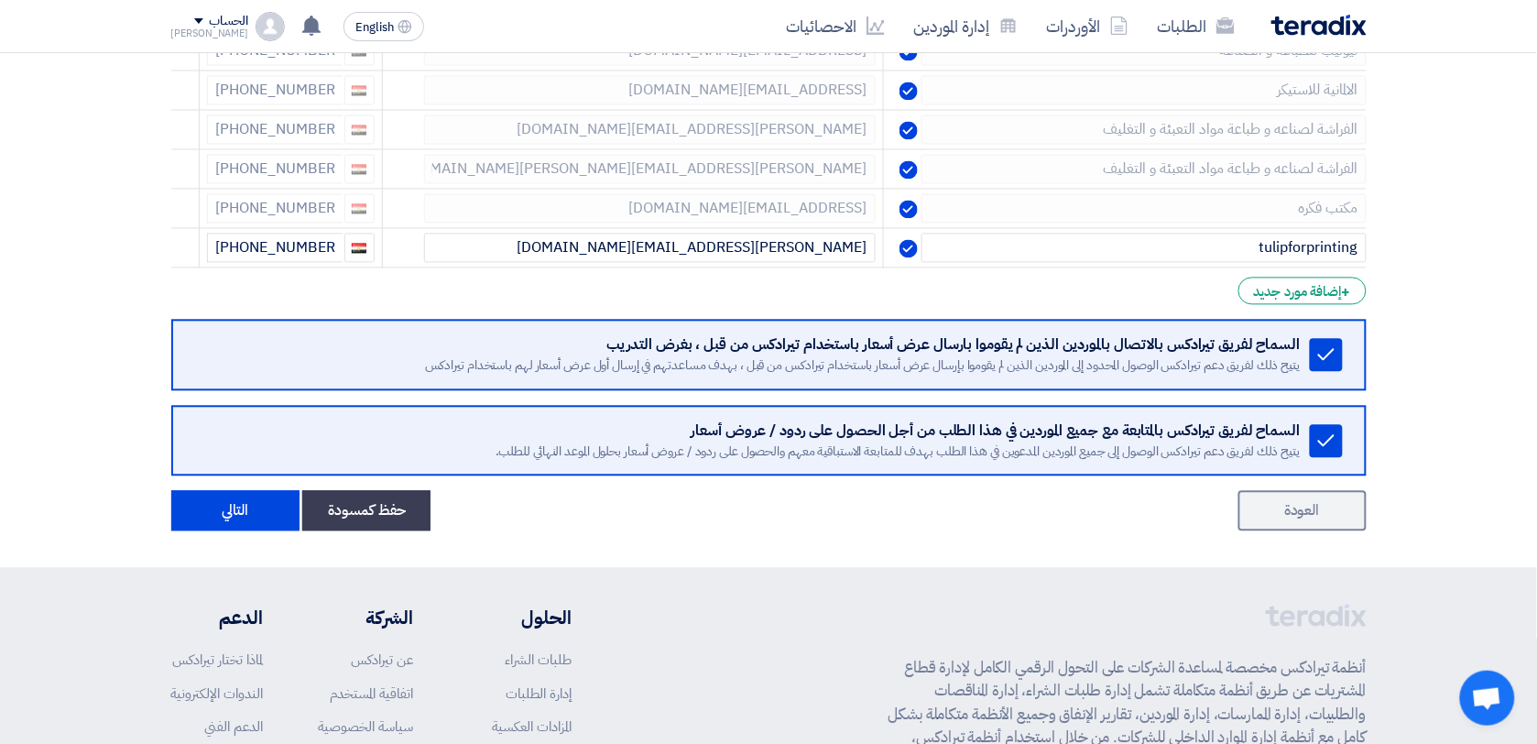
click at [0, 0] on icon at bounding box center [0, 0] width 0 height 0
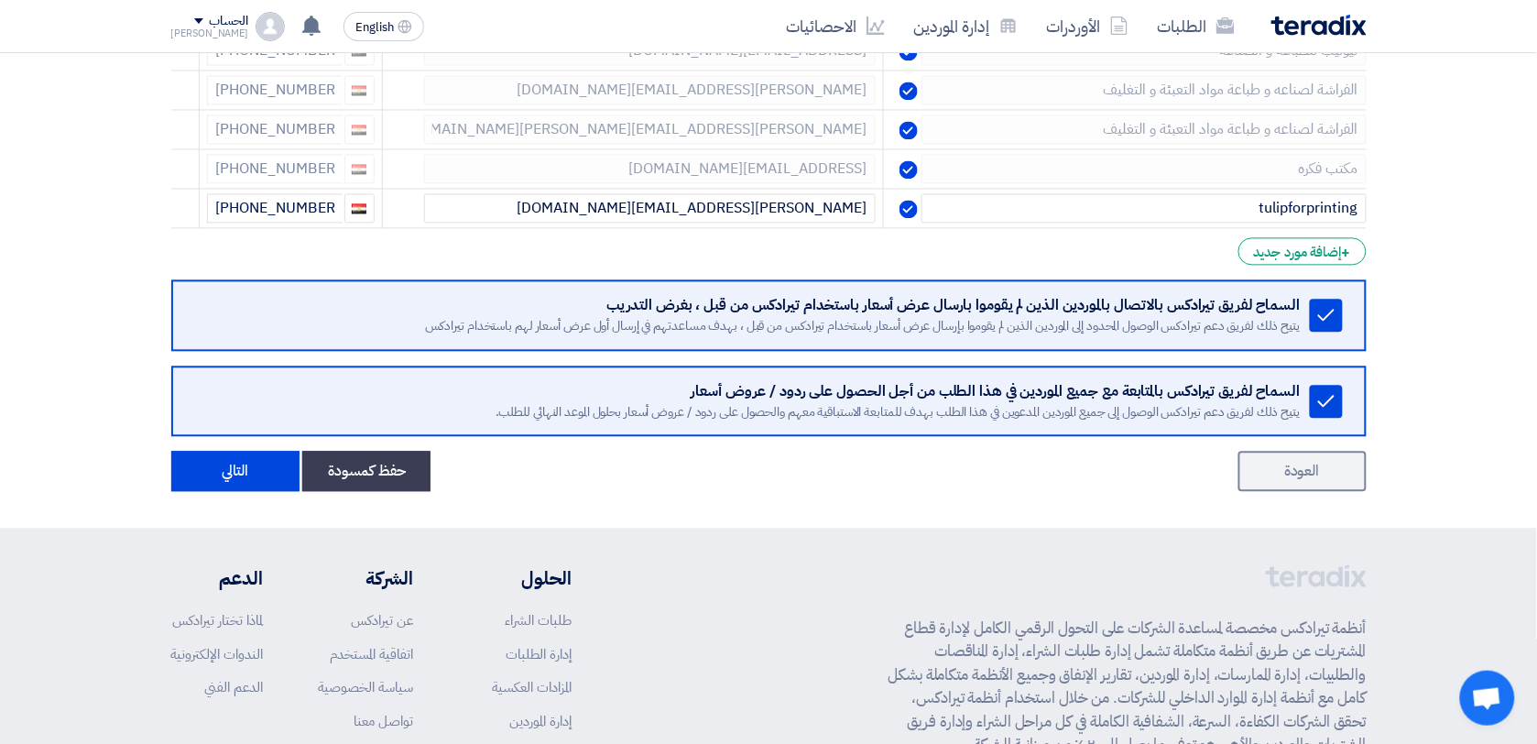
click at [0, 0] on icon at bounding box center [0, 0] width 0 height 0
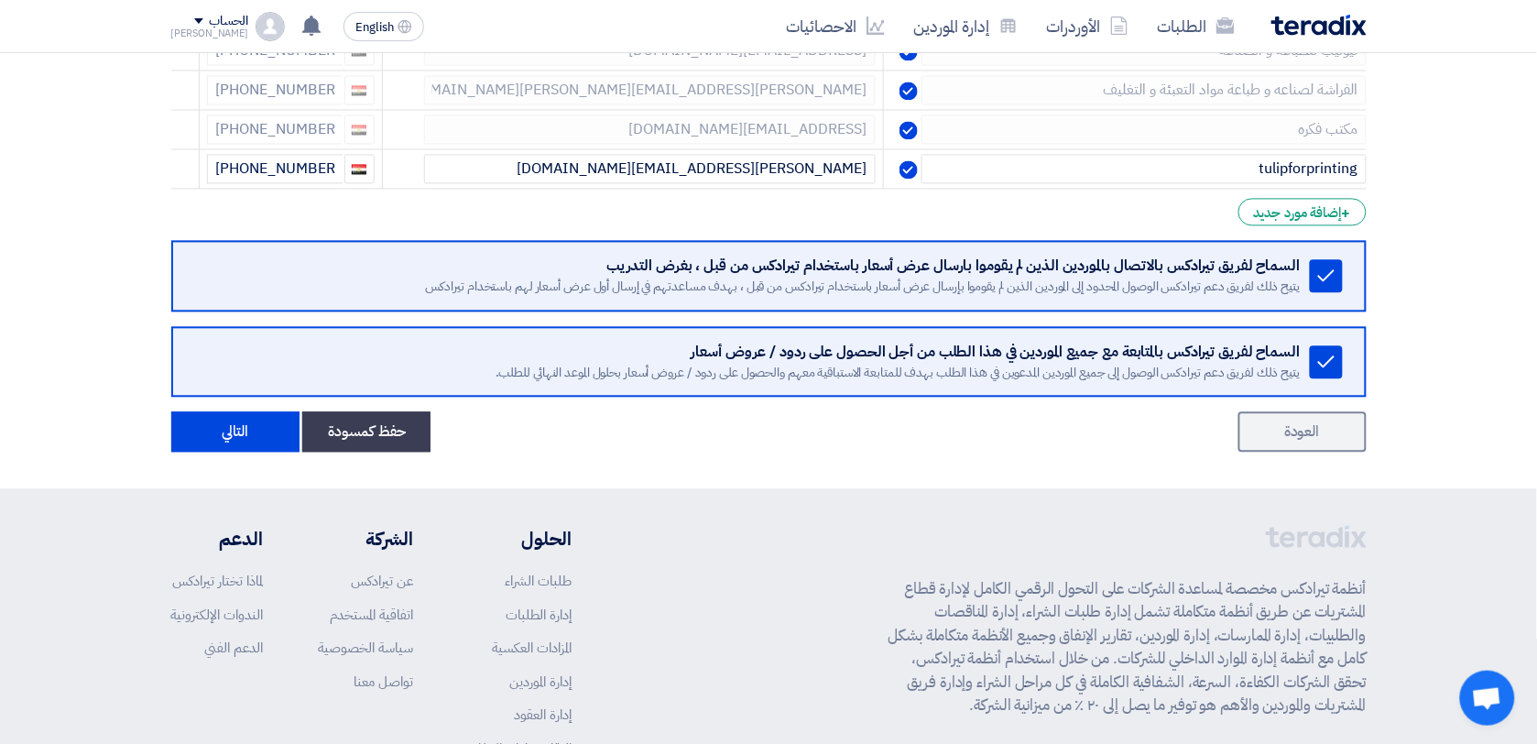
click at [0, 0] on icon at bounding box center [0, 0] width 0 height 0
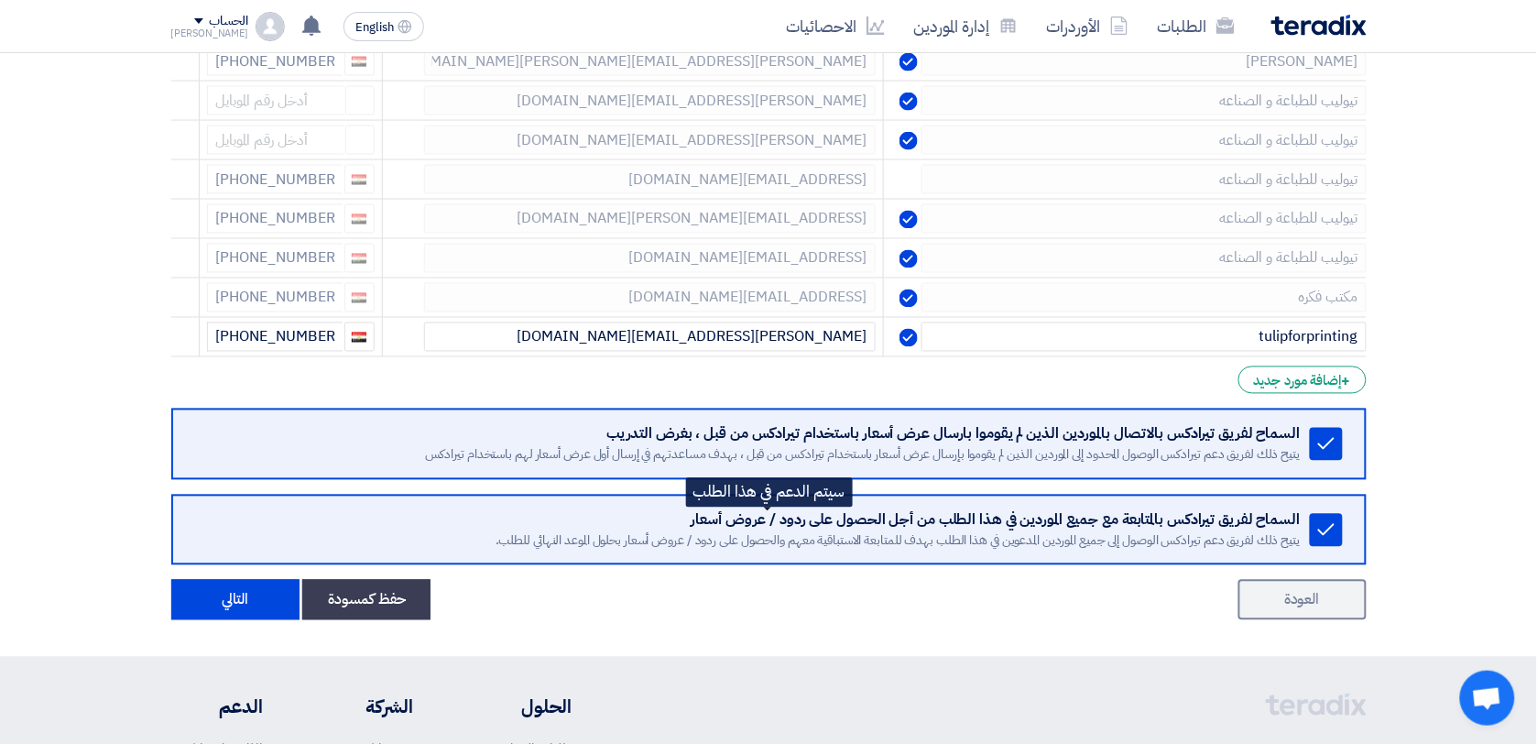
scroll to position [2858, 0]
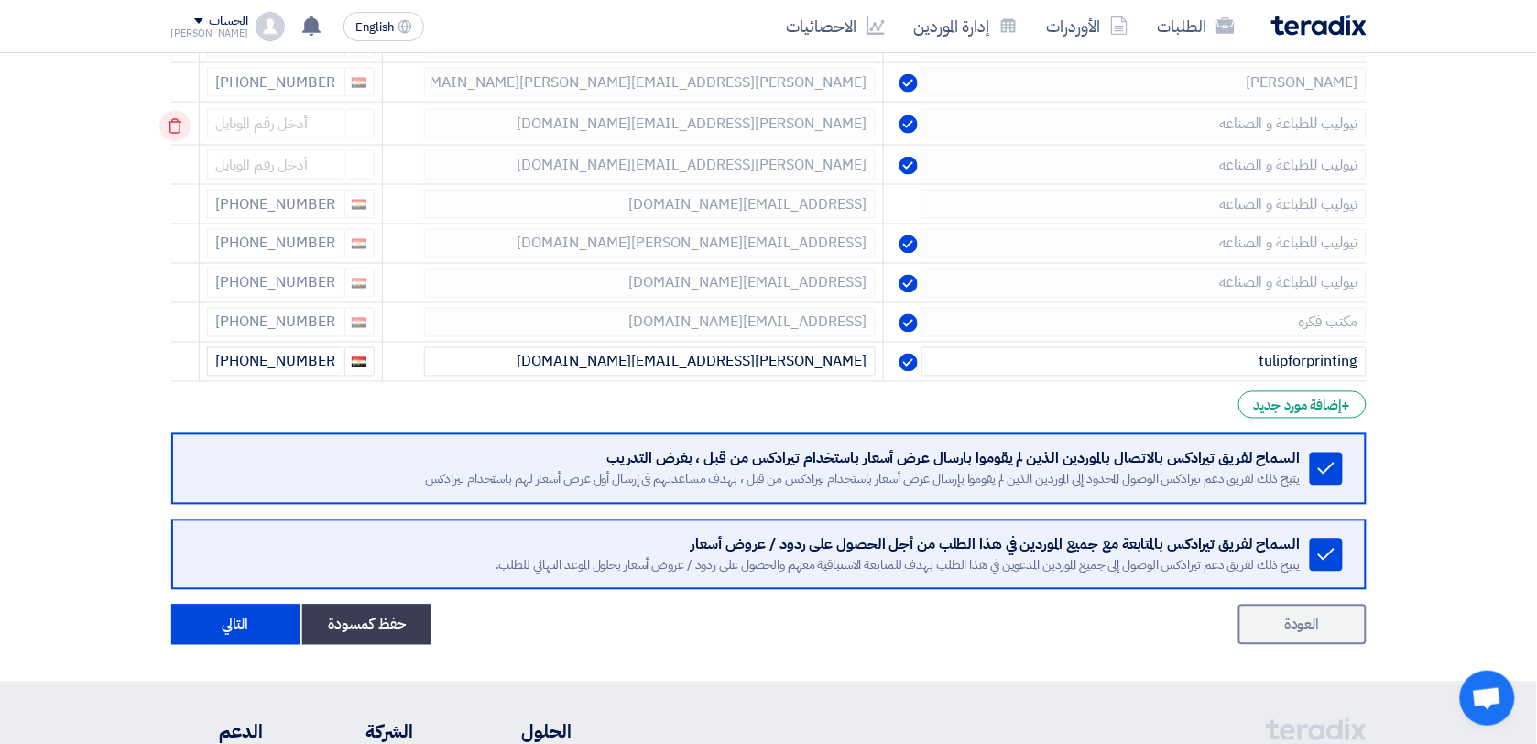
click at [176, 140] on icon at bounding box center [174, 126] width 31 height 31
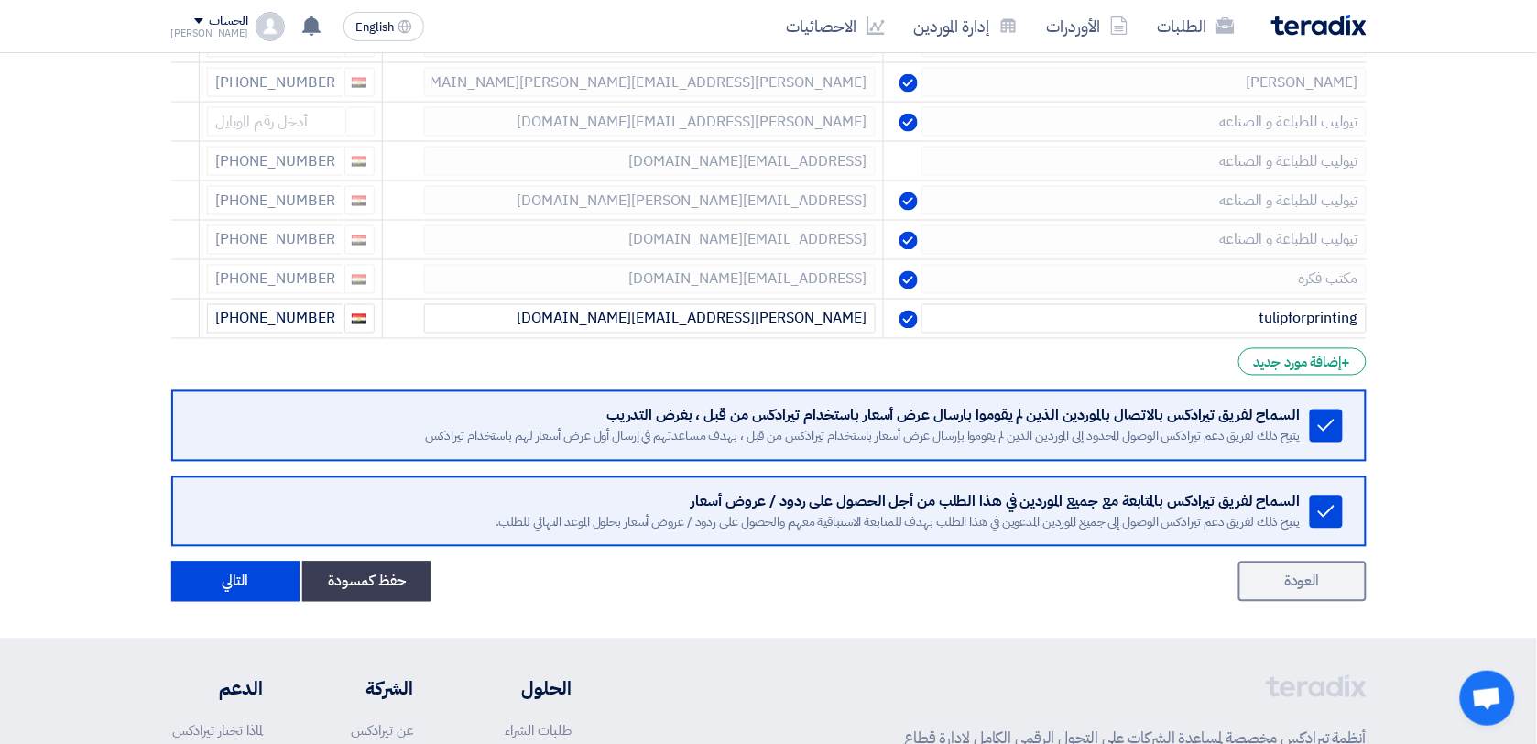
click at [0, 0] on icon at bounding box center [0, 0] width 0 height 0
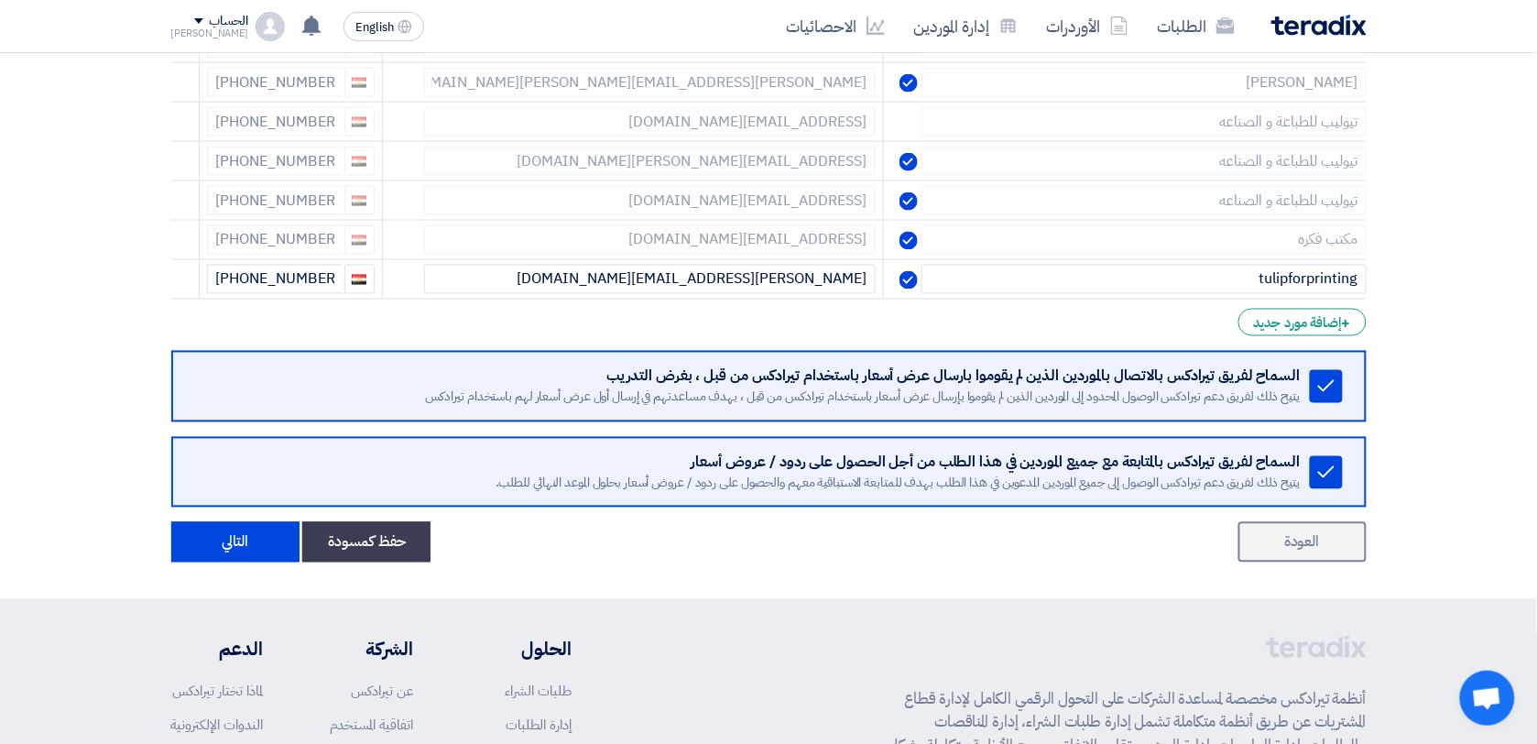
click at [0, 0] on icon at bounding box center [0, 0] width 0 height 0
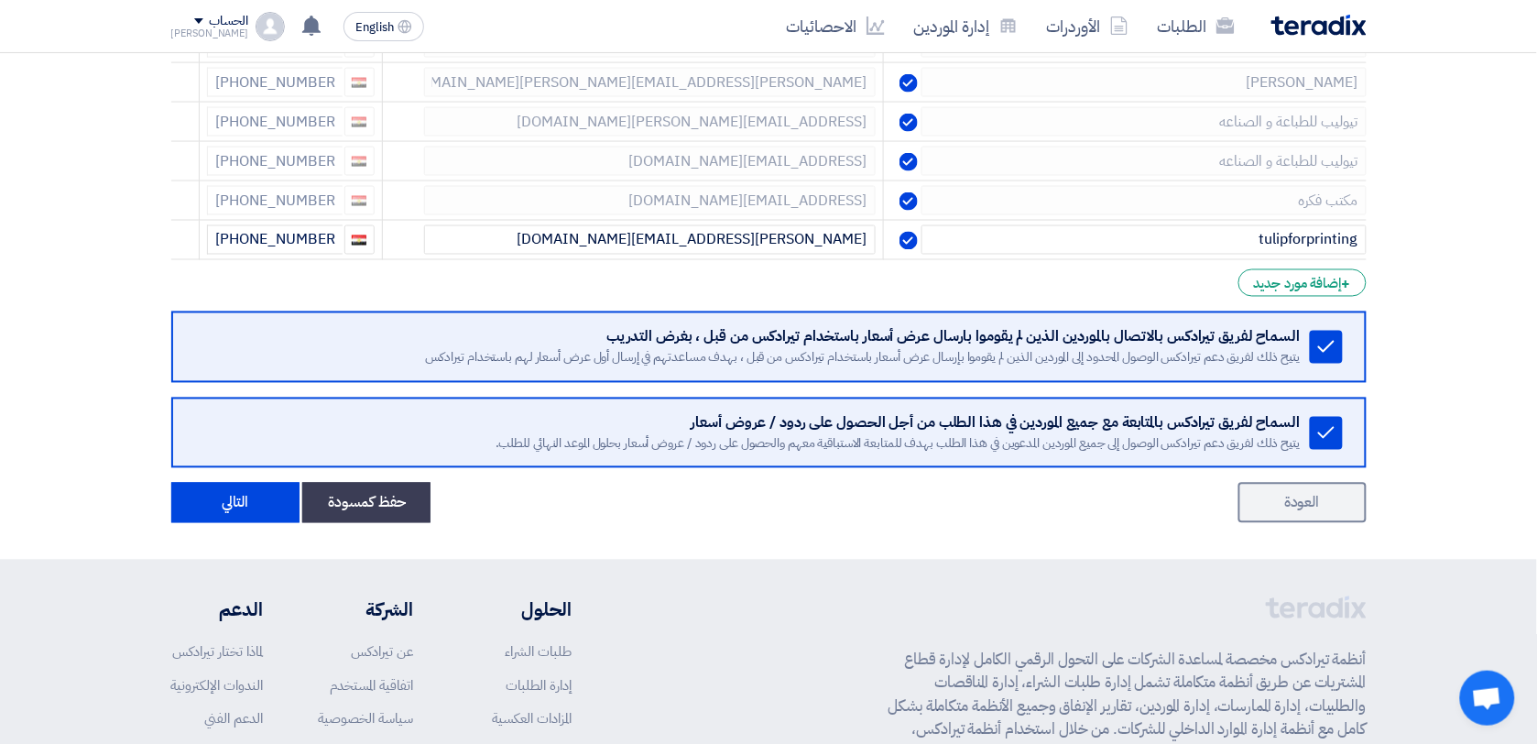
click at [0, 0] on icon at bounding box center [0, 0] width 0 height 0
click at [176, 142] on td at bounding box center [185, 161] width 28 height 39
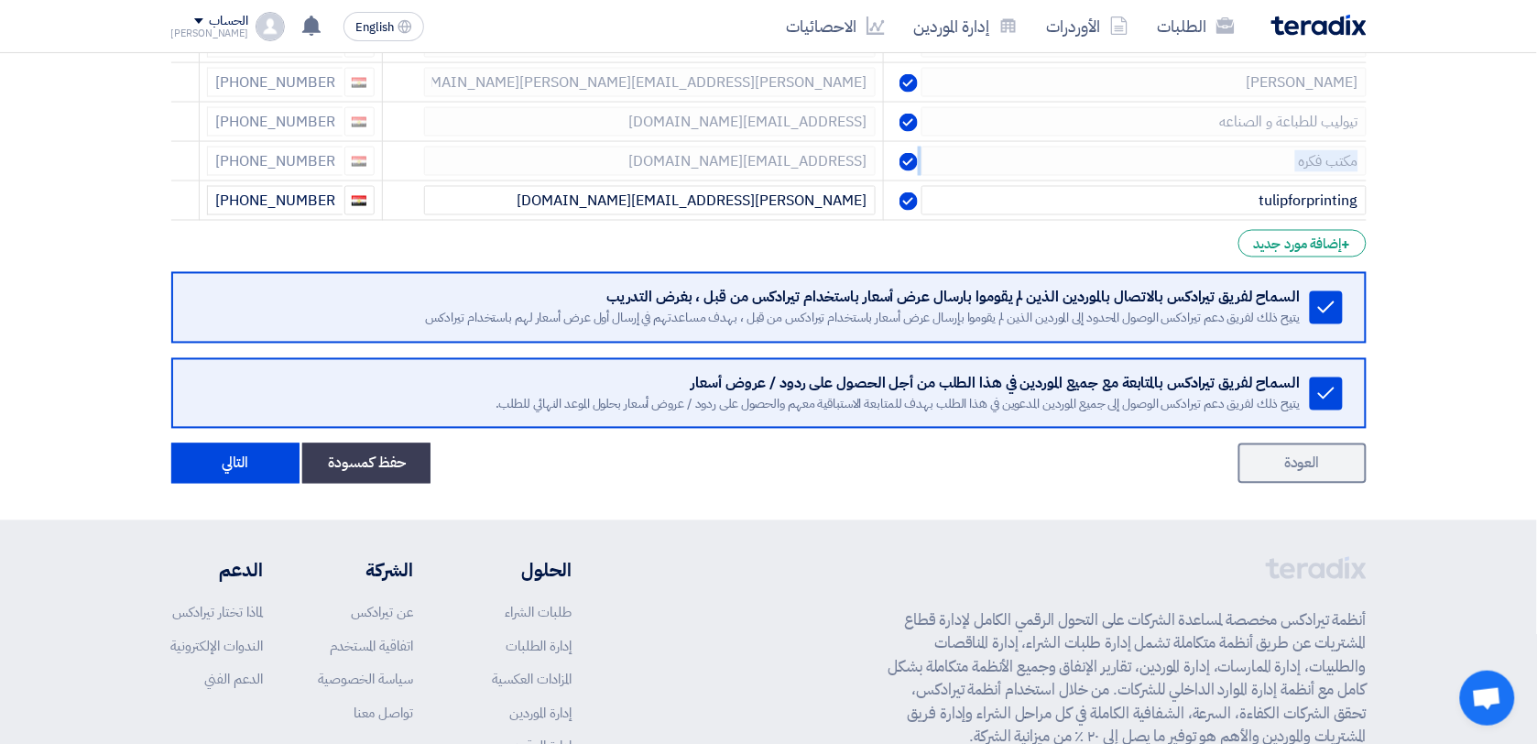
drag, startPoint x: 176, startPoint y: 140, endPoint x: 126, endPoint y: 142, distance: 50.4
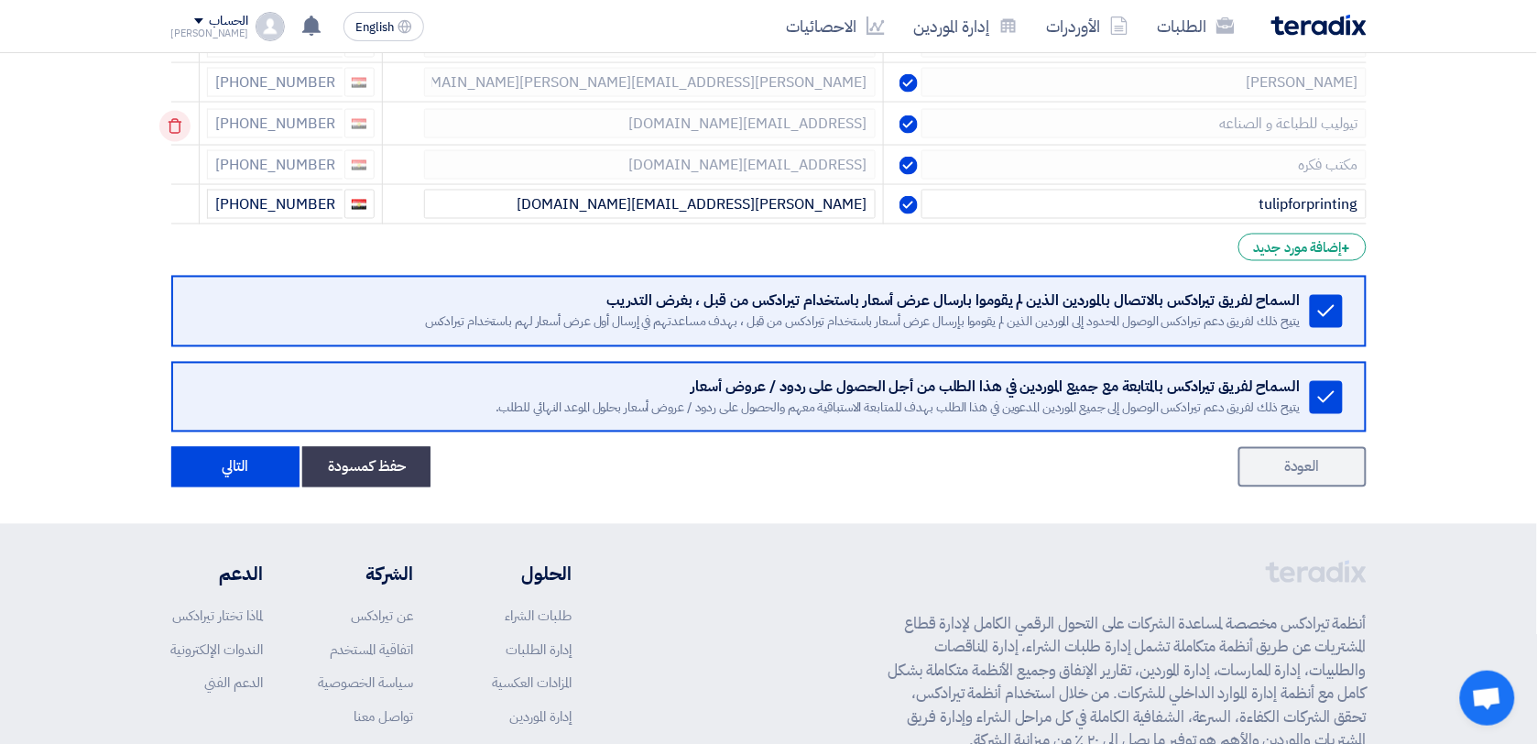
click at [180, 135] on icon at bounding box center [174, 126] width 31 height 31
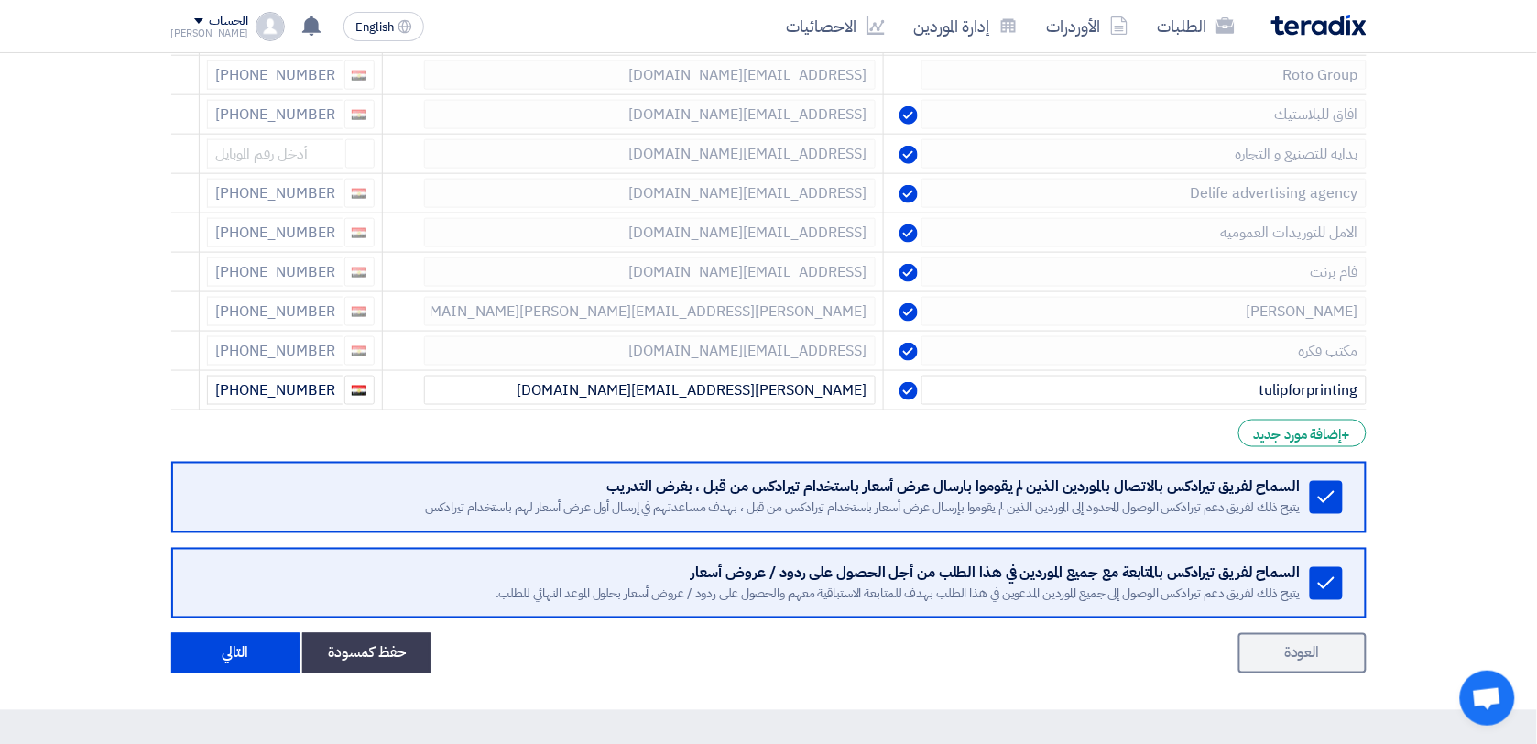
scroll to position [2626, 0]
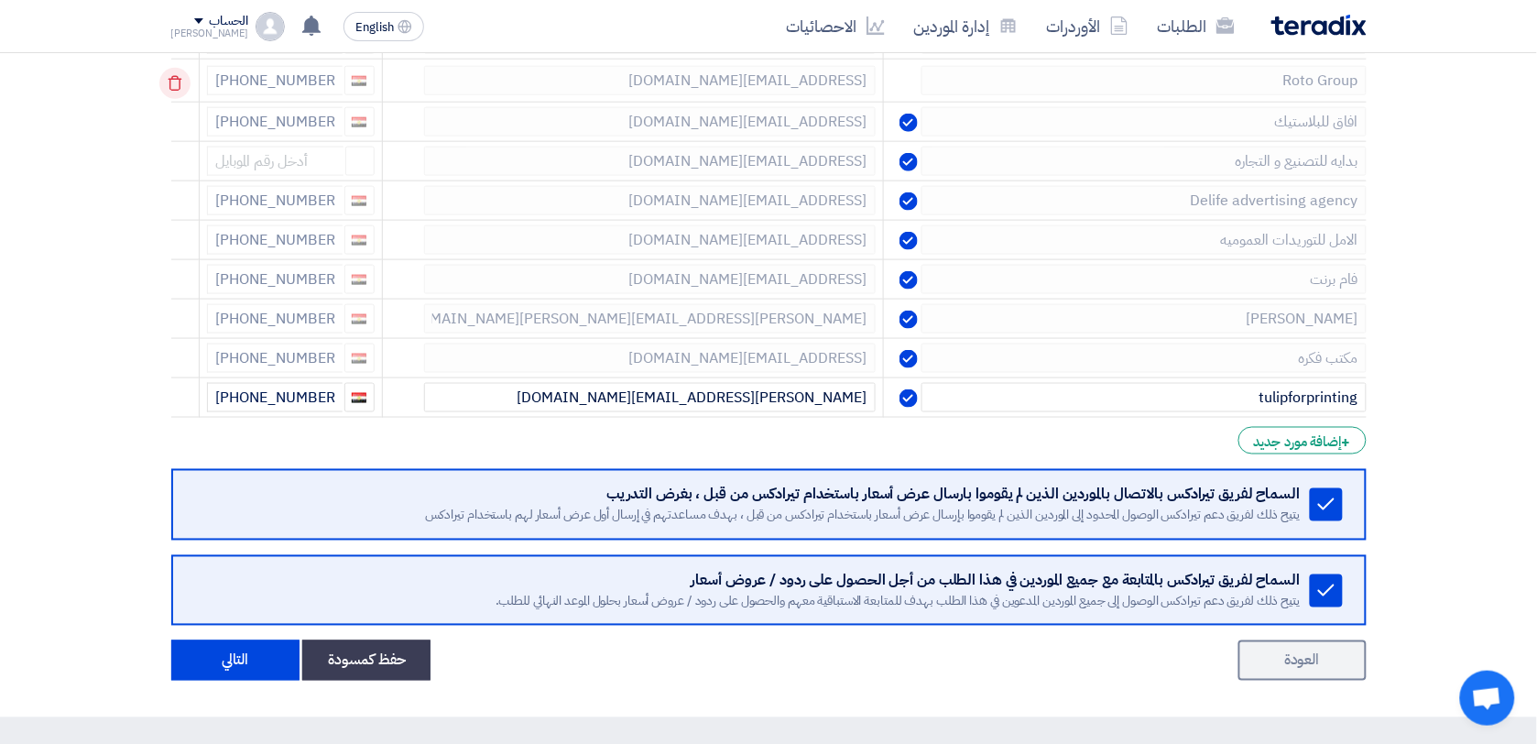
click at [177, 92] on use at bounding box center [175, 84] width 14 height 16
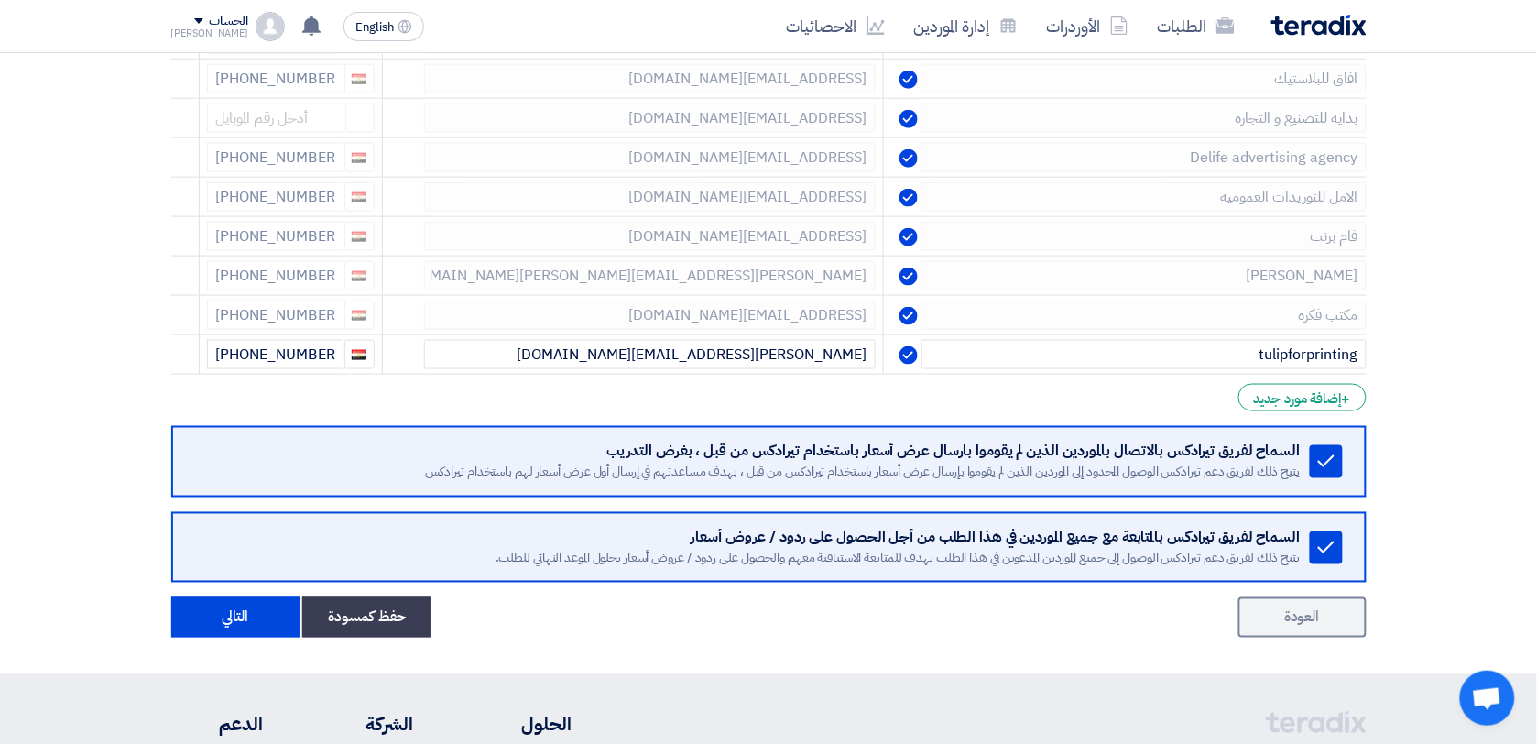
click at [0, 0] on use at bounding box center [0, 0] width 0 height 0
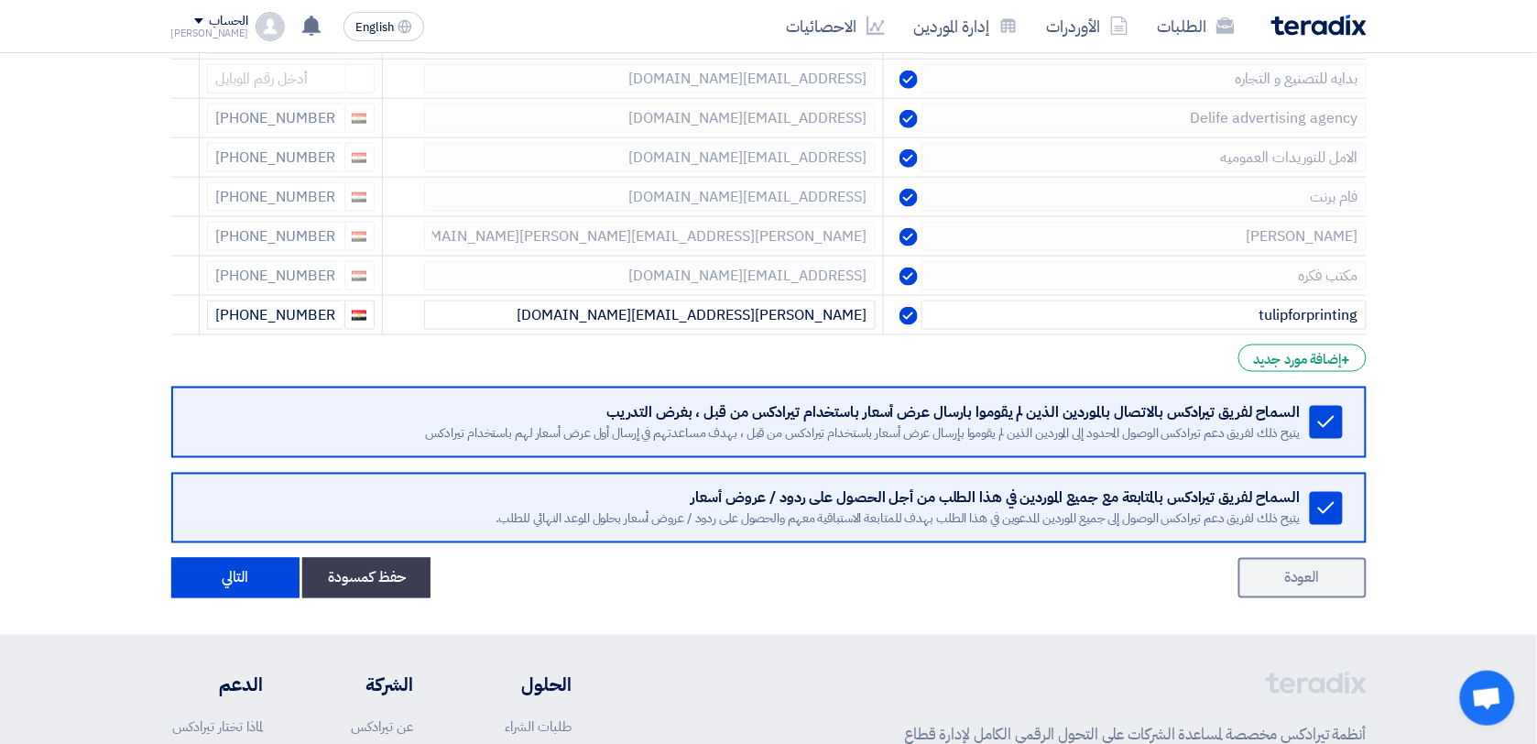
click at [0, 0] on use at bounding box center [0, 0] width 0 height 0
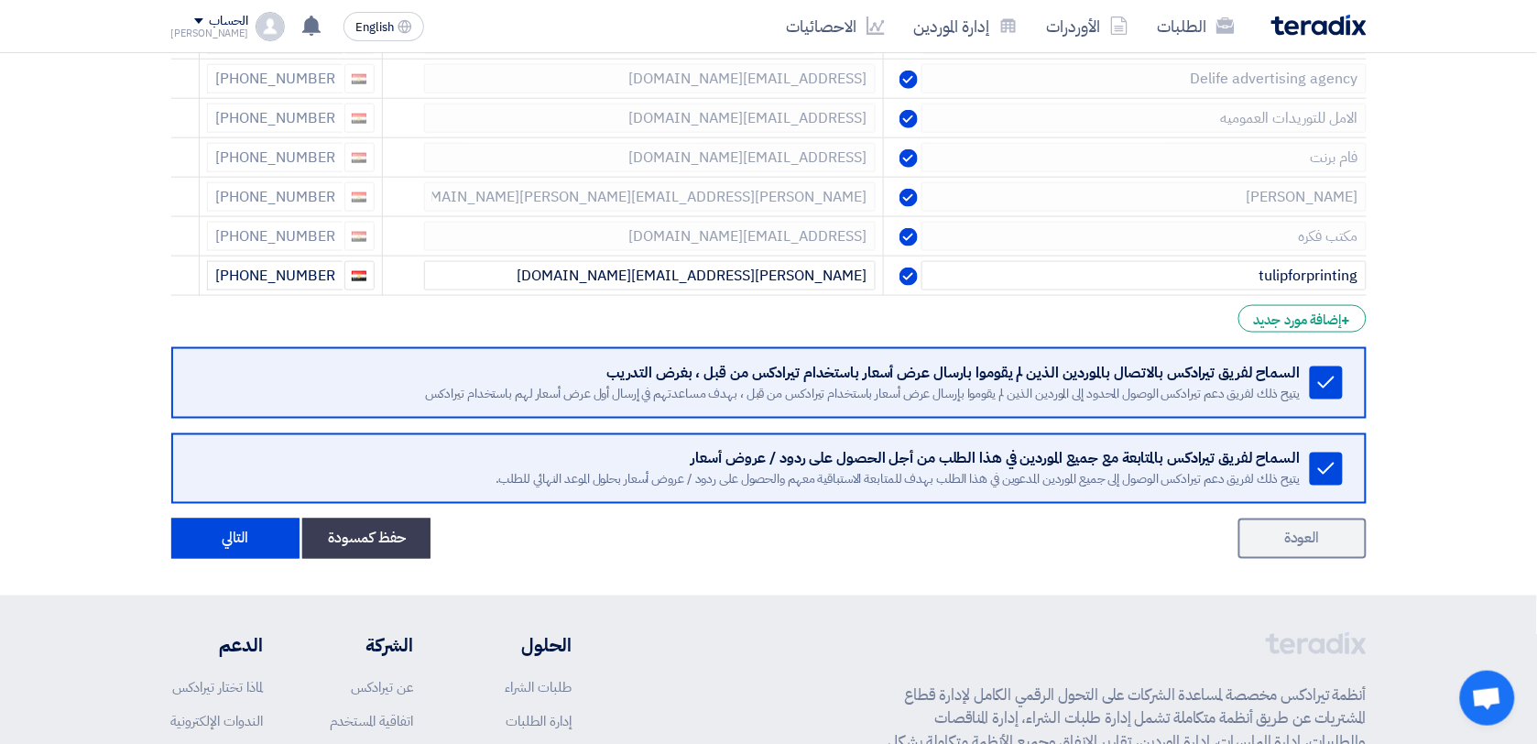
click at [0, 0] on use at bounding box center [0, 0] width 0 height 0
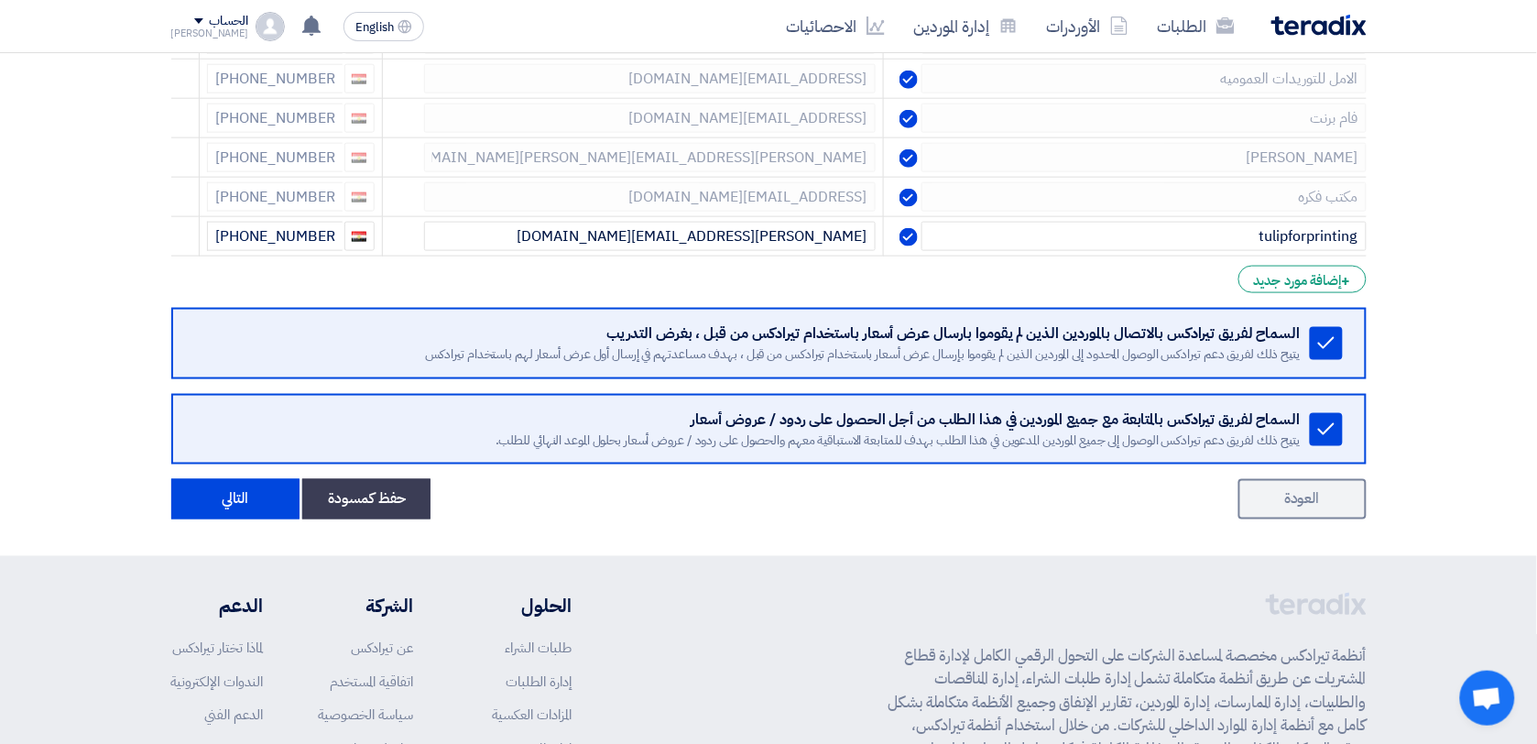
click at [0, 0] on use at bounding box center [0, 0] width 0 height 0
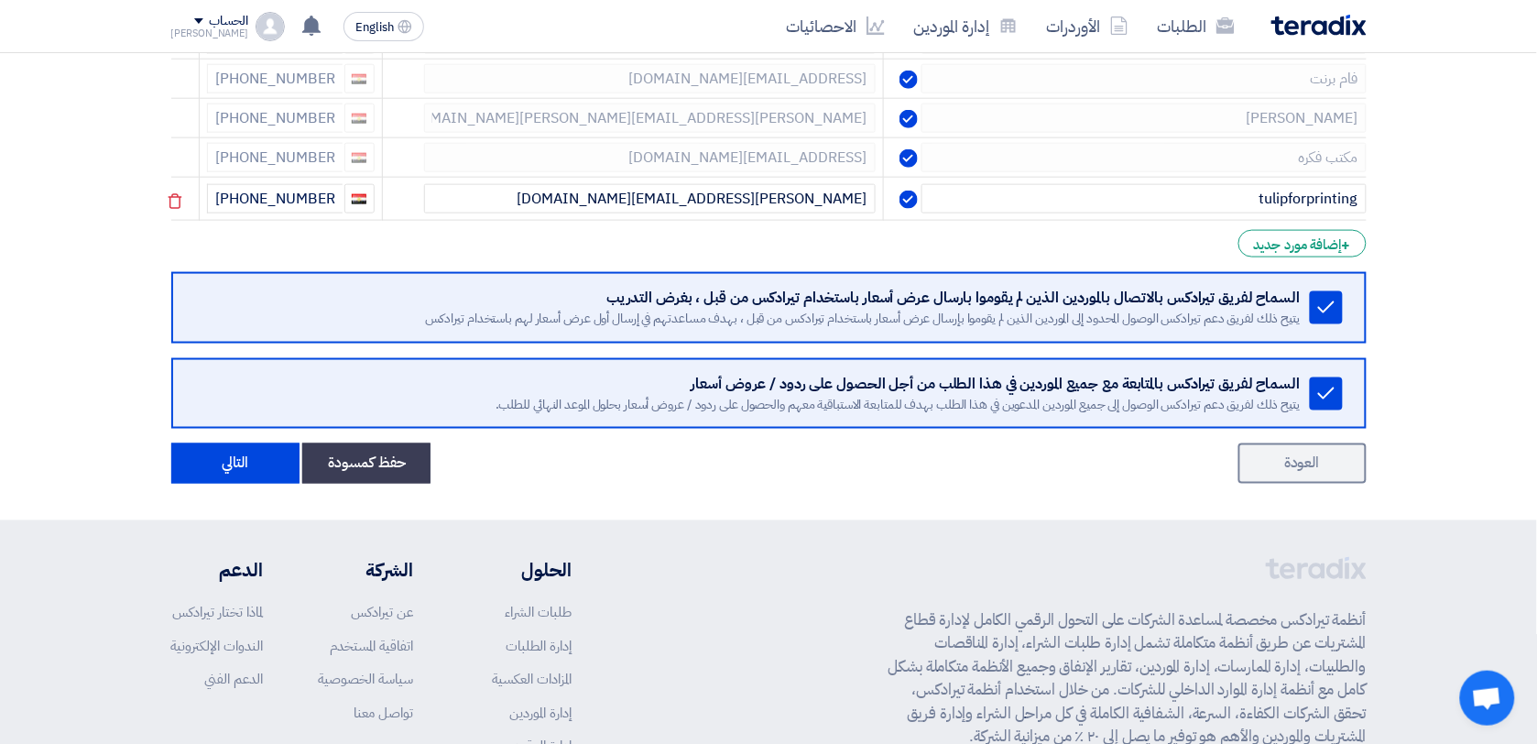
scroll to position [2511, 0]
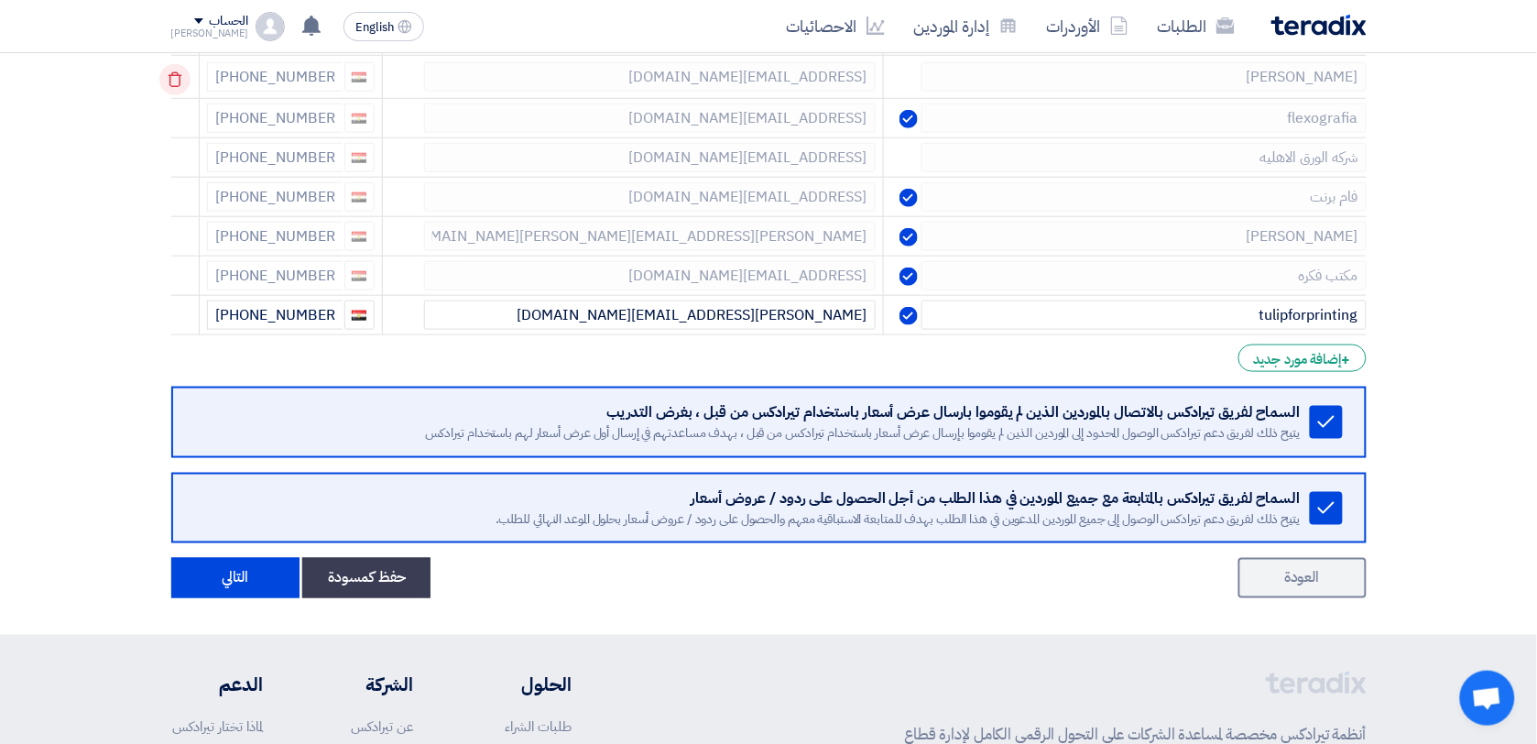
click at [176, 76] on icon at bounding box center [174, 79] width 31 height 31
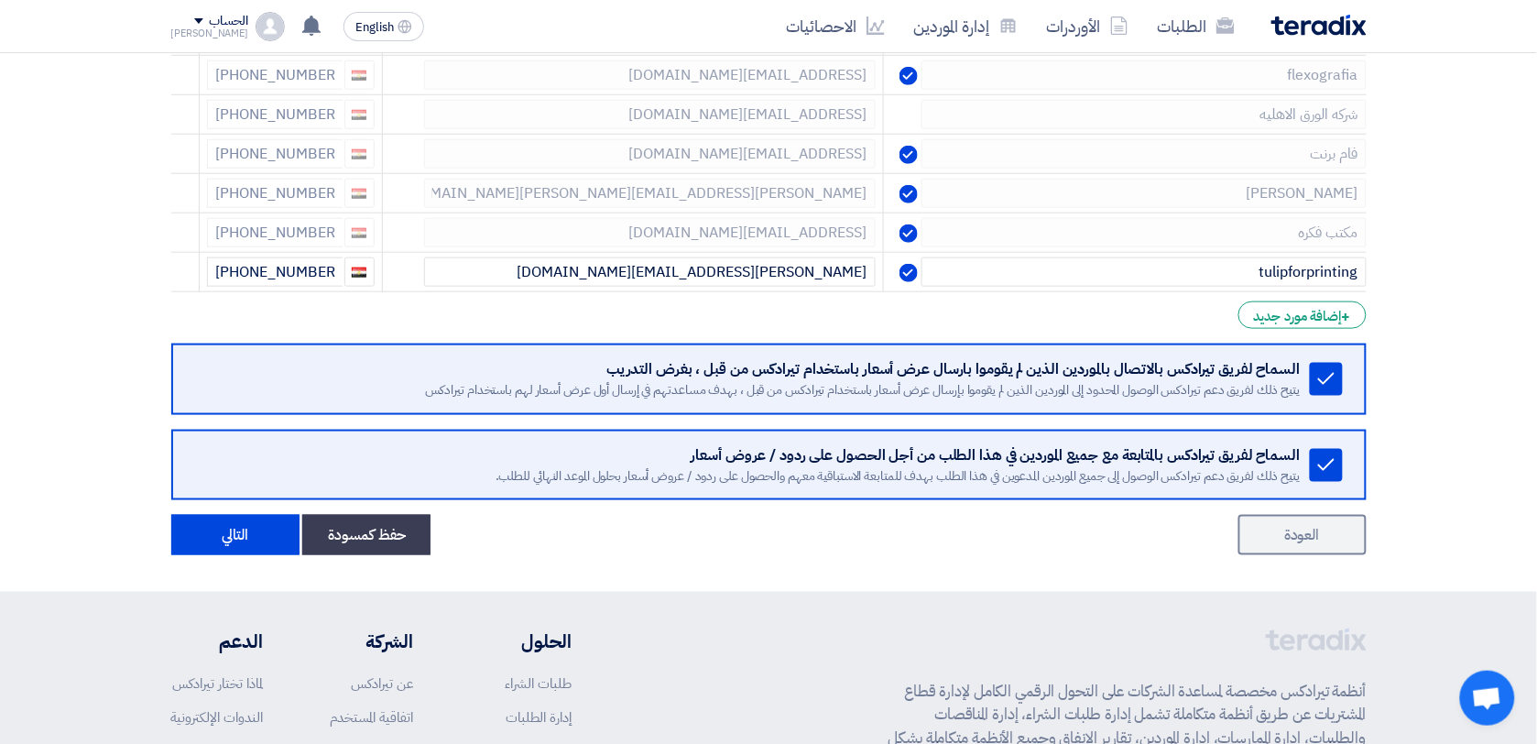
click at [0, 0] on icon at bounding box center [0, 0] width 0 height 0
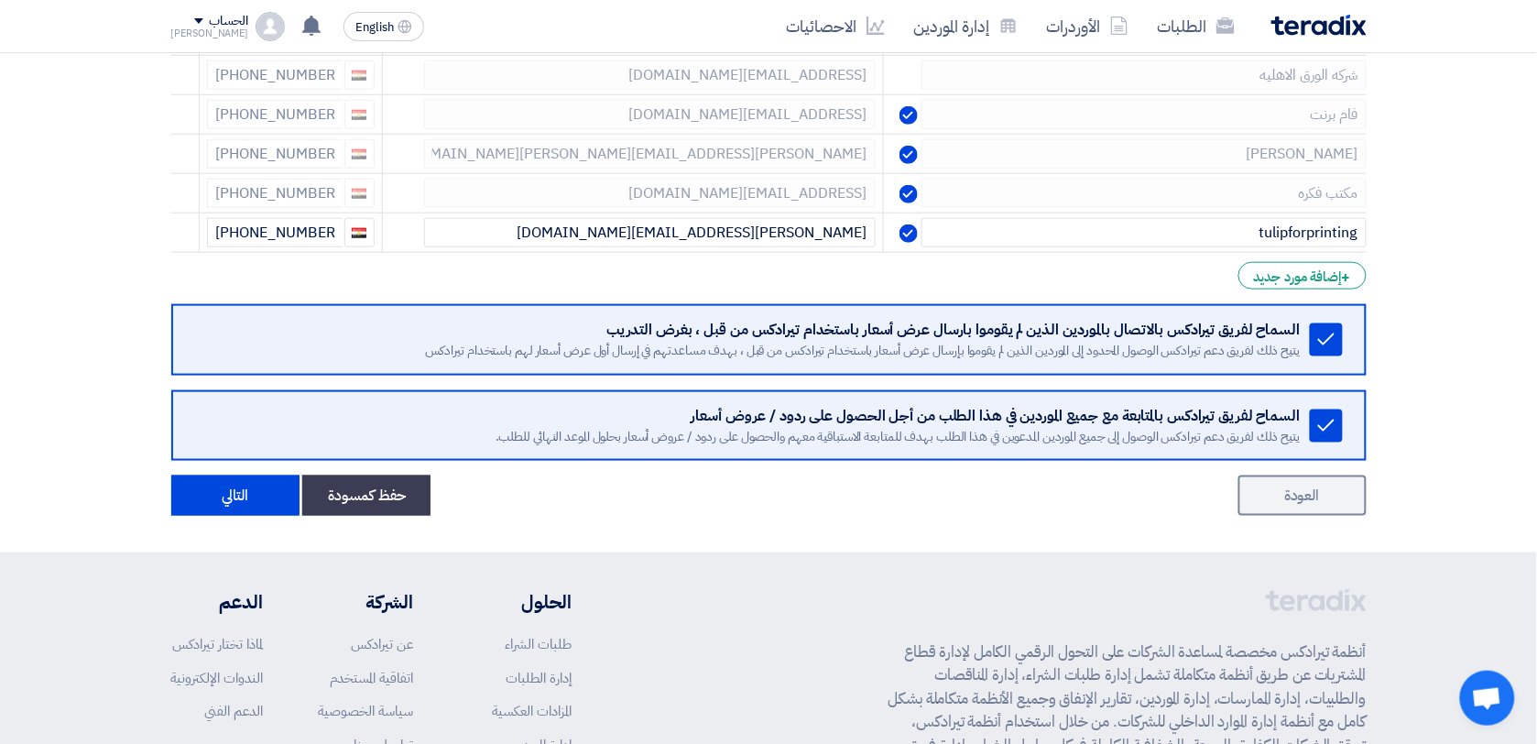
click at [0, 0] on icon at bounding box center [0, 0] width 0 height 0
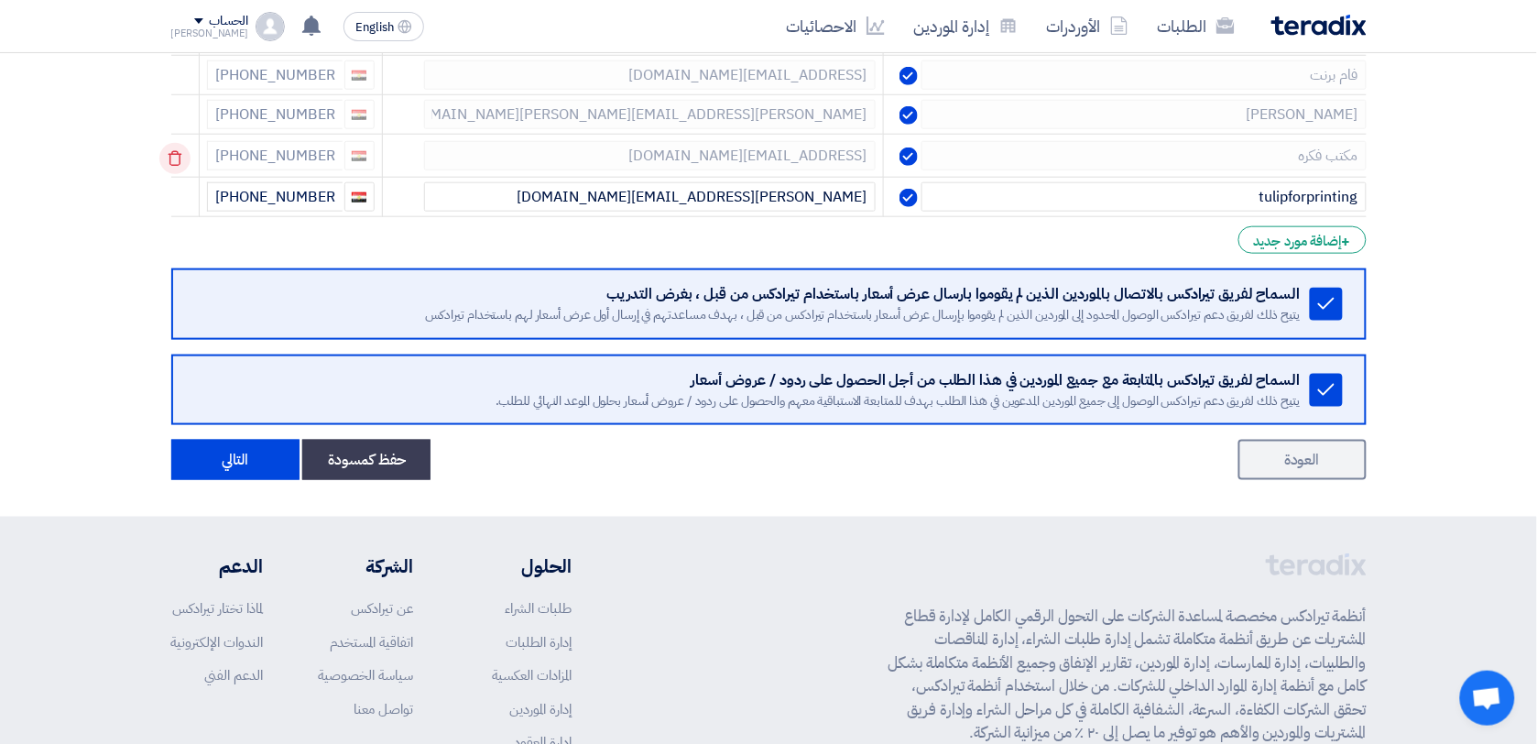
scroll to position [2282, 0]
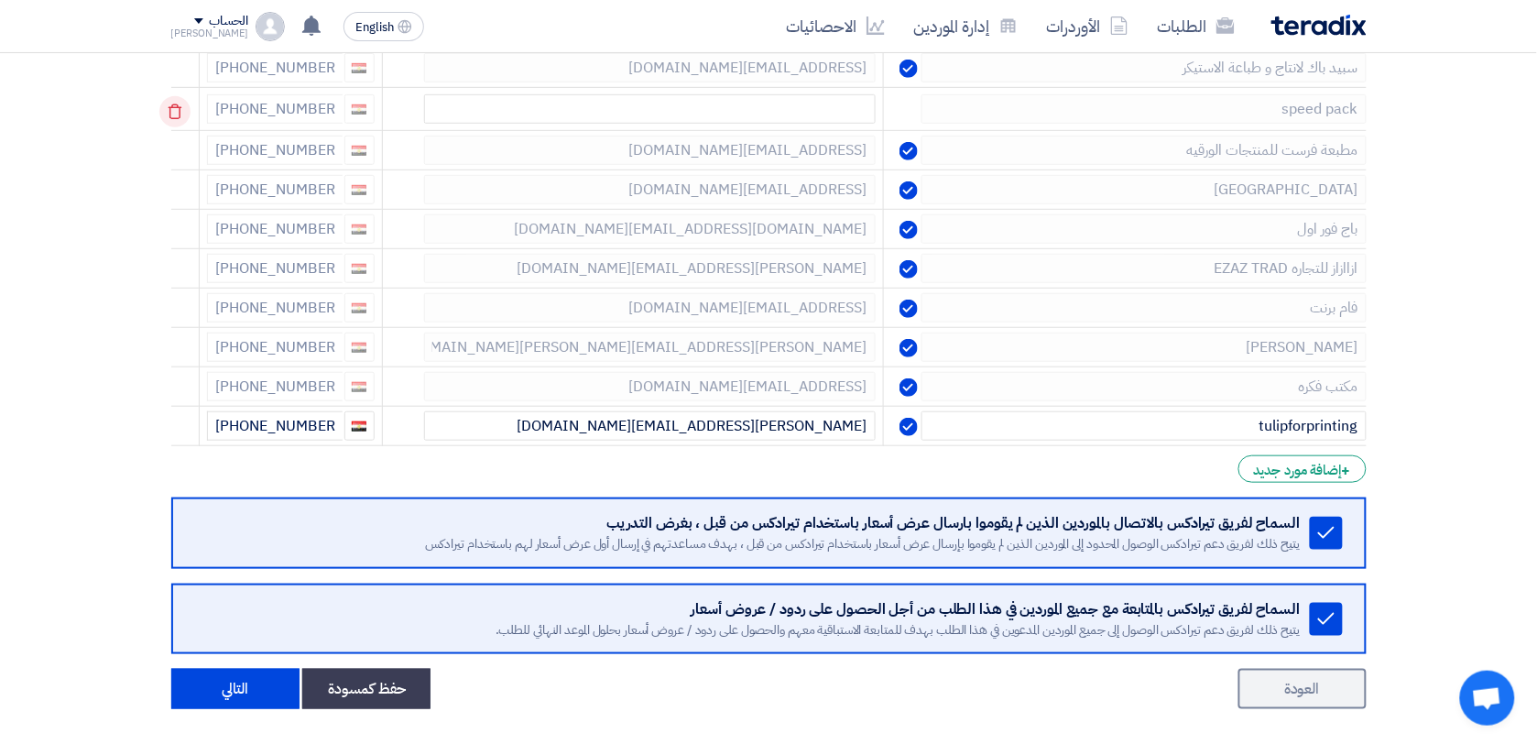
click at [172, 119] on use at bounding box center [175, 112] width 14 height 16
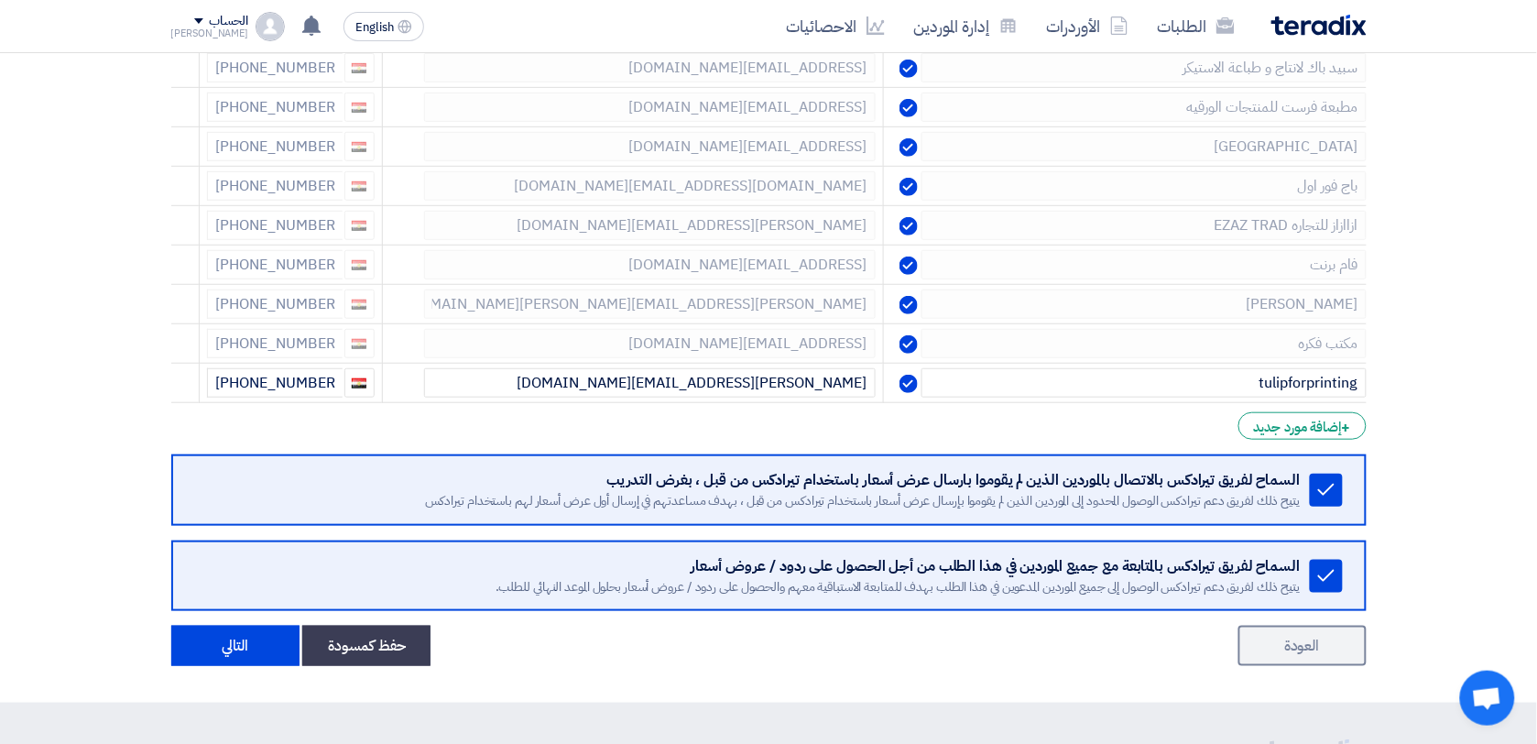
click at [0, 0] on use at bounding box center [0, 0] width 0 height 0
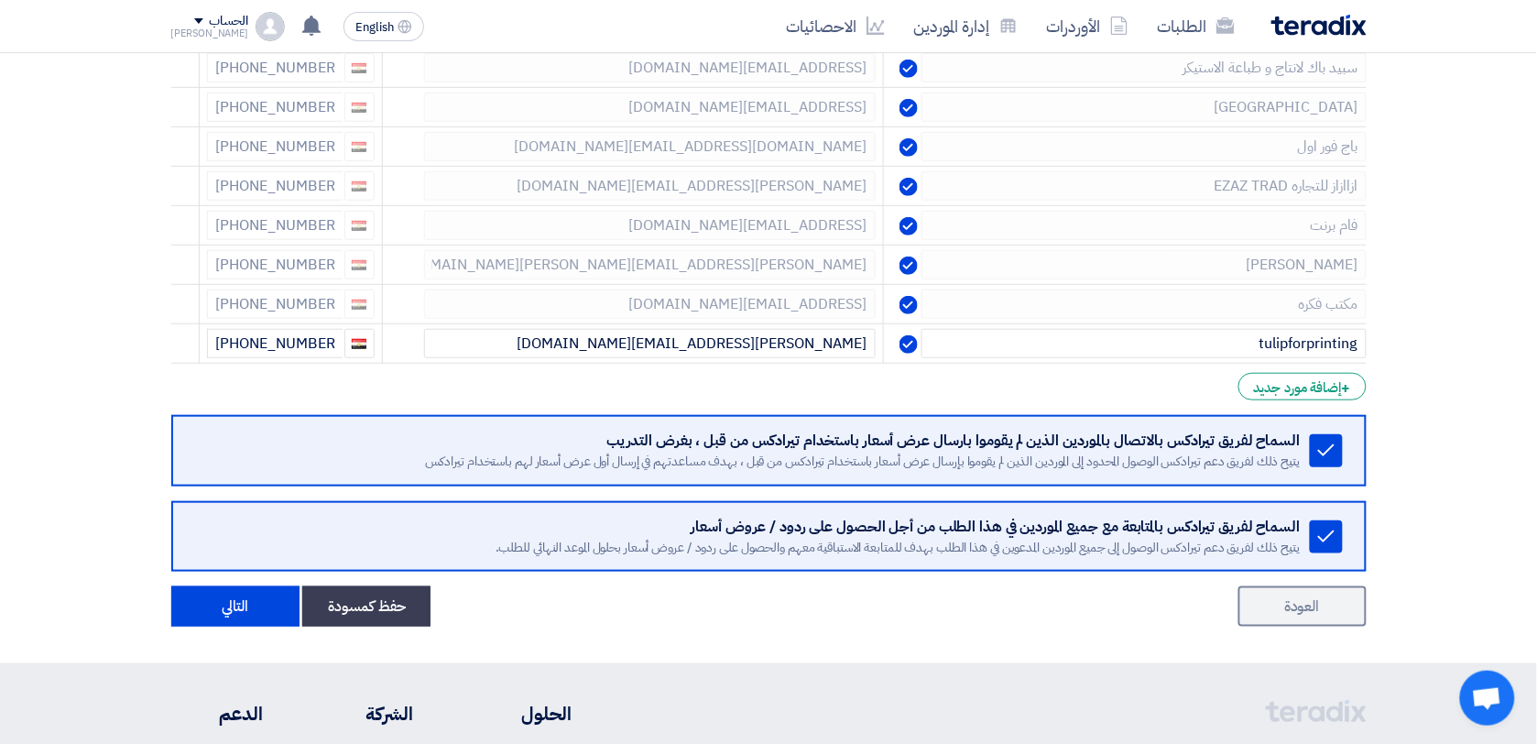
click at [0, 0] on use at bounding box center [0, 0] width 0 height 0
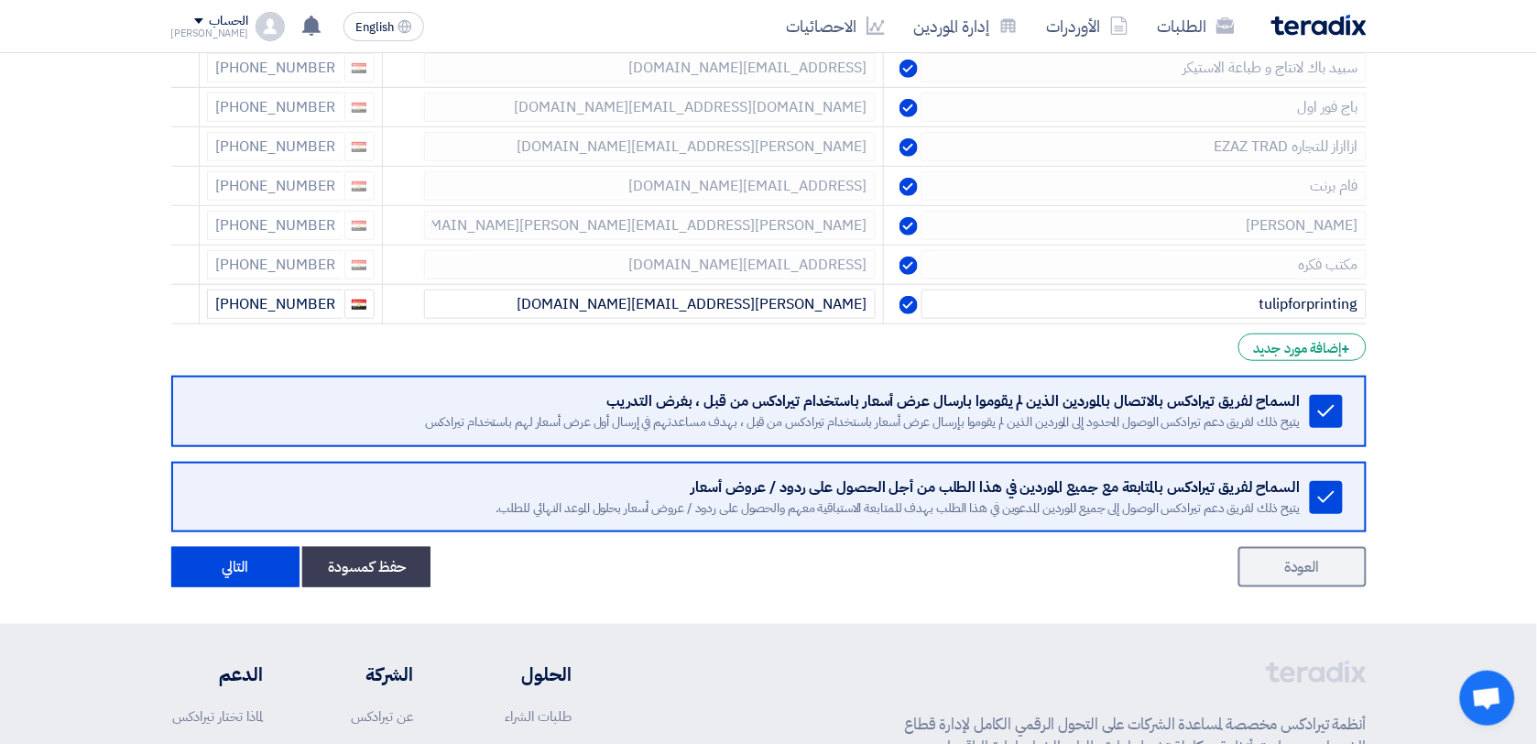
click at [0, 0] on use at bounding box center [0, 0] width 0 height 0
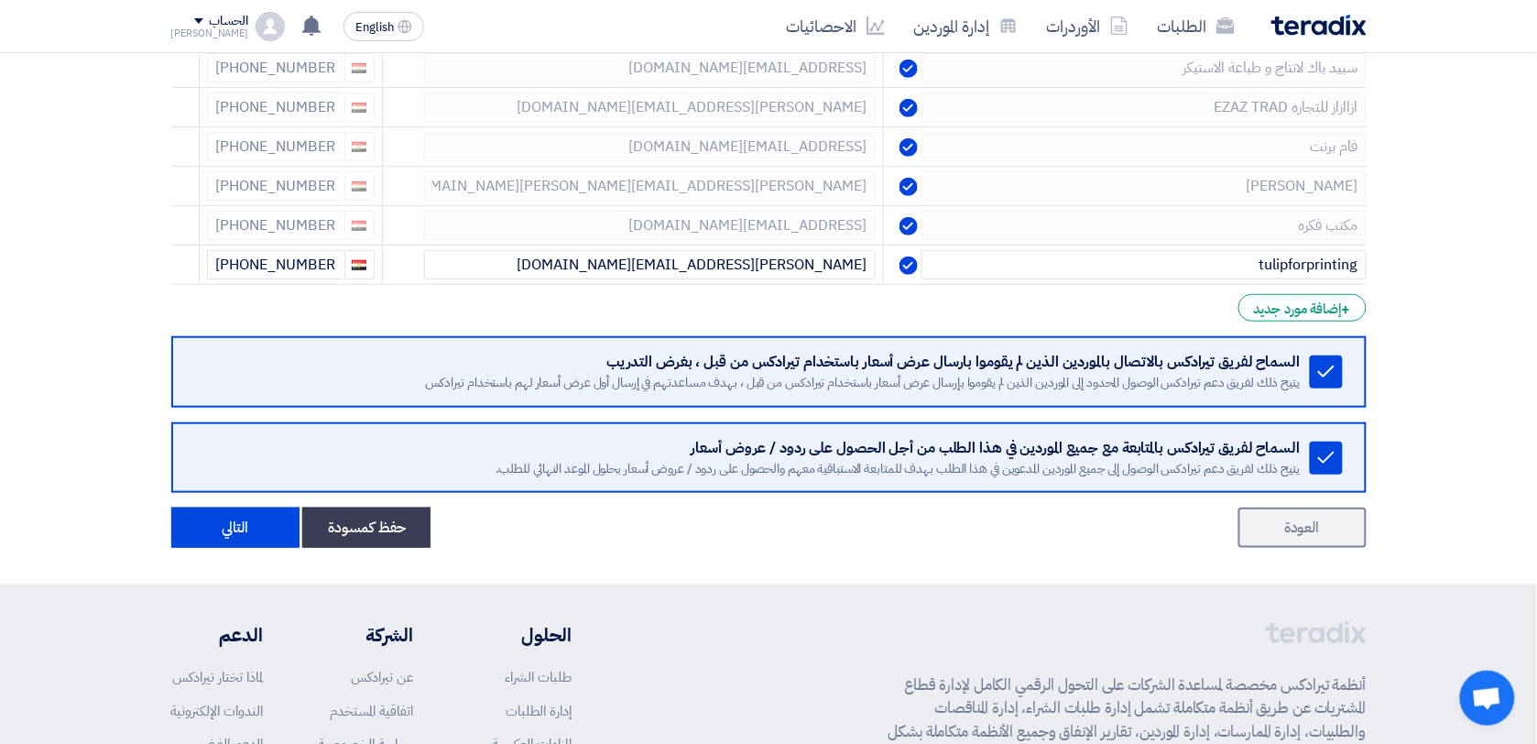
click at [0, 0] on use at bounding box center [0, 0] width 0 height 0
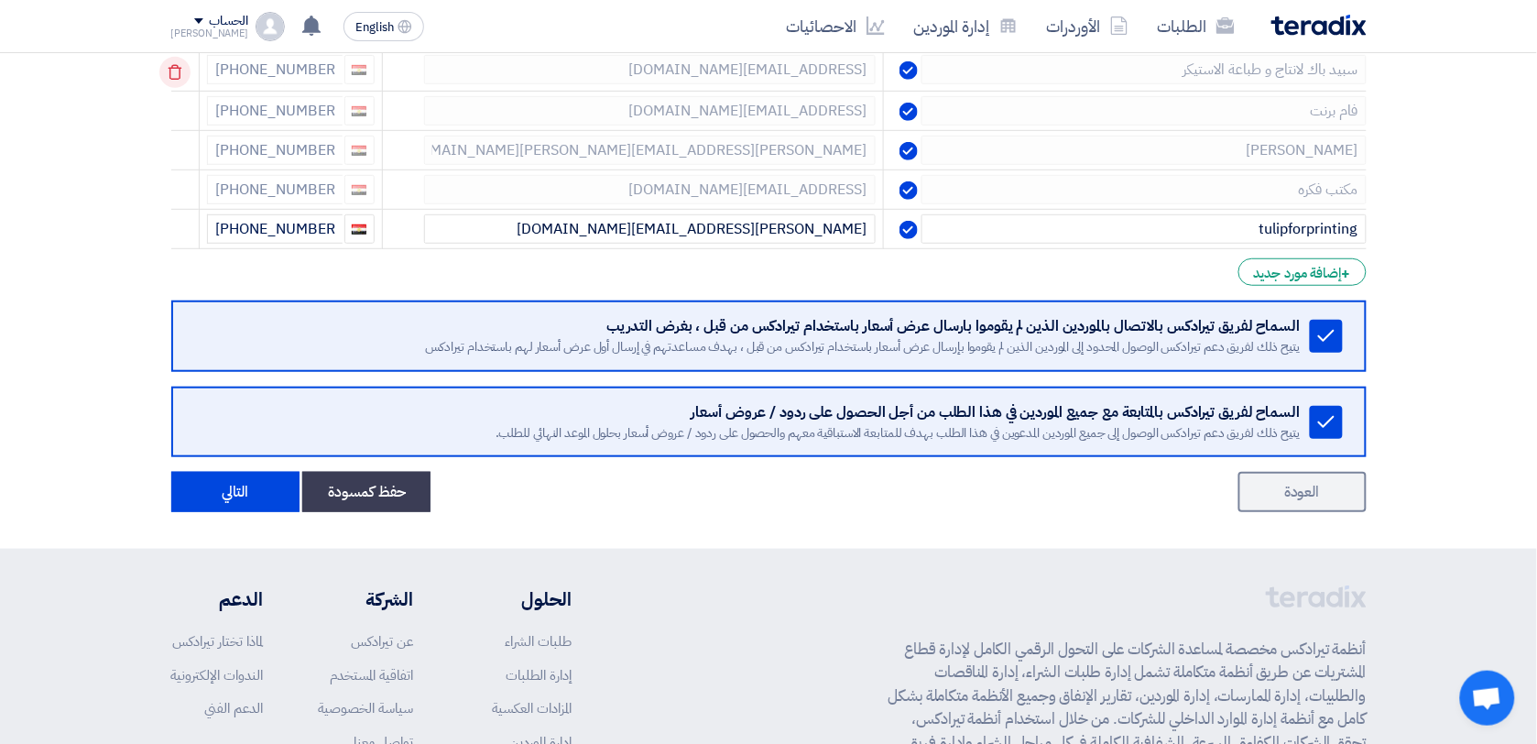
click at [169, 74] on icon at bounding box center [174, 72] width 31 height 31
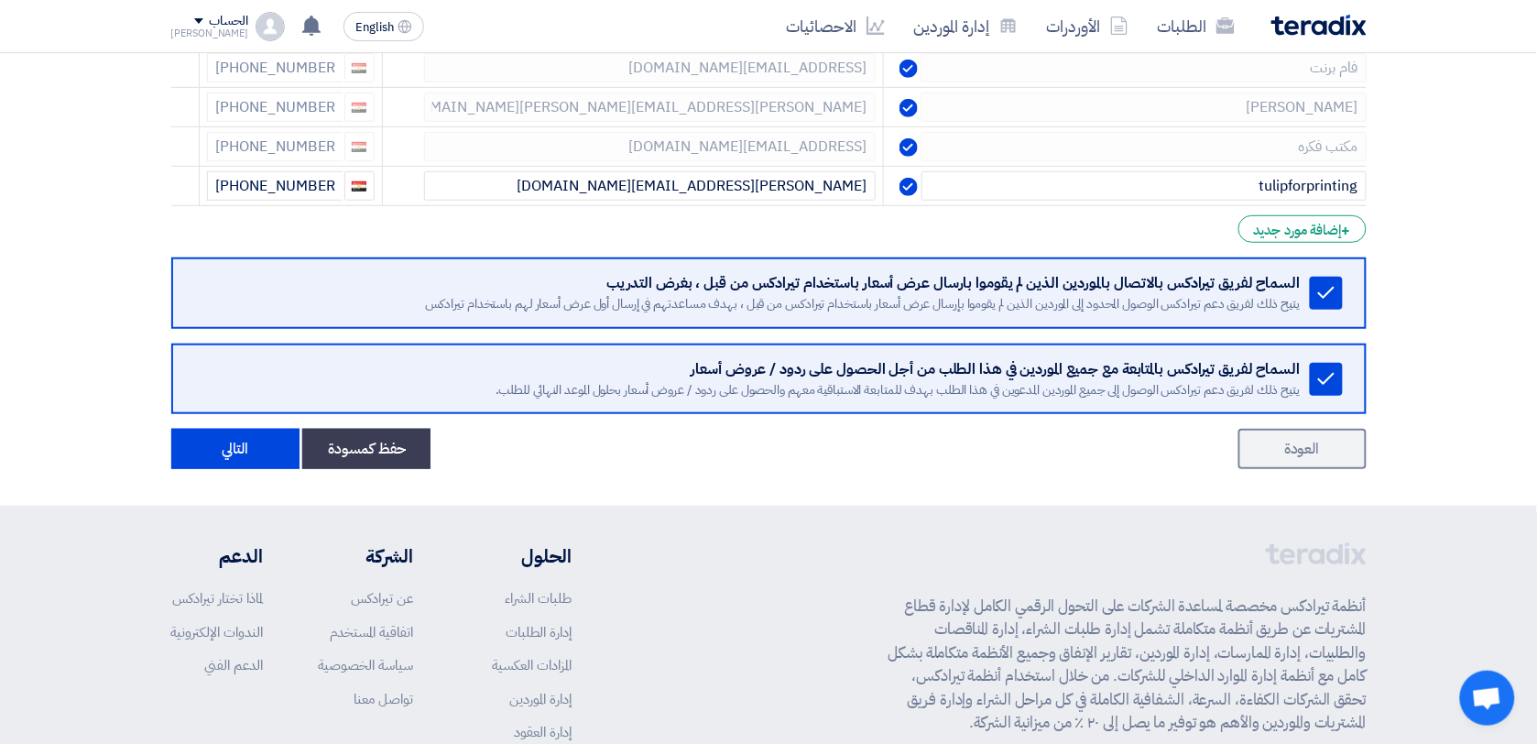
scroll to position [2168, 0]
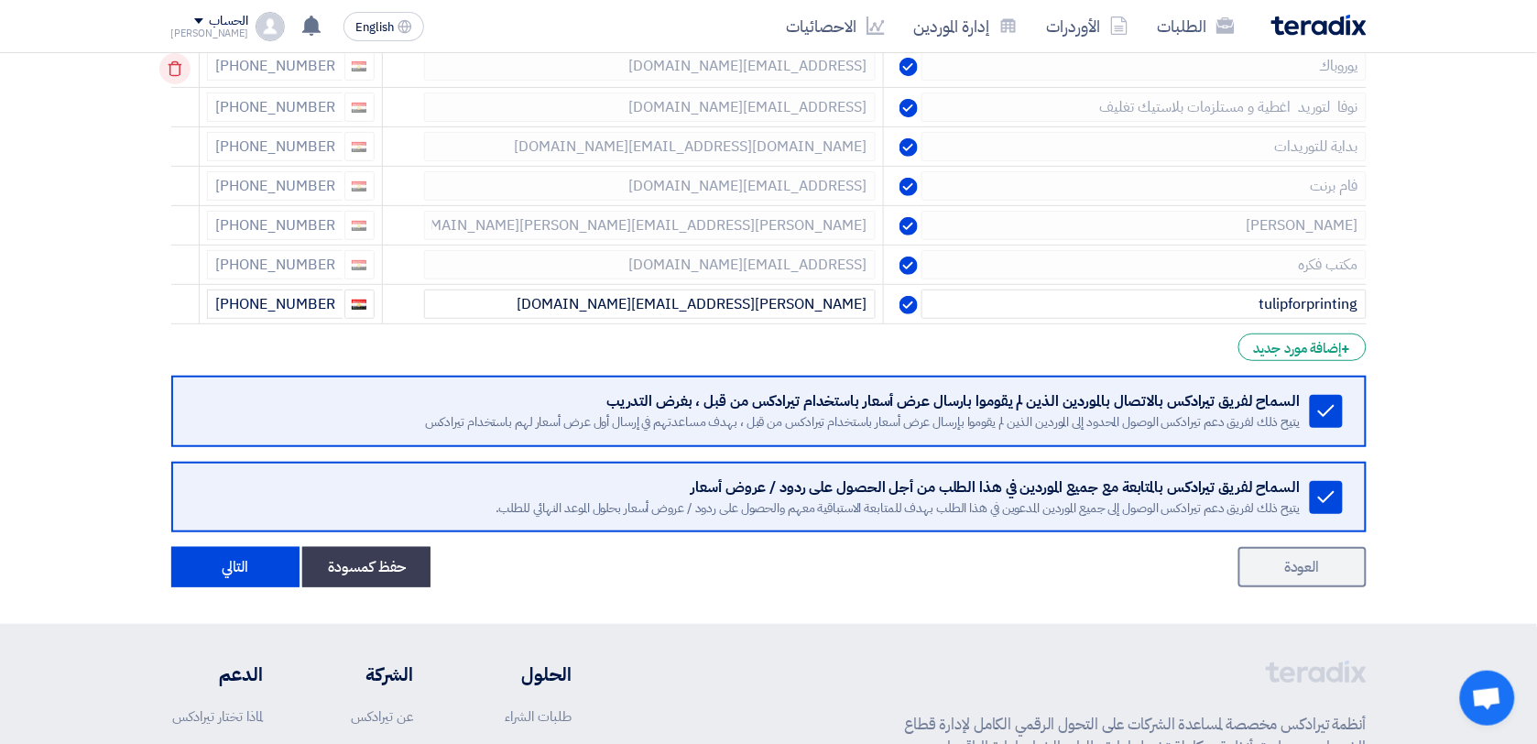
click at [177, 75] on use at bounding box center [175, 69] width 14 height 16
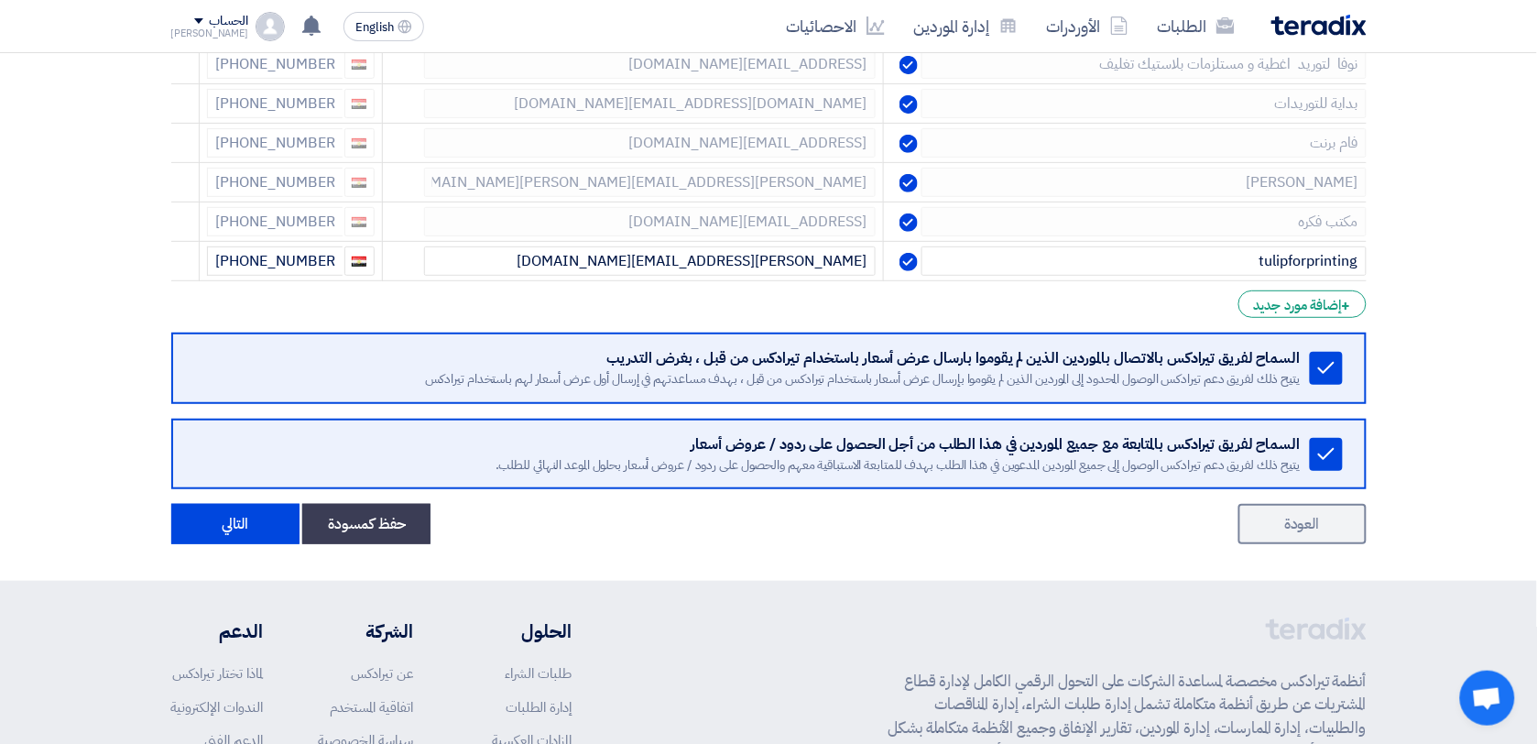
click at [0, 0] on use at bounding box center [0, 0] width 0 height 0
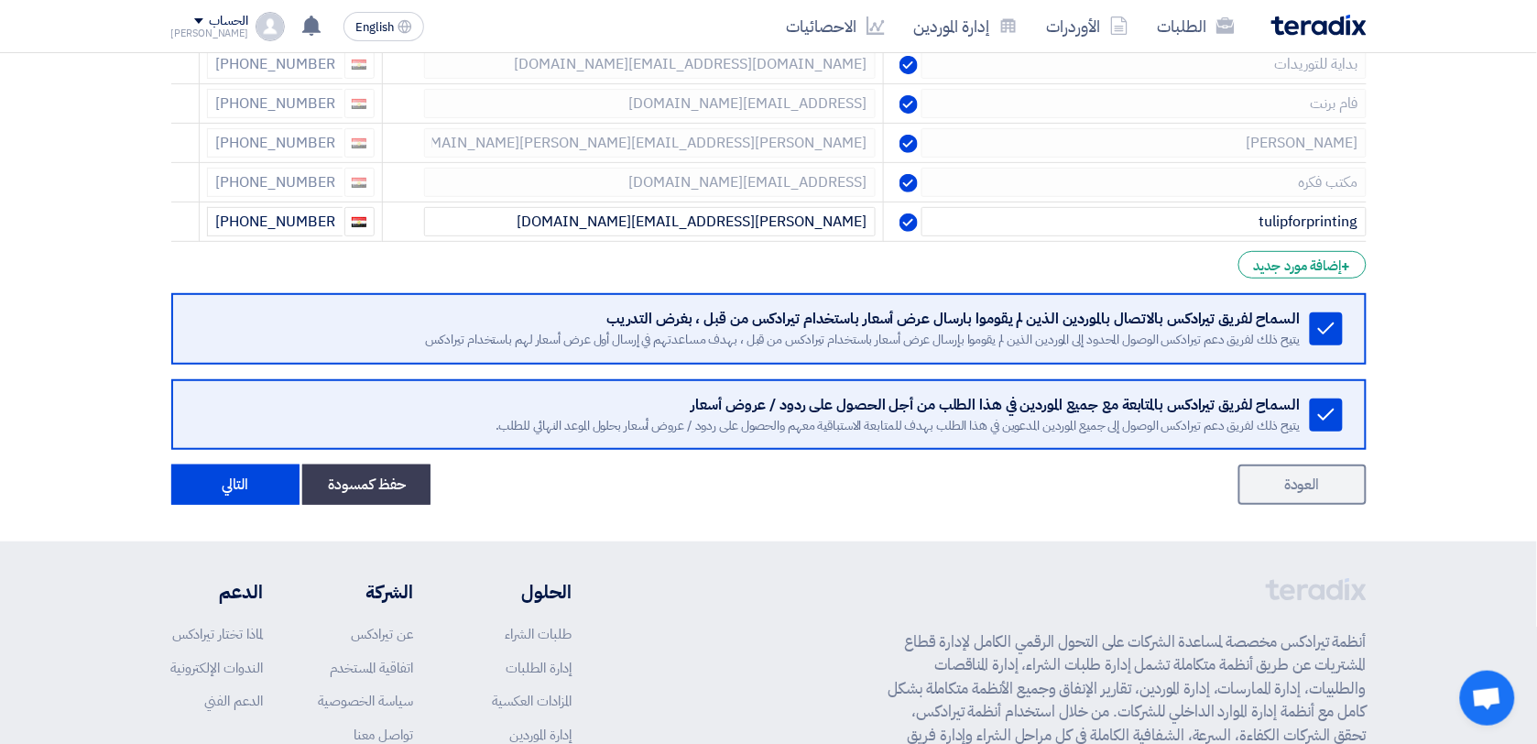
click at [0, 0] on use at bounding box center [0, 0] width 0 height 0
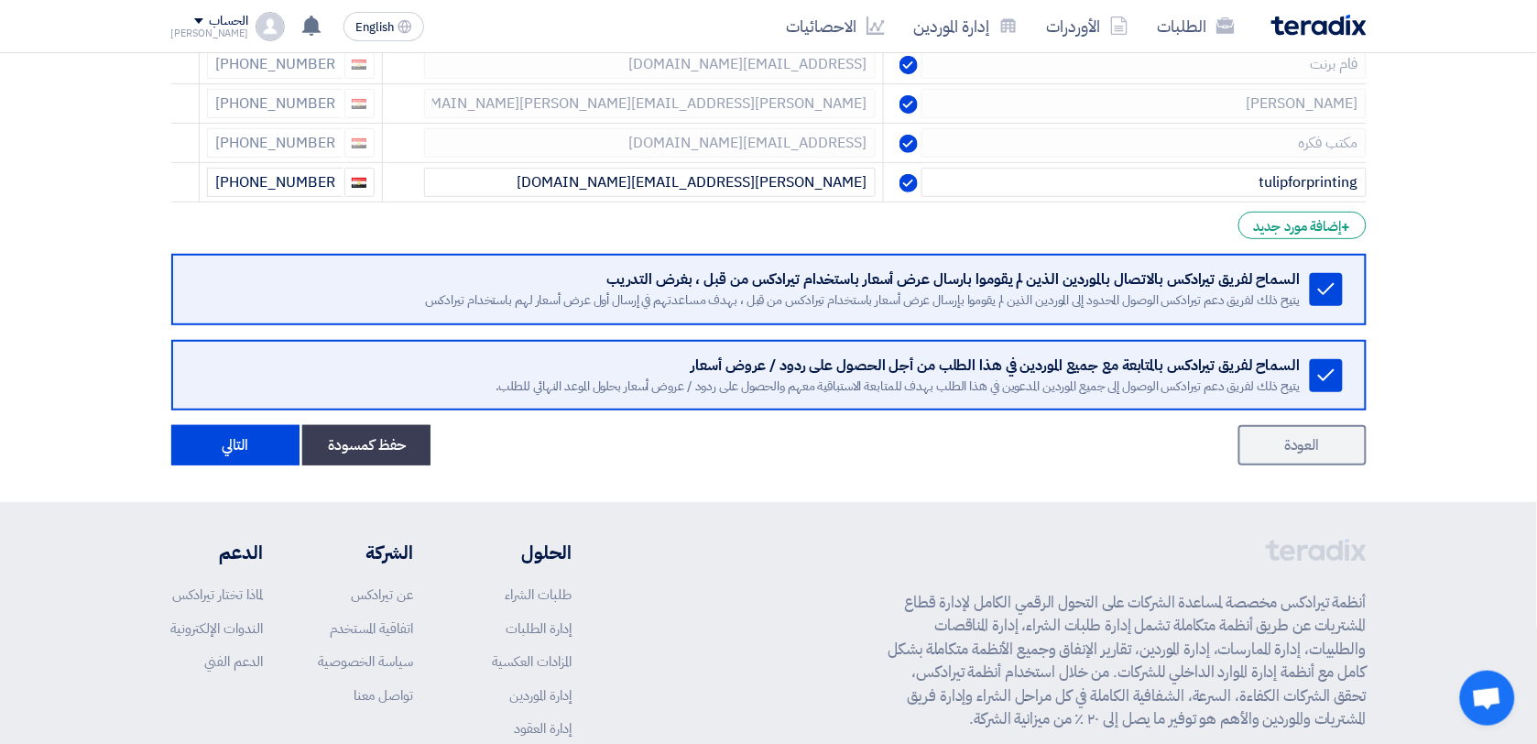
scroll to position [1939, 0]
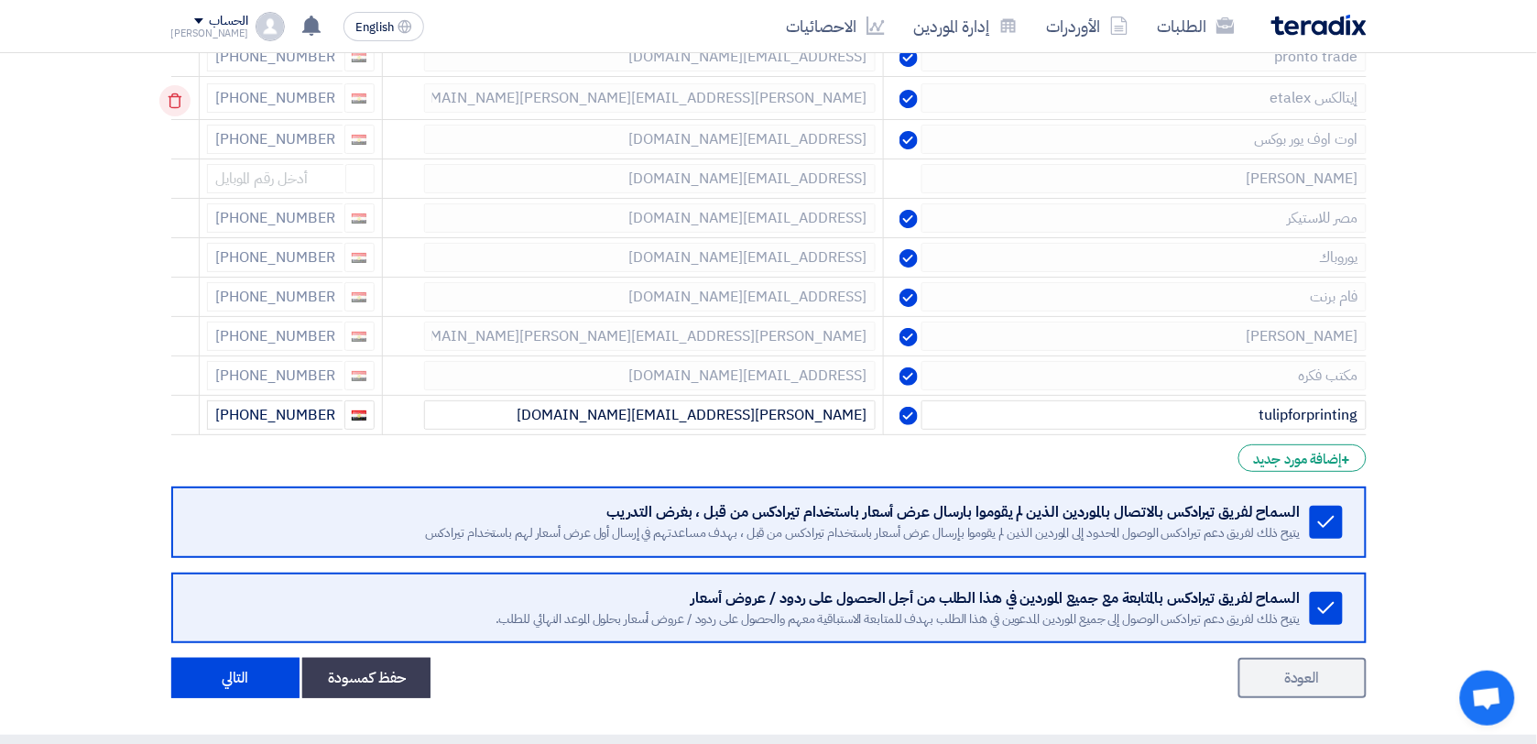
click at [176, 101] on icon at bounding box center [174, 100] width 31 height 31
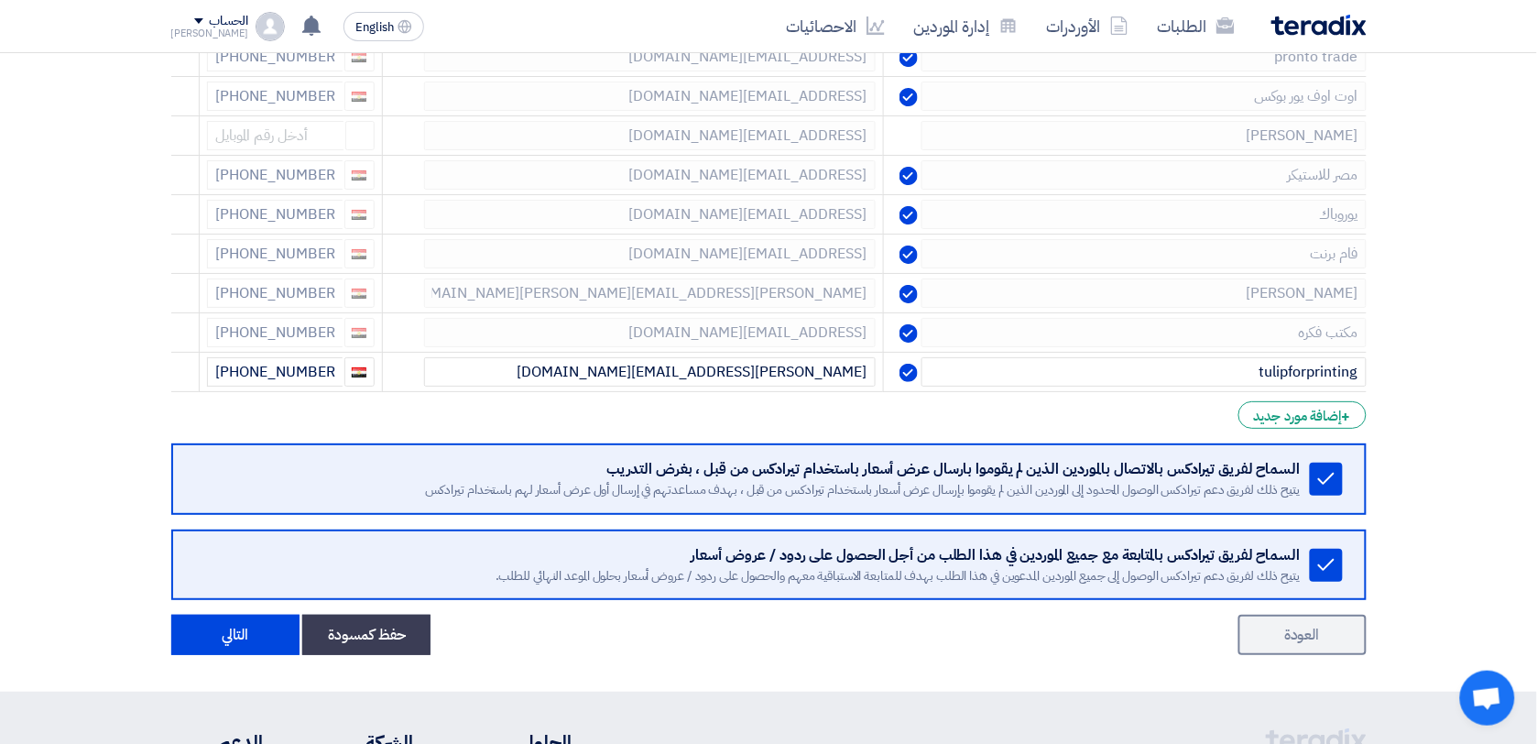
click at [0, 0] on icon at bounding box center [0, 0] width 0 height 0
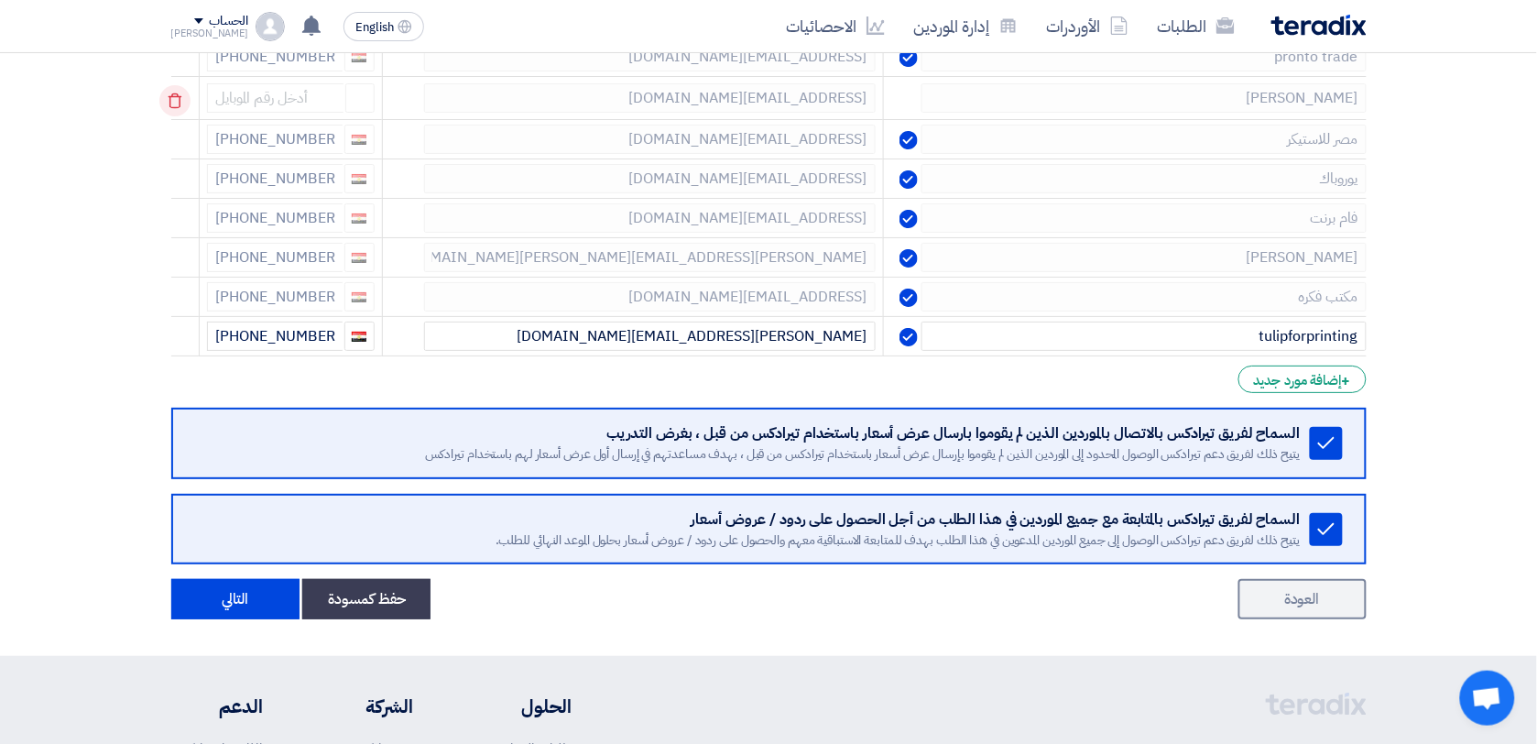
click at [176, 108] on icon at bounding box center [174, 100] width 31 height 31
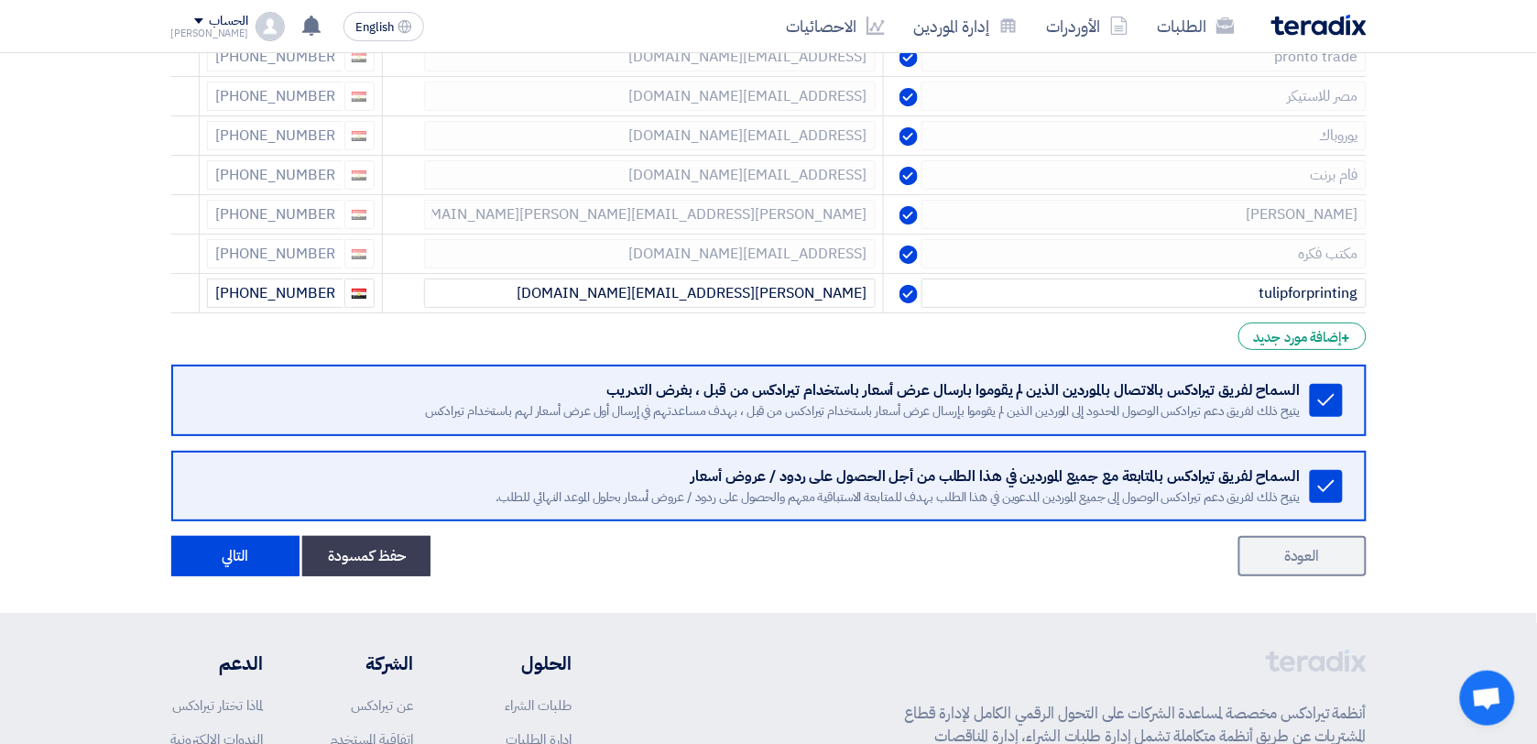
click at [0, 0] on icon at bounding box center [0, 0] width 0 height 0
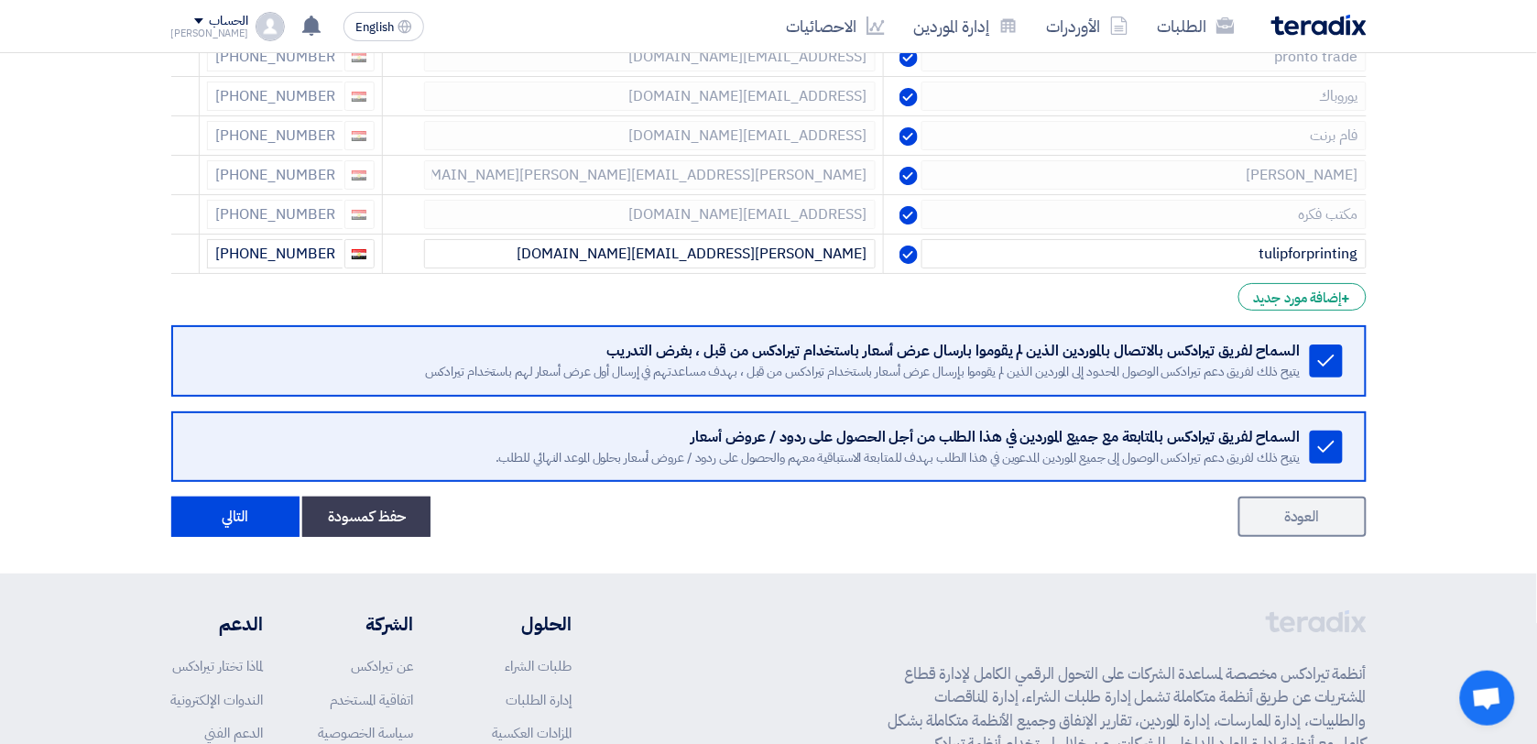
click at [0, 0] on icon at bounding box center [0, 0] width 0 height 0
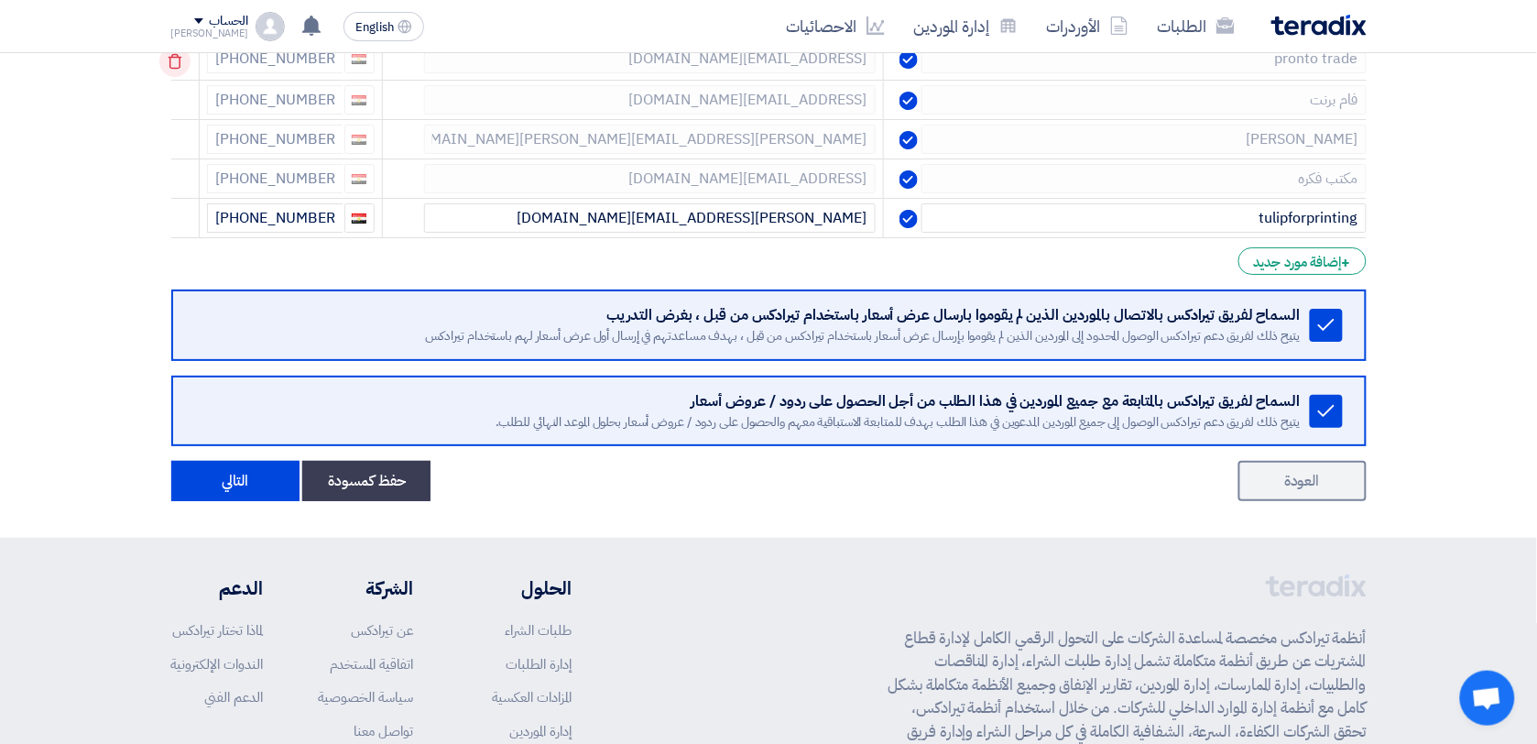
click at [180, 56] on icon at bounding box center [174, 61] width 31 height 31
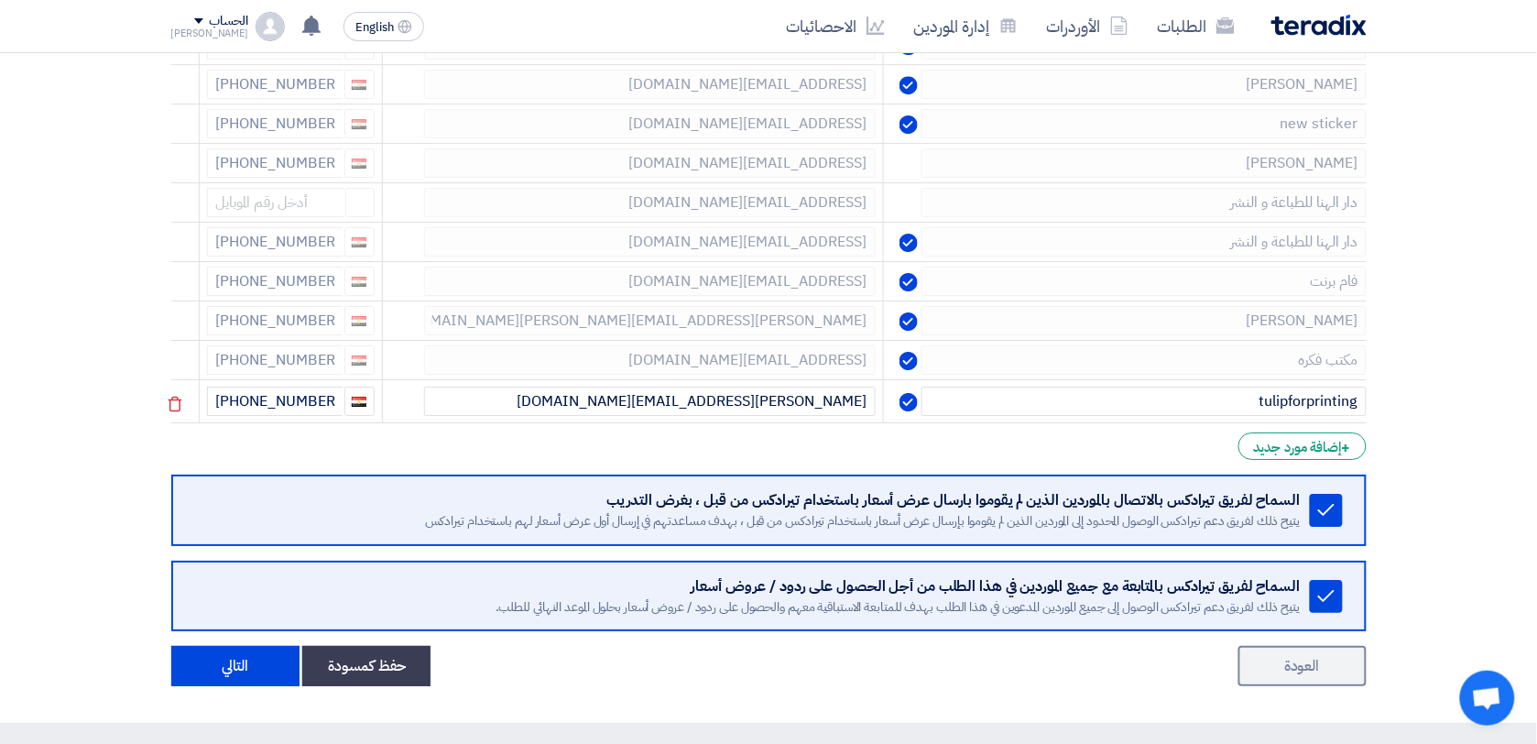
scroll to position [1710, 0]
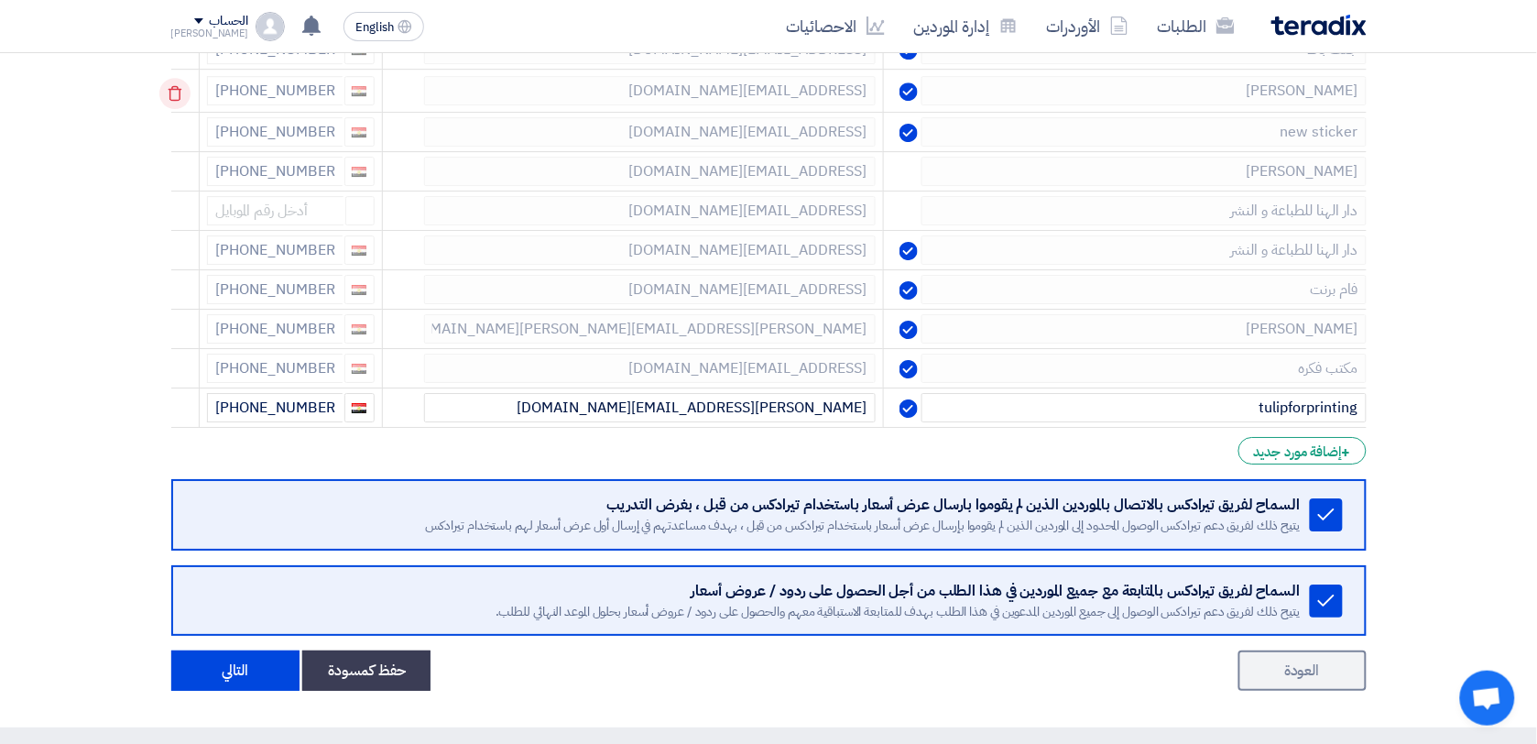
click at [174, 98] on icon at bounding box center [174, 93] width 31 height 31
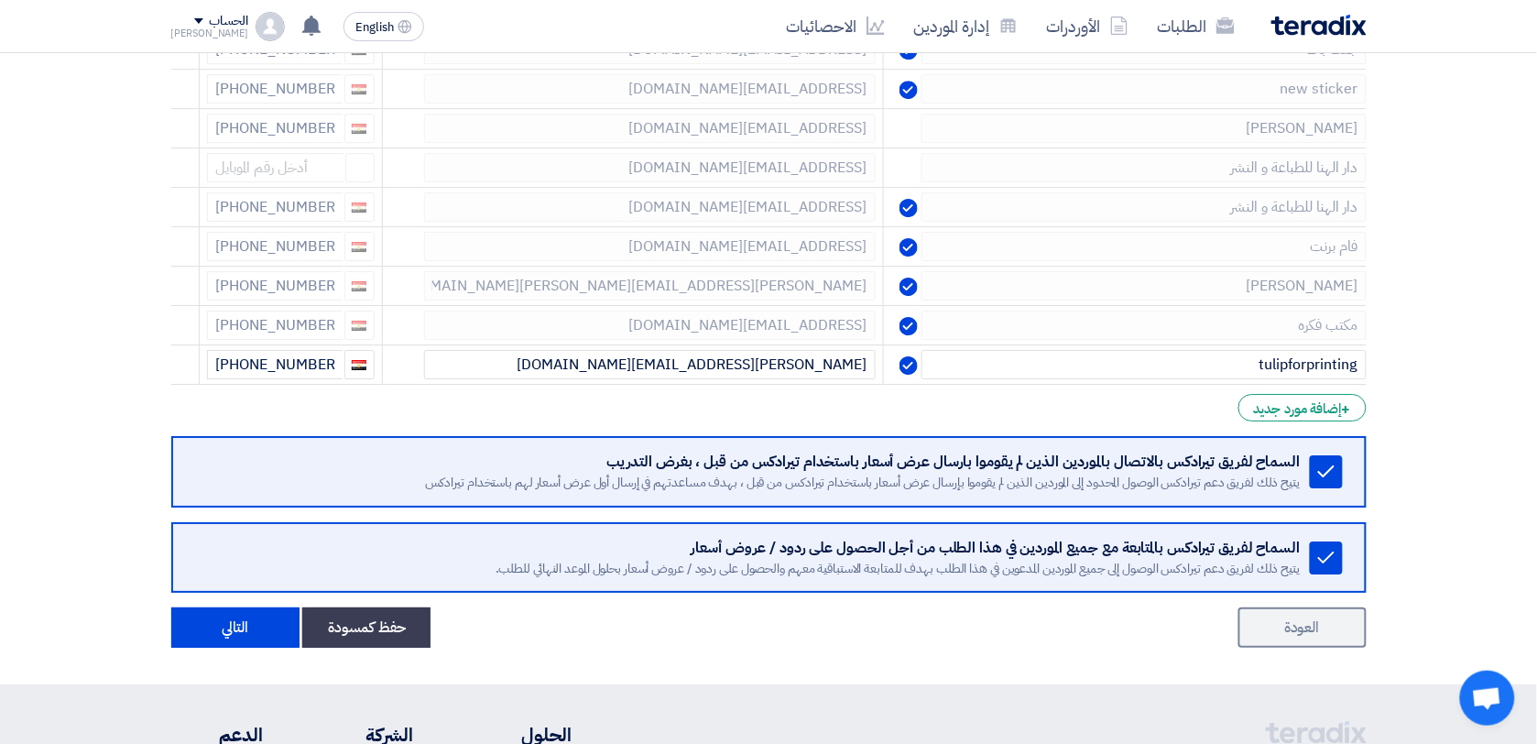
click at [0, 0] on icon at bounding box center [0, 0] width 0 height 0
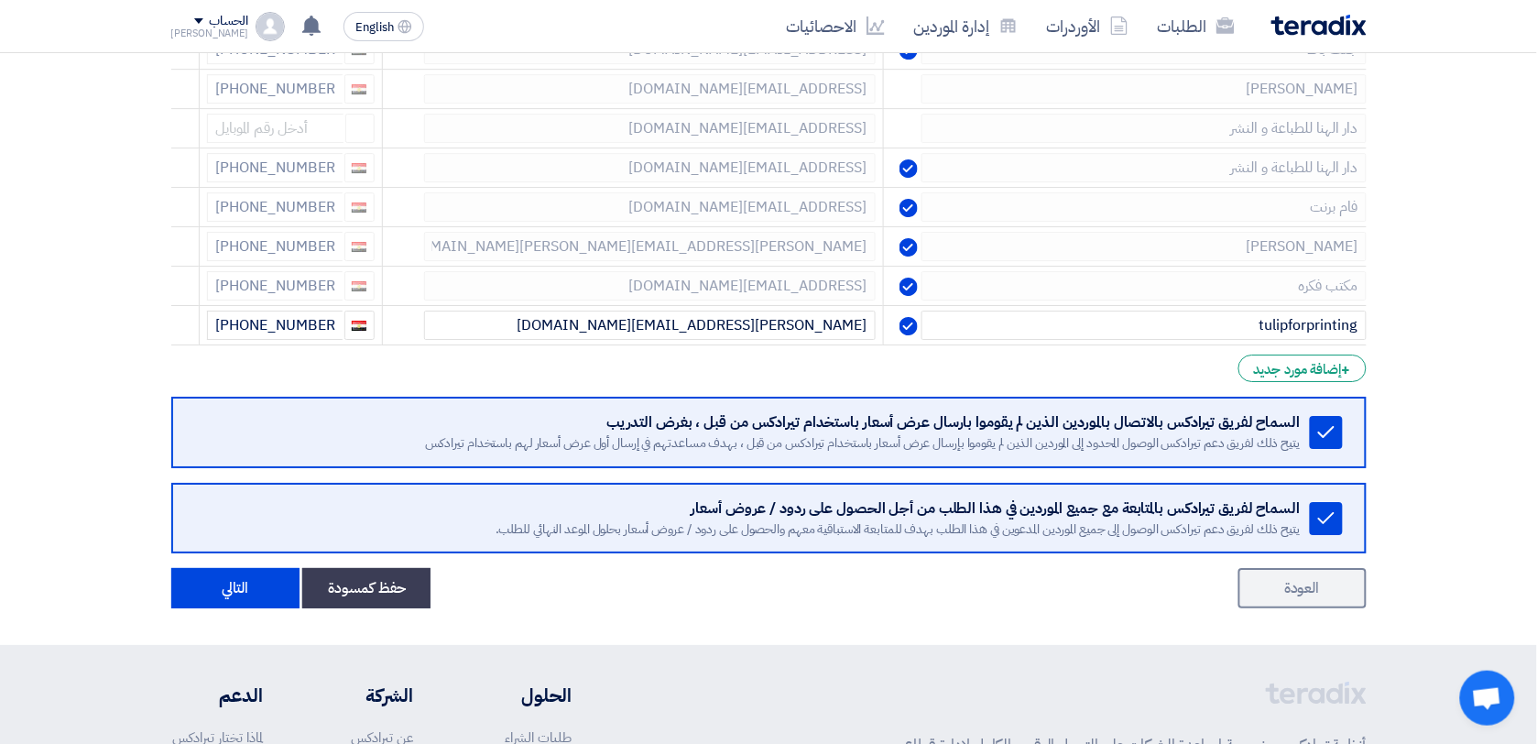
click at [0, 0] on icon at bounding box center [0, 0] width 0 height 0
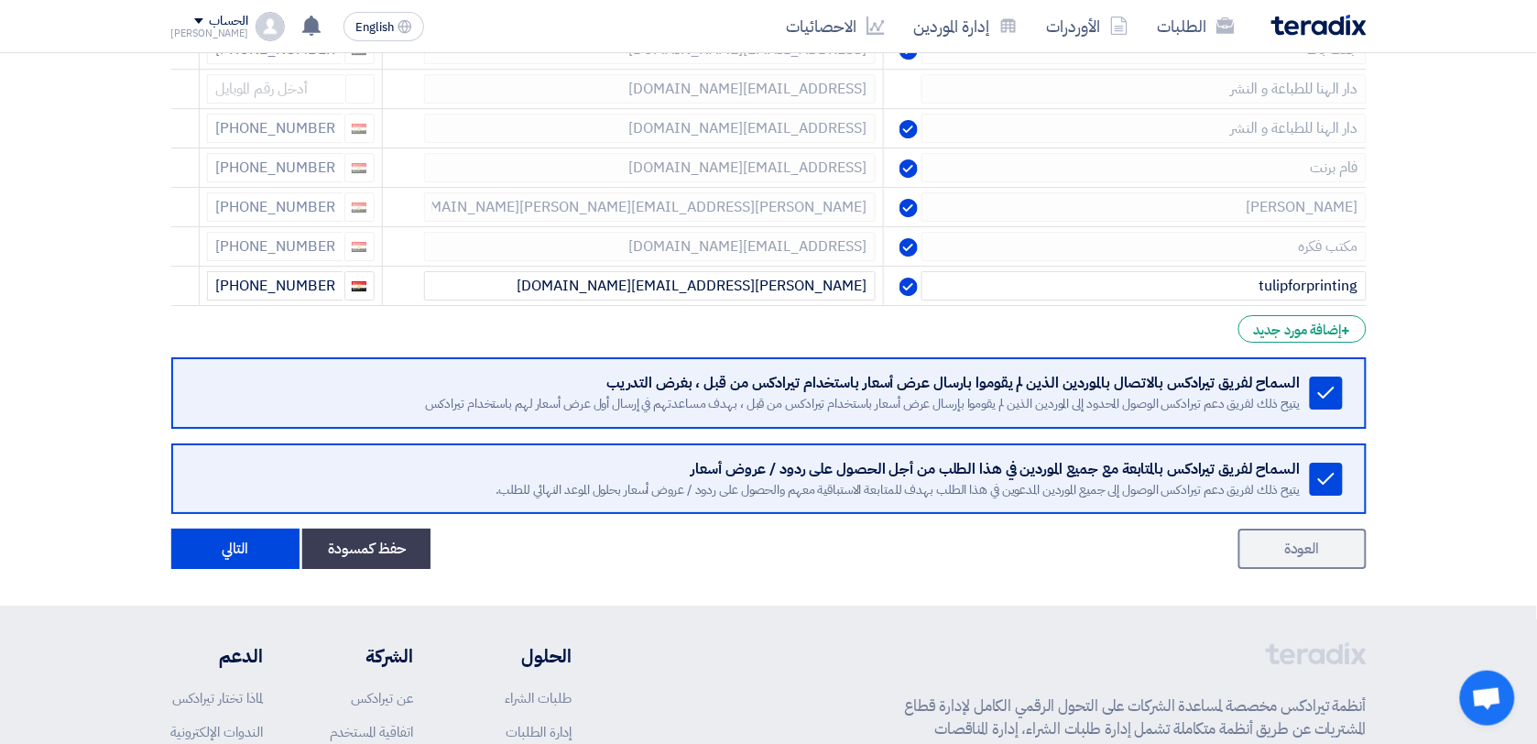
click at [0, 0] on icon at bounding box center [0, 0] width 0 height 0
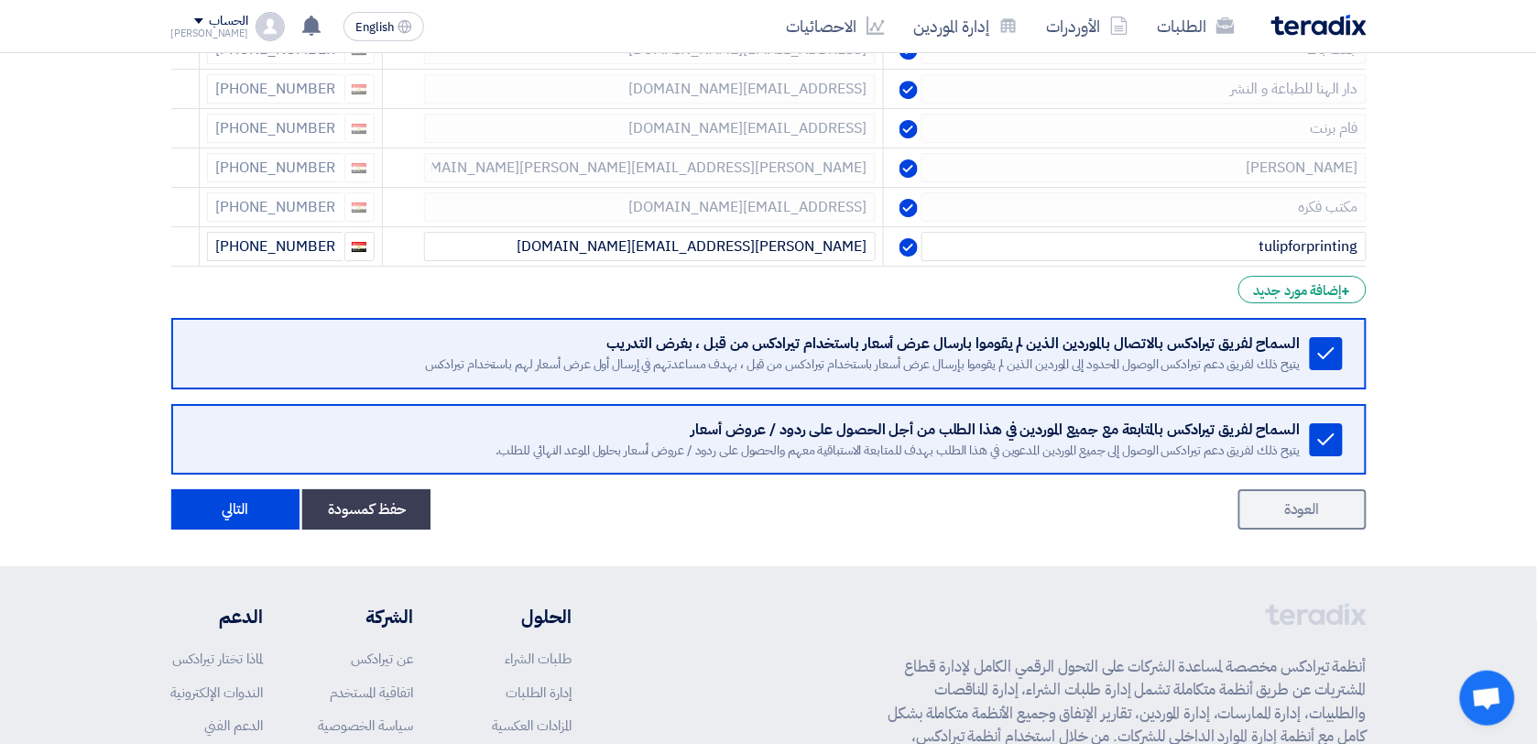
click at [0, 0] on icon at bounding box center [0, 0] width 0 height 0
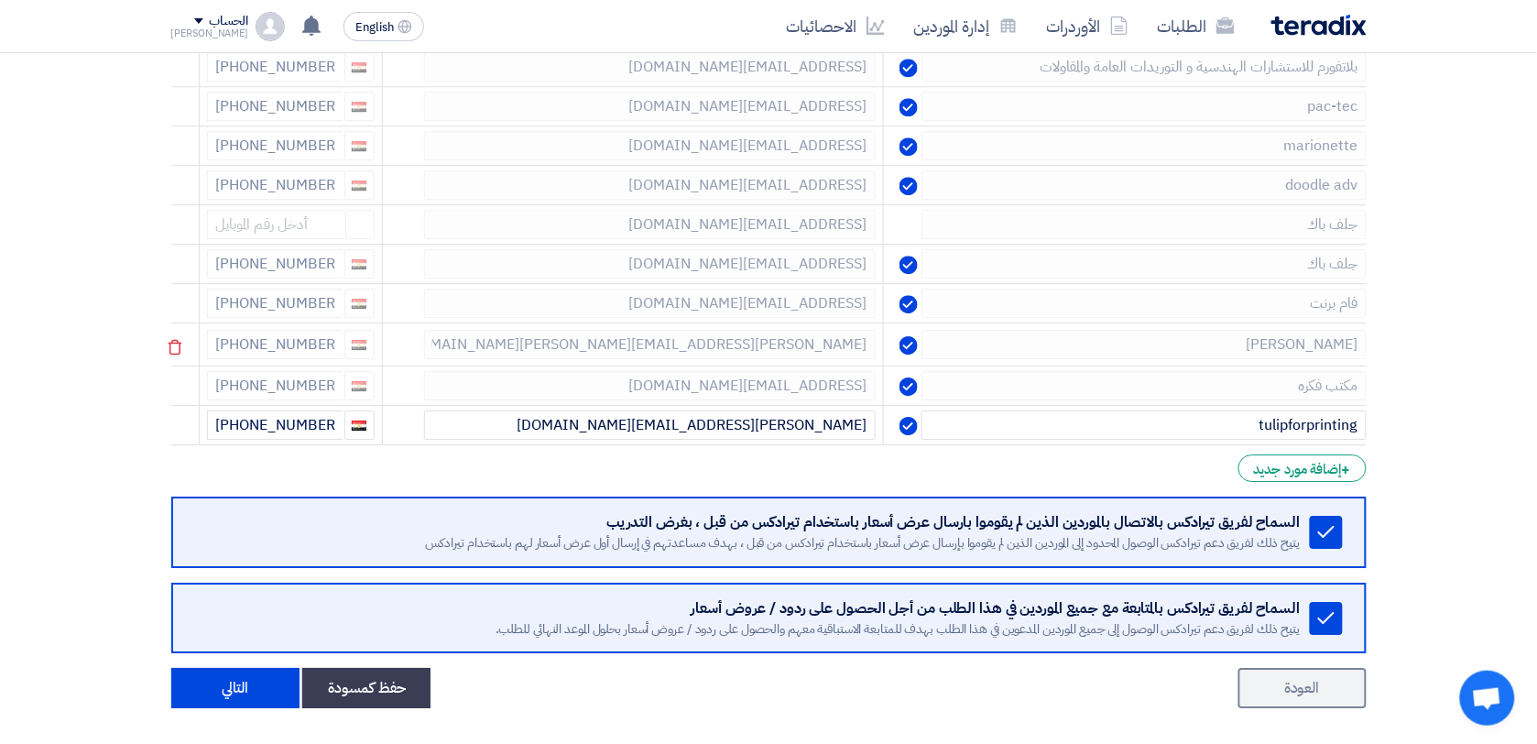
scroll to position [1480, 0]
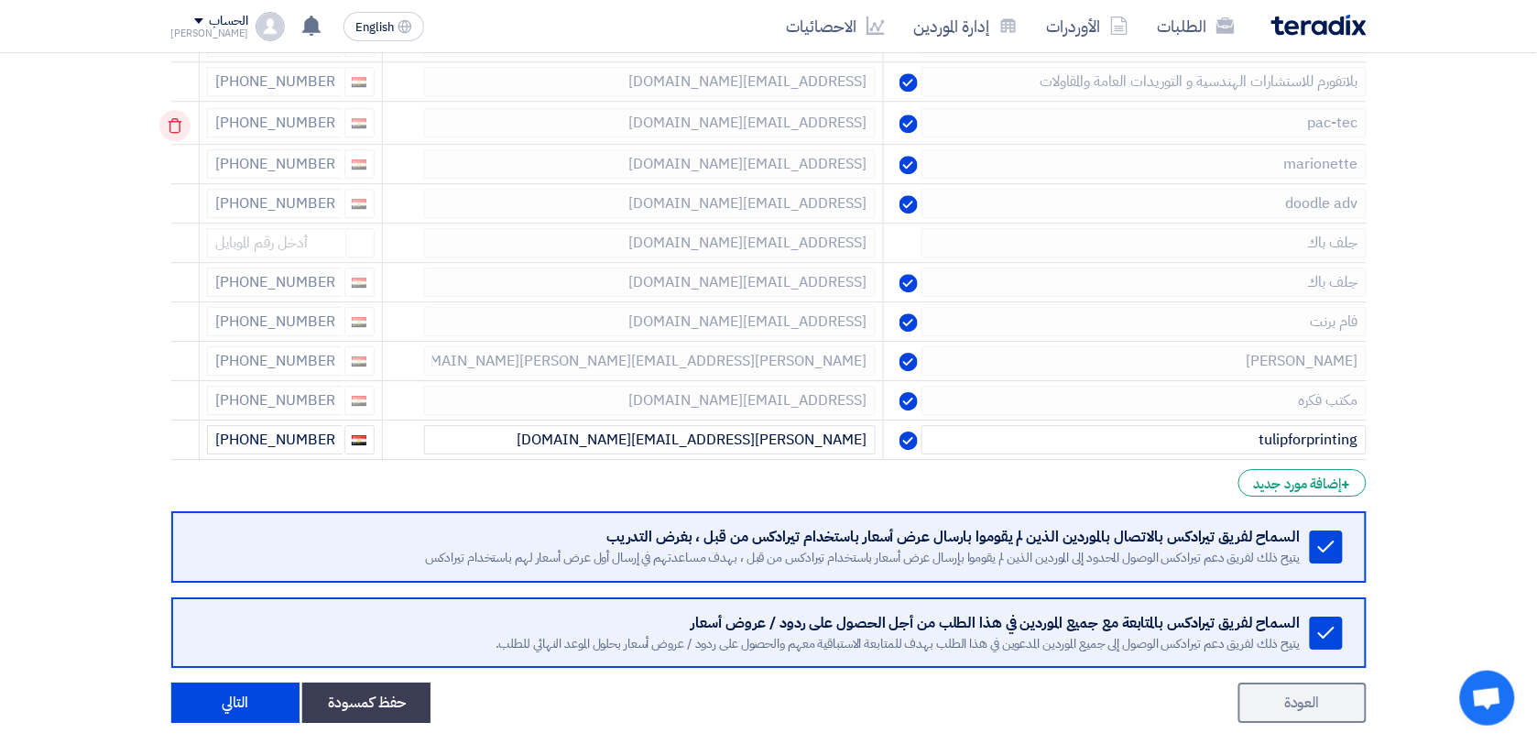
click at [180, 135] on icon at bounding box center [174, 125] width 31 height 31
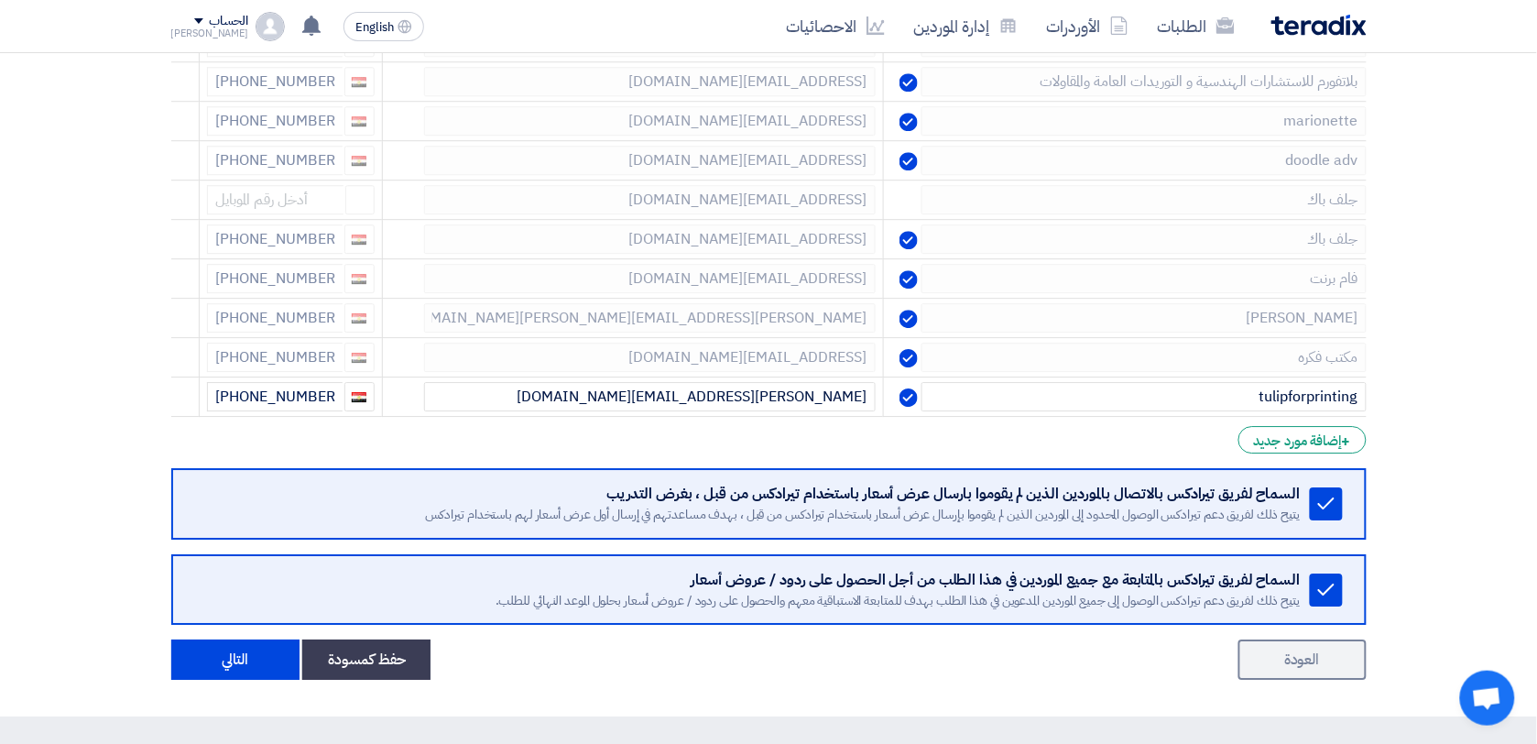
click at [0, 0] on icon at bounding box center [0, 0] width 0 height 0
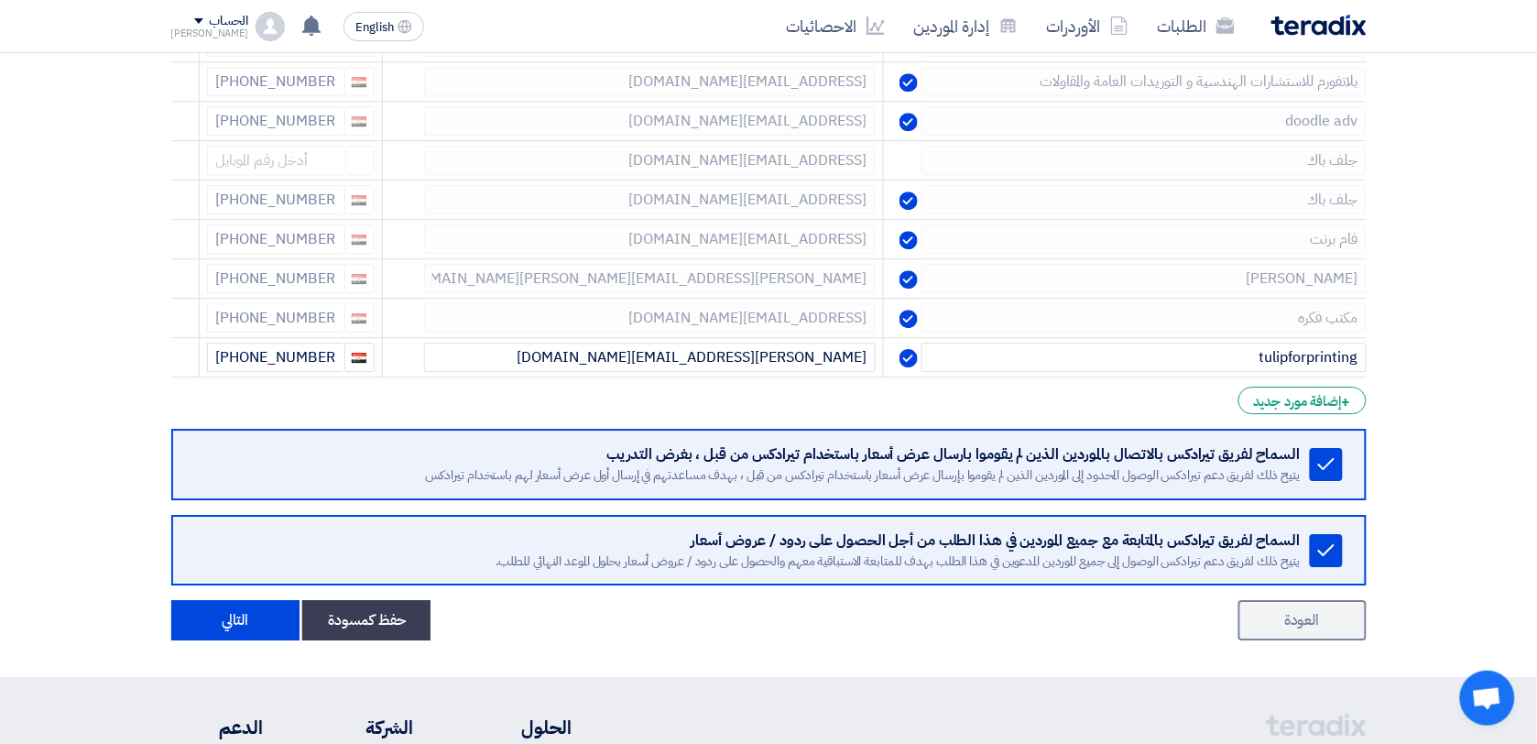
click at [0, 0] on icon at bounding box center [0, 0] width 0 height 0
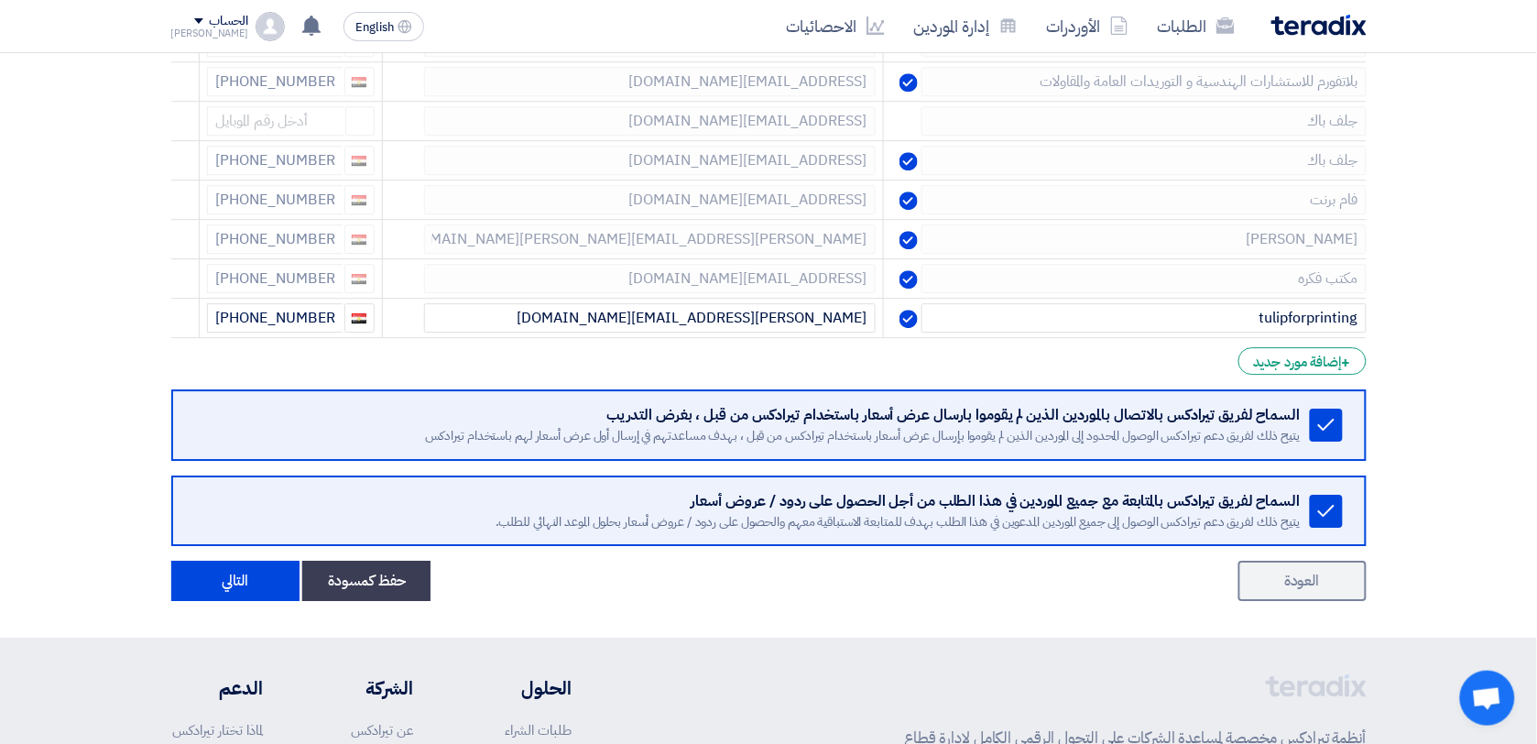
click at [0, 0] on icon at bounding box center [0, 0] width 0 height 0
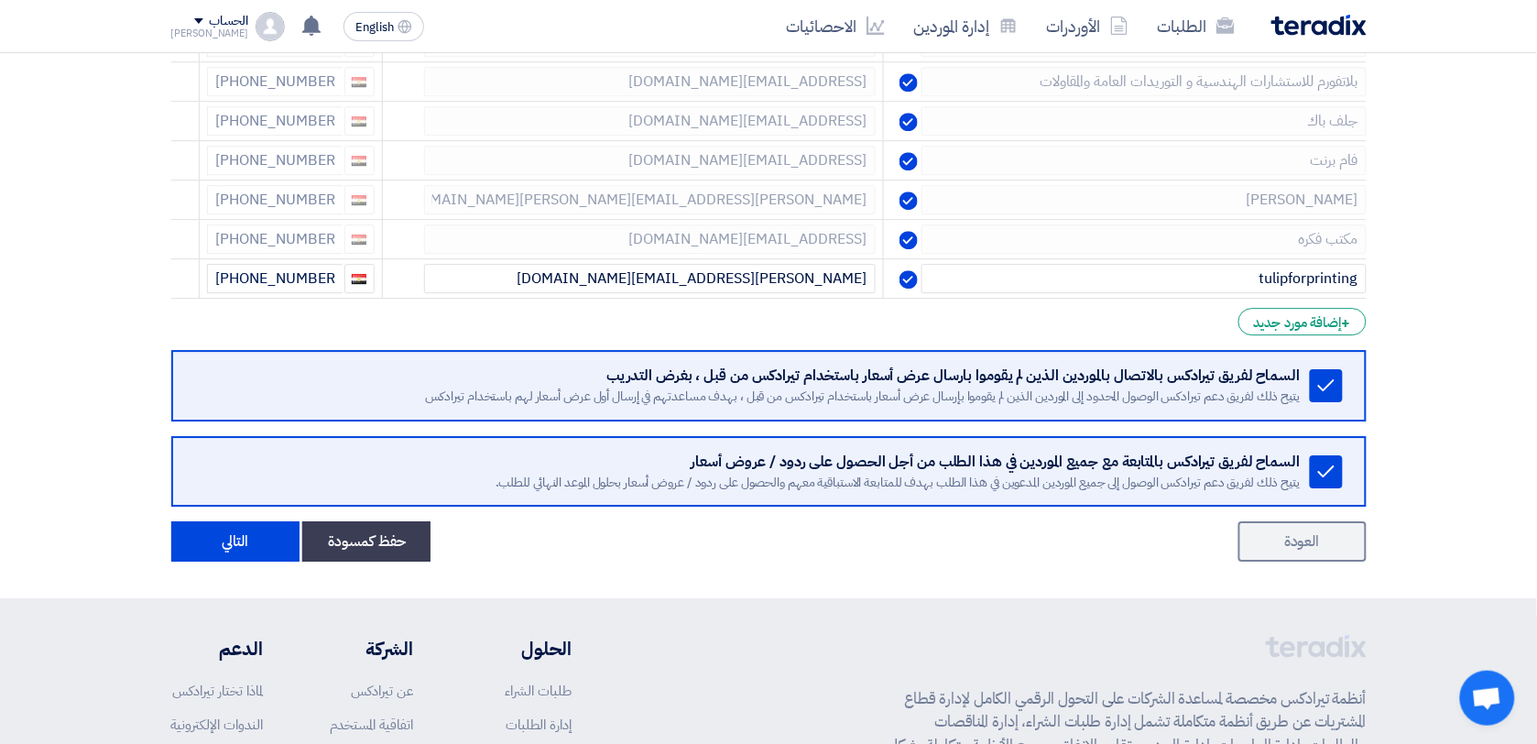
click at [0, 0] on icon at bounding box center [0, 0] width 0 height 0
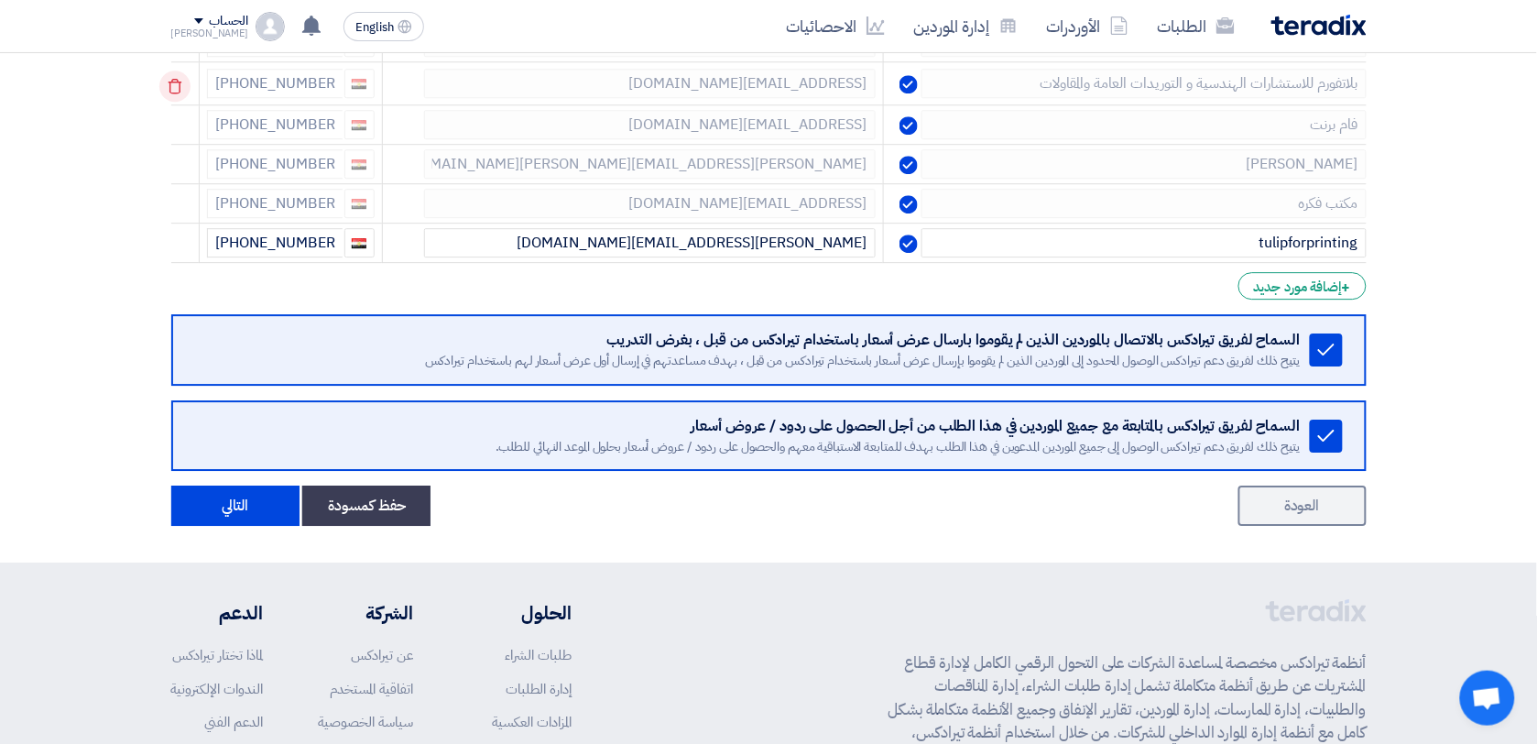
click at [171, 102] on icon at bounding box center [174, 86] width 31 height 31
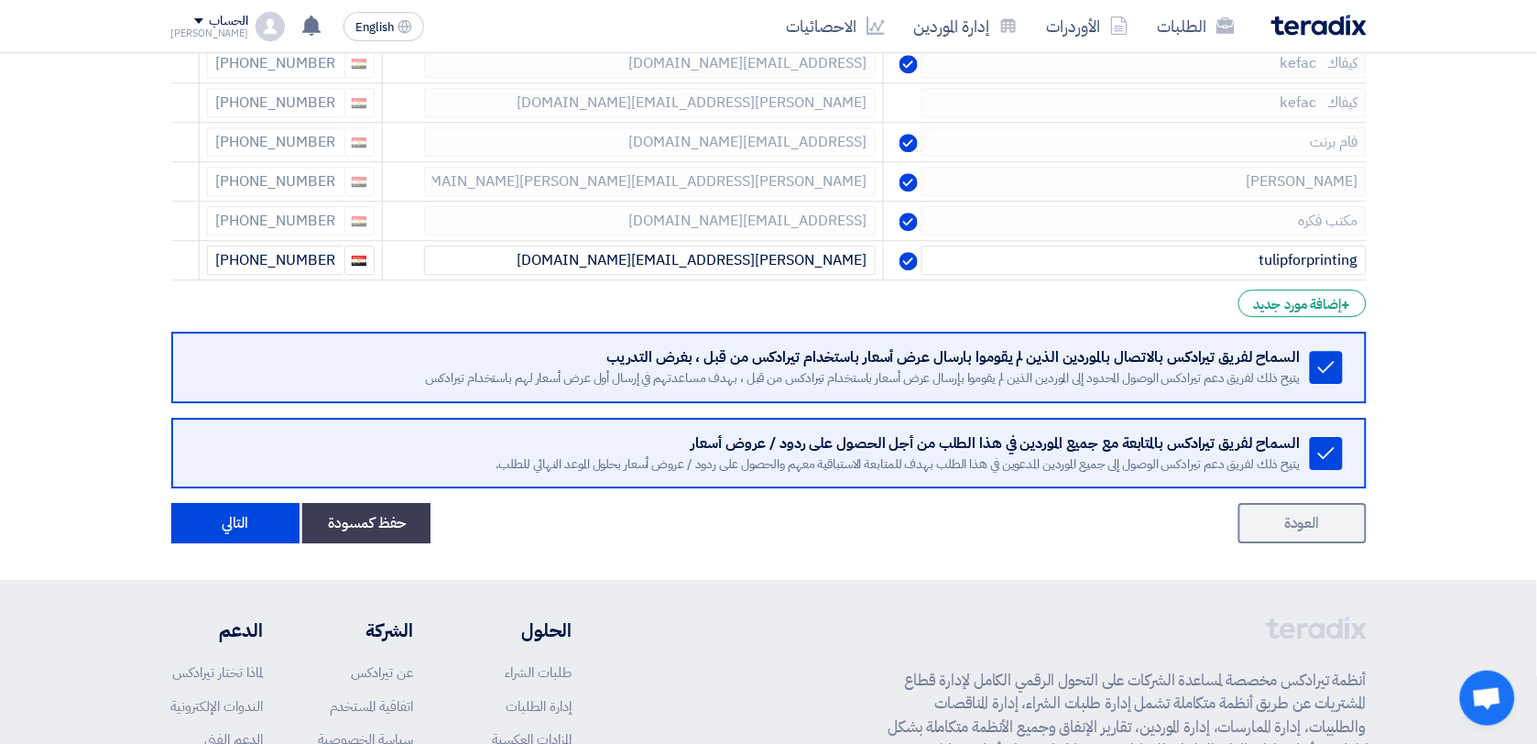
scroll to position [1366, 0]
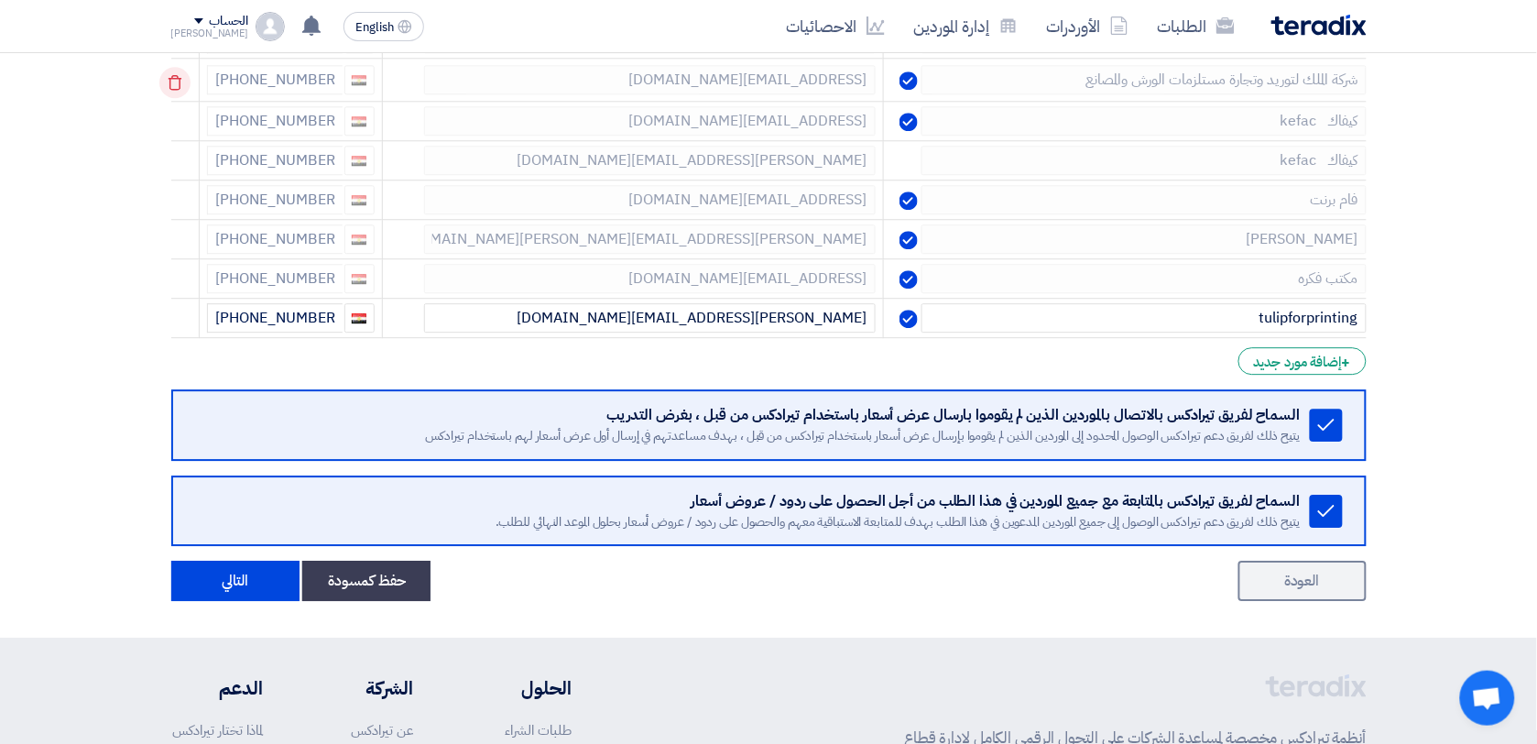
click at [184, 79] on icon at bounding box center [174, 82] width 31 height 31
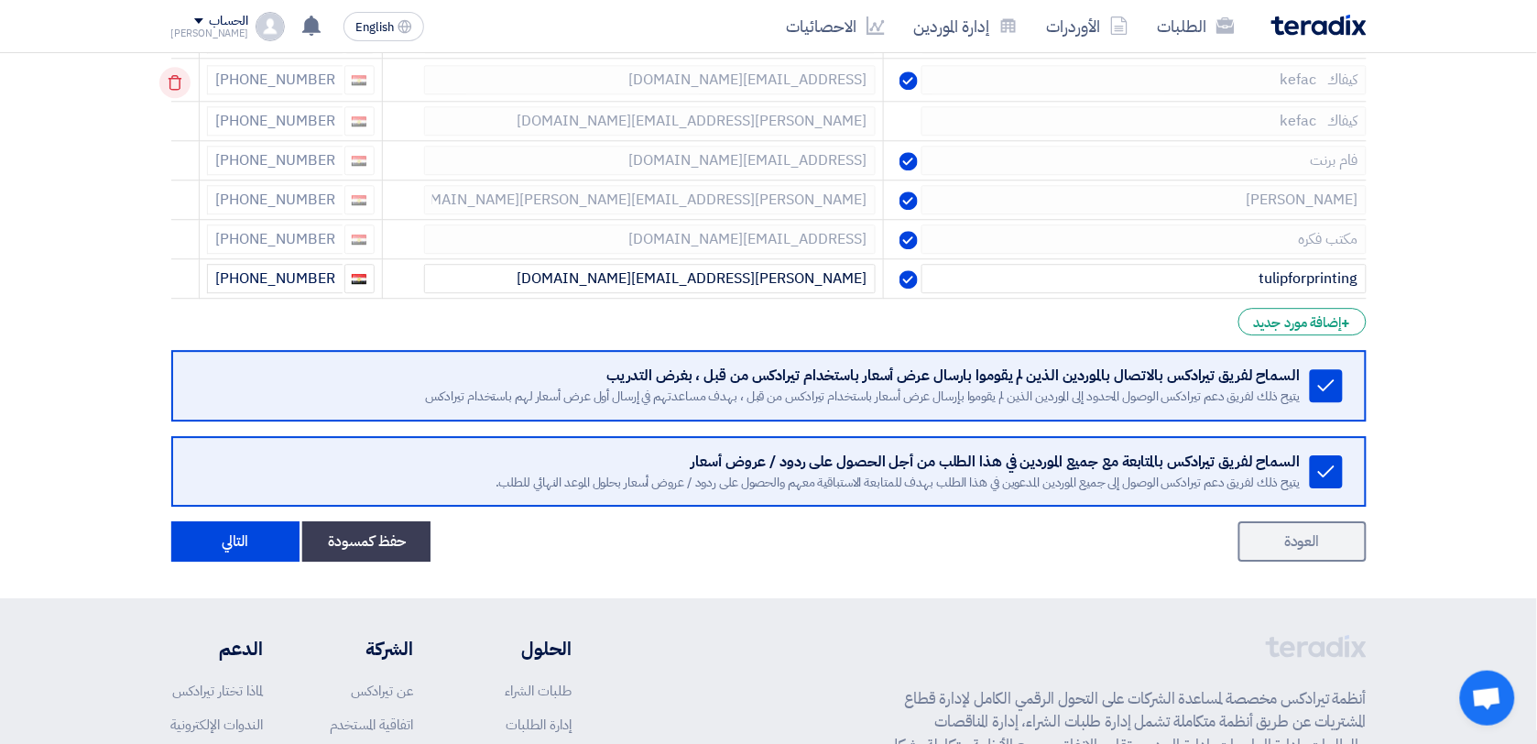
click at [183, 83] on icon at bounding box center [174, 82] width 31 height 31
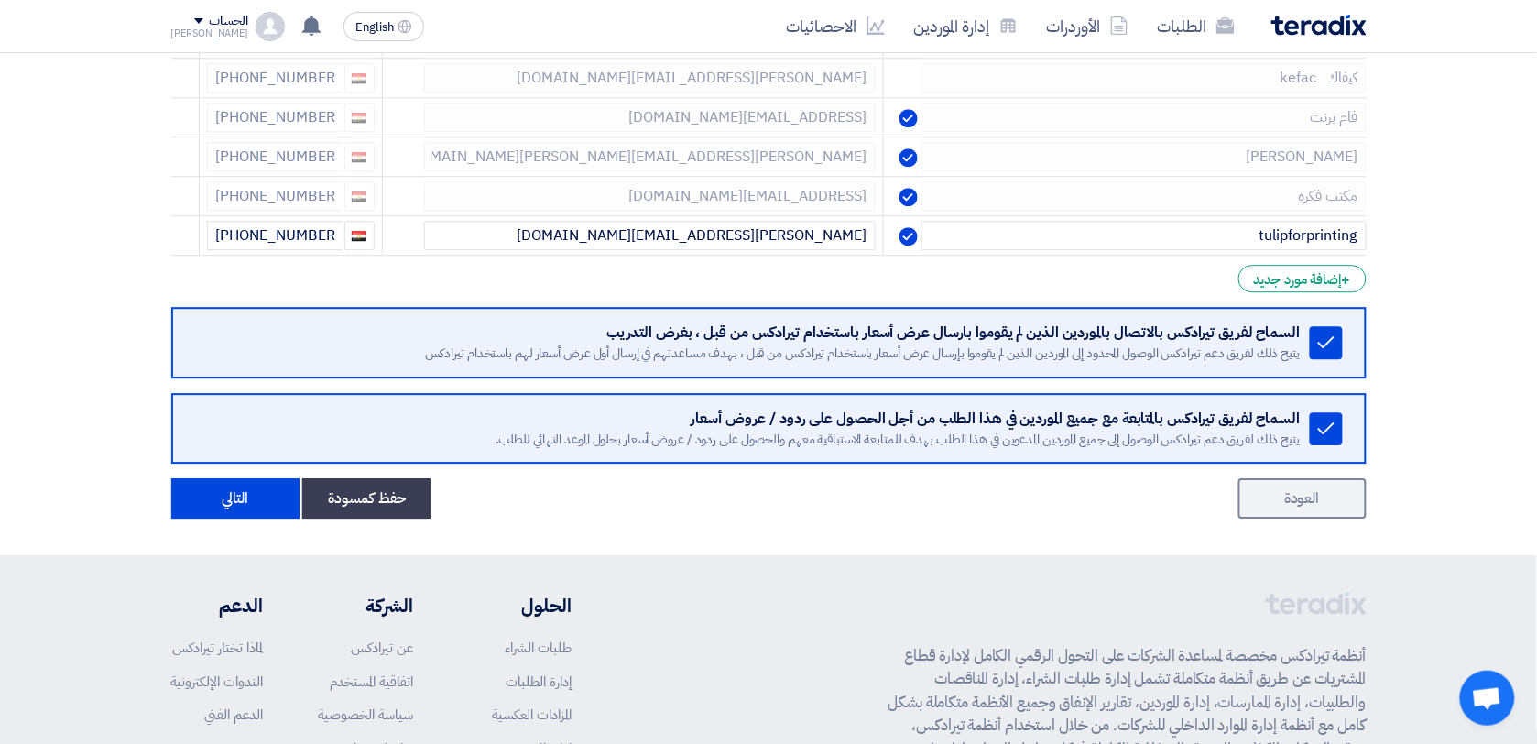
click at [0, 0] on icon at bounding box center [0, 0] width 0 height 0
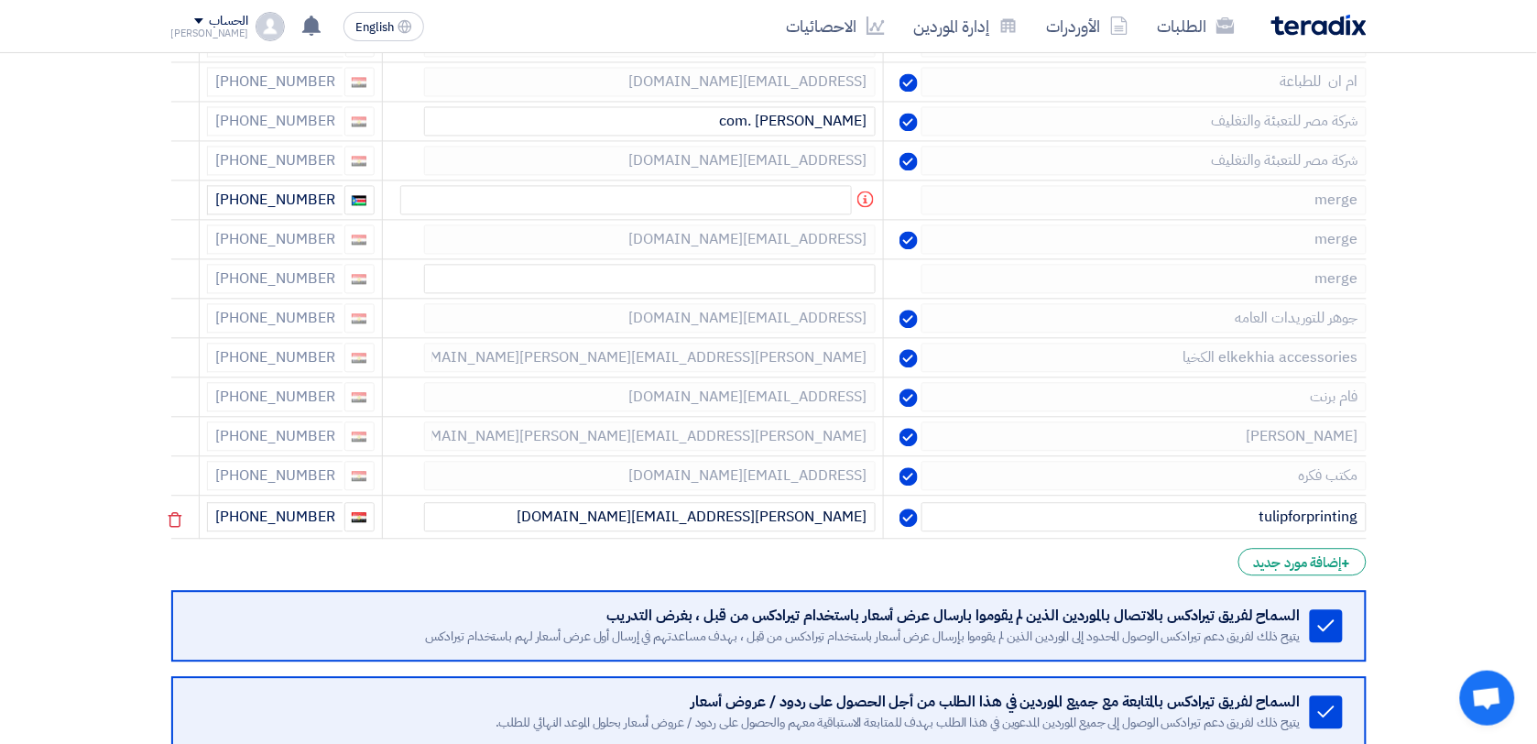
scroll to position [1022, 0]
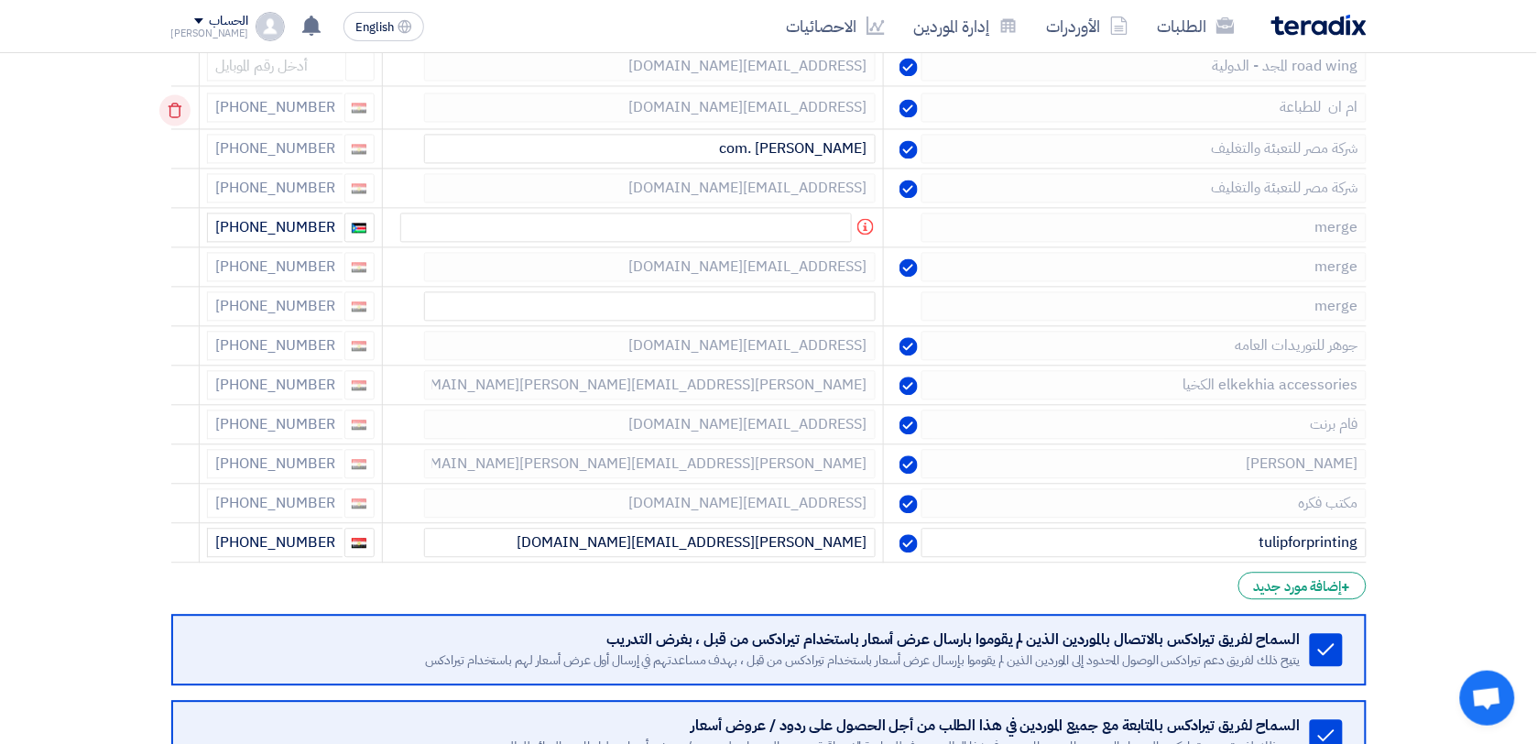
click at [175, 116] on icon at bounding box center [174, 110] width 31 height 31
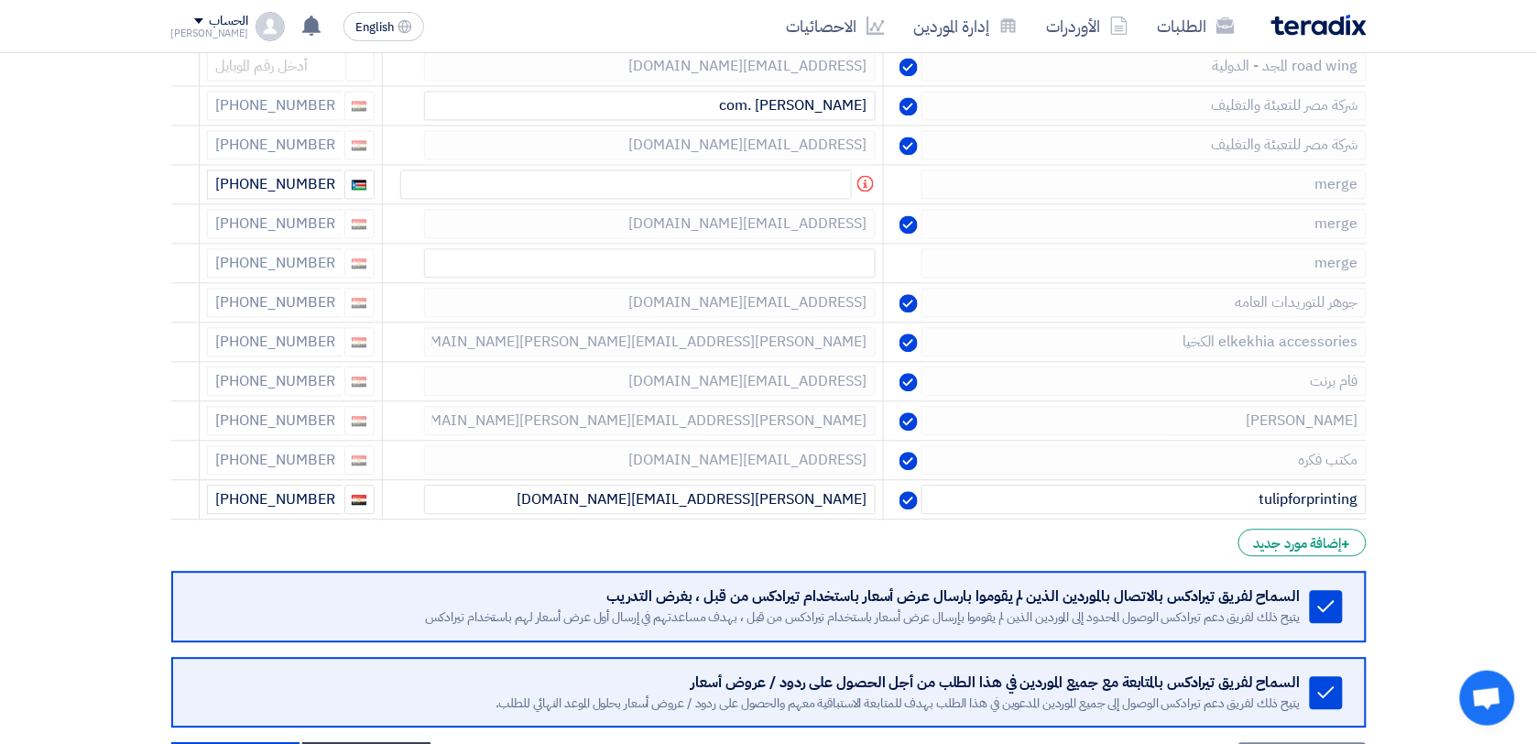
click at [0, 0] on icon at bounding box center [0, 0] width 0 height 0
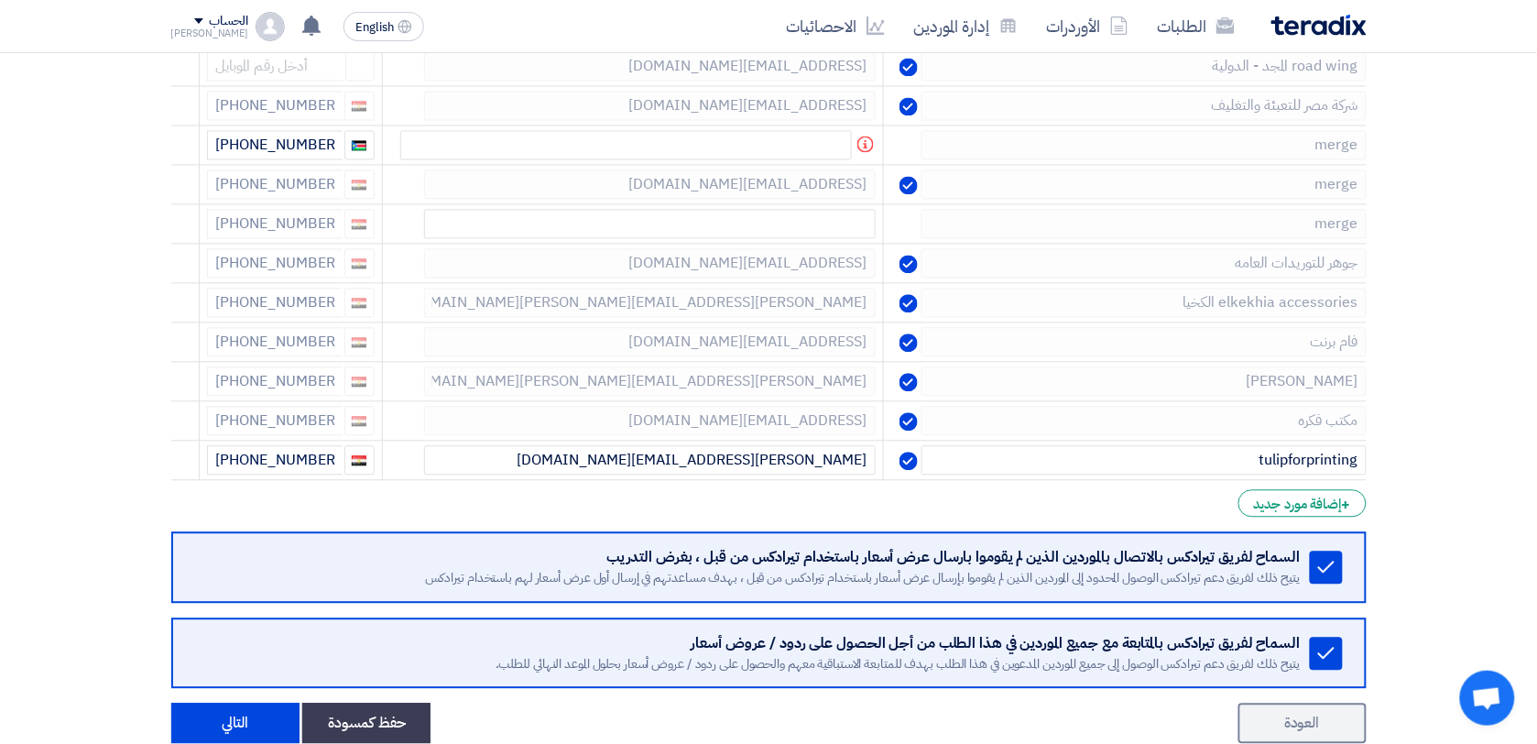
click at [0, 0] on icon at bounding box center [0, 0] width 0 height 0
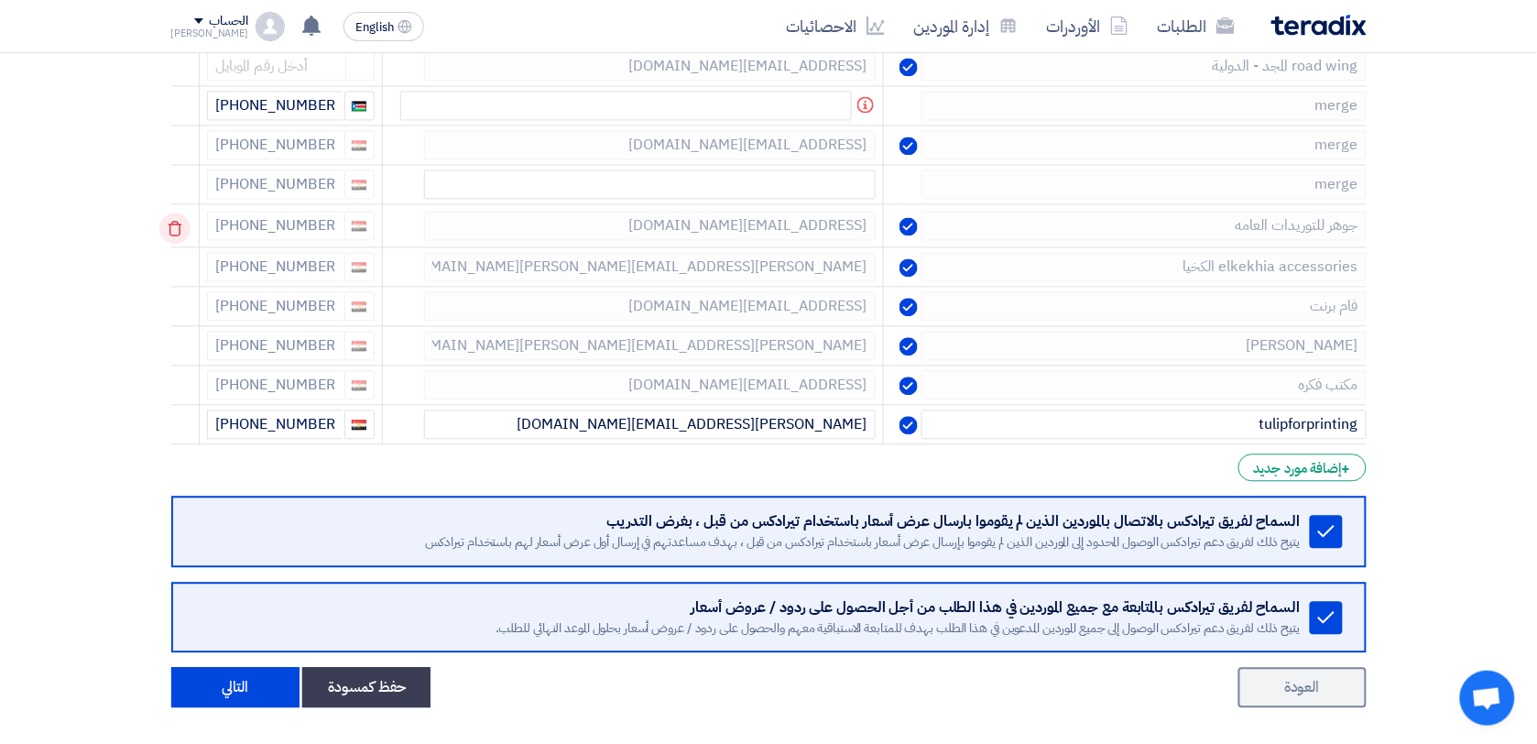
click at [168, 224] on icon at bounding box center [174, 228] width 31 height 31
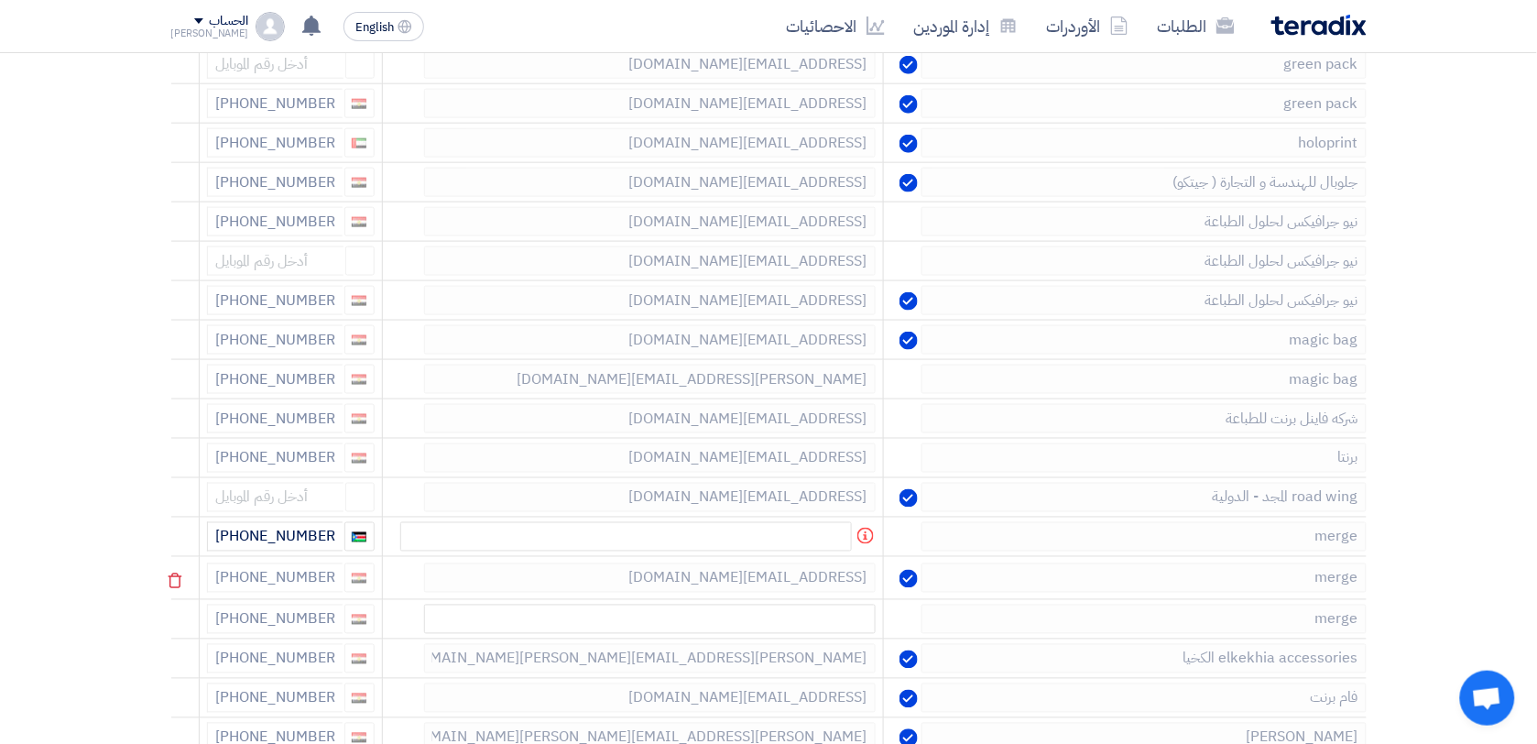
scroll to position [564, 0]
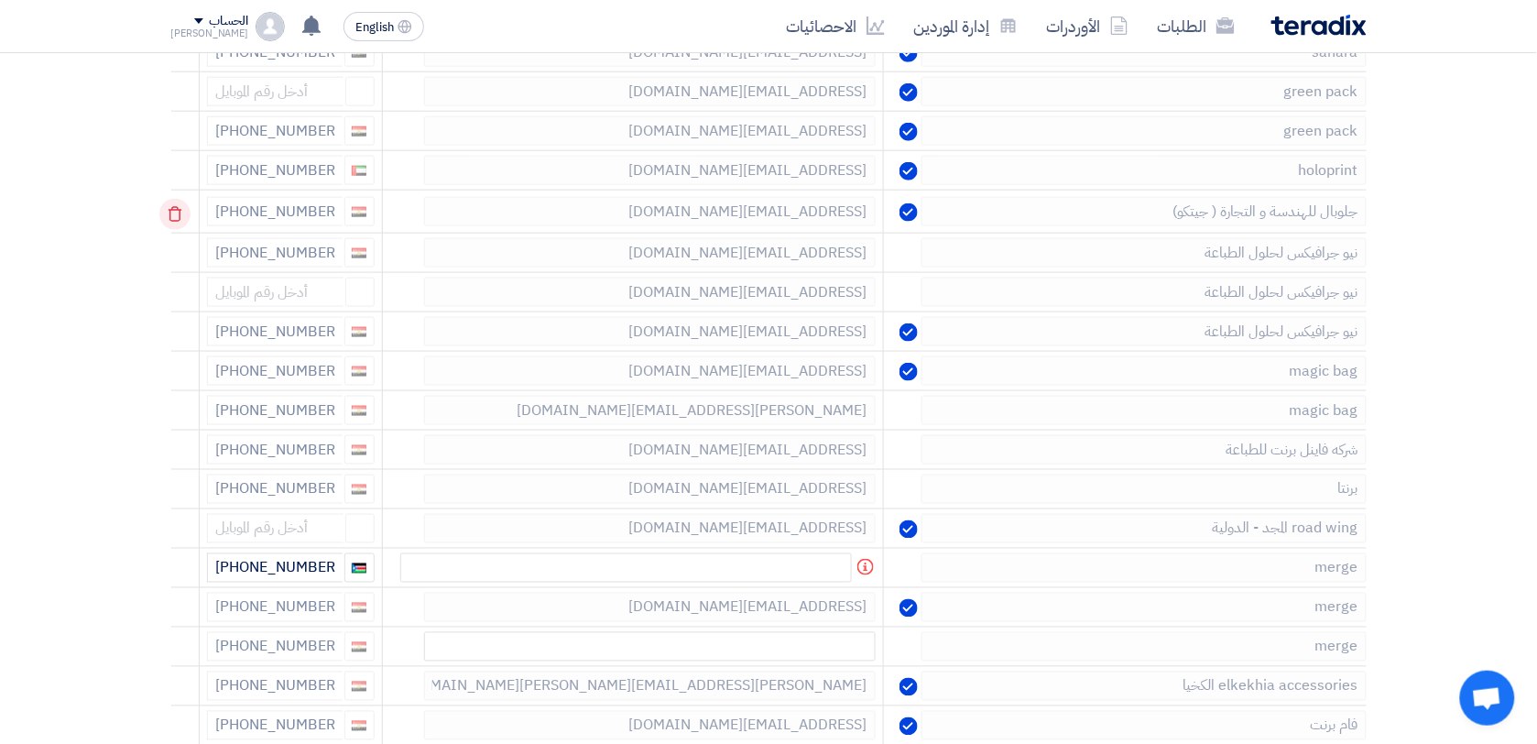
click at [175, 213] on use at bounding box center [175, 215] width 14 height 16
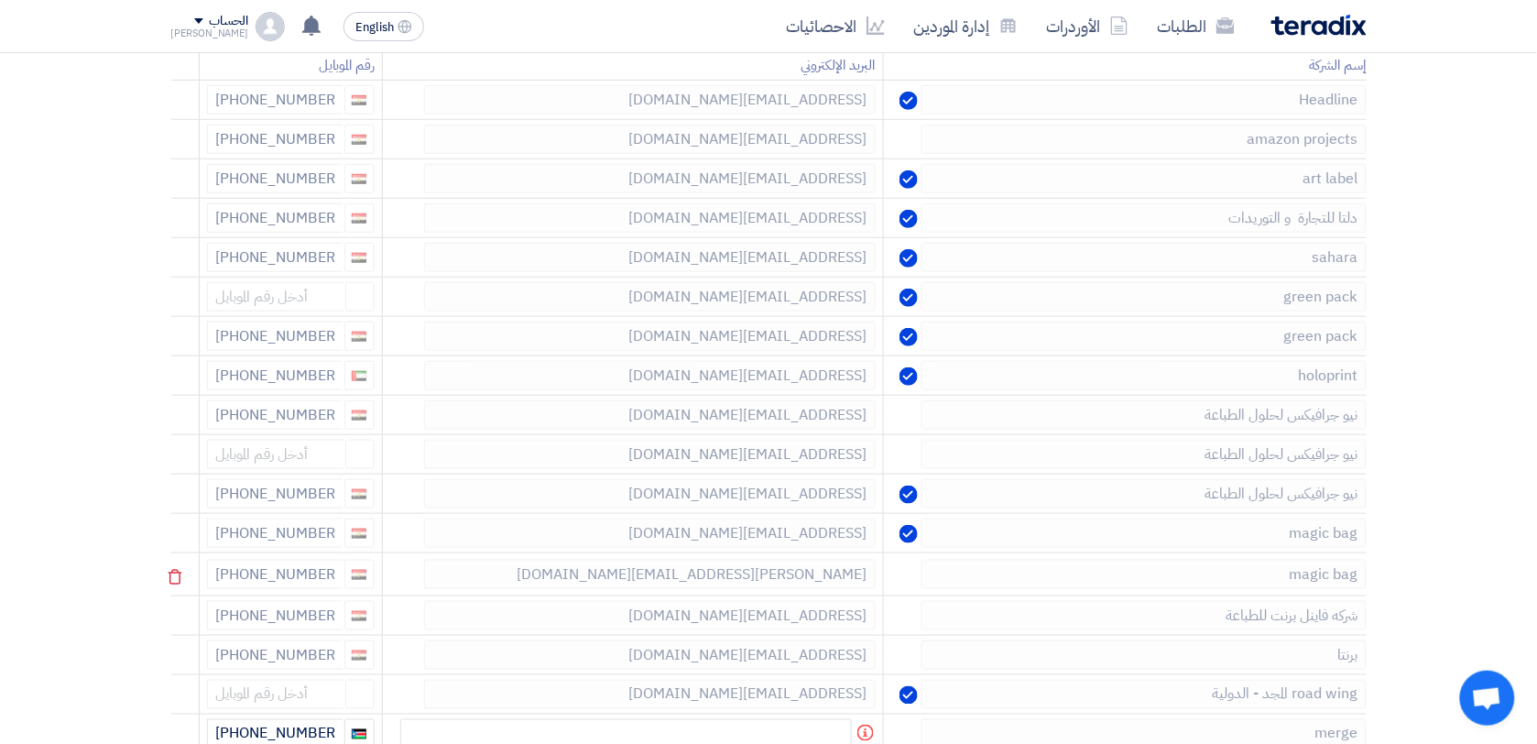
scroll to position [335, 0]
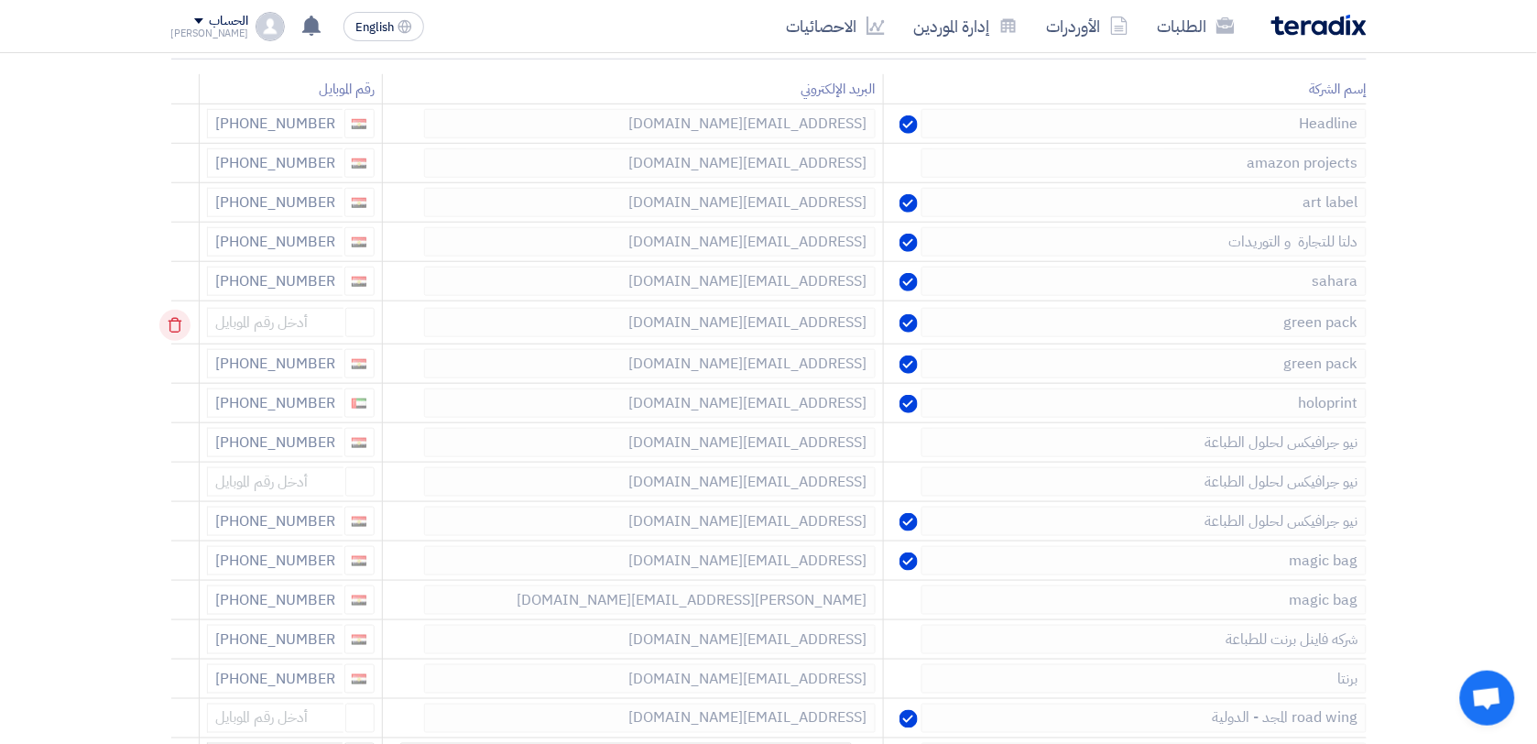
click at [181, 332] on use at bounding box center [175, 326] width 14 height 16
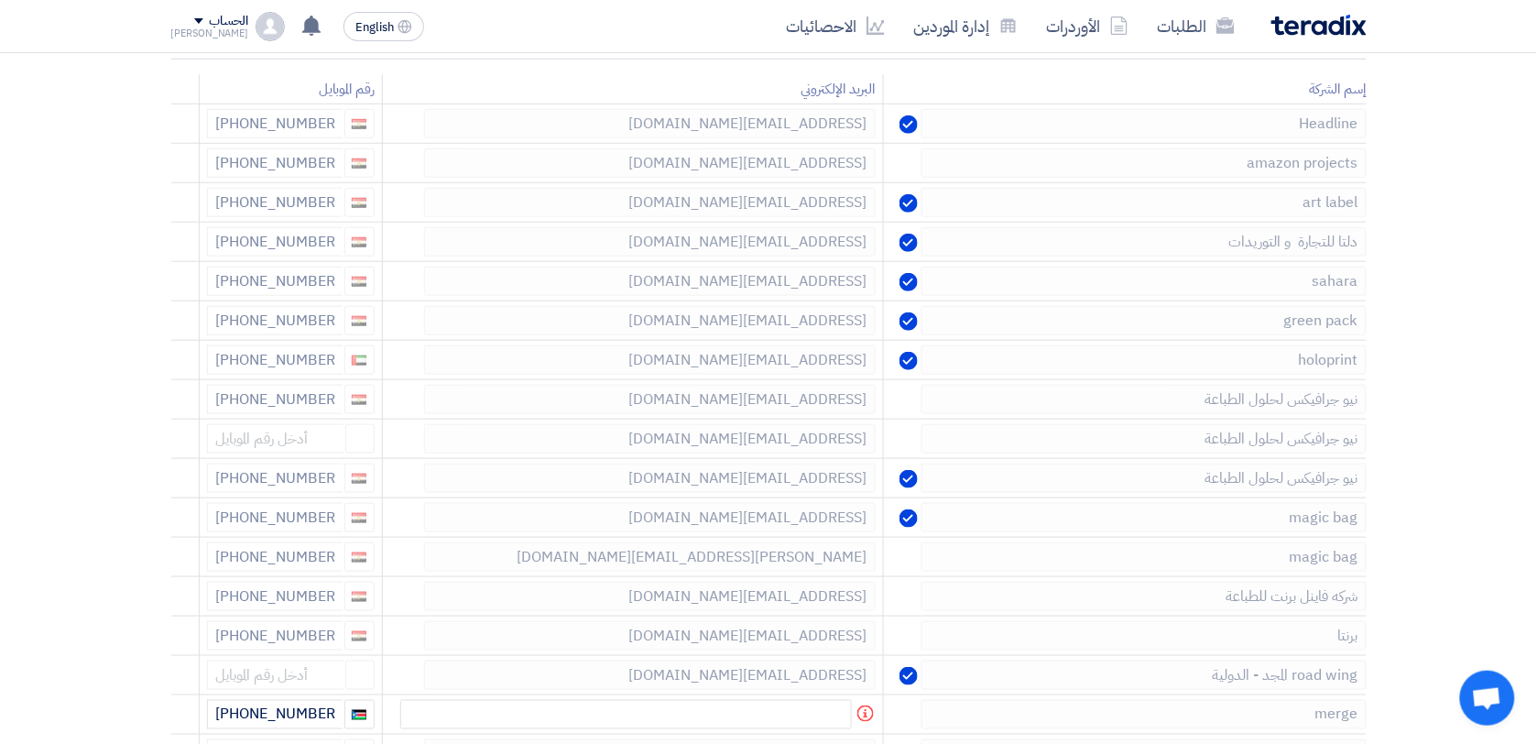
click at [0, 0] on use at bounding box center [0, 0] width 0 height 0
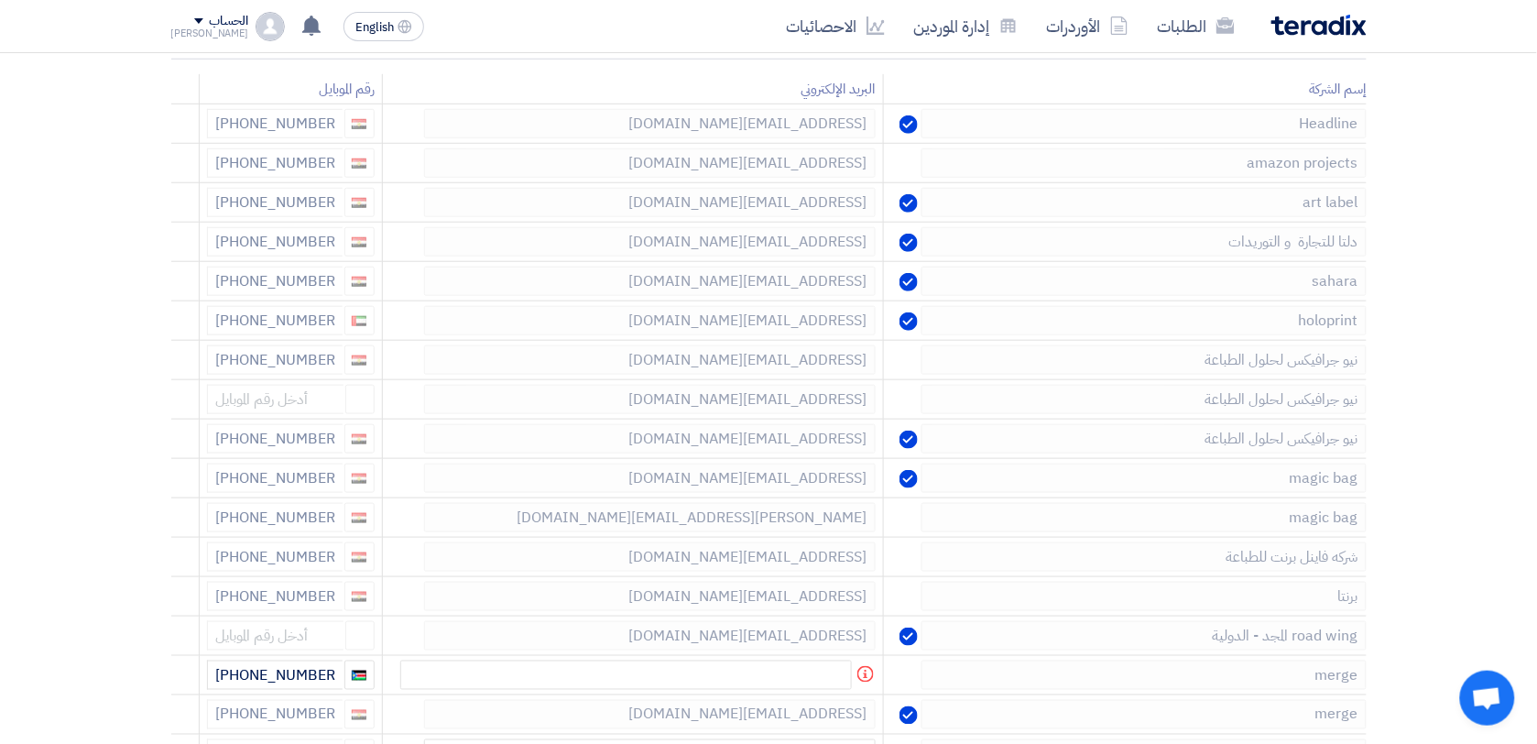
click at [0, 0] on use at bounding box center [0, 0] width 0 height 0
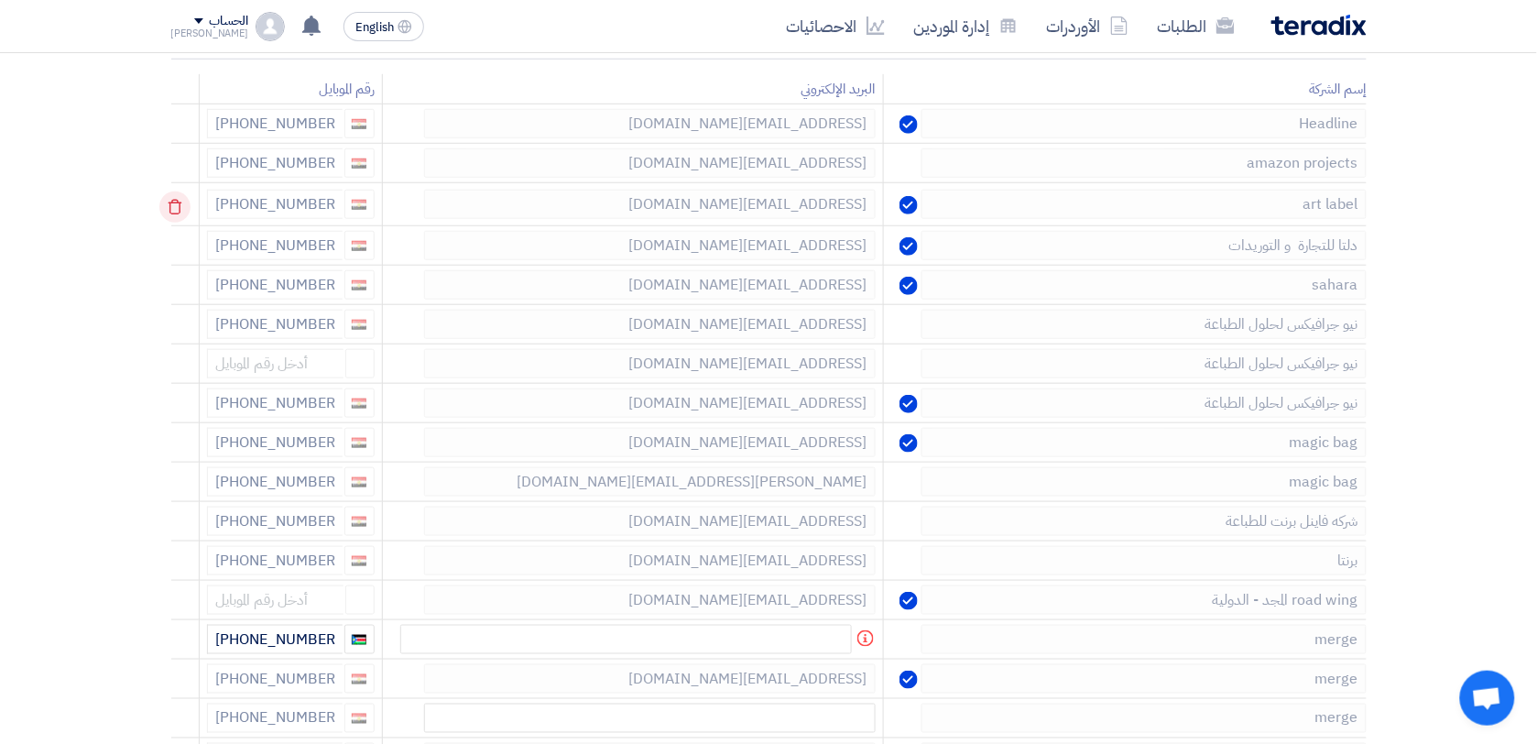
click at [191, 203] on icon at bounding box center [174, 206] width 31 height 31
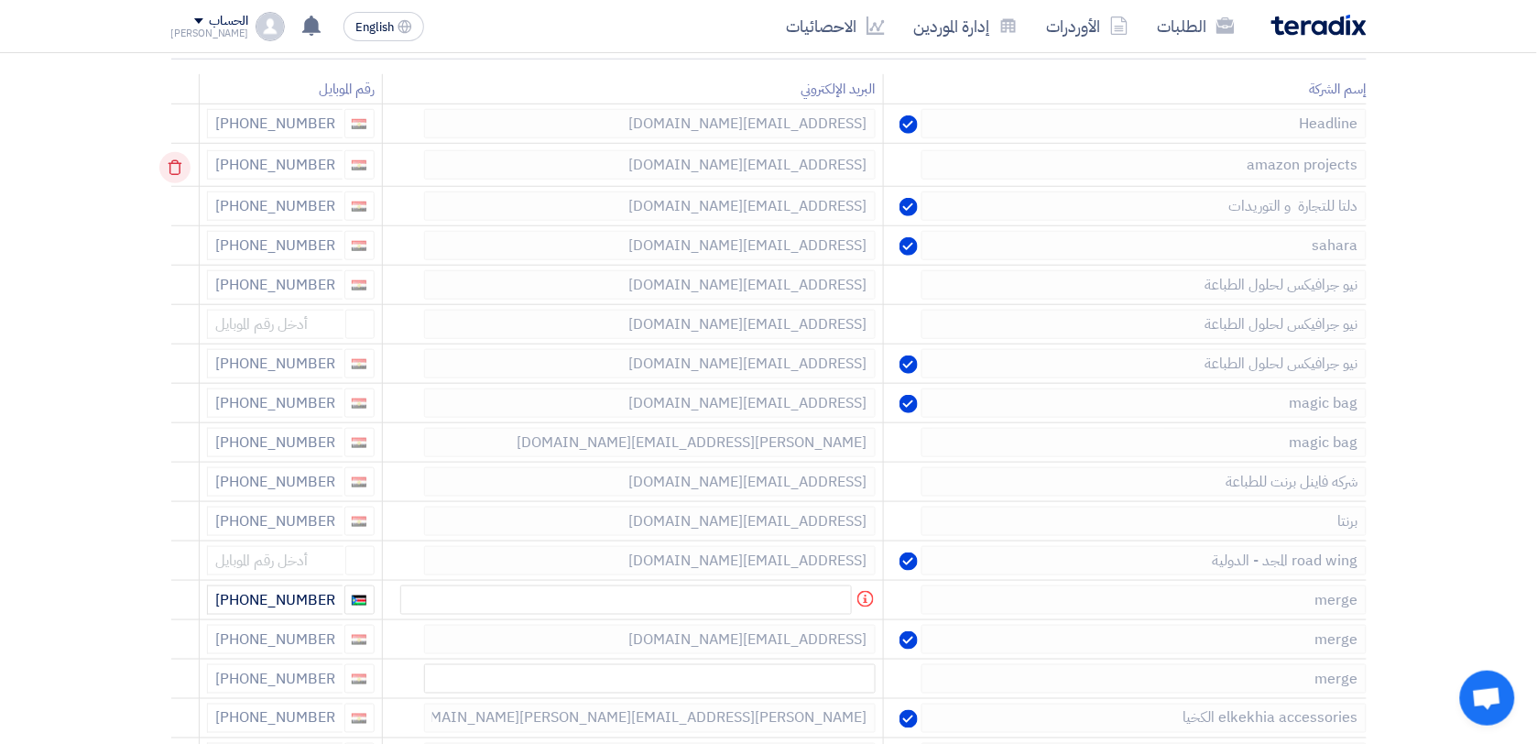
click at [181, 166] on use at bounding box center [175, 168] width 14 height 16
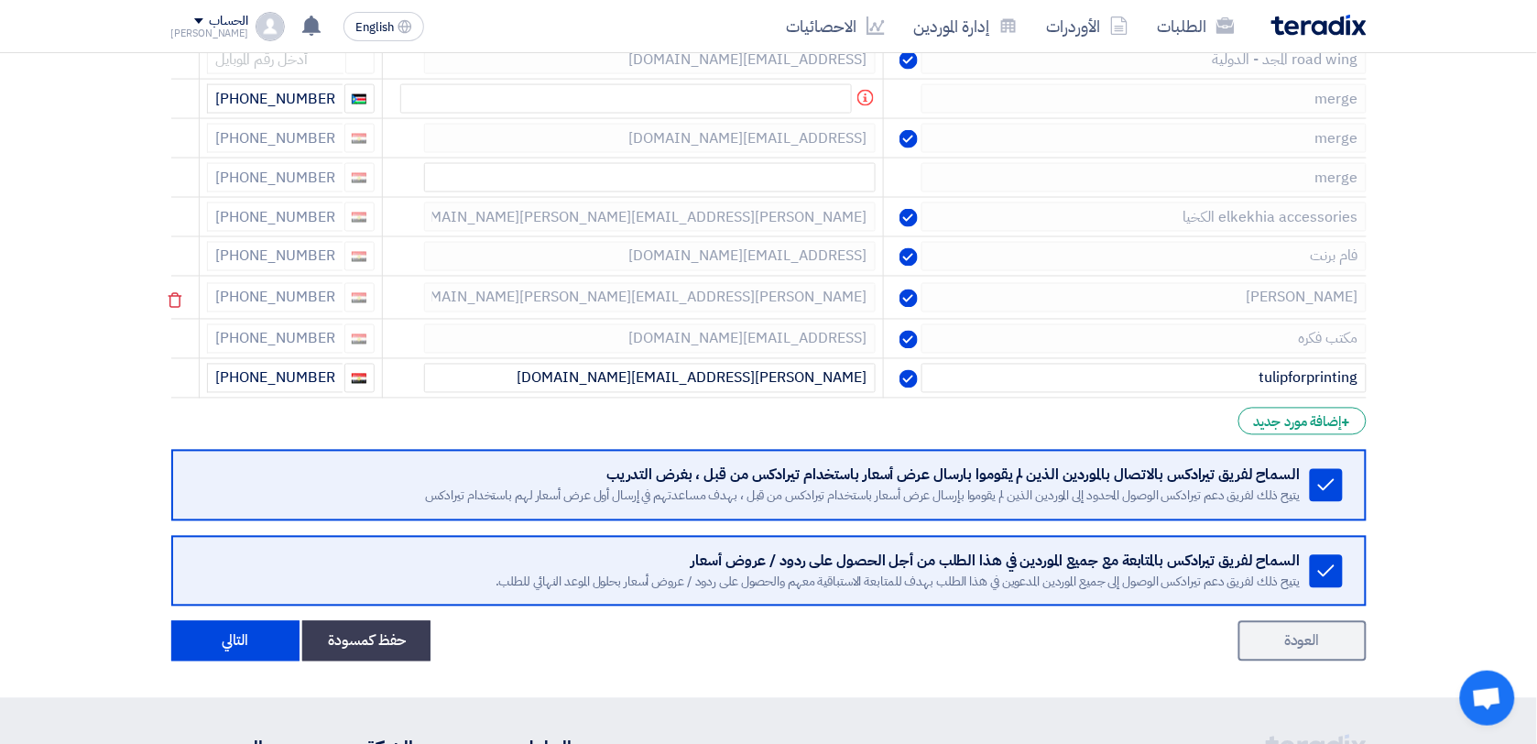
scroll to position [789, 0]
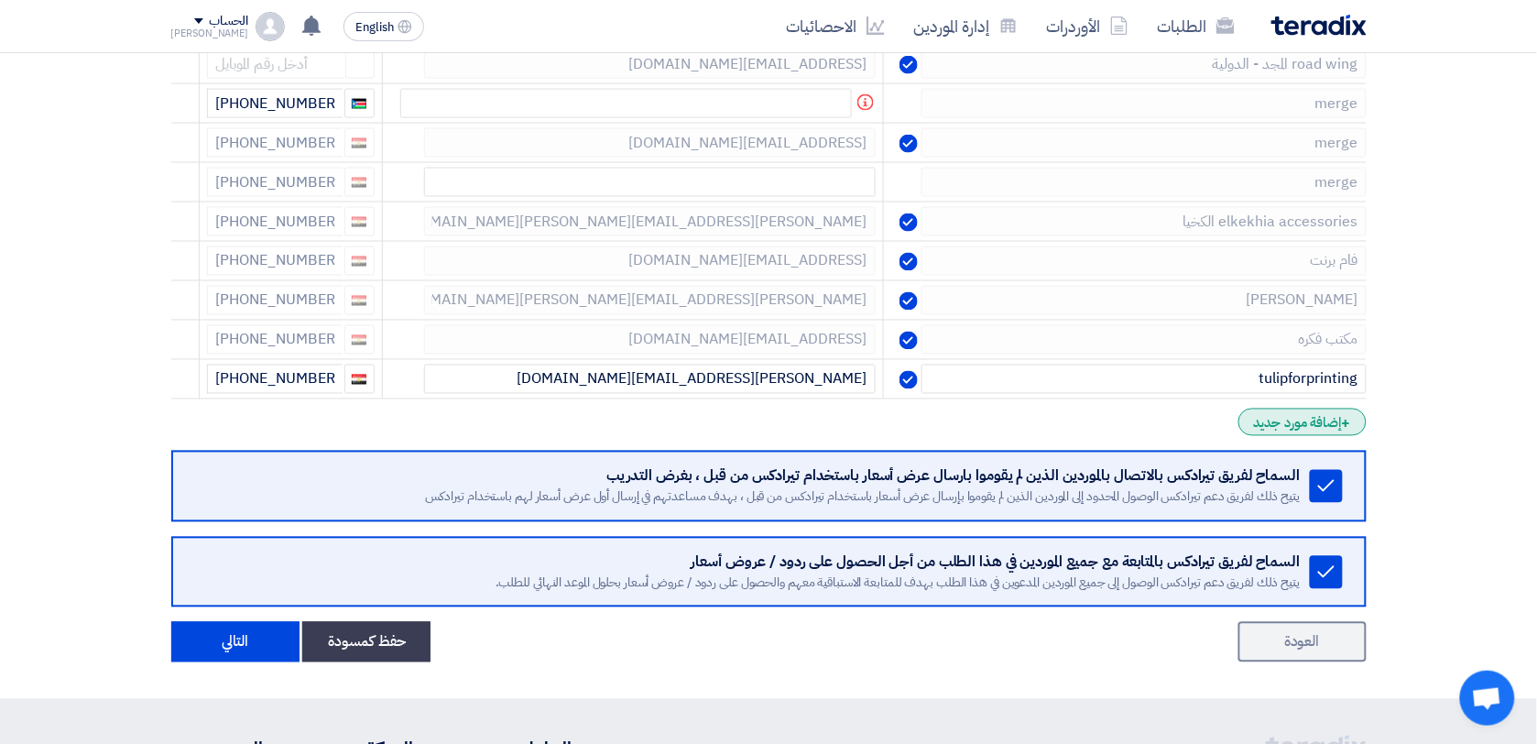
click at [1315, 432] on div "+ إضافة مورد جديد" at bounding box center [1302, 422] width 127 height 27
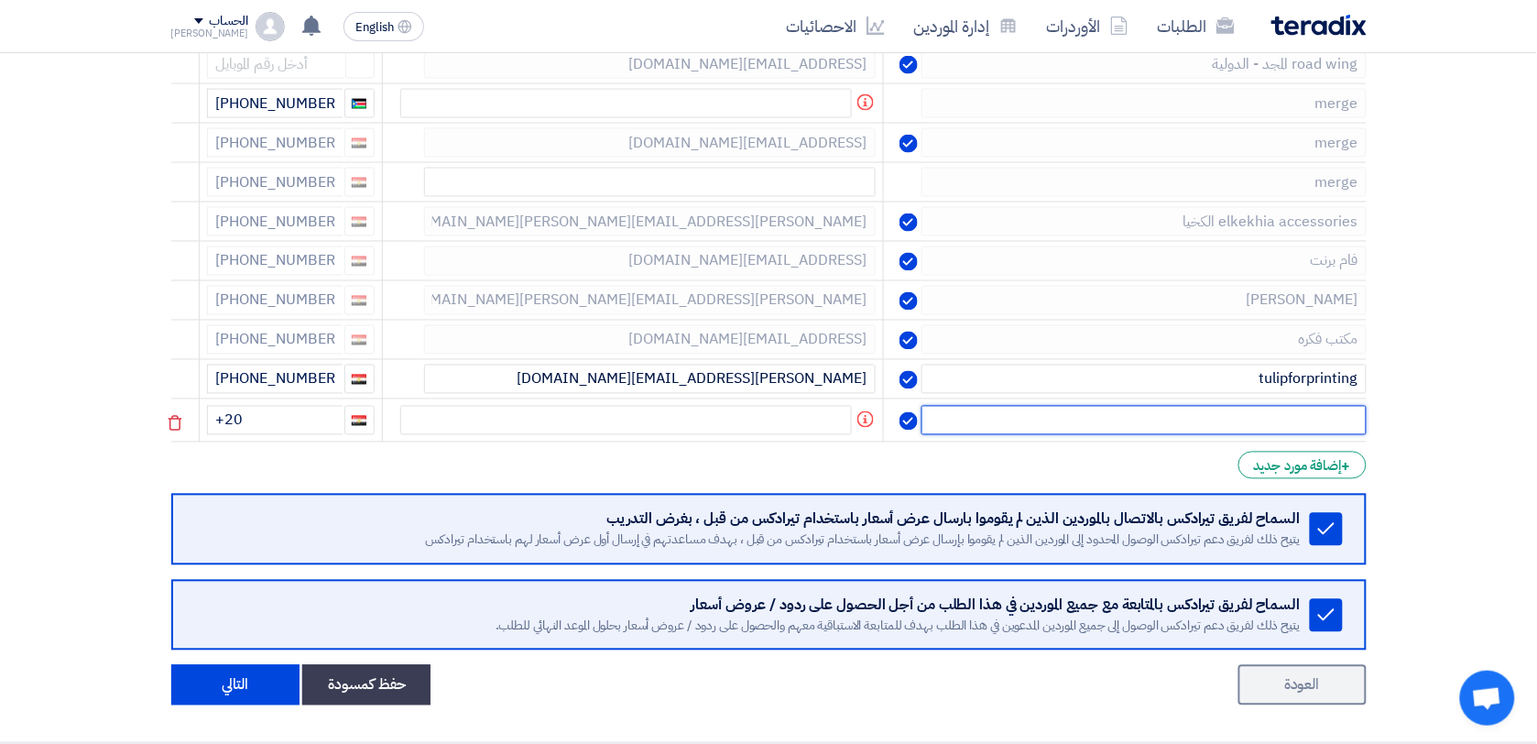
click at [1316, 421] on input "text" at bounding box center [1144, 420] width 444 height 29
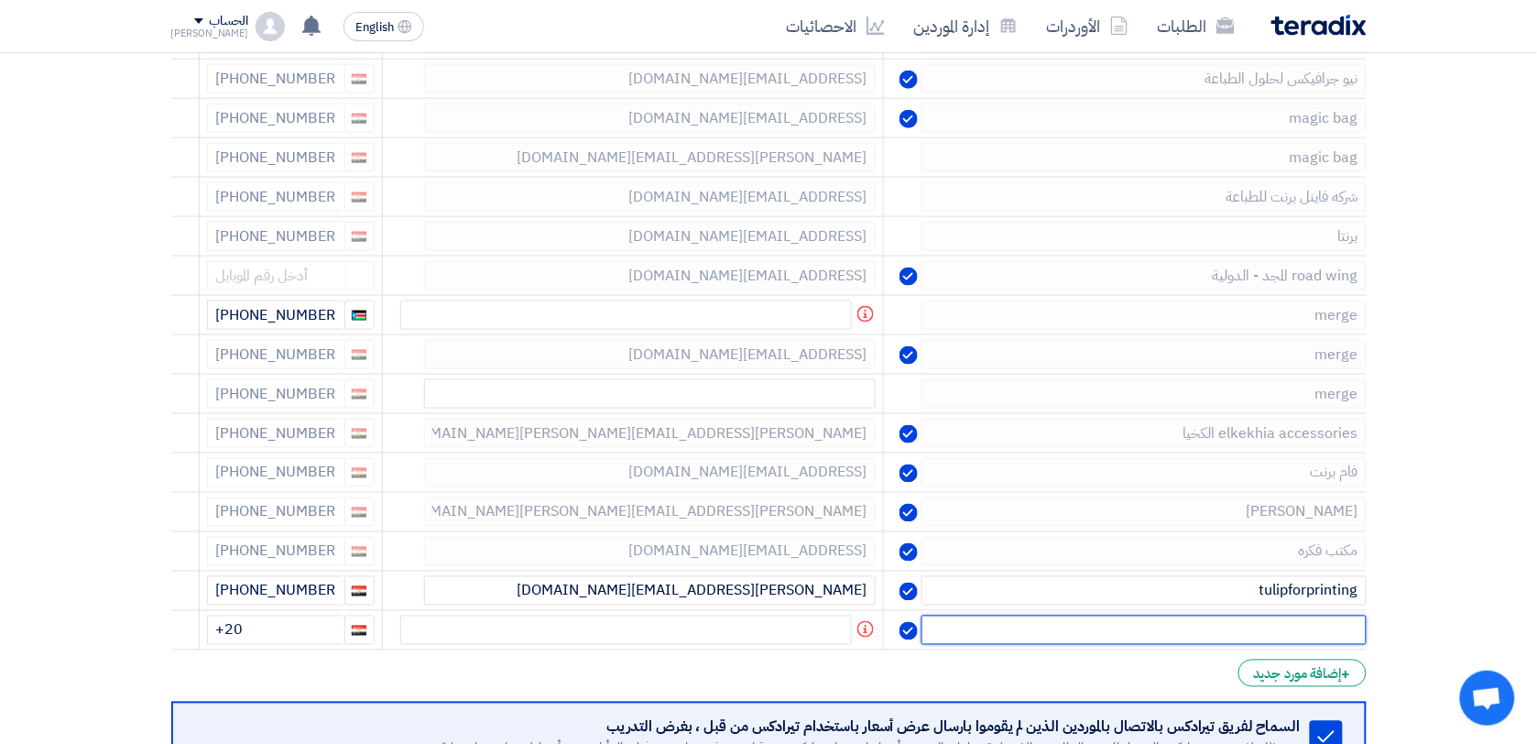
scroll to position [674, 0]
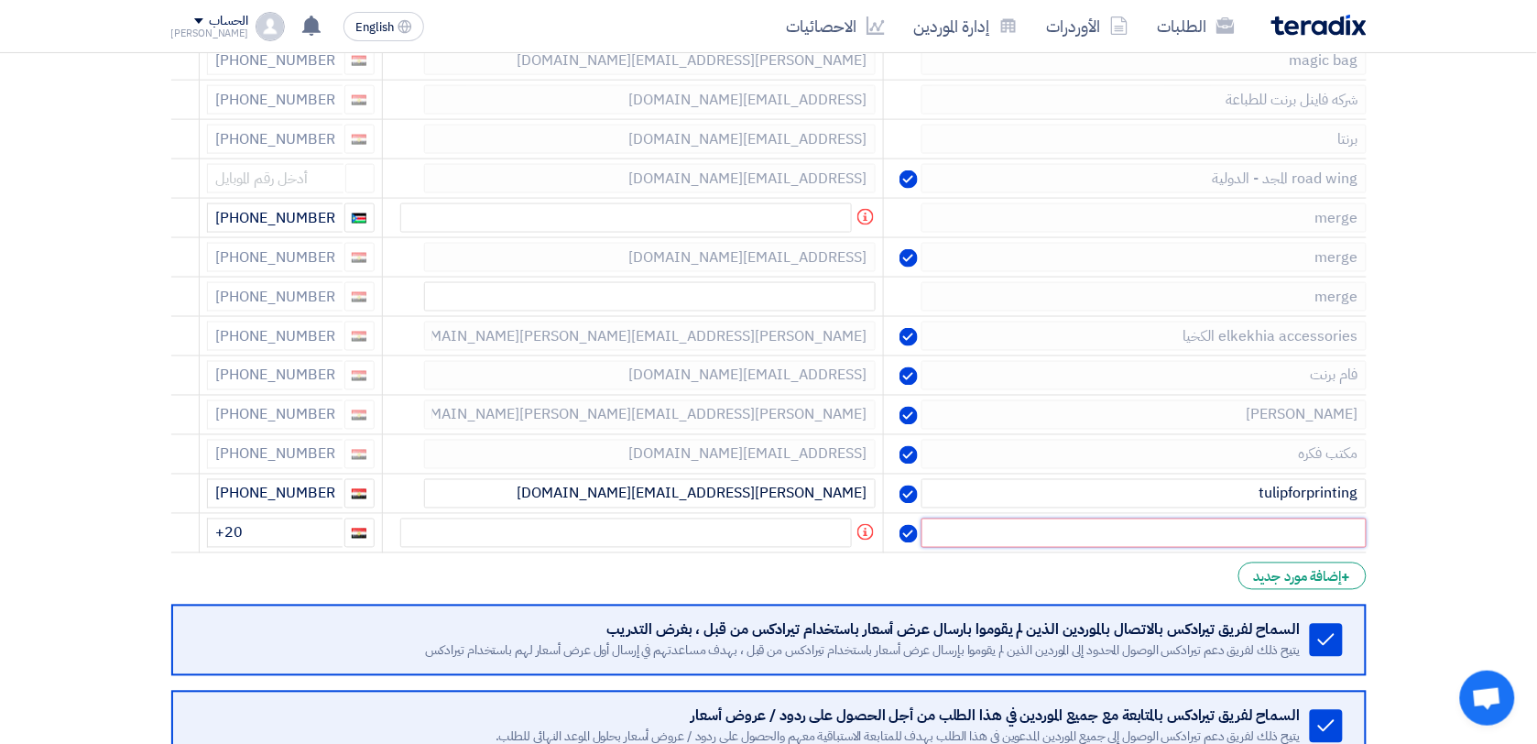
paste input "مار للطباعة"
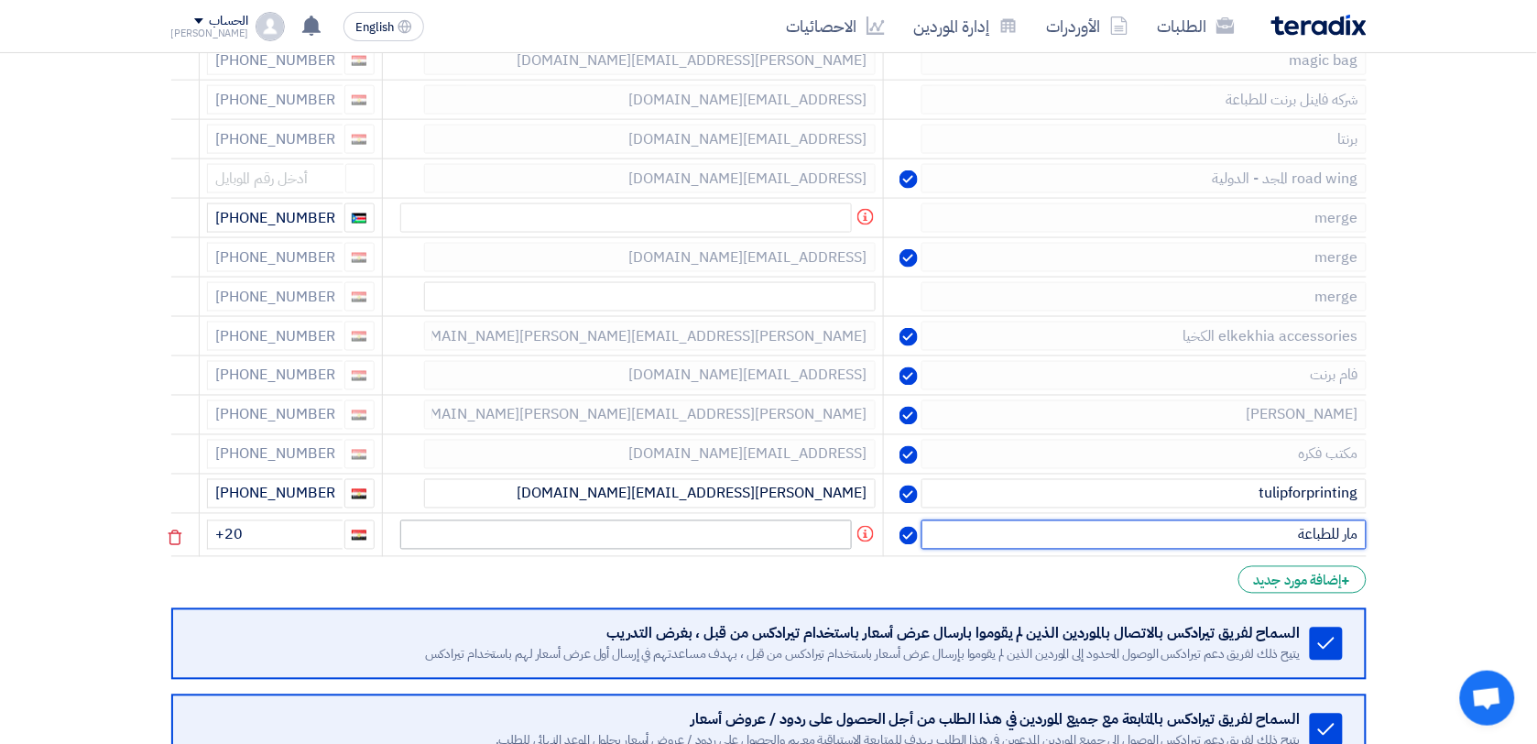
type input "مار للطباعة"
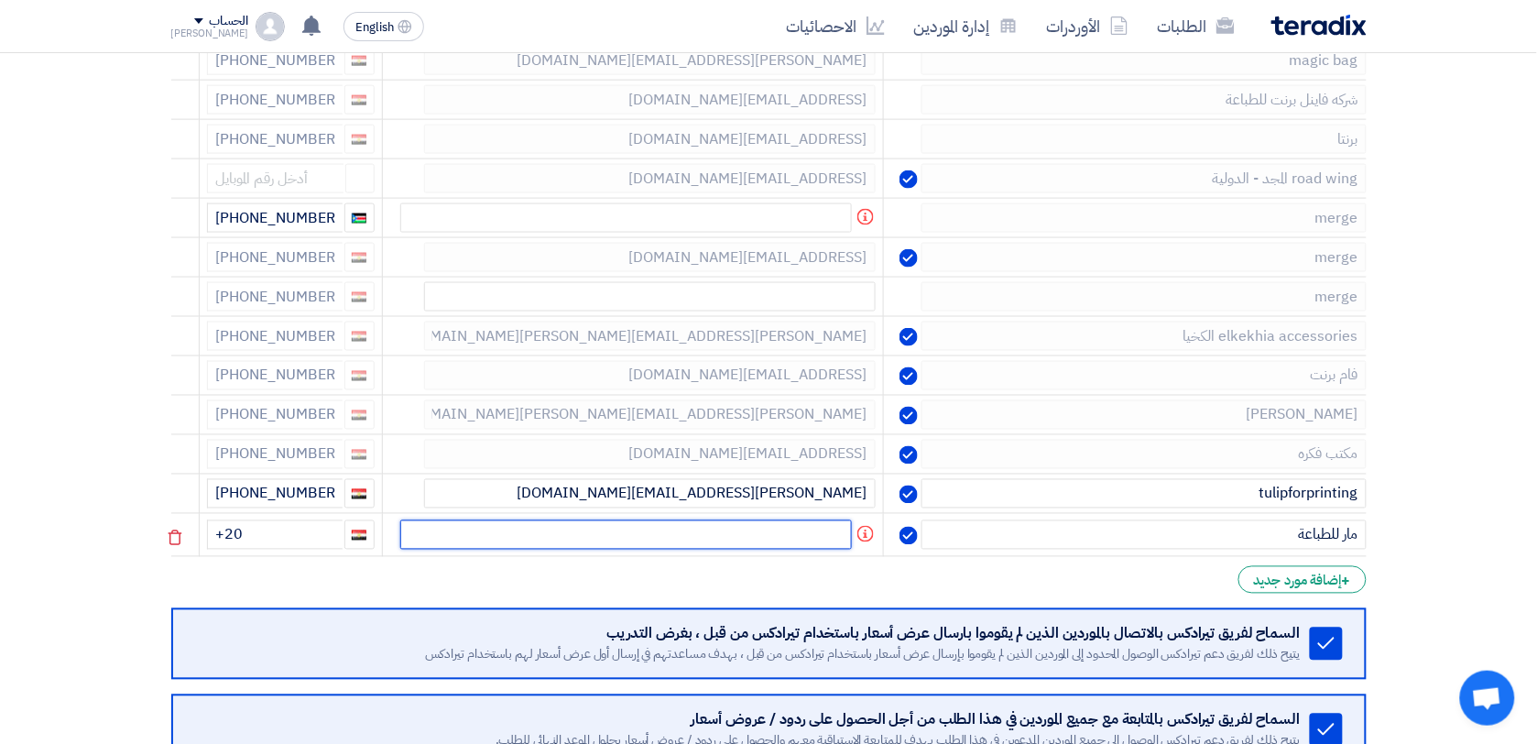
click at [836, 545] on input "text" at bounding box center [626, 534] width 452 height 29
paste input "[EMAIL_ADDRESS][DOMAIN_NAME]"
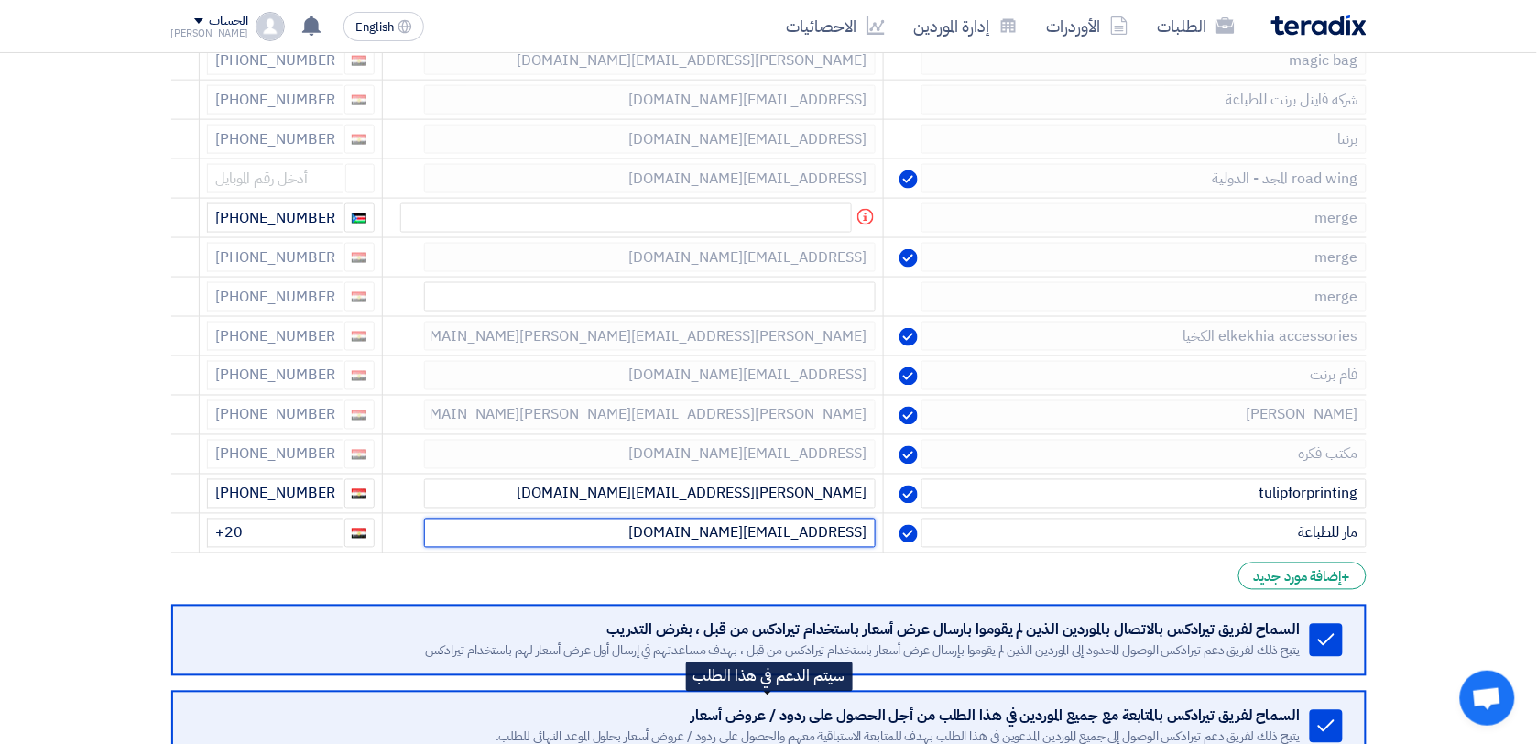
type input "[EMAIL_ADDRESS][DOMAIN_NAME]"
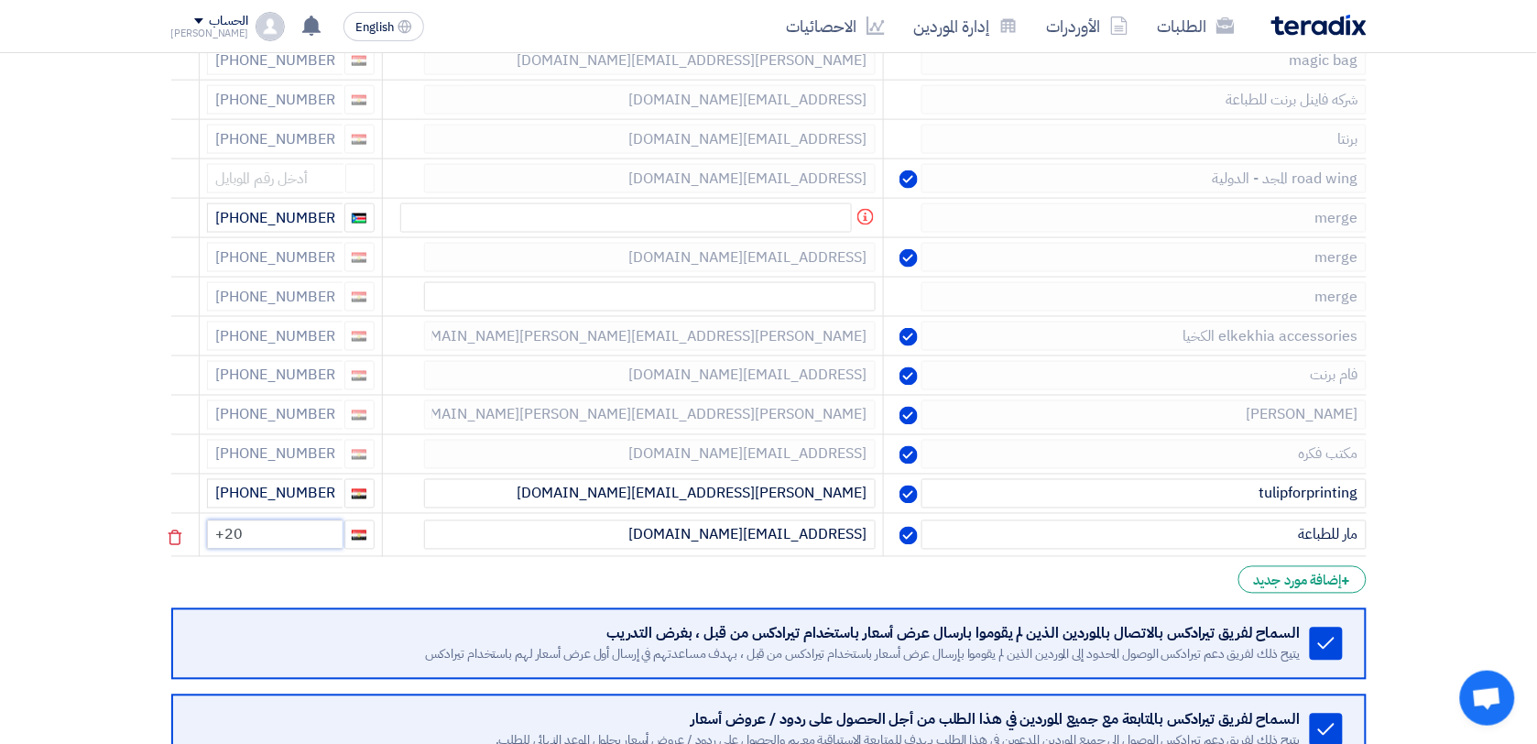
click at [309, 532] on input "+20" at bounding box center [275, 534] width 136 height 29
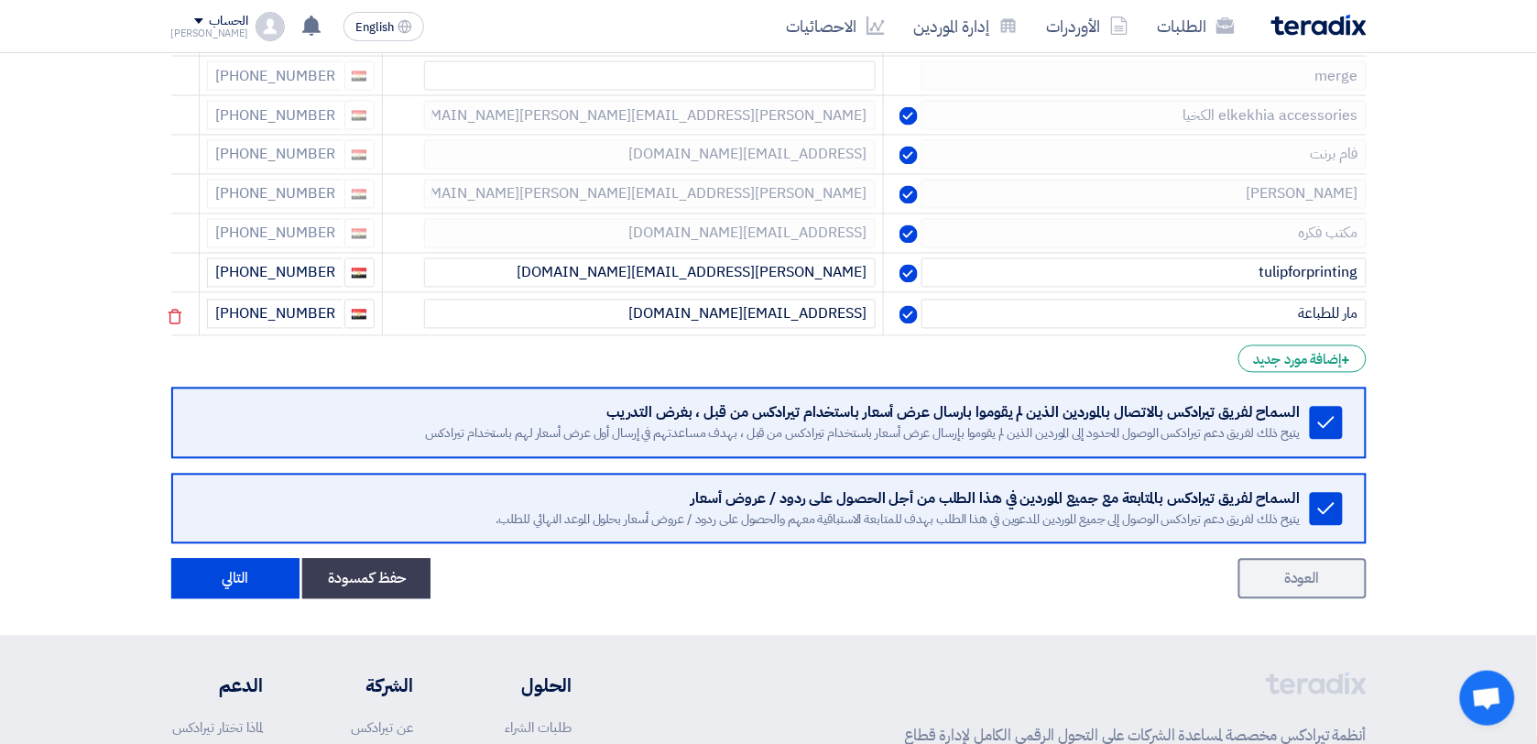
scroll to position [1132, 0]
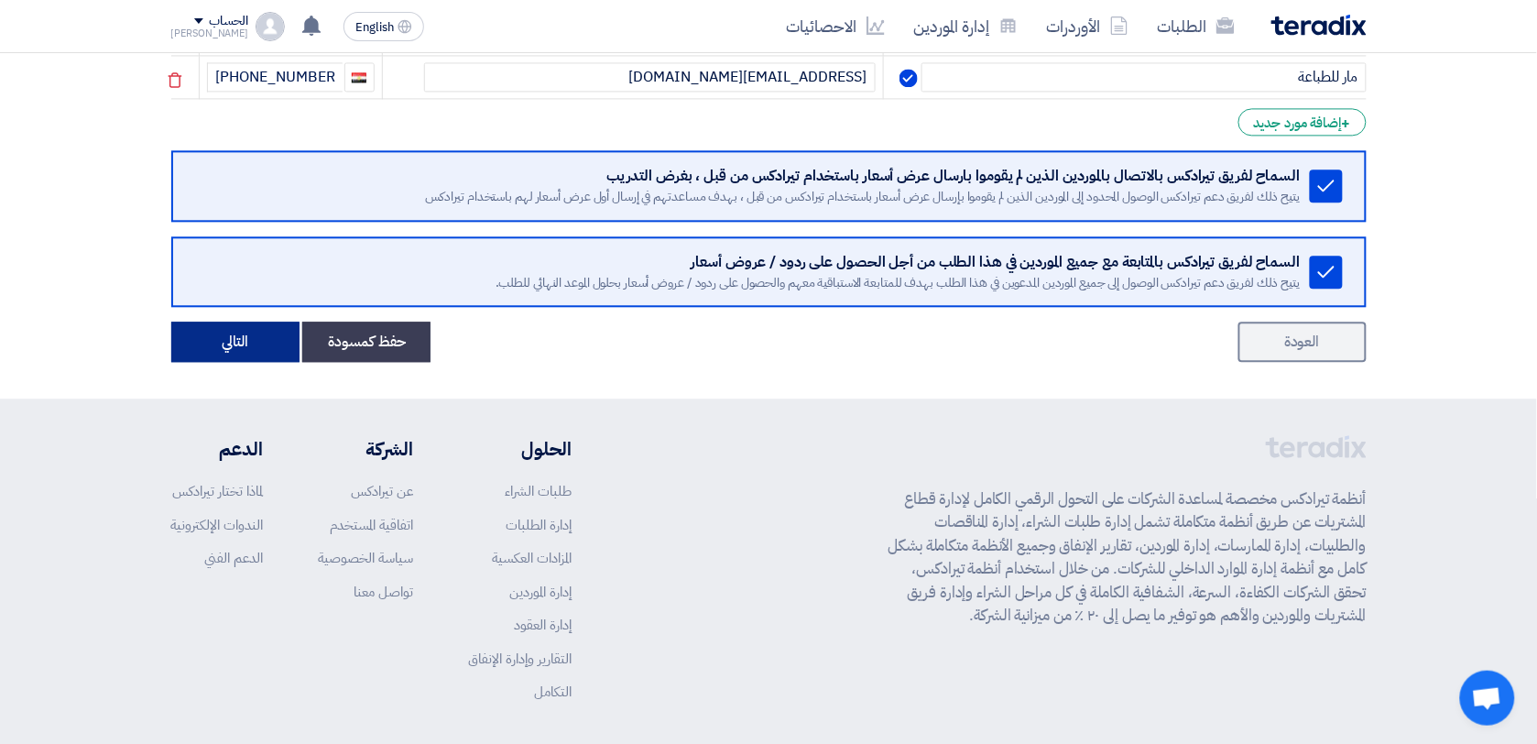
click at [253, 353] on button "التالي" at bounding box center [235, 342] width 128 height 40
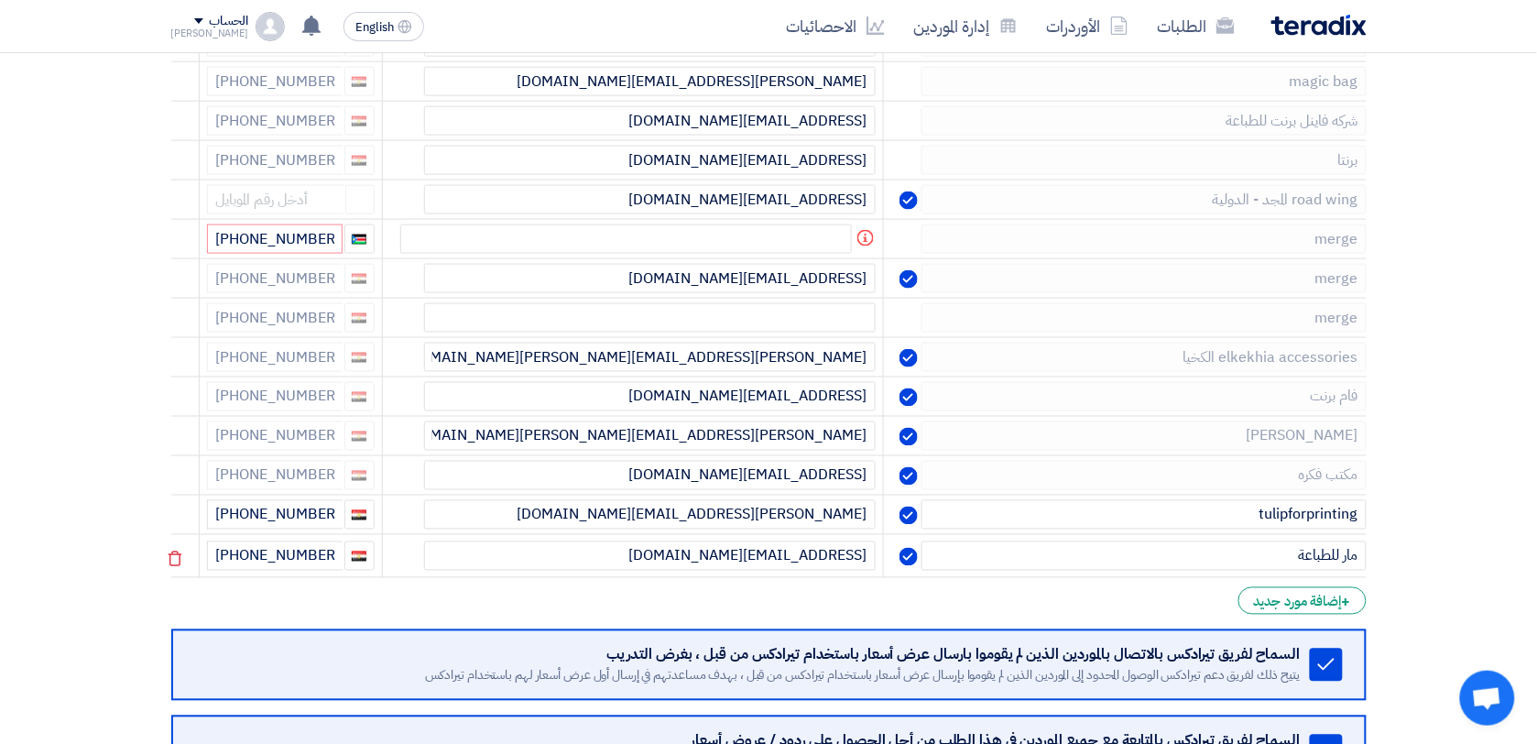
scroll to position [603, 0]
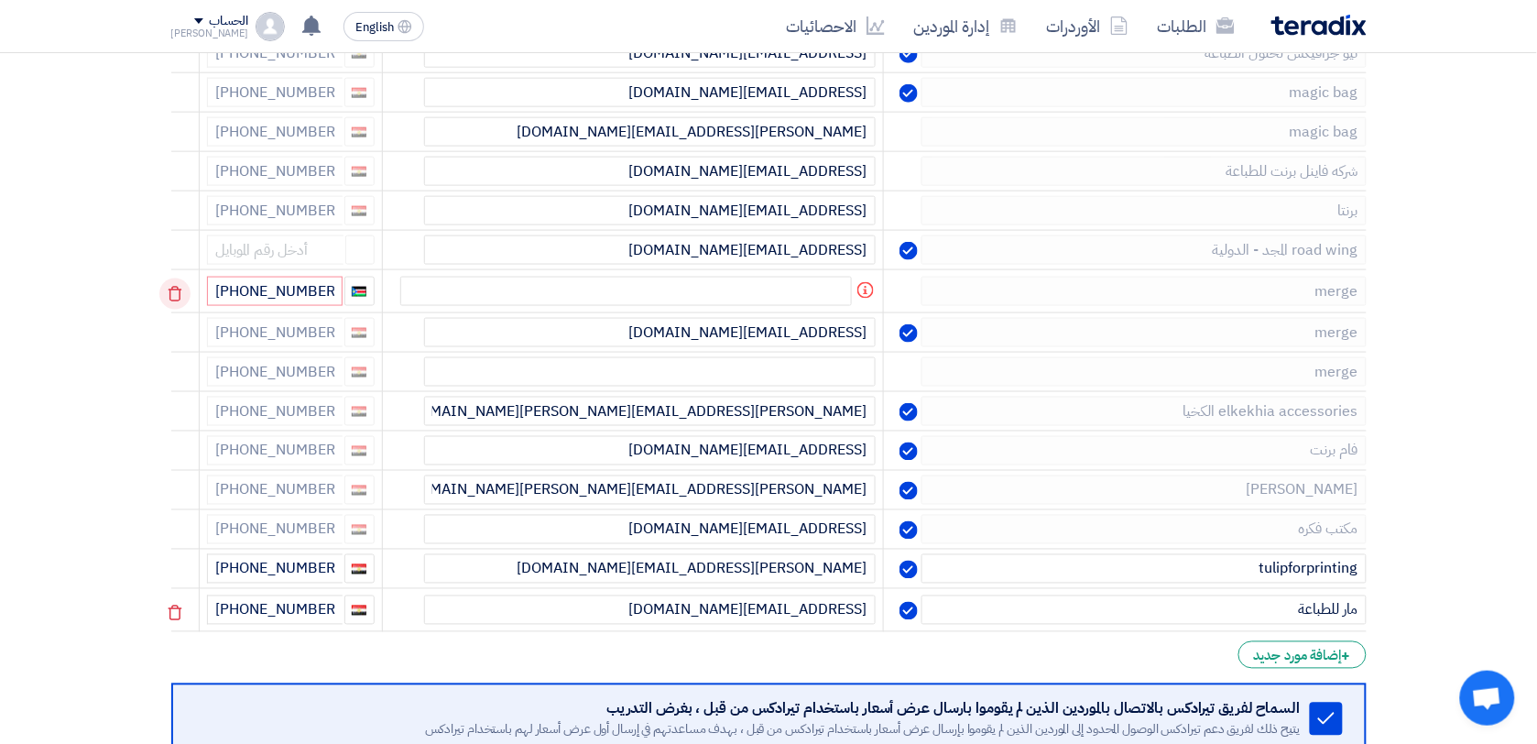
click at [170, 310] on icon at bounding box center [174, 294] width 31 height 31
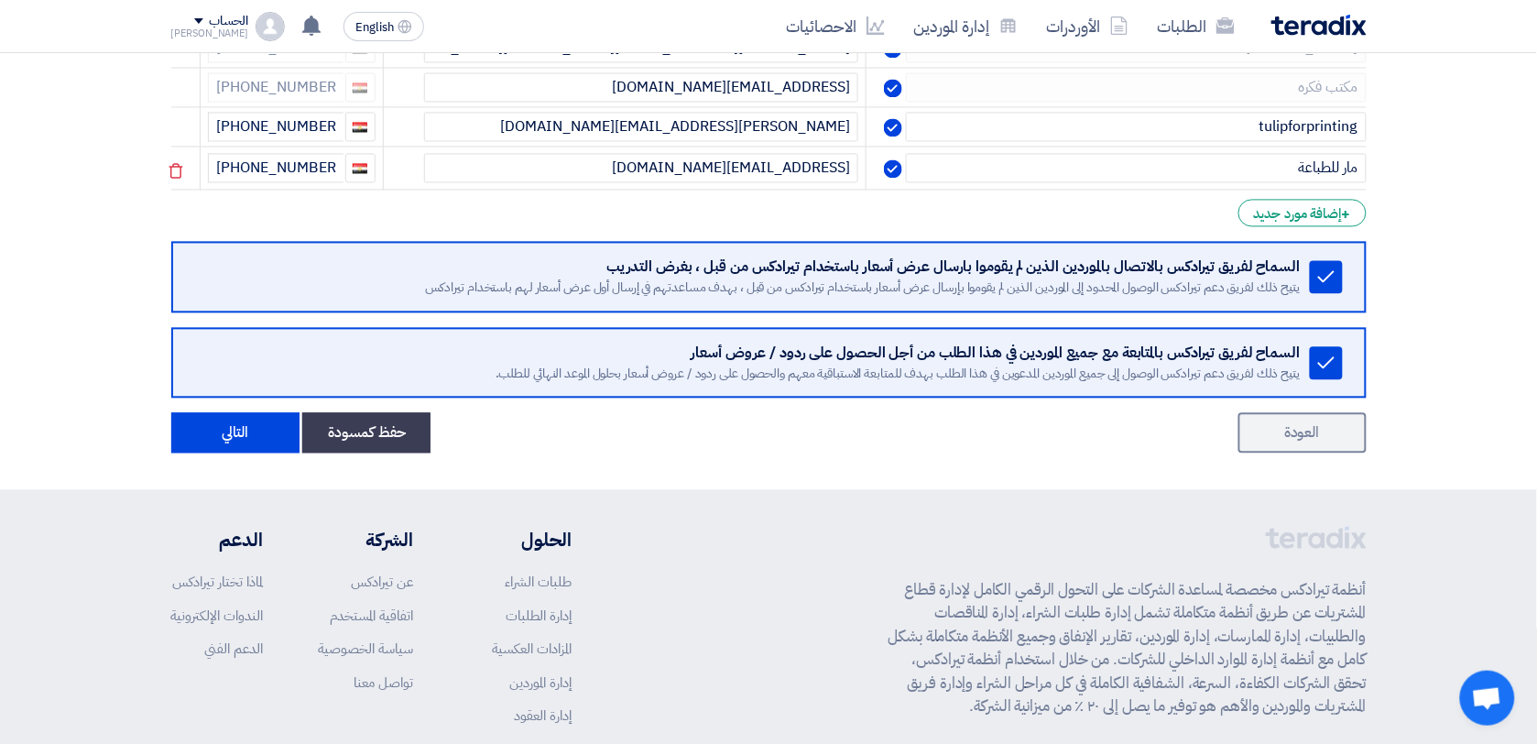
scroll to position [1165, 0]
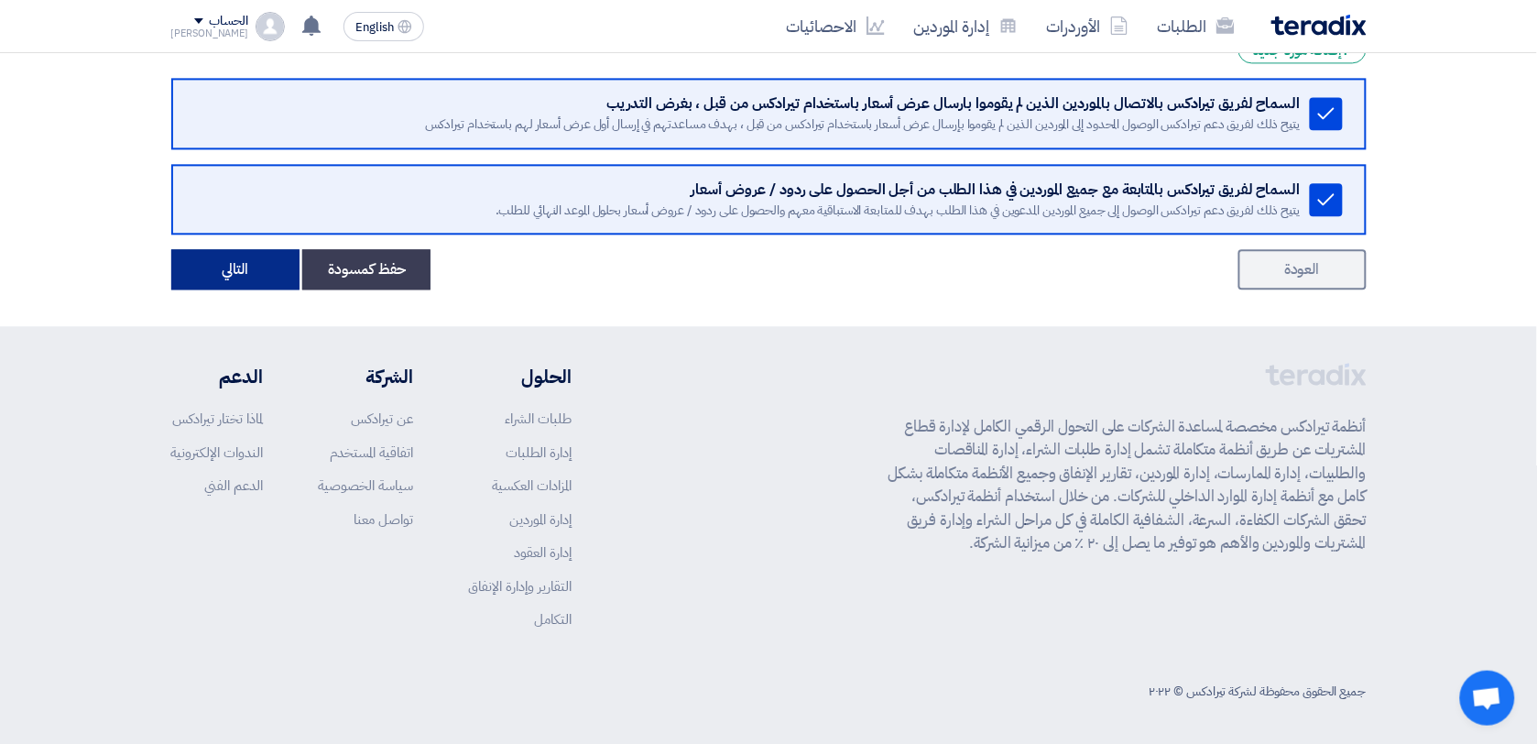
click at [236, 267] on button "التالي" at bounding box center [235, 269] width 128 height 40
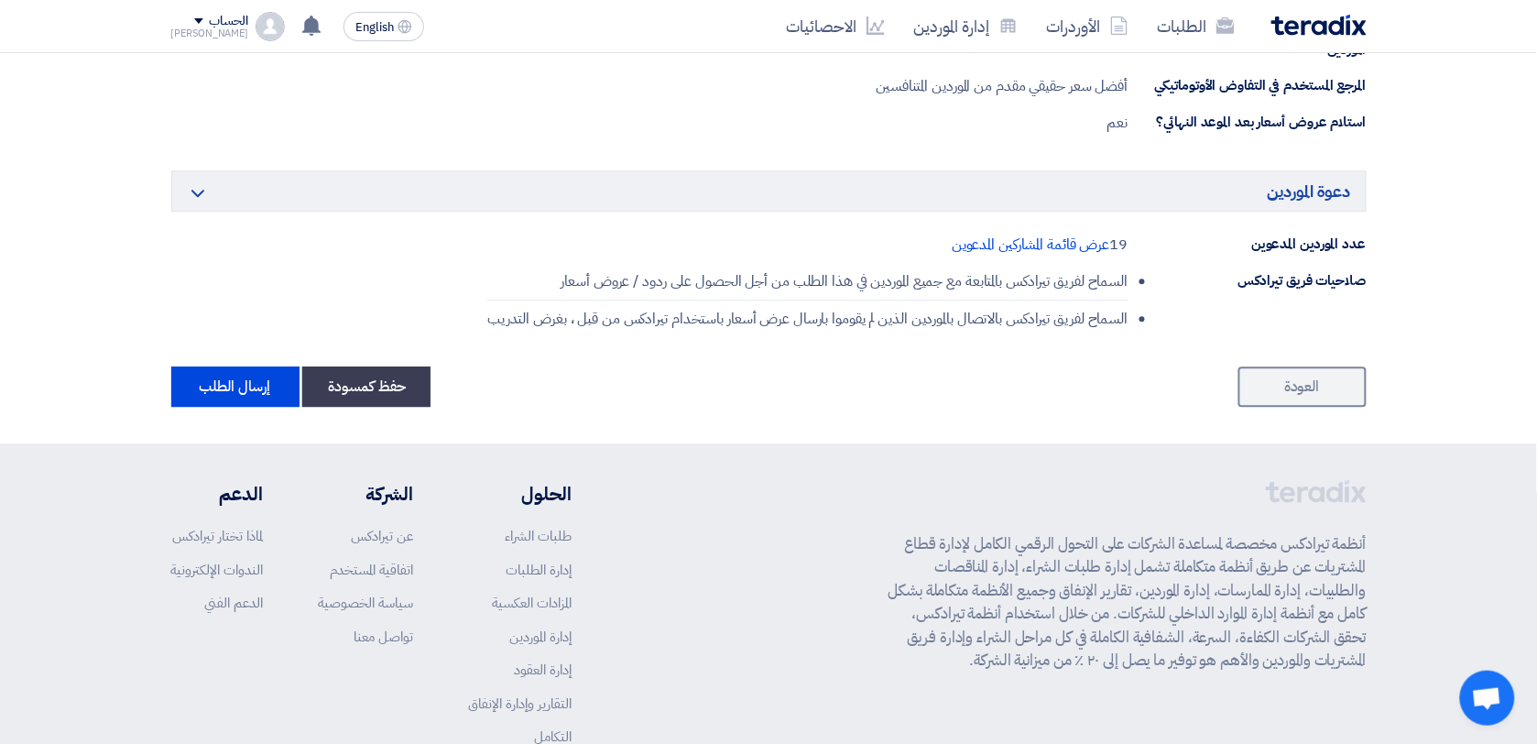
scroll to position [1374, 0]
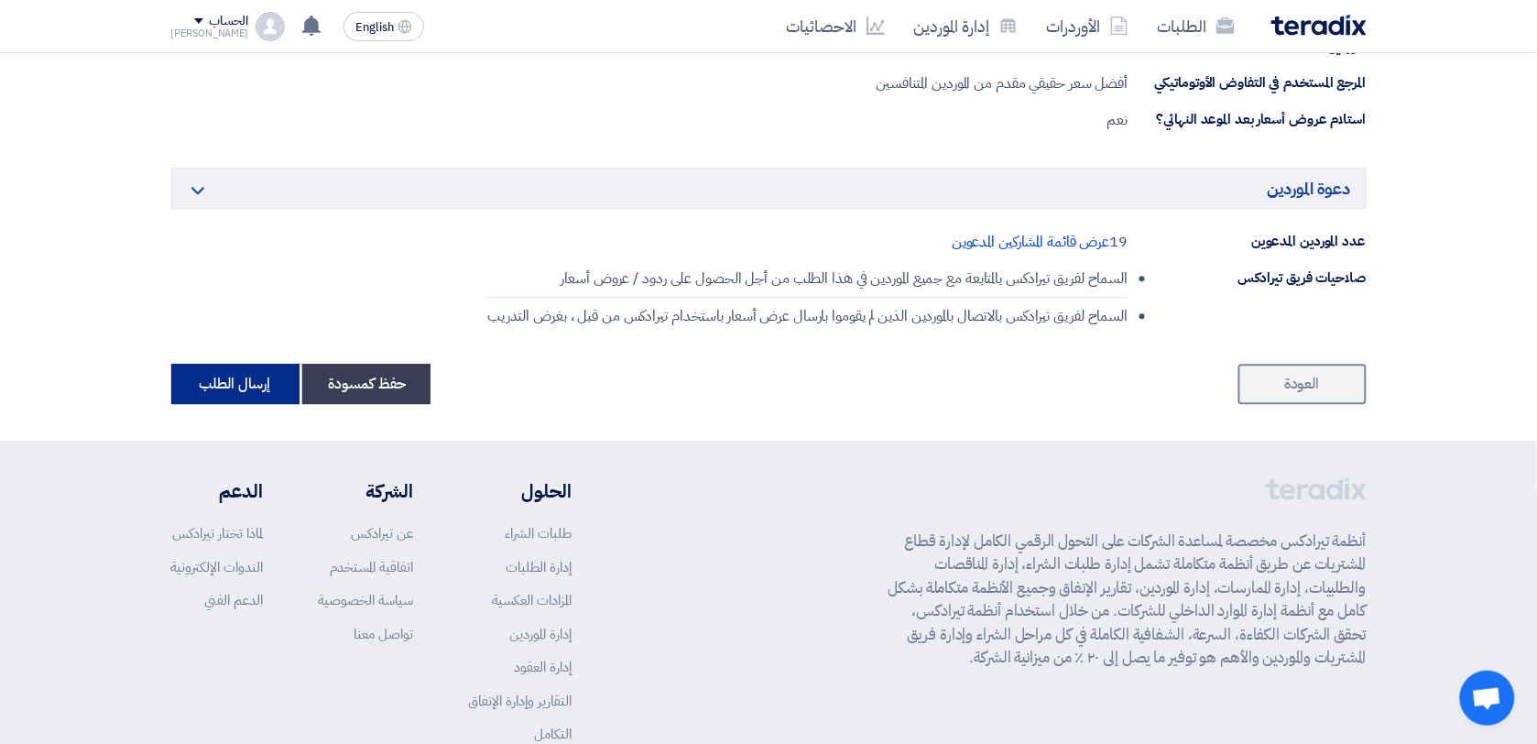
click at [229, 401] on button "إرسال الطلب" at bounding box center [235, 384] width 128 height 40
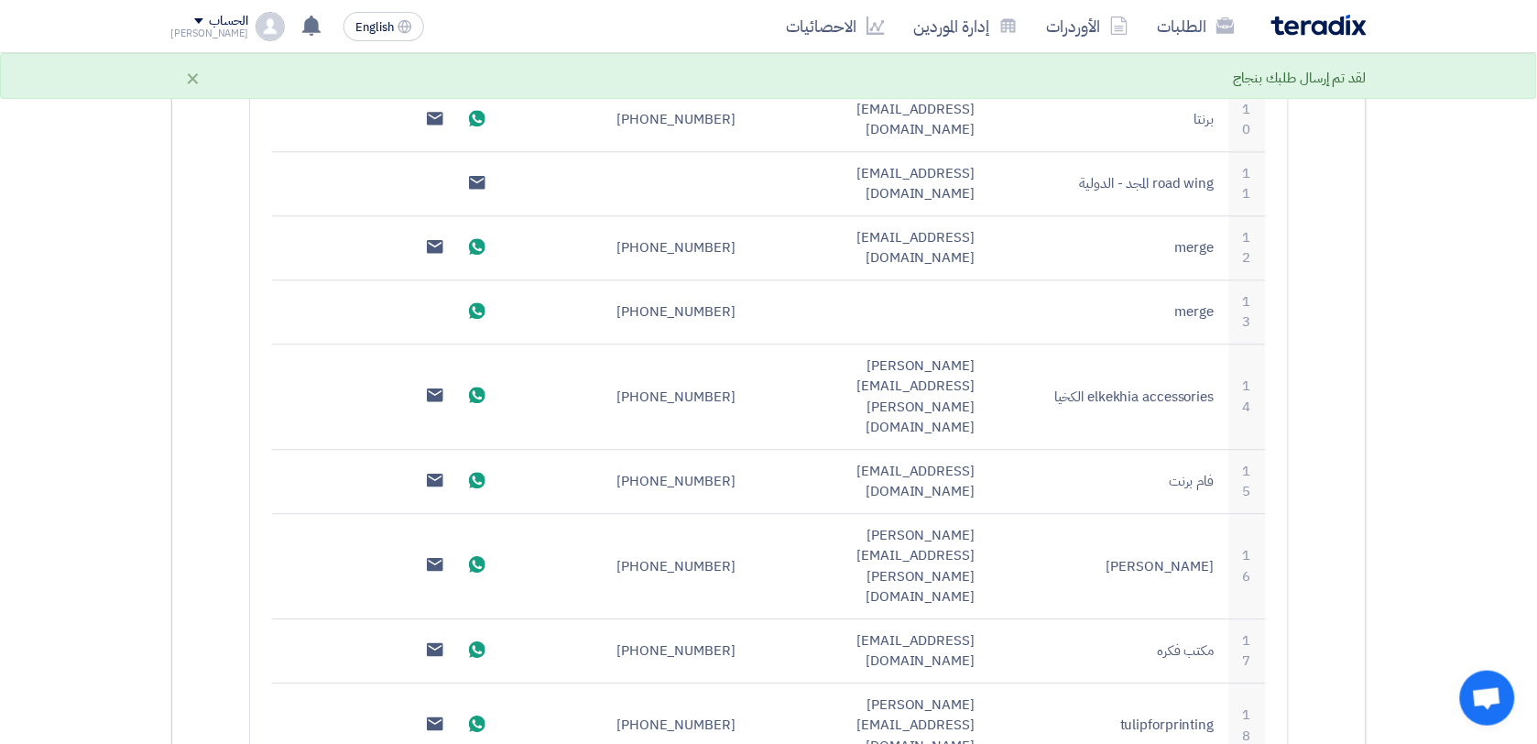
scroll to position [1650, 0]
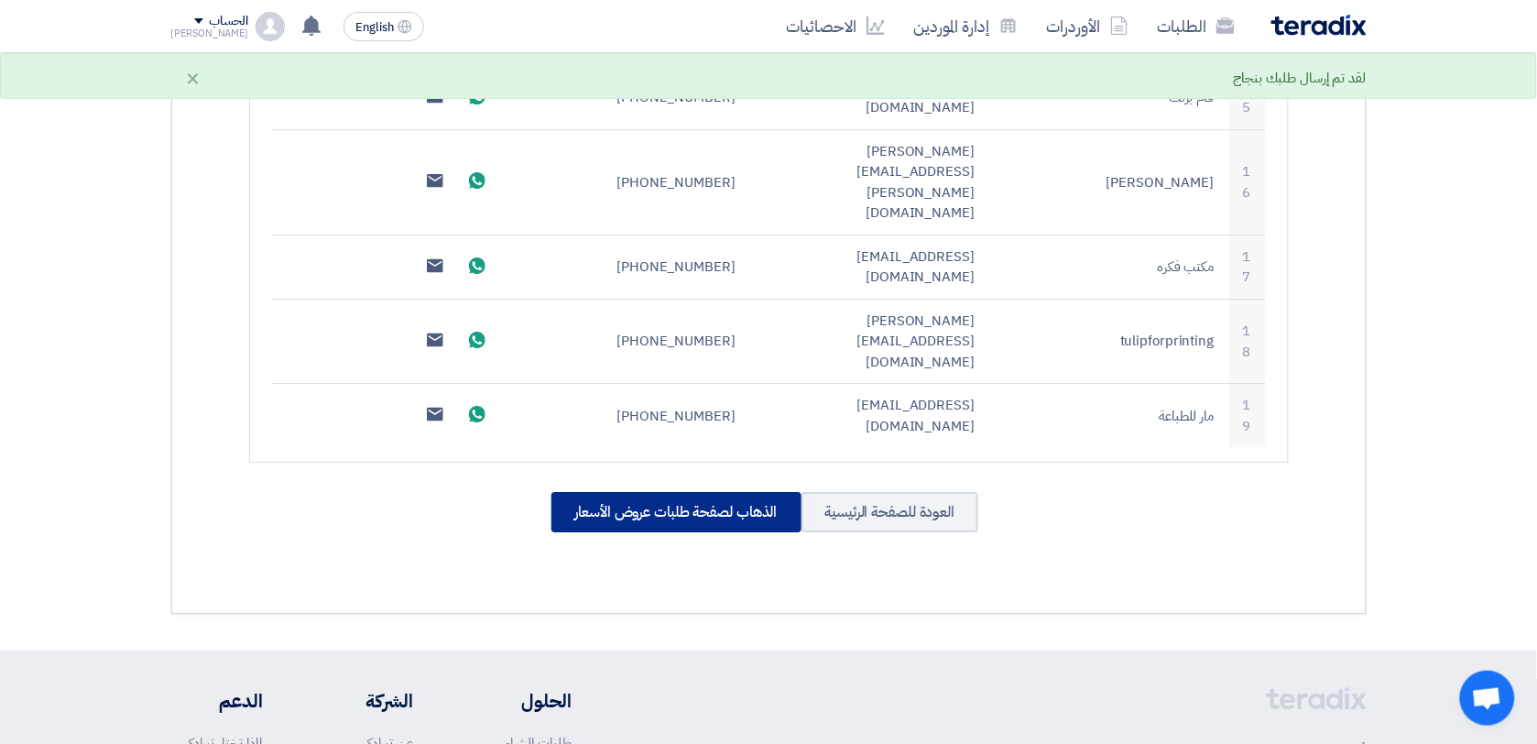
click at [716, 492] on div "الذهاب لصفحة طلبات عروض الأسعار" at bounding box center [677, 512] width 250 height 40
